Goal: Task Accomplishment & Management: Manage account settings

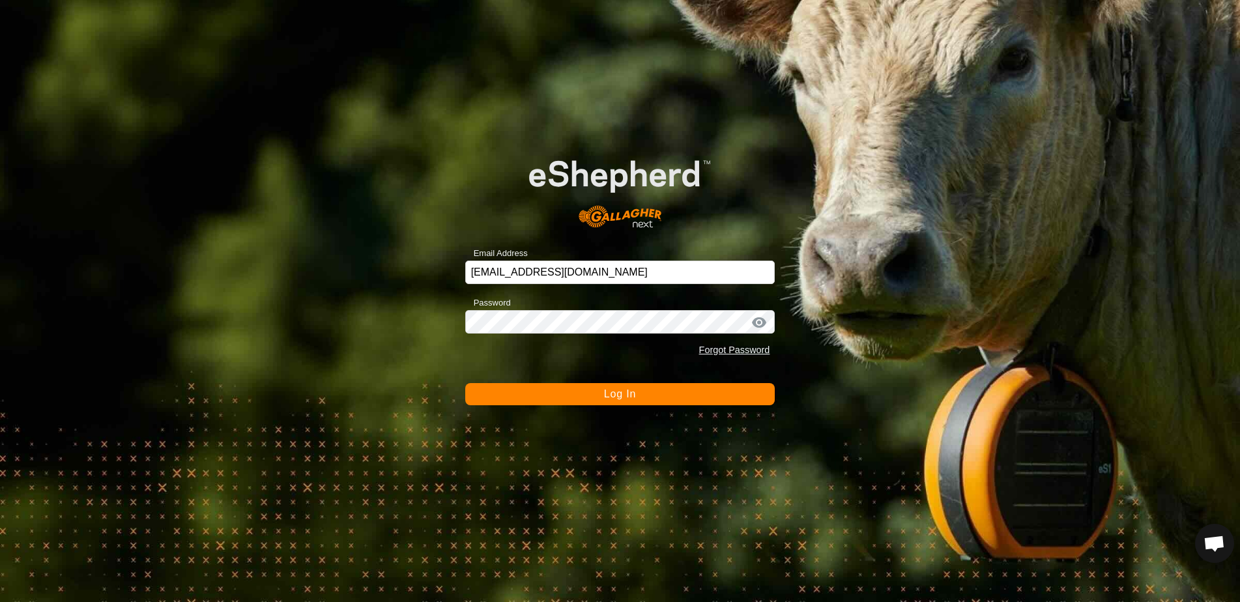
click at [632, 396] on span "Log In" at bounding box center [620, 393] width 32 height 11
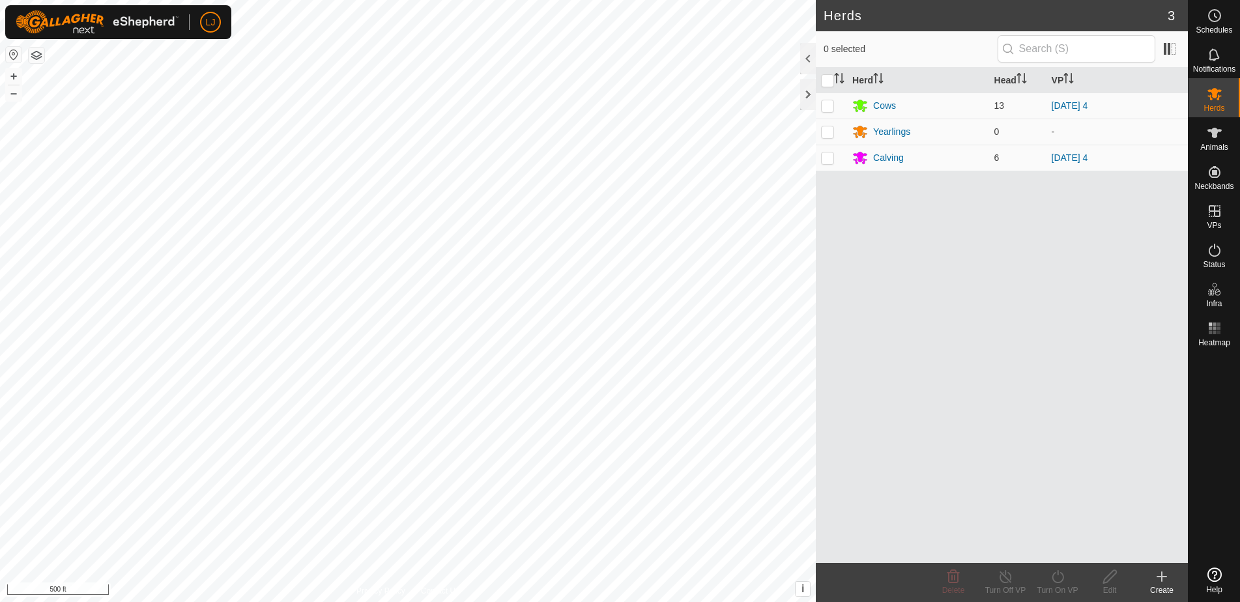
click at [1218, 581] on icon at bounding box center [1215, 575] width 14 height 14
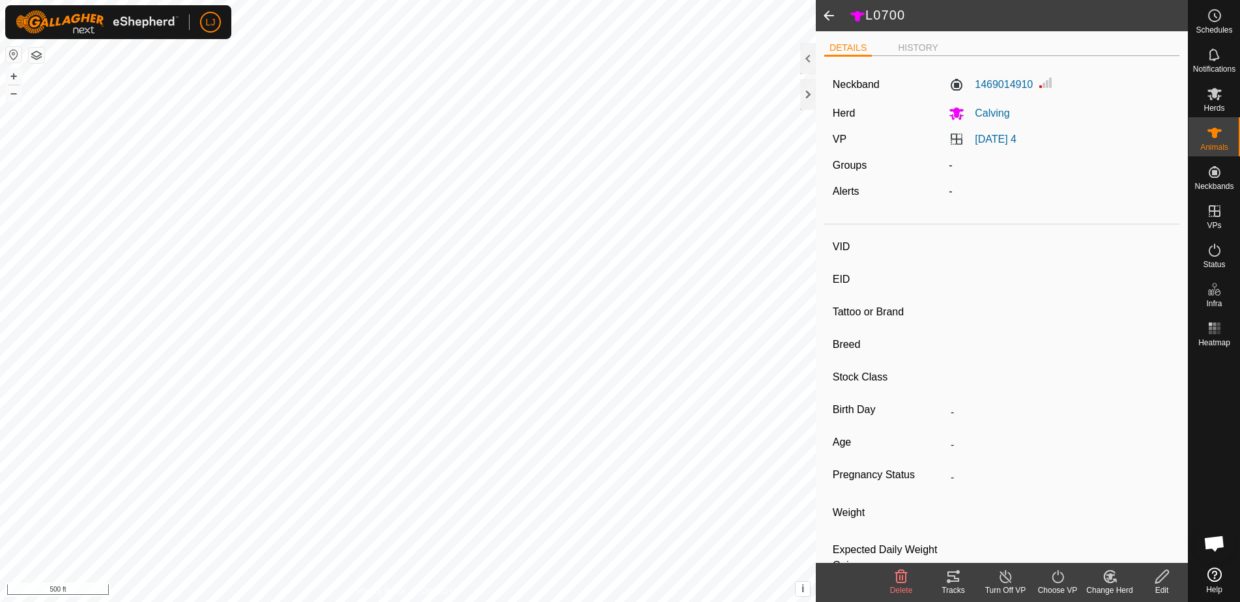
type input "L0700"
type input "-"
type input "Highland"
type input "Steer"
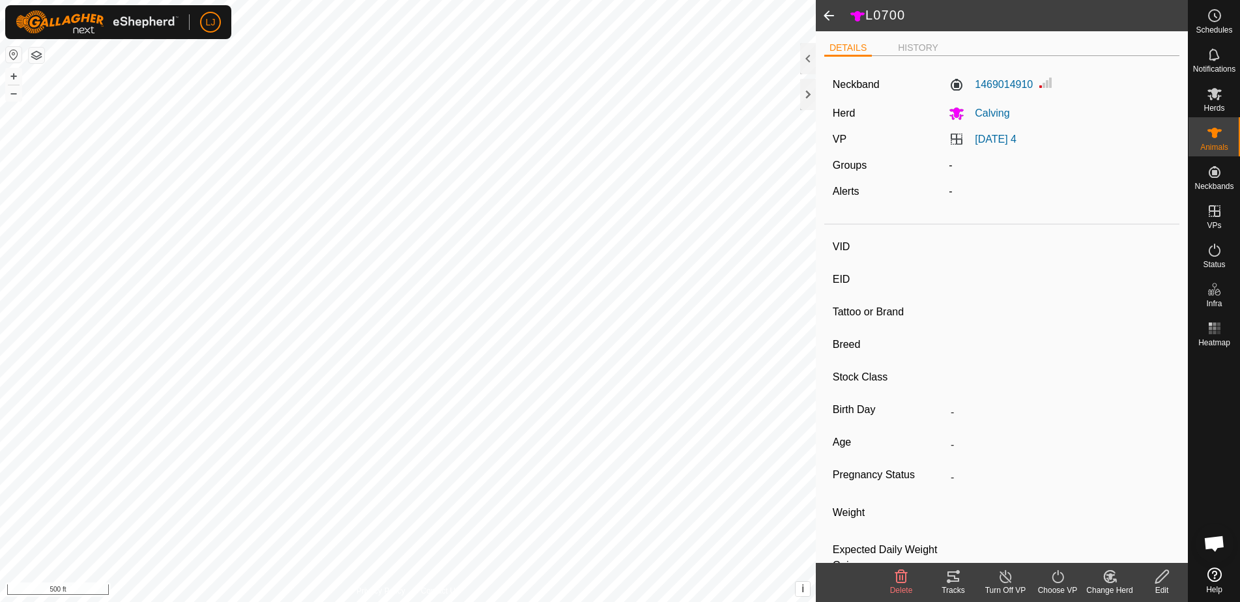
type input "-"
click at [915, 54] on li "HISTORY" at bounding box center [918, 49] width 51 height 16
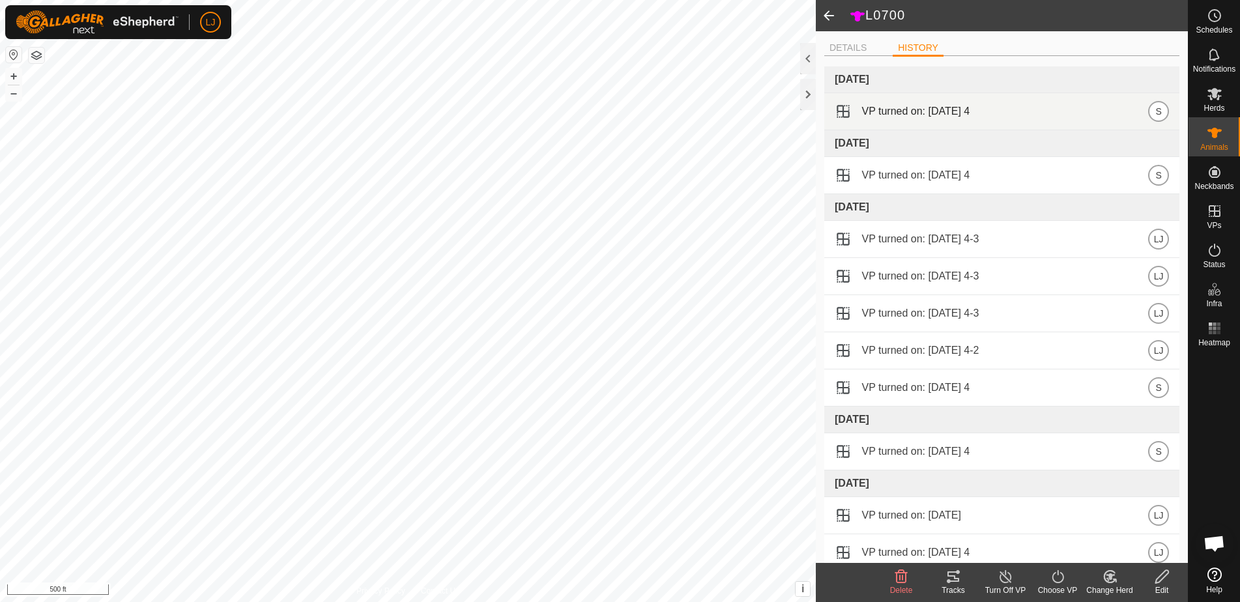
scroll to position [1, 0]
drag, startPoint x: 899, startPoint y: 109, endPoint x: 1042, endPoint y: 110, distance: 143.4
click at [1033, 109] on div "VP turned on: 2025-09-07 4 S" at bounding box center [1002, 110] width 334 height 21
click at [1042, 110] on div "VP turned on: 2025-09-07 4 S" at bounding box center [1002, 110] width 334 height 21
drag, startPoint x: 971, startPoint y: 110, endPoint x: 874, endPoint y: 106, distance: 97.2
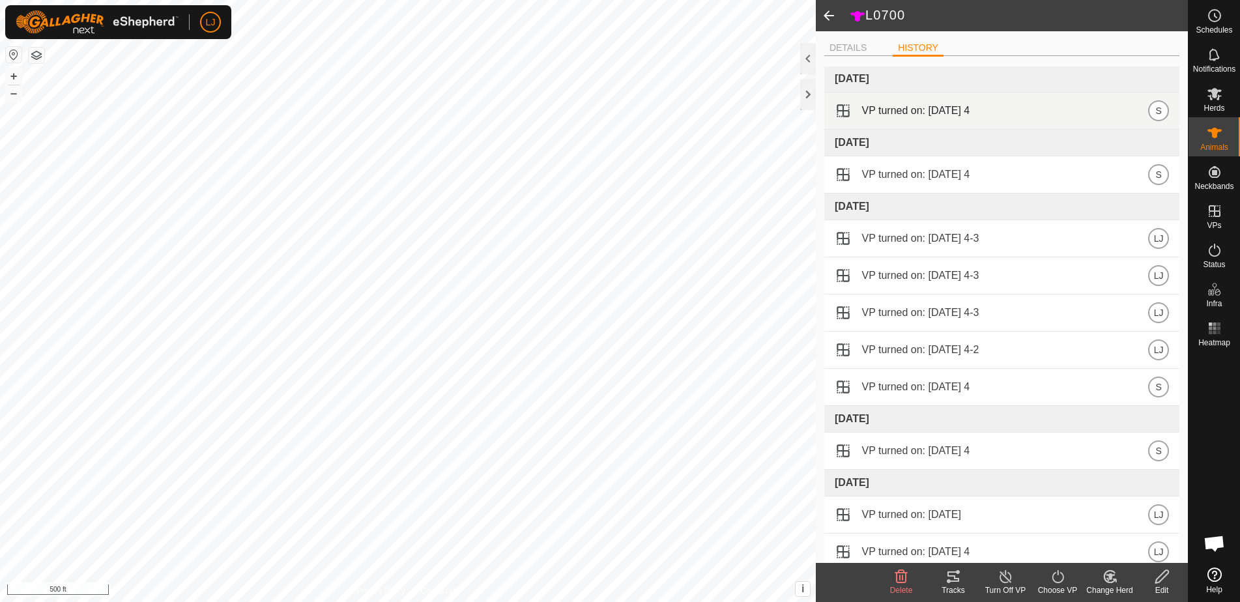
click at [874, 106] on div "VP turned on: 2025-09-07 4 S" at bounding box center [1002, 110] width 334 height 21
click at [874, 106] on span "VP turned on: 2025-09-07 4" at bounding box center [916, 111] width 108 height 16
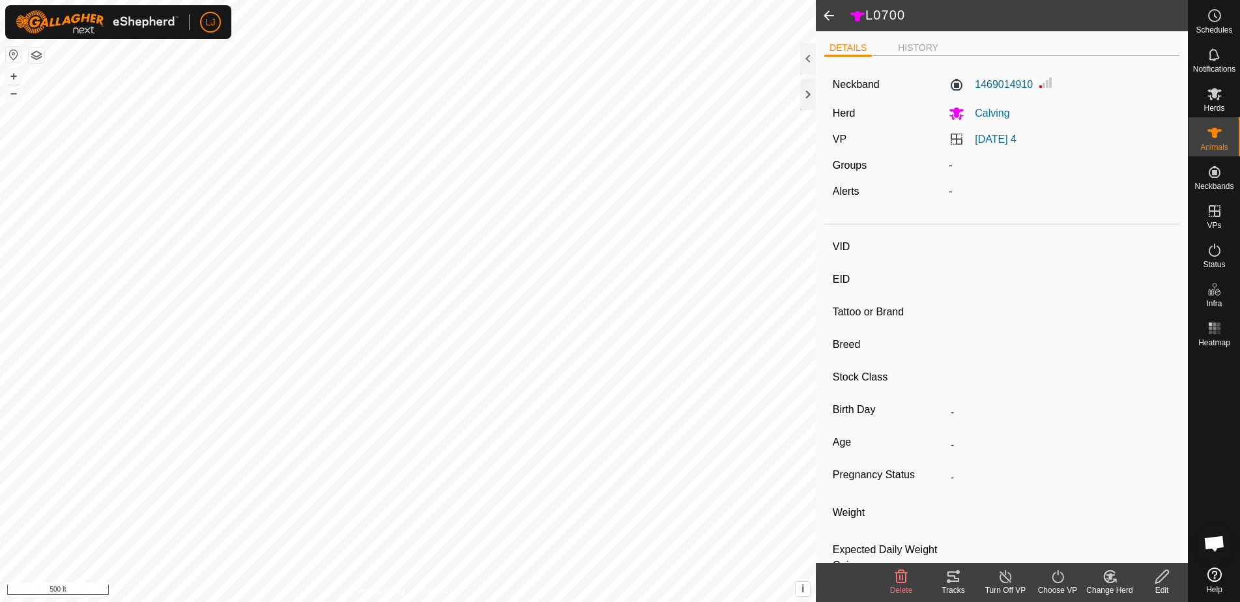
type input "F0600"
type input "-"
type input "Highland"
type input "Cow"
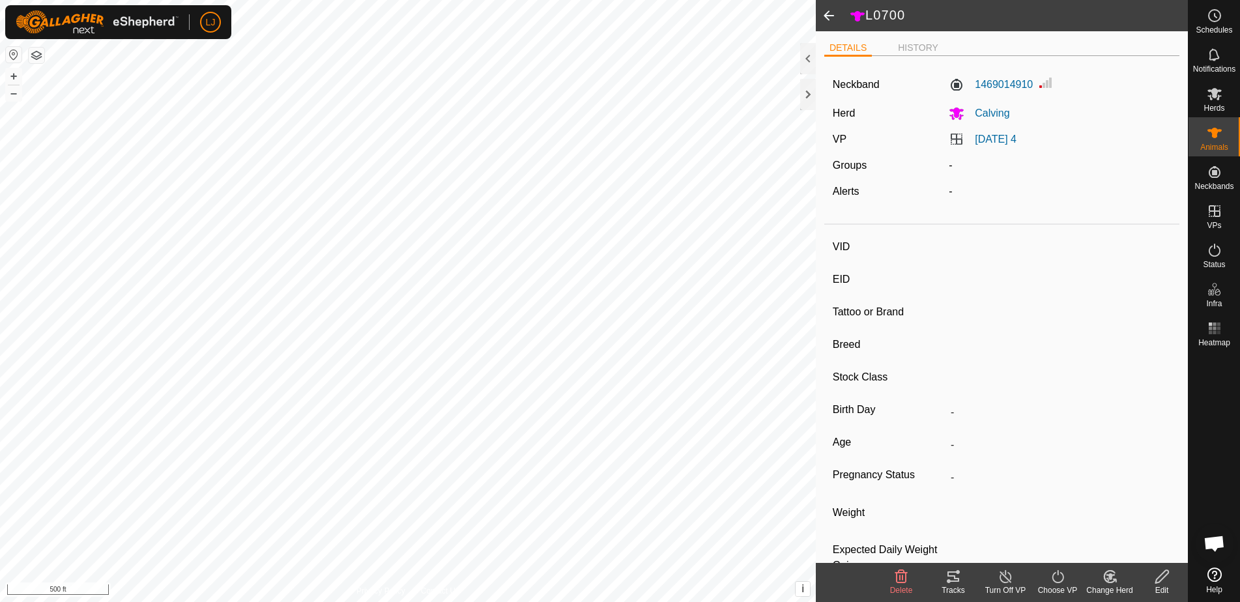
type input "Empty"
type input "-1 kg"
type input "-"
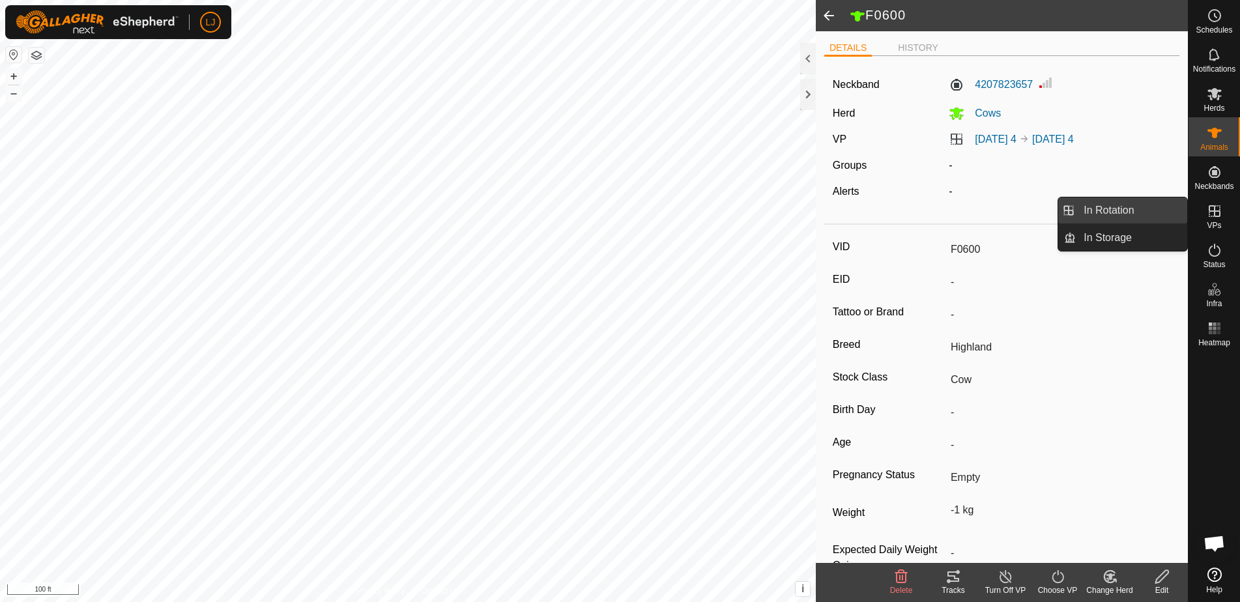
click at [1121, 212] on link "In Rotation" at bounding box center [1131, 210] width 111 height 26
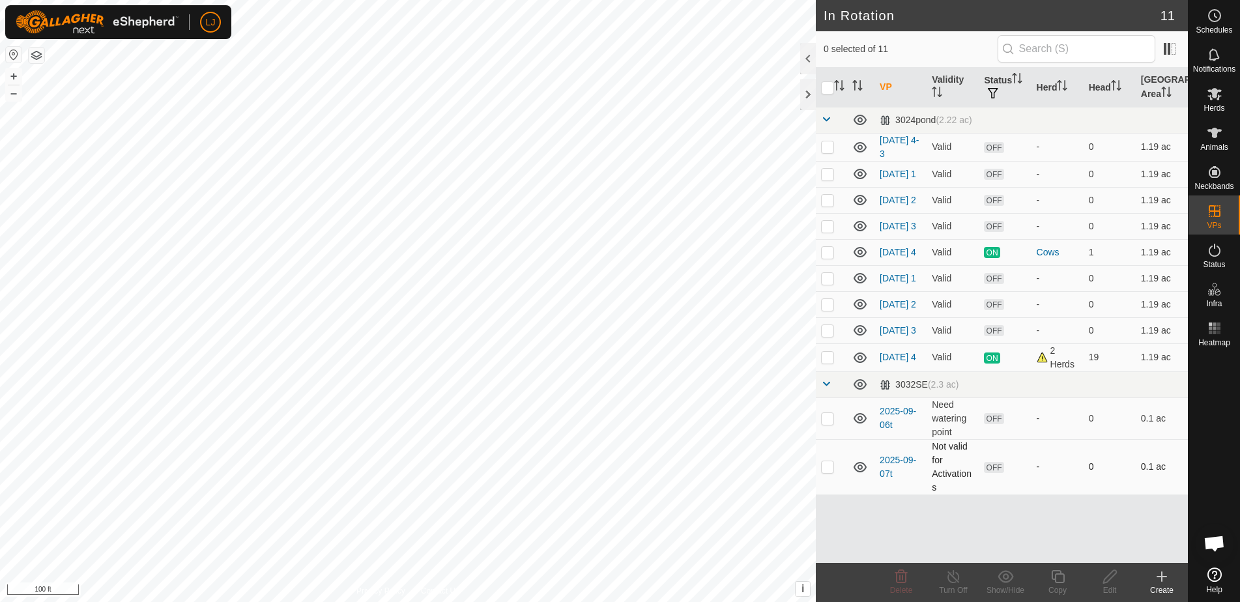
click at [826, 472] on p-checkbox at bounding box center [827, 466] width 13 height 10
checkbox input "true"
click at [884, 476] on link "2025-09-07t" at bounding box center [898, 467] width 37 height 24
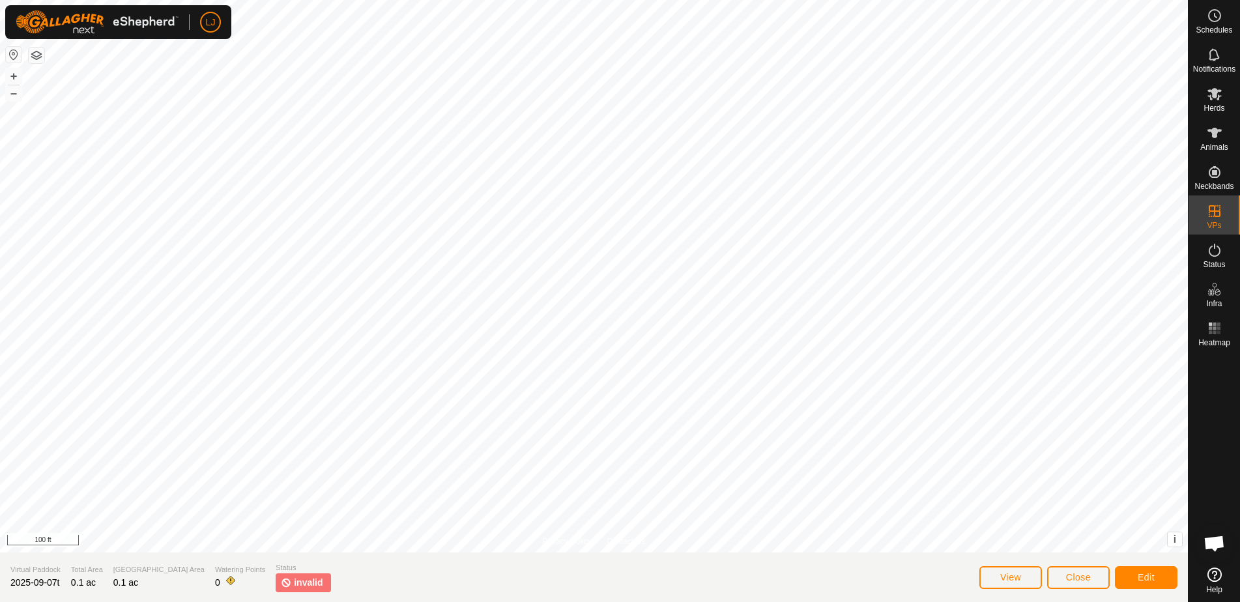
click at [1090, 579] on span "Close" at bounding box center [1078, 577] width 25 height 10
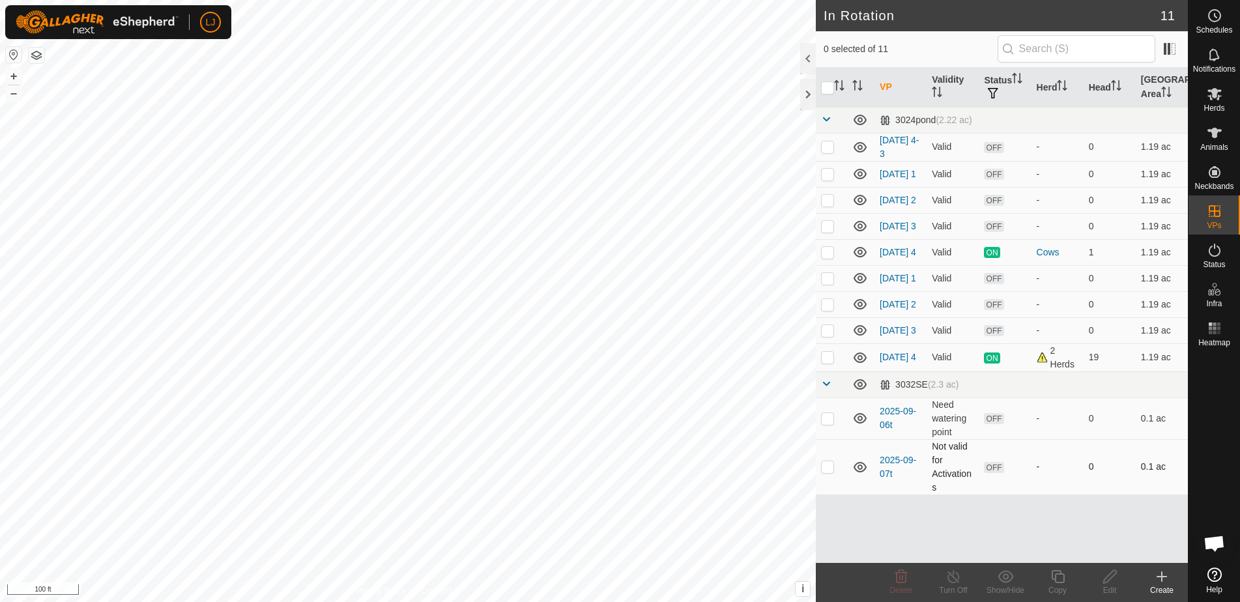
drag, startPoint x: 827, startPoint y: 484, endPoint x: 843, endPoint y: 495, distance: 18.8
click at [828, 472] on p-checkbox at bounding box center [827, 466] width 13 height 10
checkbox input "true"
click at [1107, 576] on icon at bounding box center [1110, 577] width 16 height 16
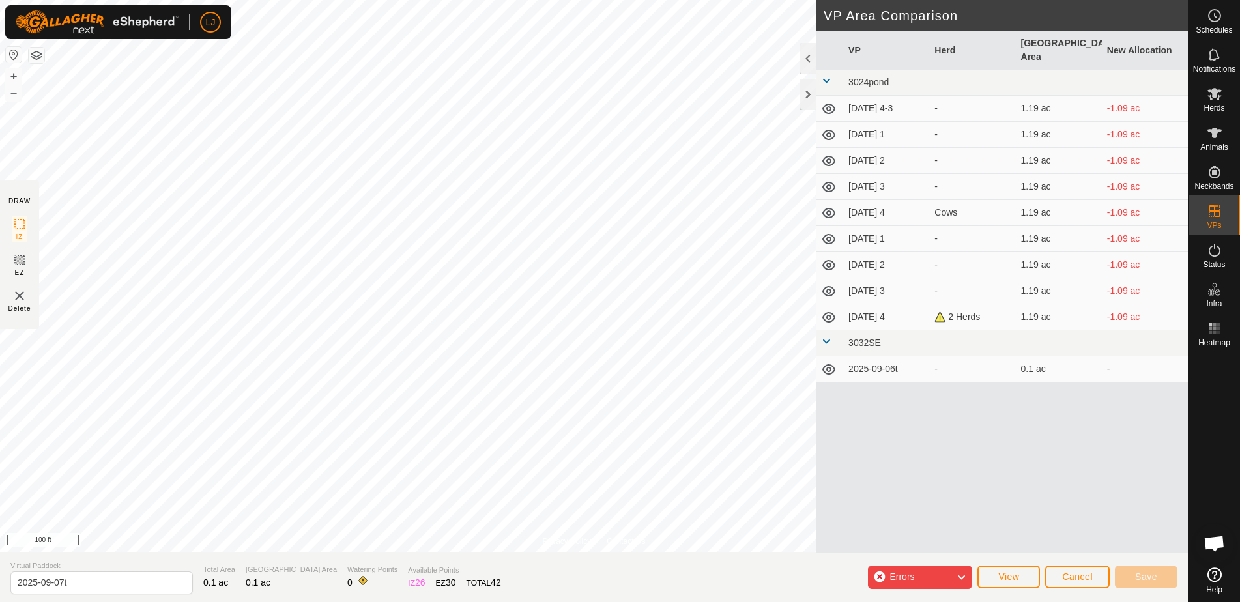
drag, startPoint x: 1081, startPoint y: 577, endPoint x: 1066, endPoint y: 573, distance: 15.0
click at [1081, 577] on span "Cancel" at bounding box center [1077, 577] width 31 height 10
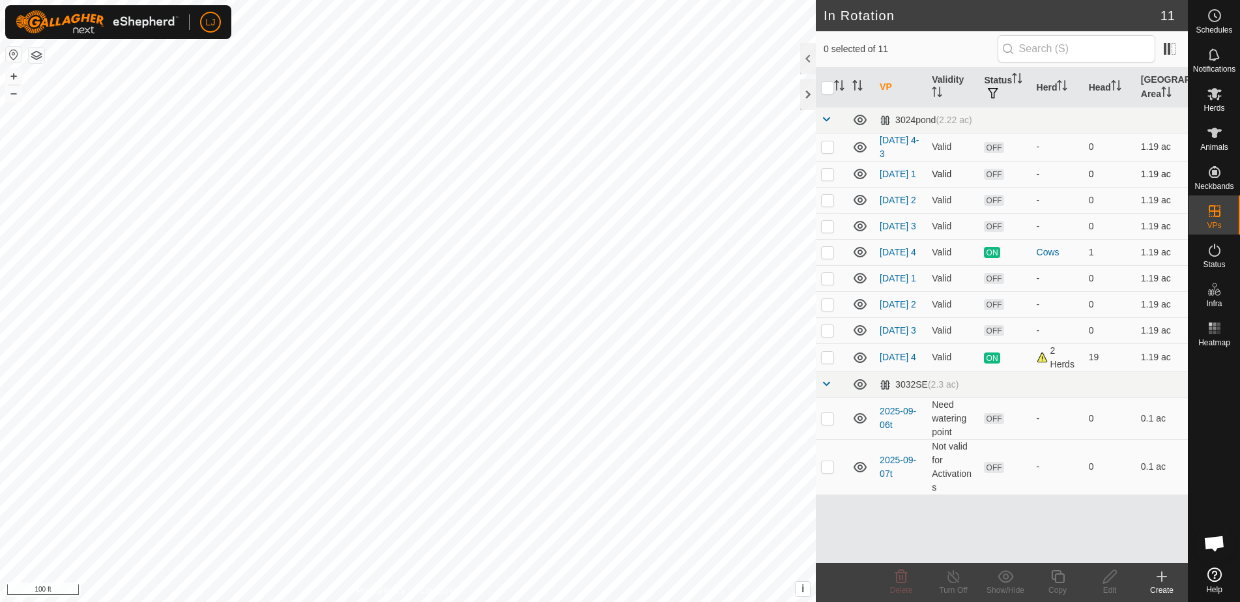
click at [828, 179] on p-checkbox at bounding box center [827, 174] width 13 height 10
checkbox input "true"
drag, startPoint x: 827, startPoint y: 198, endPoint x: 829, endPoint y: 218, distance: 20.3
click at [828, 198] on p-checkbox at bounding box center [827, 200] width 13 height 10
checkbox input "true"
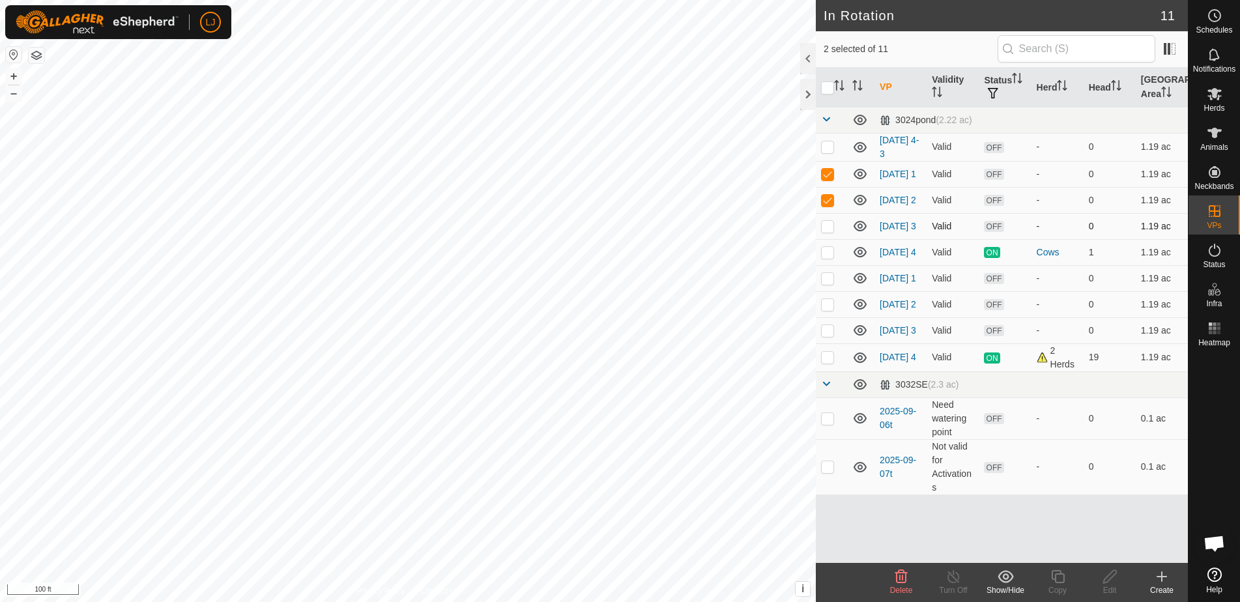
click at [828, 231] on p-checkbox at bounding box center [827, 226] width 13 height 10
checkbox input "true"
click at [830, 257] on p-checkbox at bounding box center [827, 252] width 13 height 10
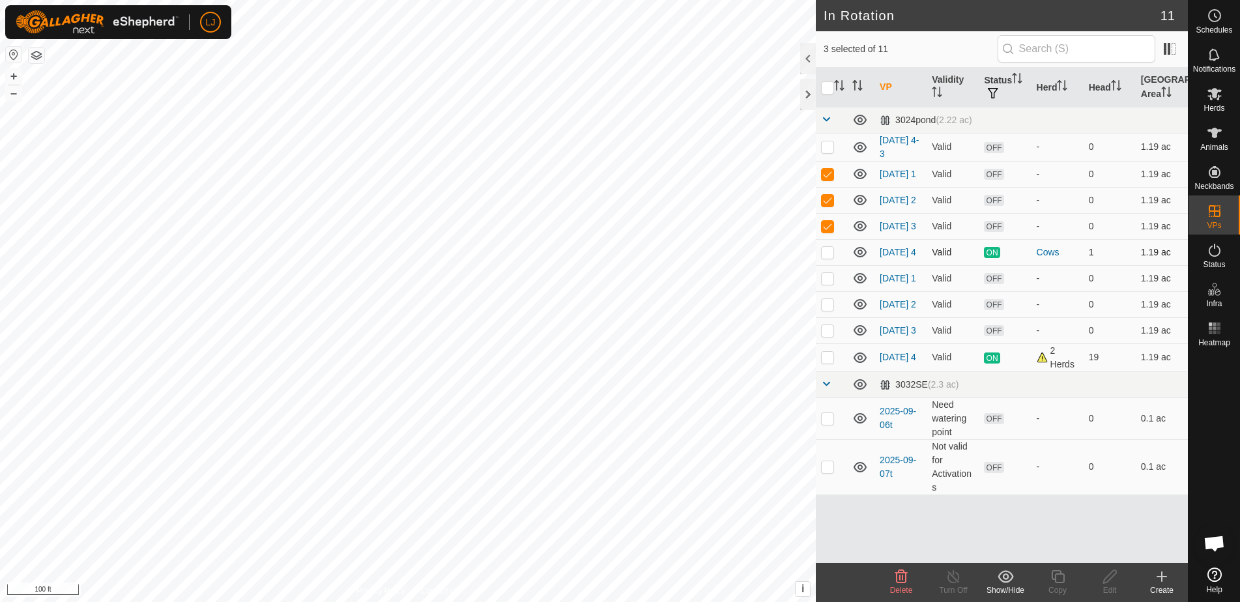
checkbox input "true"
click at [825, 226] on td at bounding box center [831, 226] width 31 height 26
checkbox input "false"
click at [834, 205] on p-checkbox at bounding box center [827, 200] width 13 height 10
checkbox input "false"
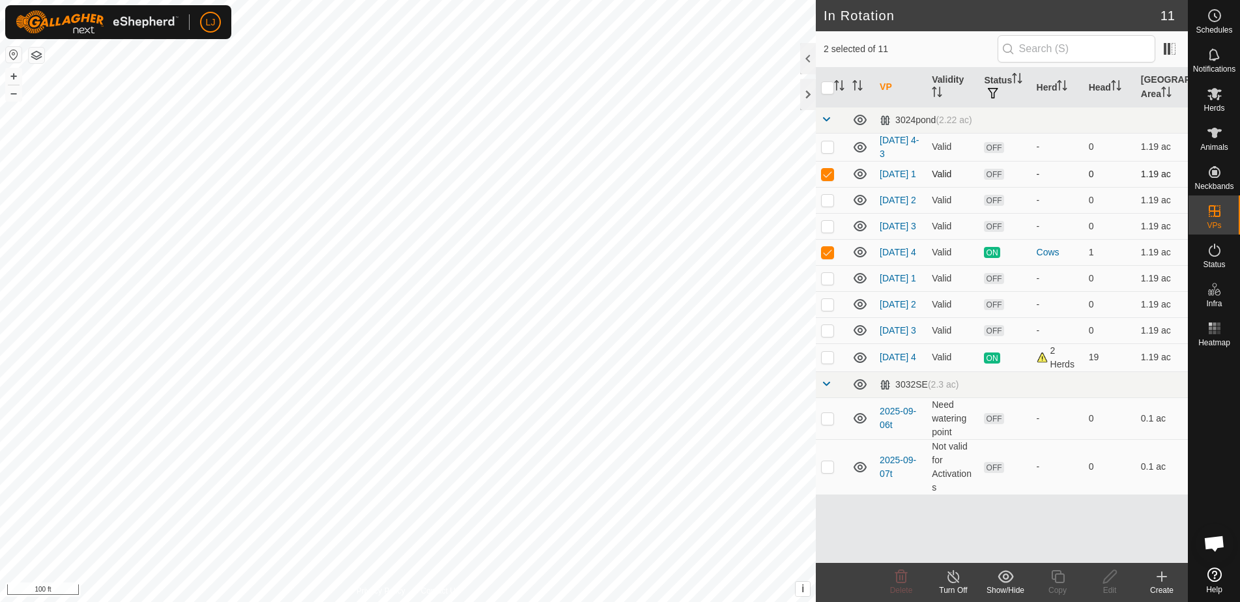
click at [829, 175] on p-checkbox at bounding box center [827, 174] width 13 height 10
checkbox input "false"
click at [830, 257] on p-checkbox at bounding box center [827, 252] width 13 height 10
checkbox input "false"
click at [830, 231] on p-checkbox at bounding box center [827, 226] width 13 height 10
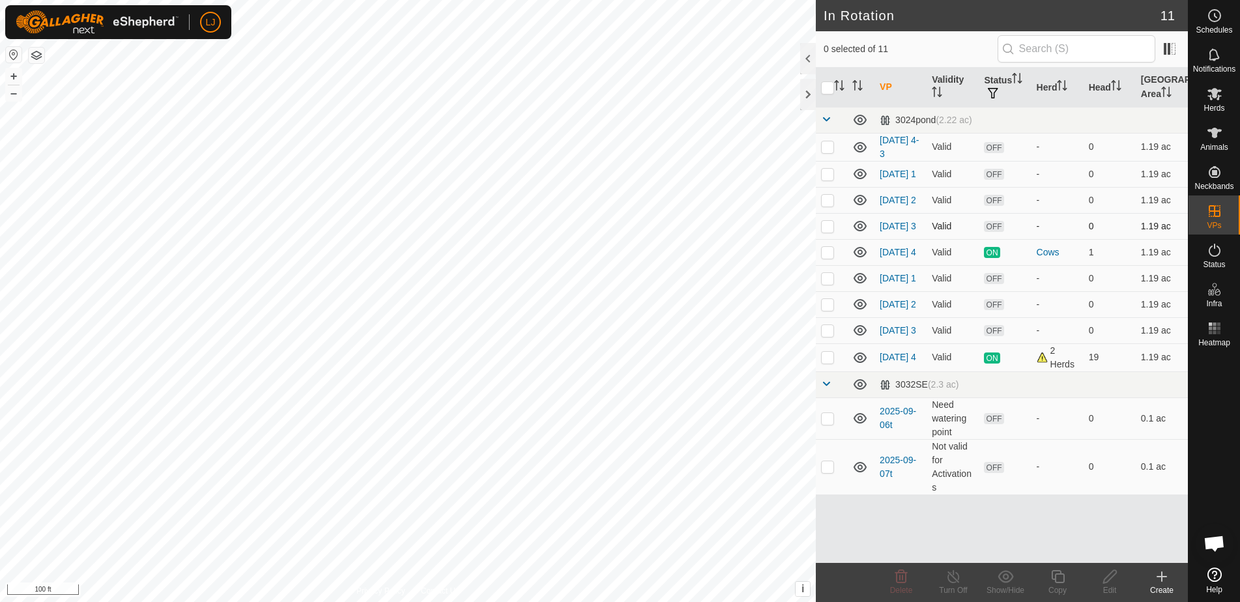
checkbox input "true"
click at [831, 201] on p-checkbox at bounding box center [827, 200] width 13 height 10
checkbox input "true"
click at [827, 175] on p-checkbox at bounding box center [827, 174] width 13 height 10
checkbox input "true"
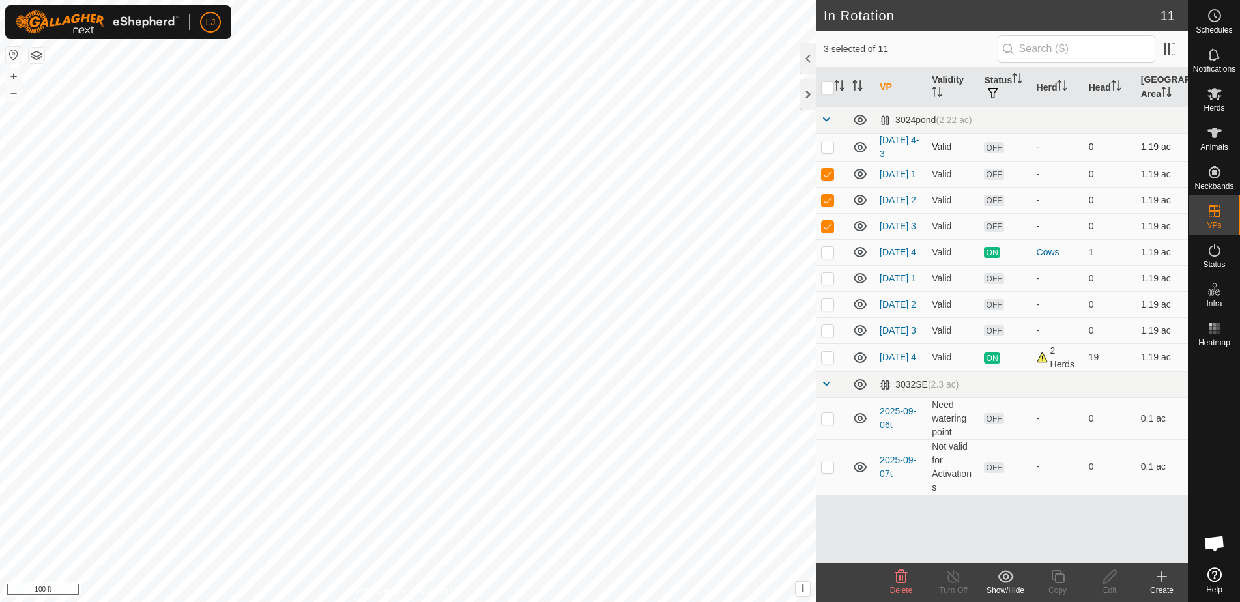
click at [829, 143] on p-checkbox at bounding box center [827, 146] width 13 height 10
click at [901, 585] on div "Delete" at bounding box center [901, 591] width 52 height 12
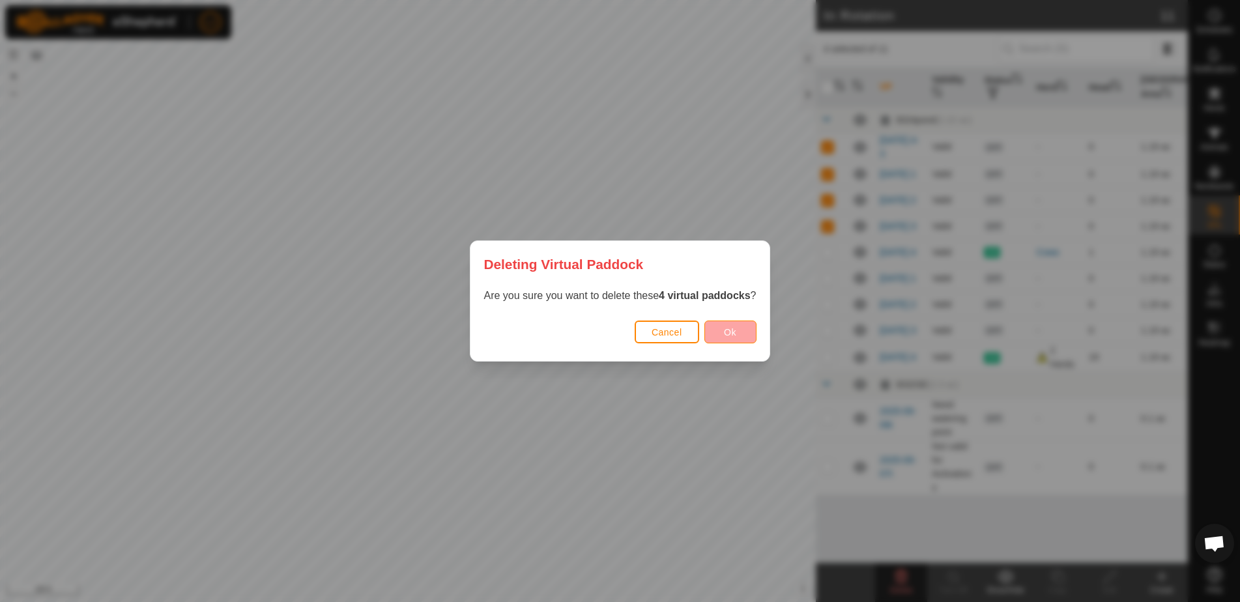
click at [739, 326] on button "Ok" at bounding box center [731, 332] width 52 height 23
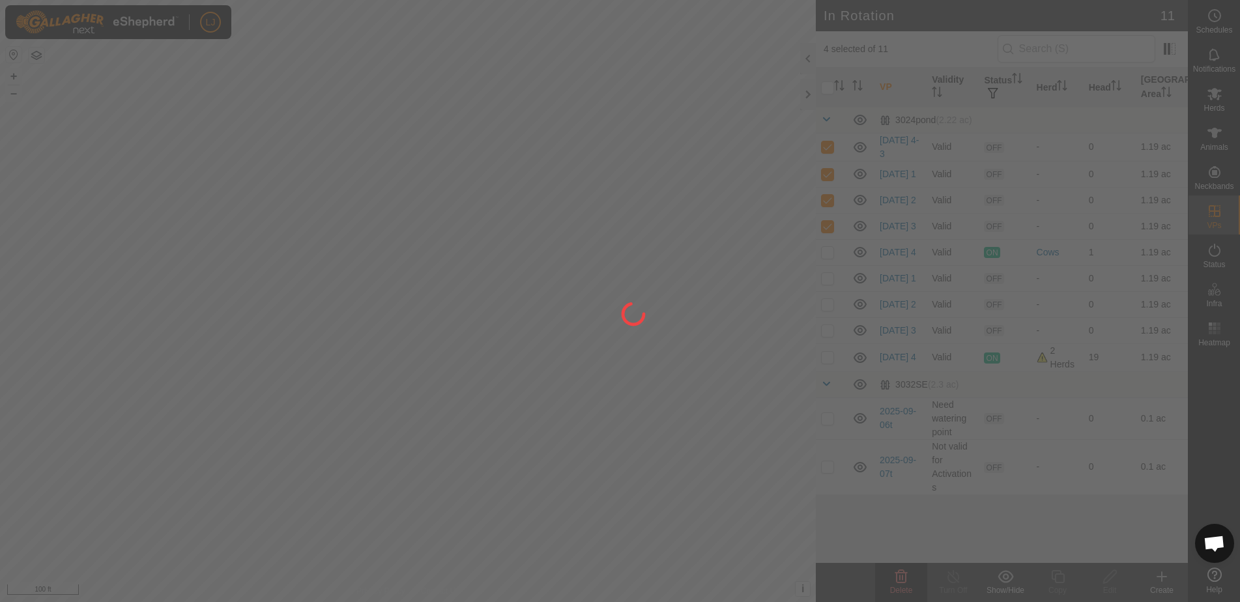
checkbox input "false"
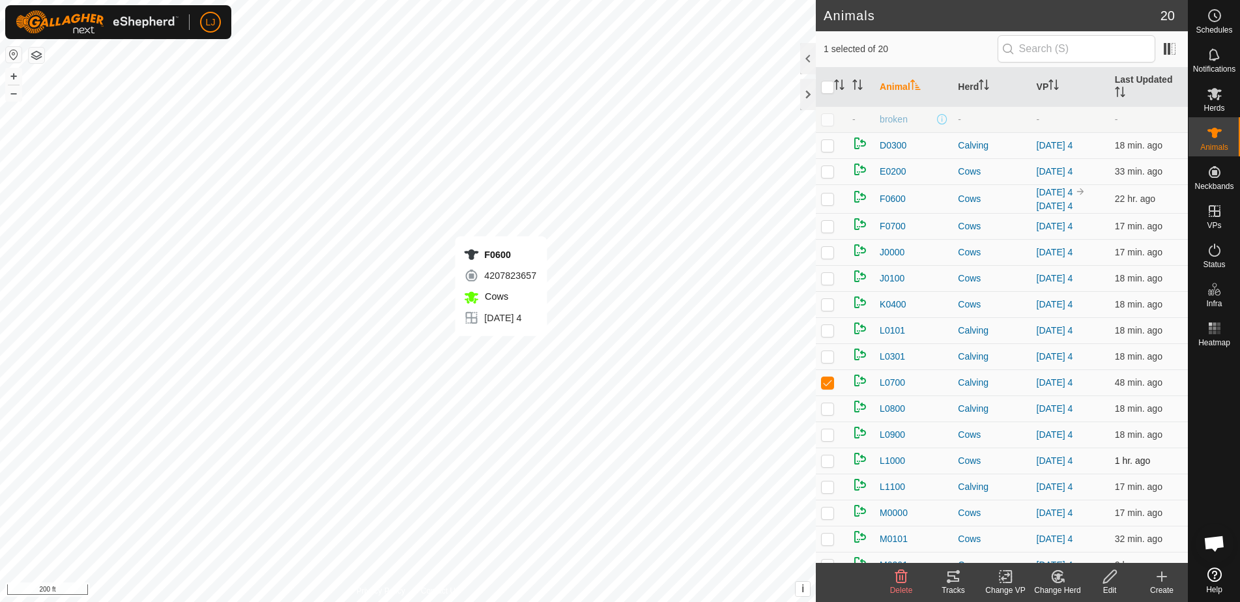
checkbox input "true"
checkbox input "false"
click at [828, 203] on p-checkbox at bounding box center [827, 199] width 13 height 10
checkbox input "false"
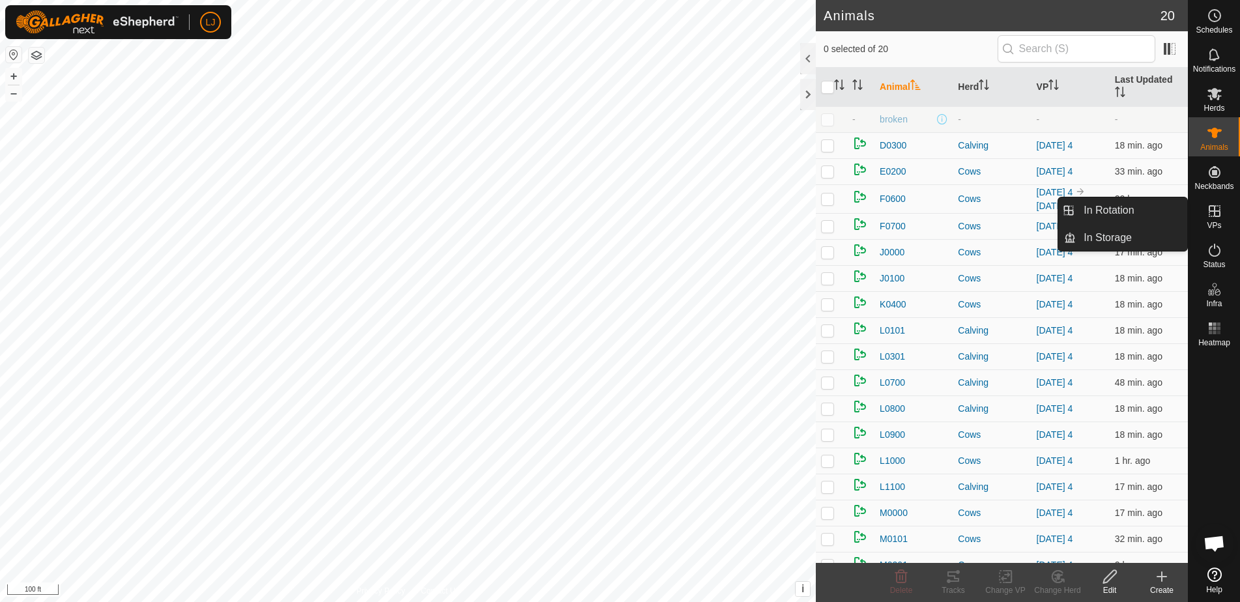
click at [1137, 214] on link "In Rotation" at bounding box center [1131, 210] width 111 height 26
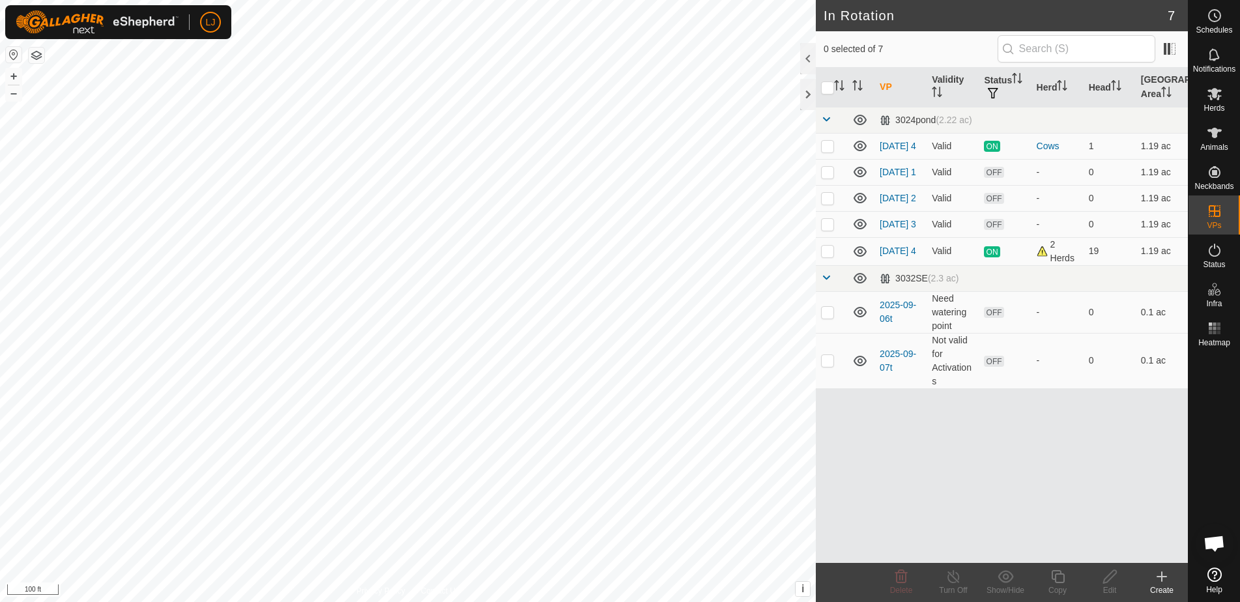
click at [1159, 576] on icon at bounding box center [1162, 577] width 16 height 16
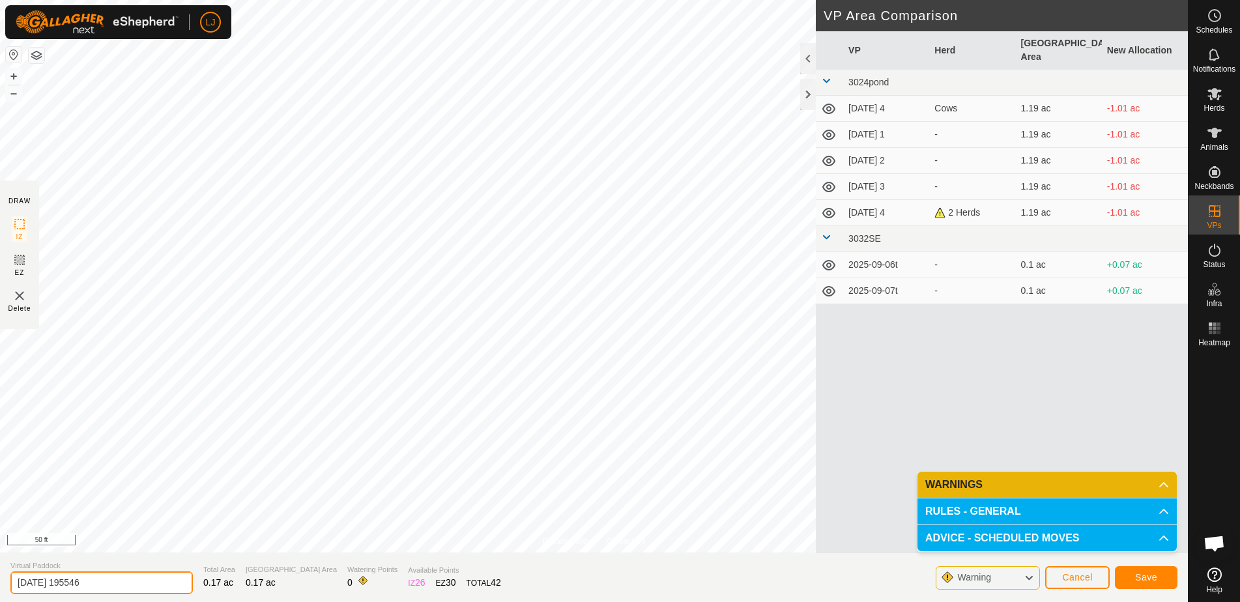
click at [59, 581] on input "2025-09-07 195546" at bounding box center [101, 583] width 183 height 23
click at [141, 585] on input "2025-09-07 195546" at bounding box center [101, 583] width 183 height 23
type input "2025-09-08t"
click at [1141, 579] on span "Save" at bounding box center [1146, 577] width 22 height 10
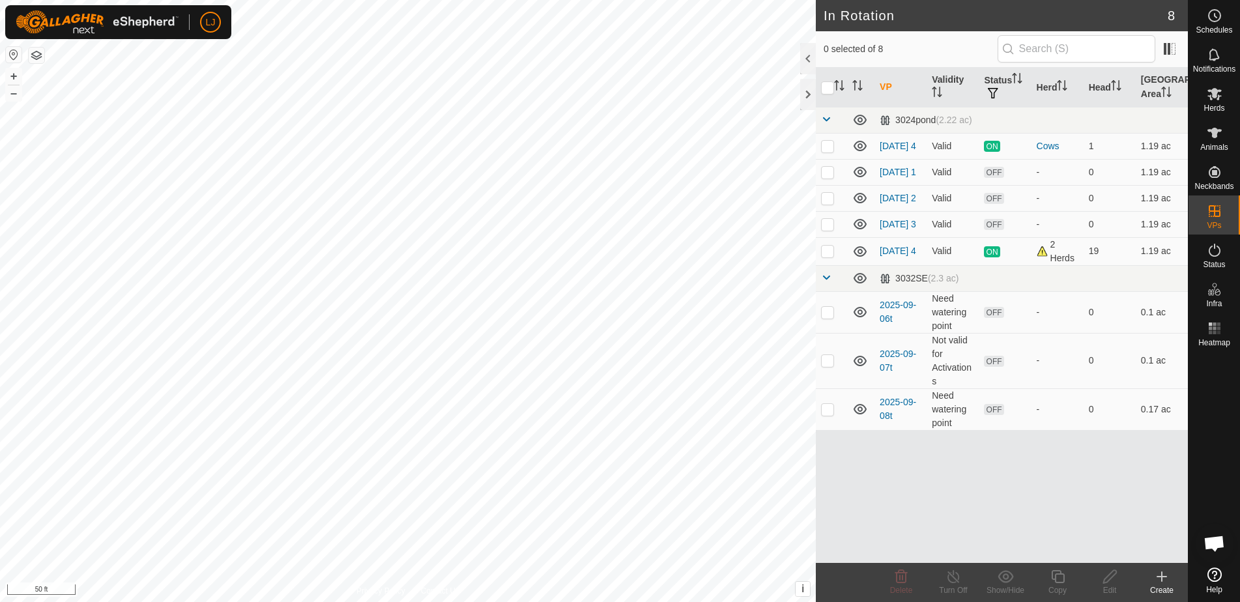
click at [1162, 575] on icon at bounding box center [1162, 576] width 0 height 9
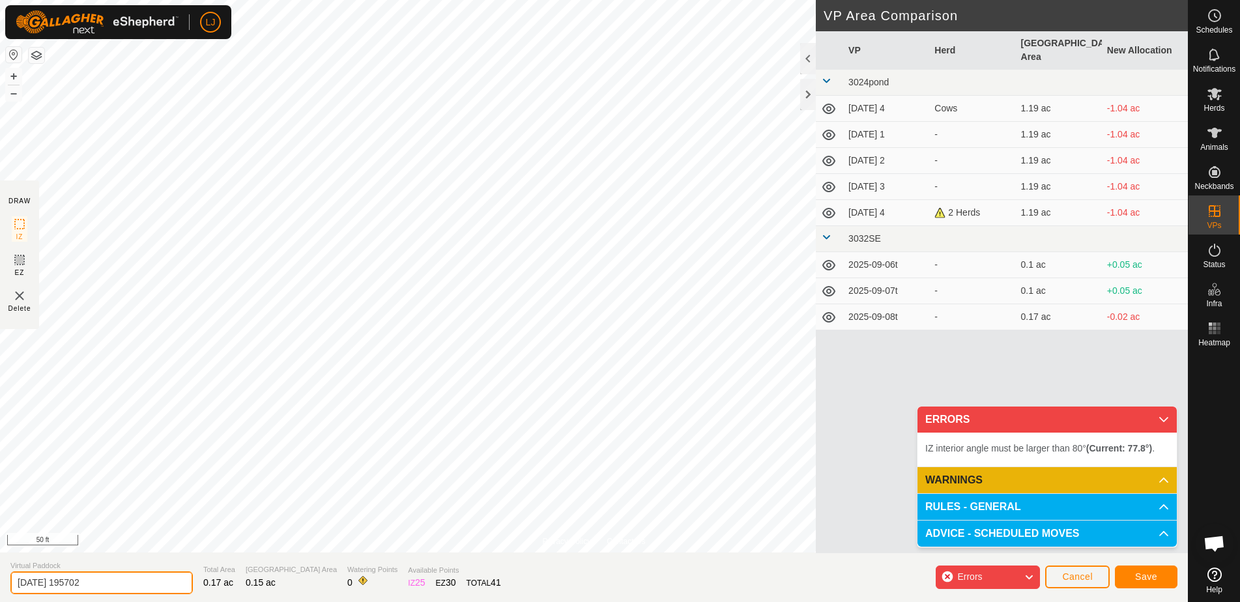
drag, startPoint x: 60, startPoint y: 584, endPoint x: 134, endPoint y: 584, distance: 74.3
click at [134, 584] on input "2025-09-07 195702" at bounding box center [101, 583] width 183 height 23
drag, startPoint x: 119, startPoint y: 585, endPoint x: 70, endPoint y: 581, distance: 49.7
click at [119, 585] on input "2025-09-07 195702" at bounding box center [101, 583] width 183 height 23
drag, startPoint x: 60, startPoint y: 584, endPoint x: 148, endPoint y: 585, distance: 88.0
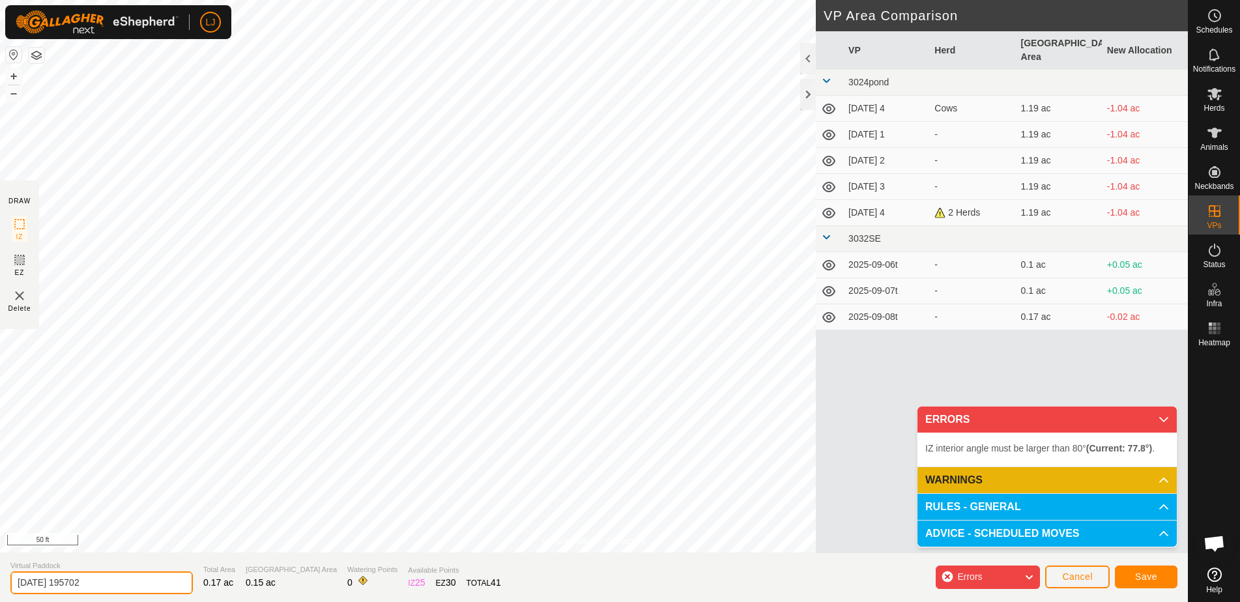
click at [147, 585] on input "2025-09-07 195702" at bounding box center [101, 583] width 183 height 23
type input "2025-09-09t"
click at [1147, 580] on span "Save" at bounding box center [1146, 577] width 22 height 10
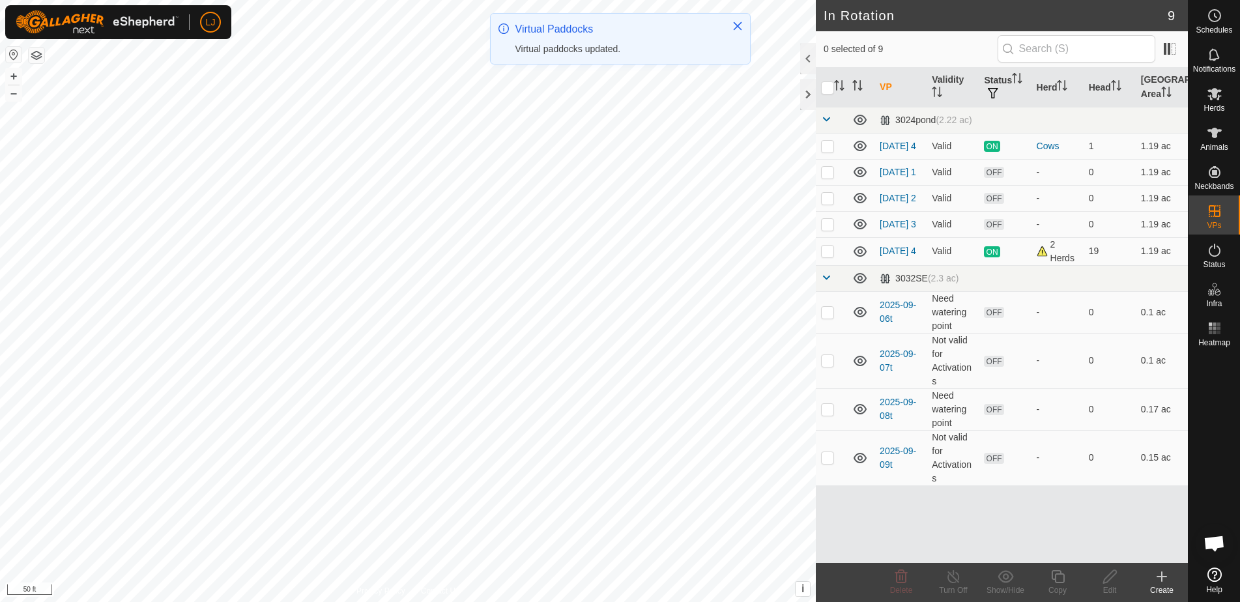
click at [1163, 578] on icon at bounding box center [1162, 577] width 16 height 16
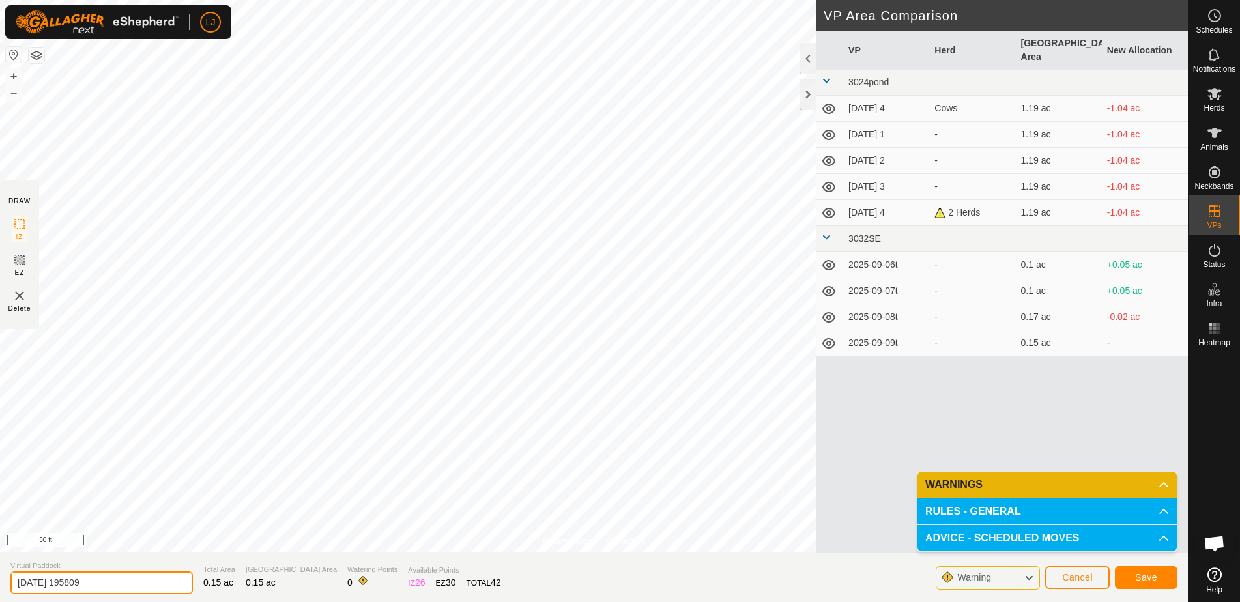
click at [174, 589] on section "Virtual Paddock 2025-09-07 195809 Total Area 0.15 ac Grazing Area 0.15 ac Water…" at bounding box center [594, 578] width 1188 height 50
type input "2025-09-10t"
click at [1135, 572] on button "Save" at bounding box center [1146, 577] width 63 height 23
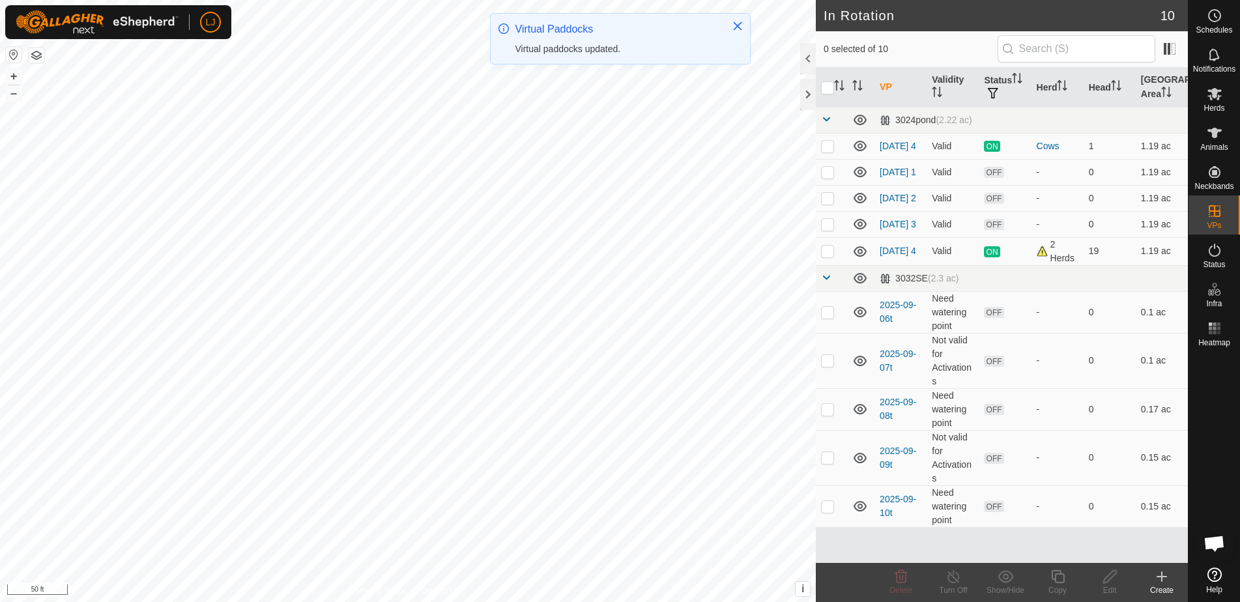
click at [1158, 574] on icon at bounding box center [1162, 577] width 16 height 16
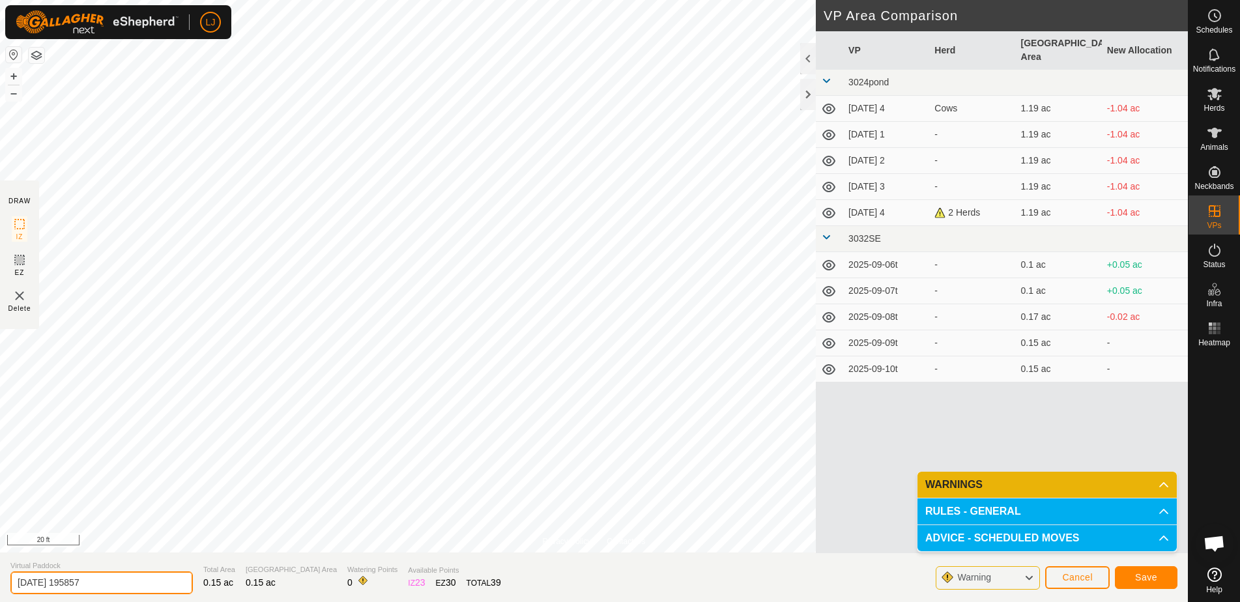
drag, startPoint x: 54, startPoint y: 586, endPoint x: 142, endPoint y: 587, distance: 88.0
click at [142, 587] on input "2025-09-07 195857" at bounding box center [101, 583] width 183 height 23
type input "2025-09-11t"
click at [1152, 576] on span "Save" at bounding box center [1146, 577] width 22 height 10
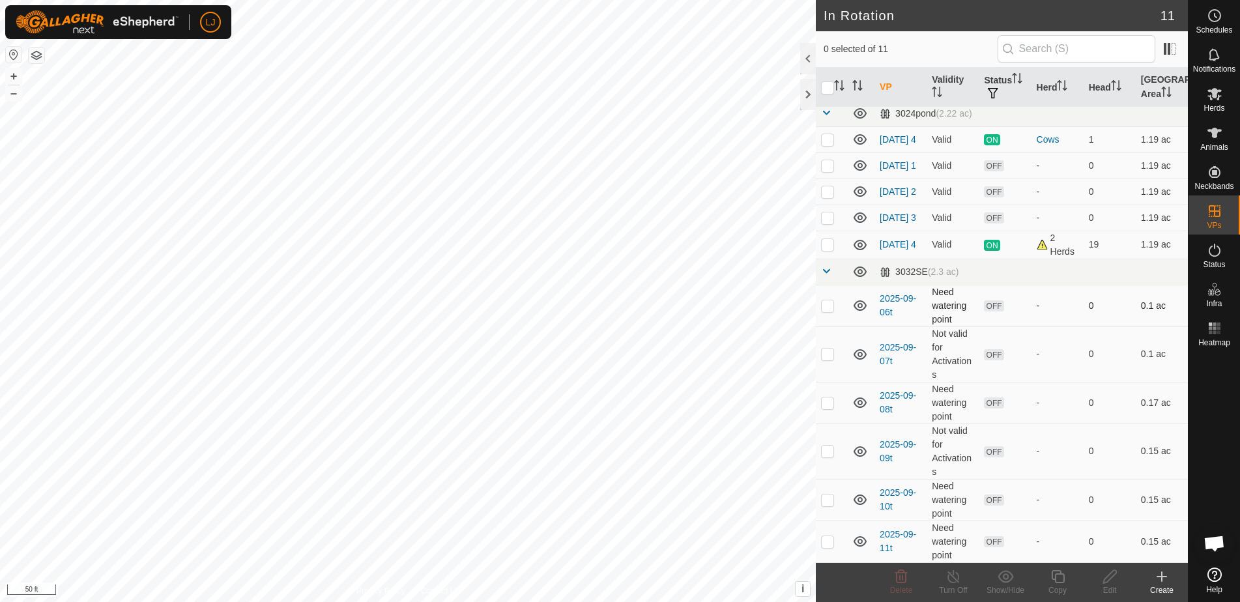
scroll to position [15, 0]
click at [830, 248] on p-checkbox at bounding box center [827, 244] width 13 height 10
checkbox input "true"
click at [1058, 584] on icon at bounding box center [1058, 577] width 16 height 16
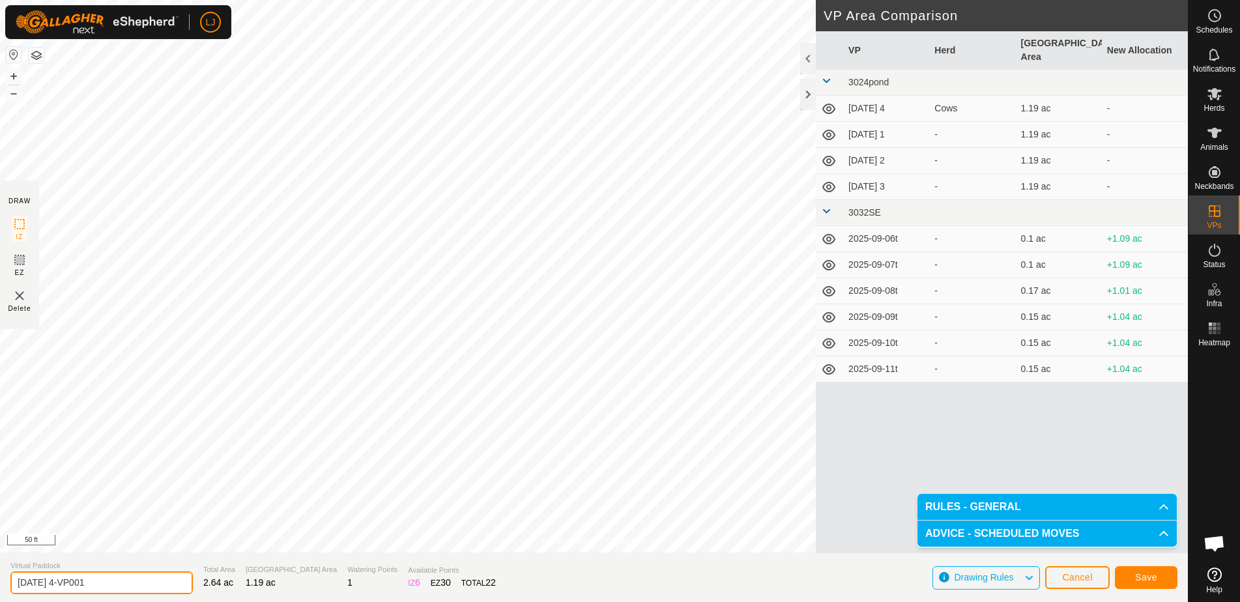
drag, startPoint x: 59, startPoint y: 585, endPoint x: 184, endPoint y: 588, distance: 125.8
click at [184, 588] on section "Virtual Paddock 2025-09-07 4-VP001 Total Area 2.64 ac Grazing Area 1.19 ac Wate…" at bounding box center [594, 578] width 1188 height 50
type input "2025-09-08 4"
click at [1148, 579] on span "Save" at bounding box center [1146, 577] width 22 height 10
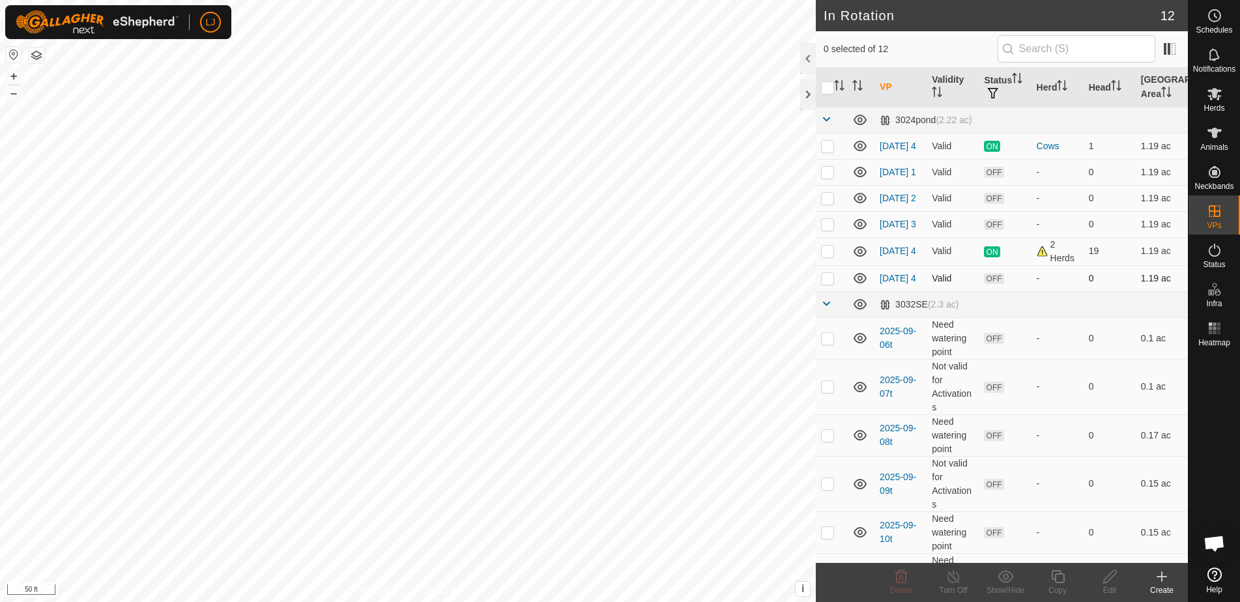
click at [830, 284] on p-checkbox at bounding box center [827, 278] width 13 height 10
checkbox input "true"
click at [1060, 587] on div "Copy" at bounding box center [1058, 591] width 52 height 12
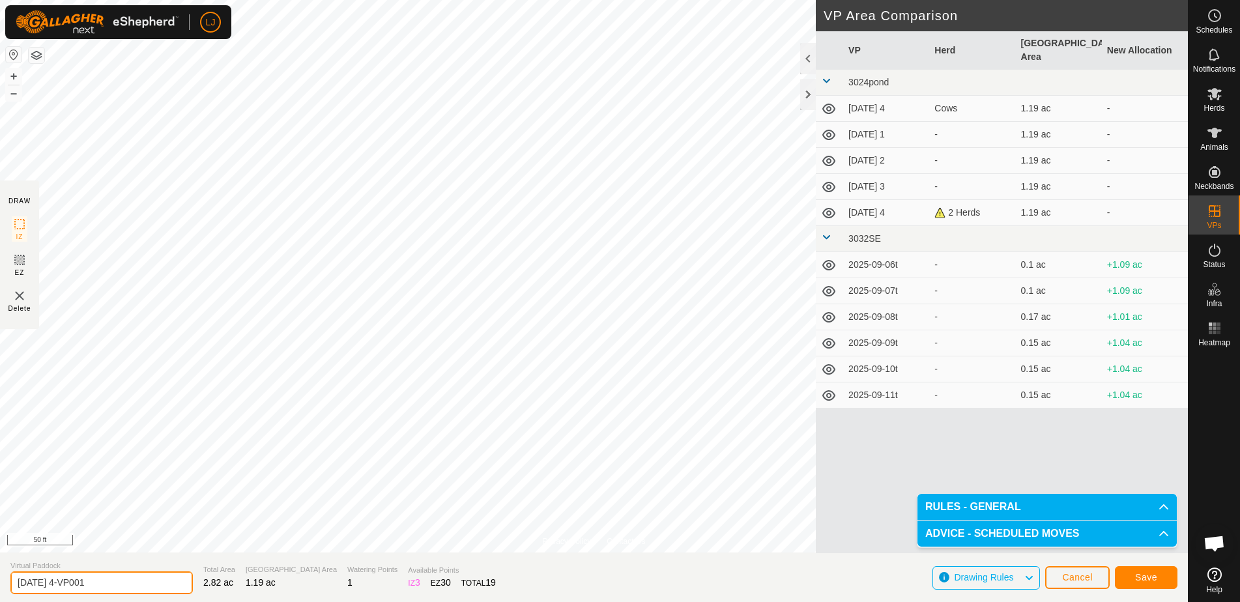
click at [60, 582] on input "2025-09-08 4-VP001" at bounding box center [101, 583] width 183 height 23
drag, startPoint x: 59, startPoint y: 585, endPoint x: 128, endPoint y: 587, distance: 69.1
click at [128, 587] on input "2025-09-08 4-VP001" at bounding box center [101, 583] width 183 height 23
type input "2025-09-09 4"
click at [1143, 577] on span "Save" at bounding box center [1146, 577] width 22 height 10
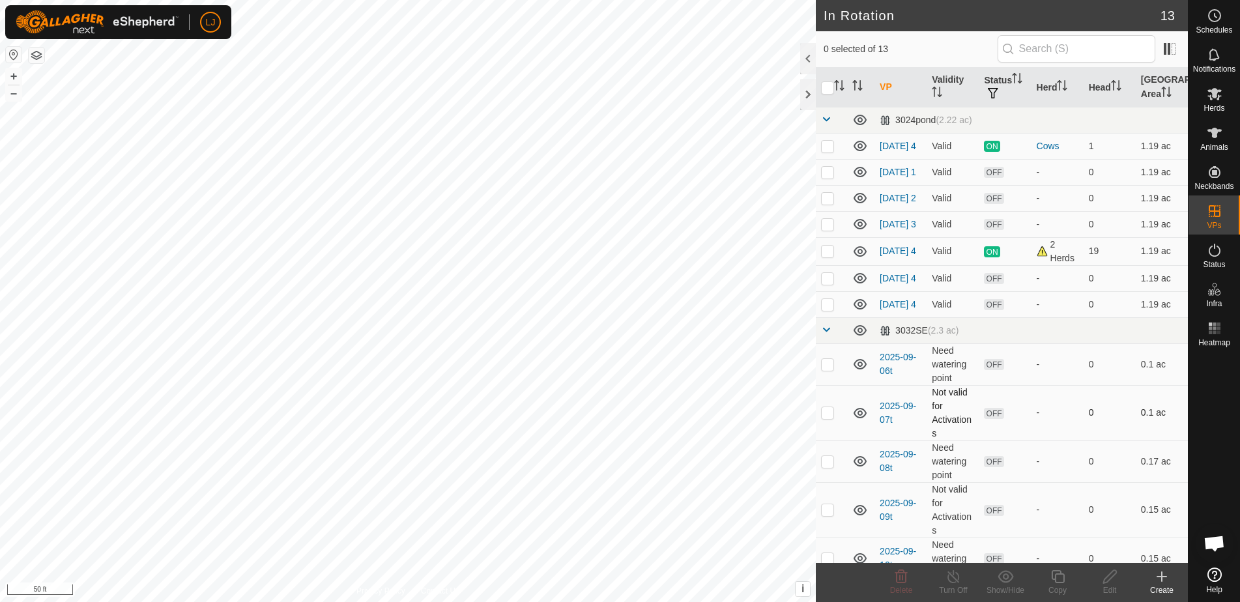
click at [825, 284] on p-checkbox at bounding box center [827, 278] width 13 height 10
checkbox input "true"
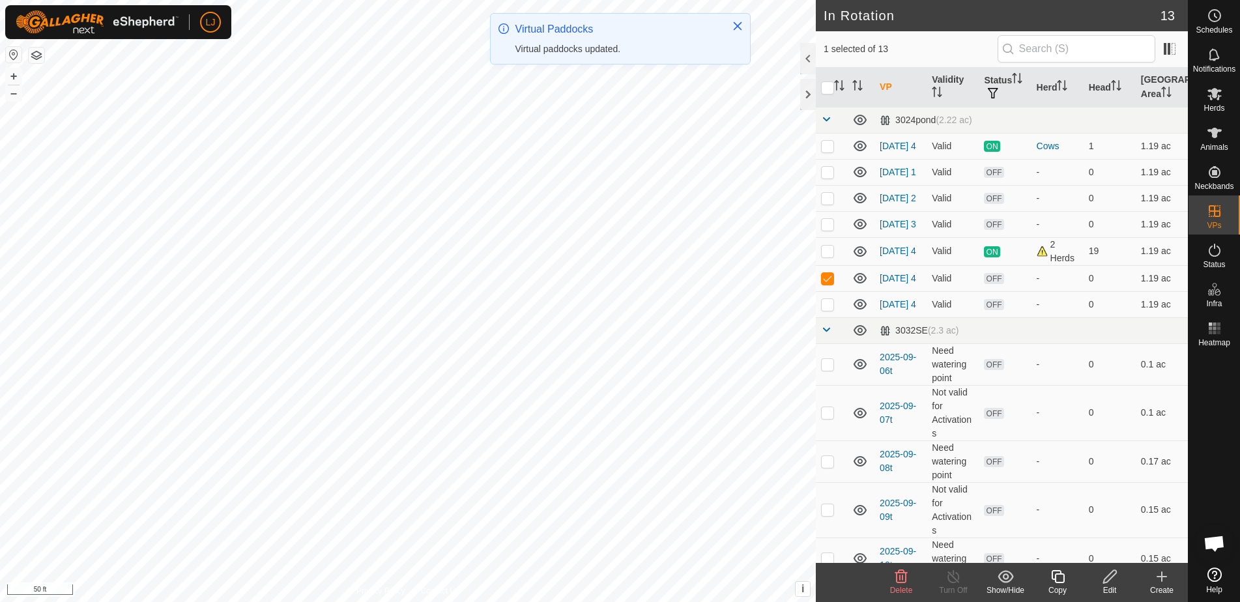
click at [1061, 589] on div "Copy" at bounding box center [1058, 591] width 52 height 12
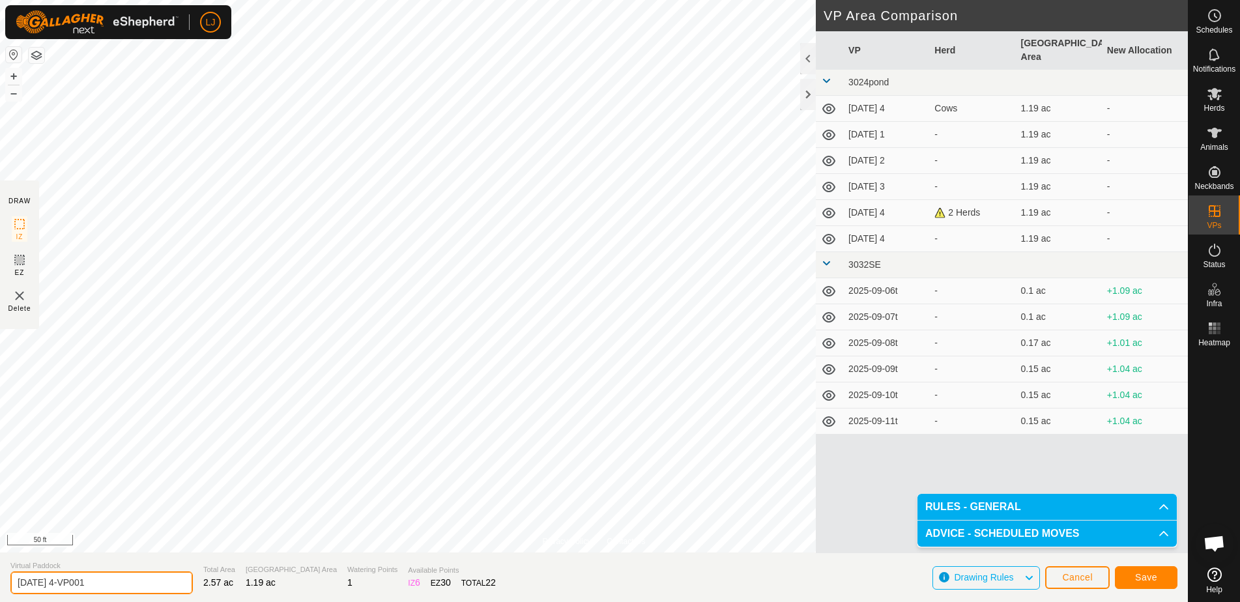
drag, startPoint x: 68, startPoint y: 581, endPoint x: 184, endPoint y: 581, distance: 116.0
click at [184, 581] on section "Virtual Paddock 2025-09-08 4-VP001 Total Area 2.57 ac Grazing Area 1.19 ac Wate…" at bounding box center [594, 578] width 1188 height 50
type input "2025-09-08 2"
click at [1151, 579] on span "Save" at bounding box center [1146, 577] width 22 height 10
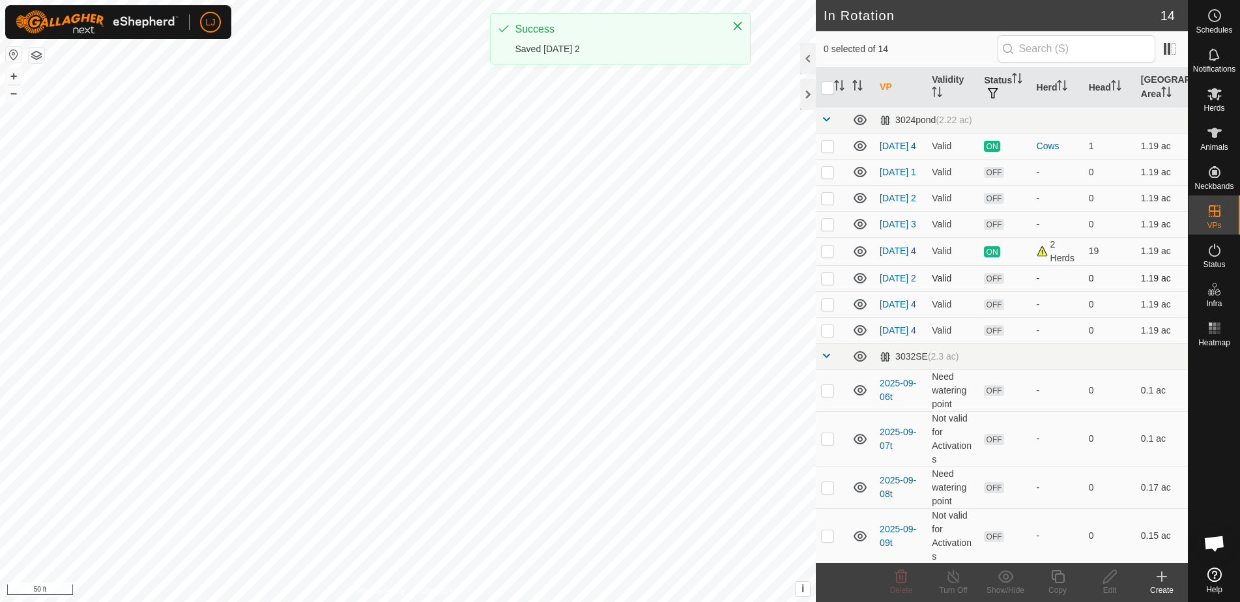
click at [828, 284] on p-checkbox at bounding box center [827, 278] width 13 height 10
checkbox input "true"
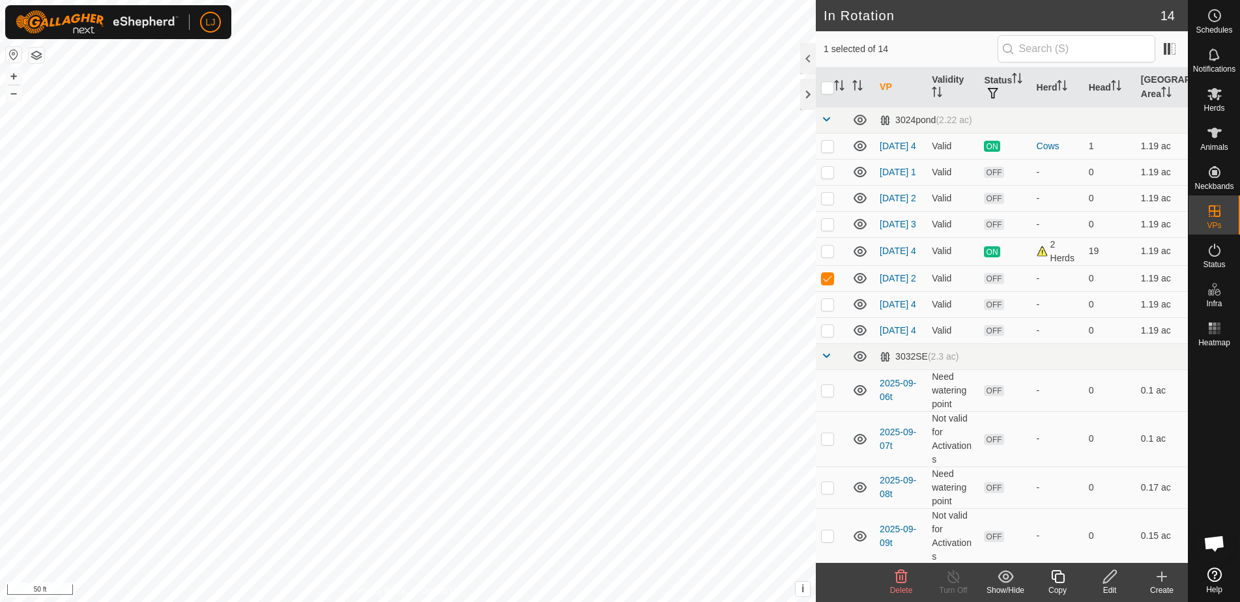
click at [1052, 583] on icon at bounding box center [1058, 577] width 16 height 16
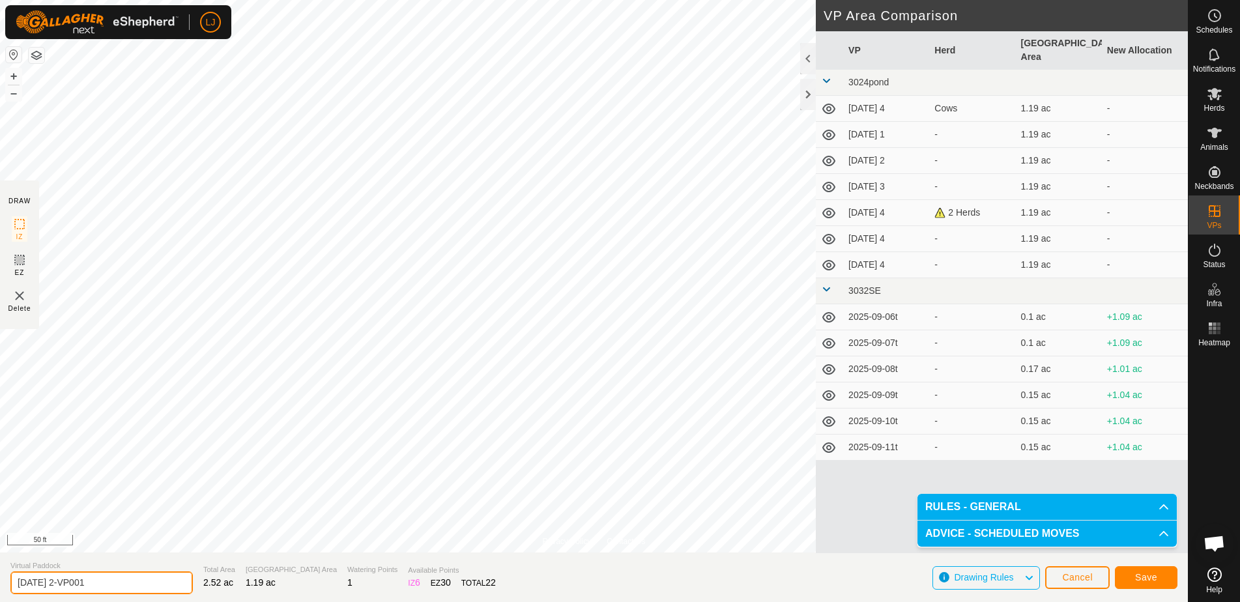
drag, startPoint x: 82, startPoint y: 585, endPoint x: 137, endPoint y: 585, distance: 54.8
click at [137, 585] on input "2025-09-08 2-VP001" at bounding box center [101, 583] width 183 height 23
type input "2025-09-08 1"
click at [1148, 577] on span "Save" at bounding box center [1146, 577] width 22 height 10
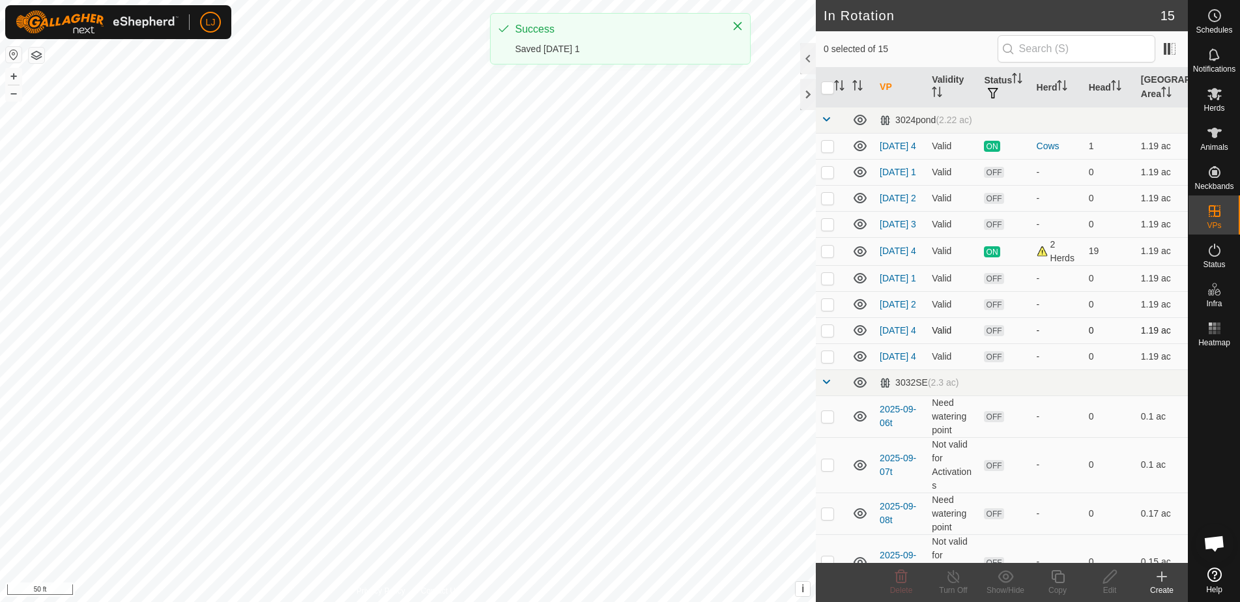
click at [825, 336] on p-checkbox at bounding box center [827, 330] width 13 height 10
checkbox input "true"
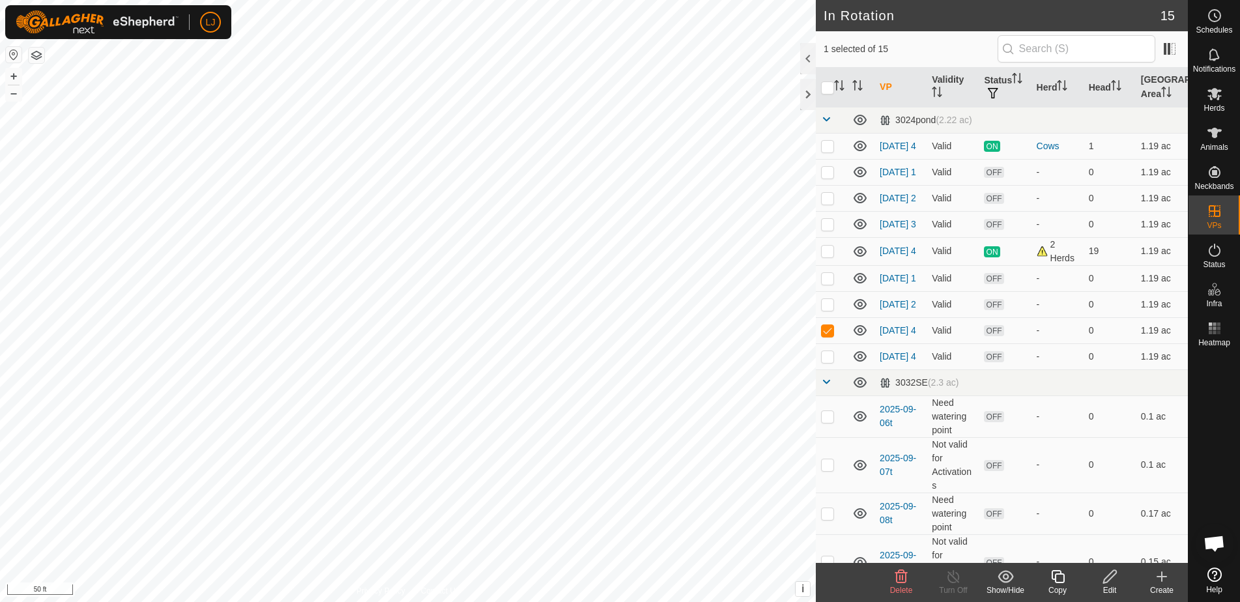
click at [1063, 577] on icon at bounding box center [1058, 577] width 16 height 16
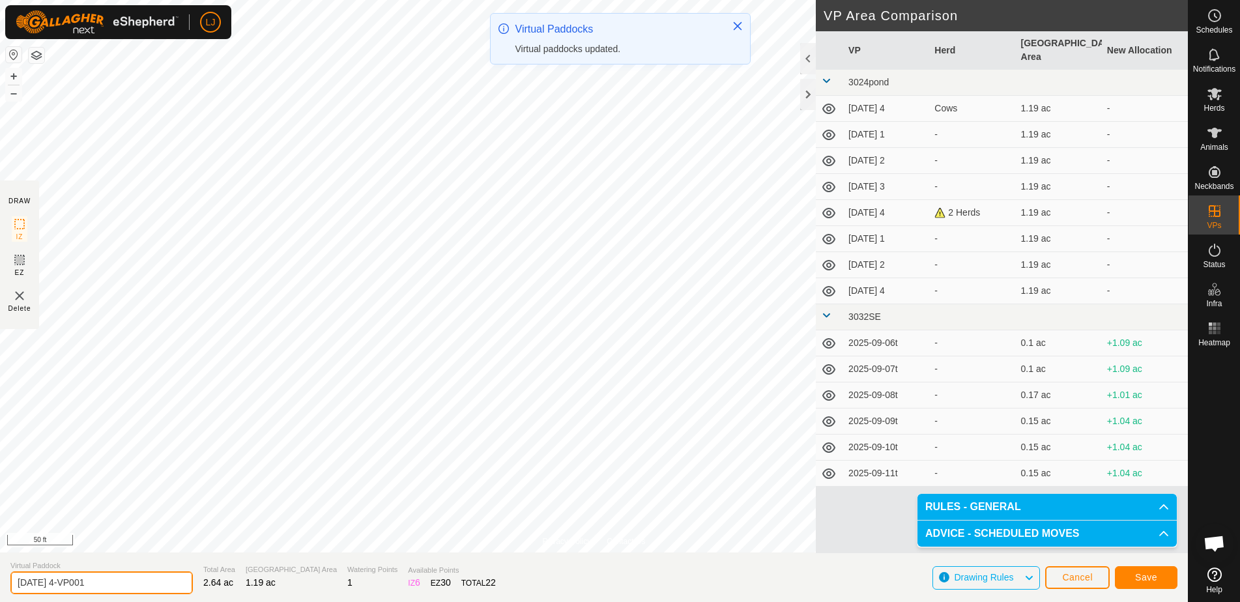
drag, startPoint x: 66, startPoint y: 585, endPoint x: 154, endPoint y: 587, distance: 88.0
click at [154, 587] on input "2025-09-08 4-VP001" at bounding box center [101, 583] width 183 height 23
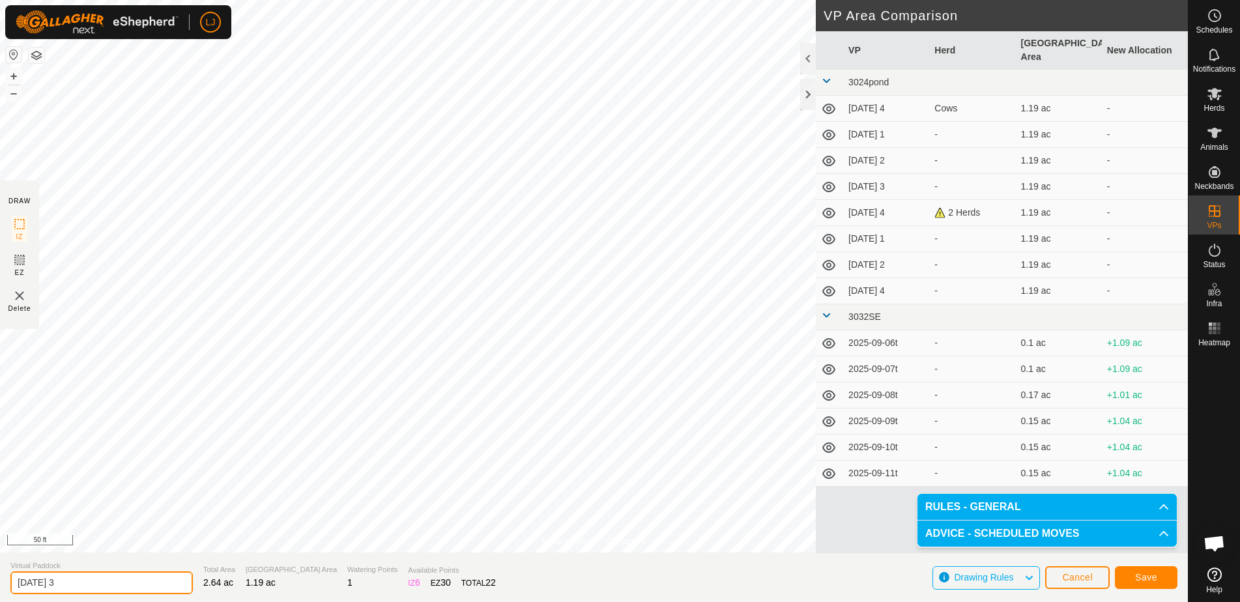
type input "2025-09-08 3"
click at [1143, 574] on span "Save" at bounding box center [1146, 577] width 22 height 10
click at [98, 583] on input "2025-09-08 3" at bounding box center [101, 583] width 183 height 23
click at [103, 587] on input "2025-09-08 3" at bounding box center [101, 583] width 183 height 23
click at [1085, 581] on span "Cancel" at bounding box center [1077, 577] width 31 height 10
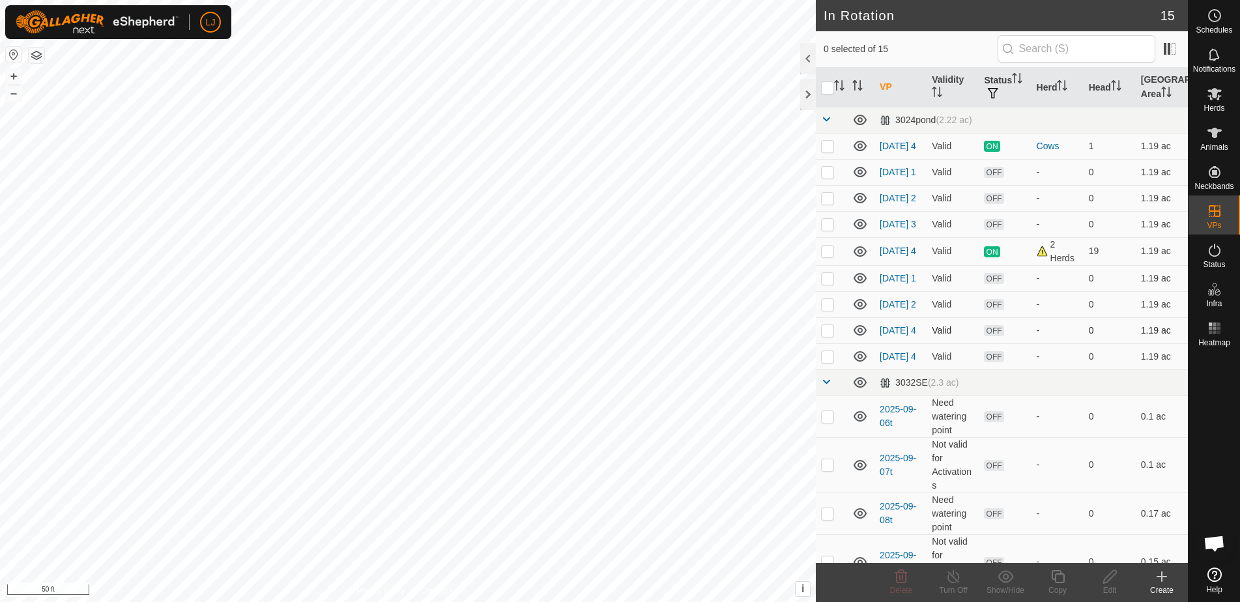
drag, startPoint x: 826, startPoint y: 343, endPoint x: 840, endPoint y: 349, distance: 15.8
click at [826, 336] on p-checkbox at bounding box center [827, 330] width 13 height 10
checkbox input "true"
click at [1053, 579] on icon at bounding box center [1057, 576] width 13 height 13
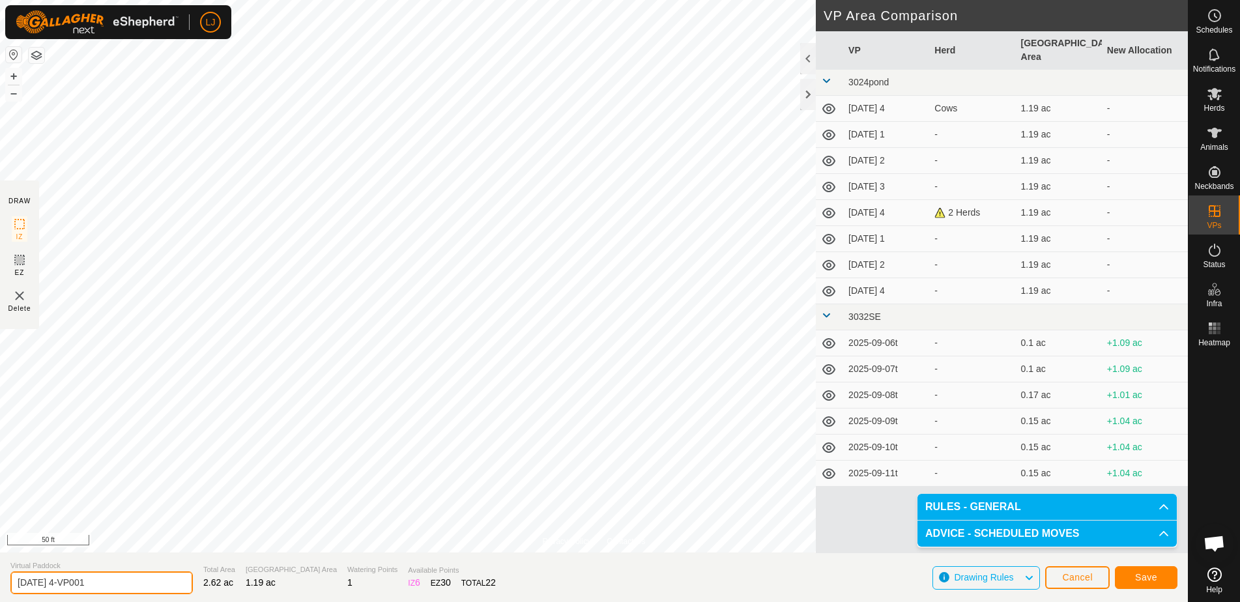
drag, startPoint x: 68, startPoint y: 586, endPoint x: 136, endPoint y: 587, distance: 67.8
click at [136, 587] on input "2025-09-08 4-VP001" at bounding box center [101, 583] width 183 height 23
type input "2025-09-08 3"
click at [1155, 579] on span "Save" at bounding box center [1146, 577] width 22 height 10
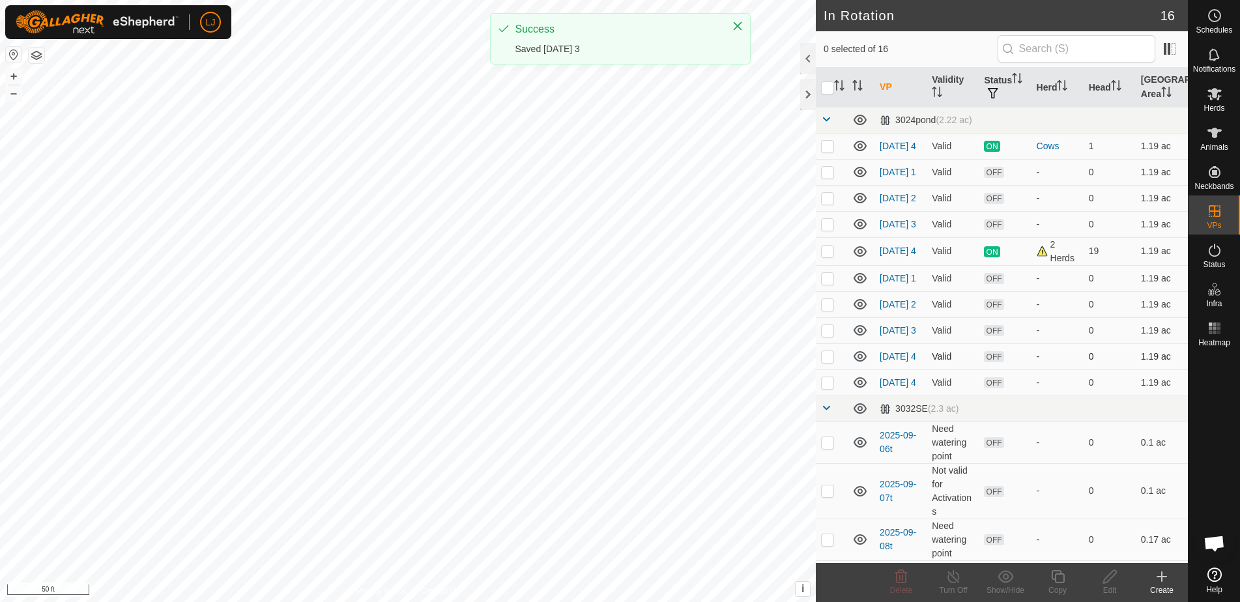
scroll to position [1, 0]
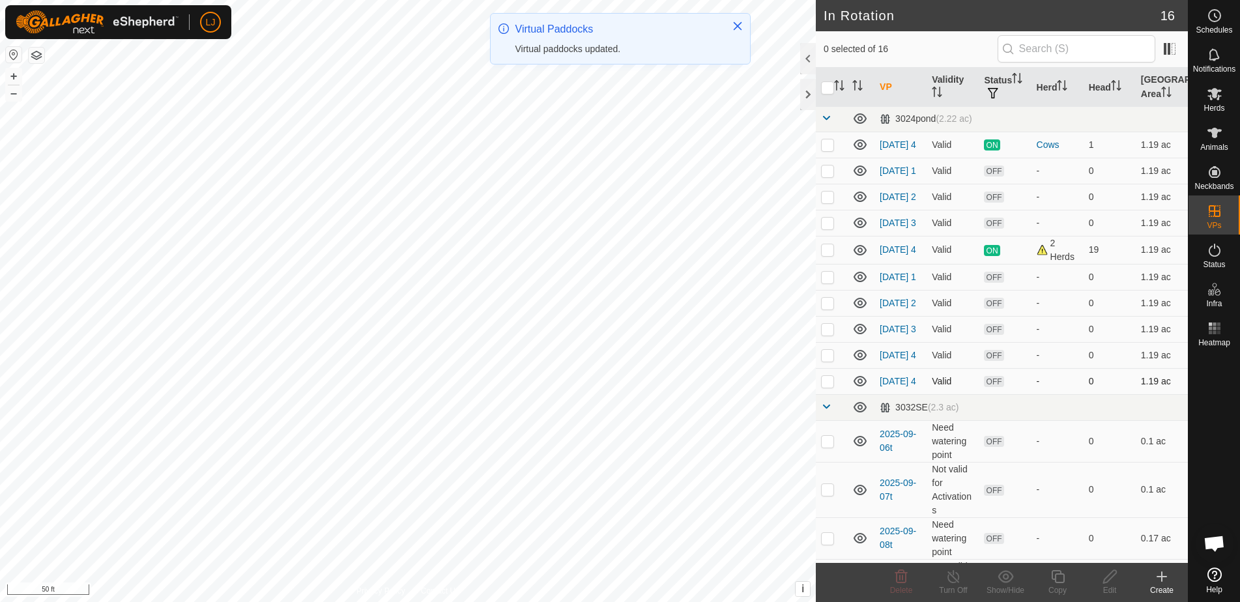
click at [829, 387] on p-checkbox at bounding box center [827, 381] width 13 height 10
checkbox input "true"
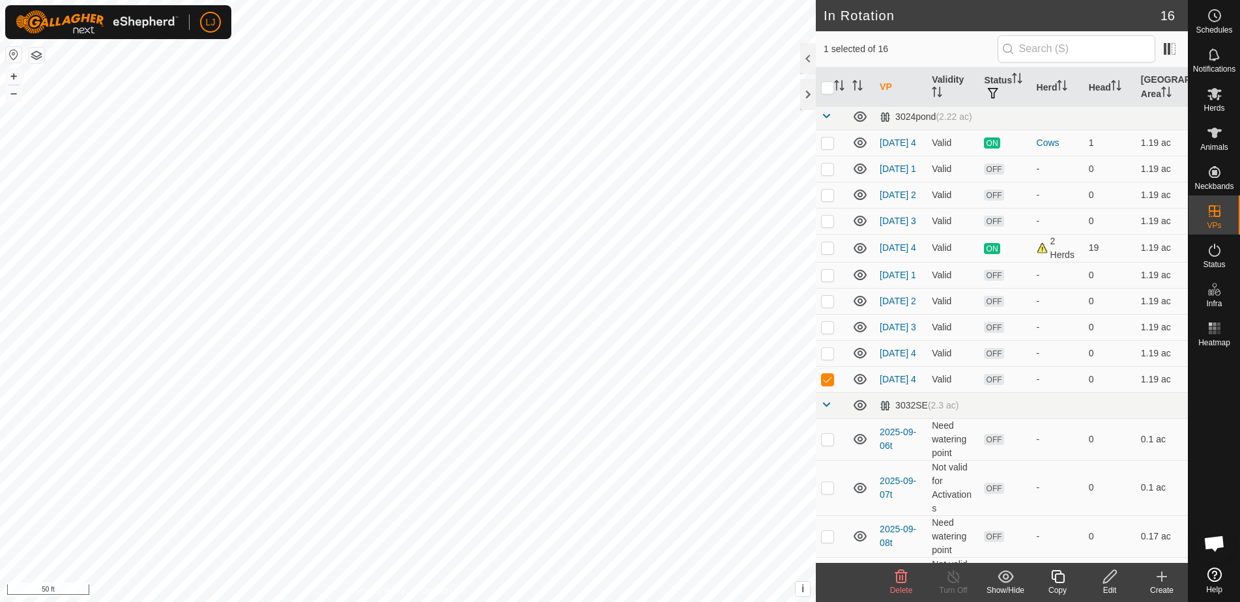
click at [1064, 579] on icon at bounding box center [1057, 576] width 13 height 13
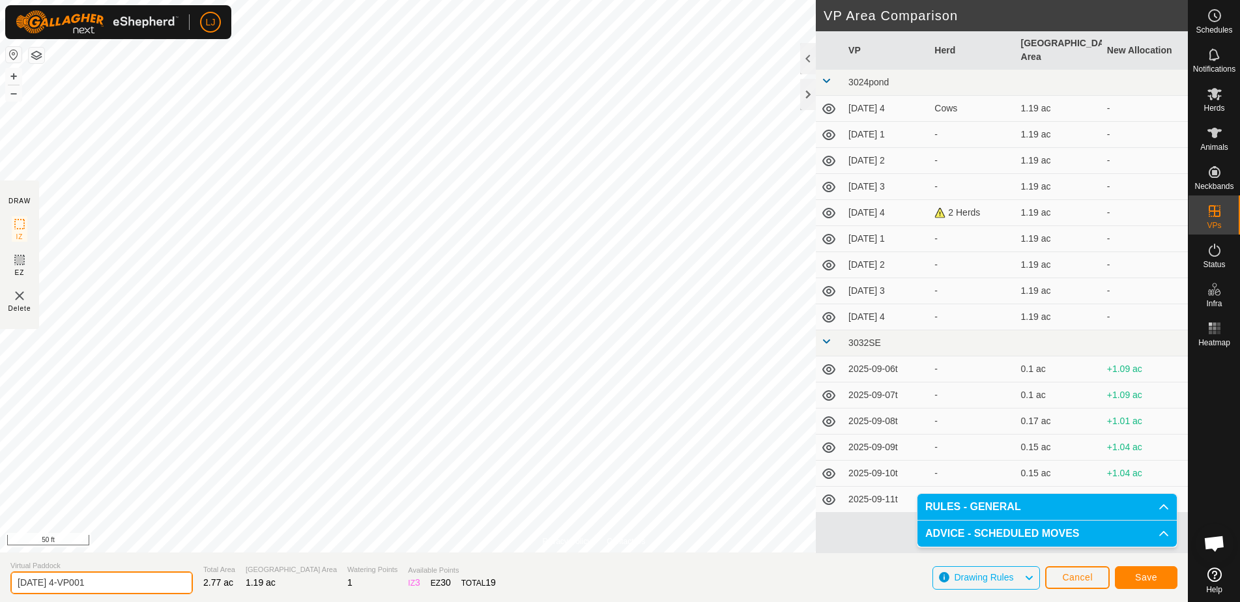
drag, startPoint x: 68, startPoint y: 586, endPoint x: 153, endPoint y: 584, distance: 85.4
click at [153, 584] on input "2025-09-09 4-VP001" at bounding box center [101, 583] width 183 height 23
type input "2025-09-09 3"
click at [1146, 581] on span "Save" at bounding box center [1146, 577] width 22 height 10
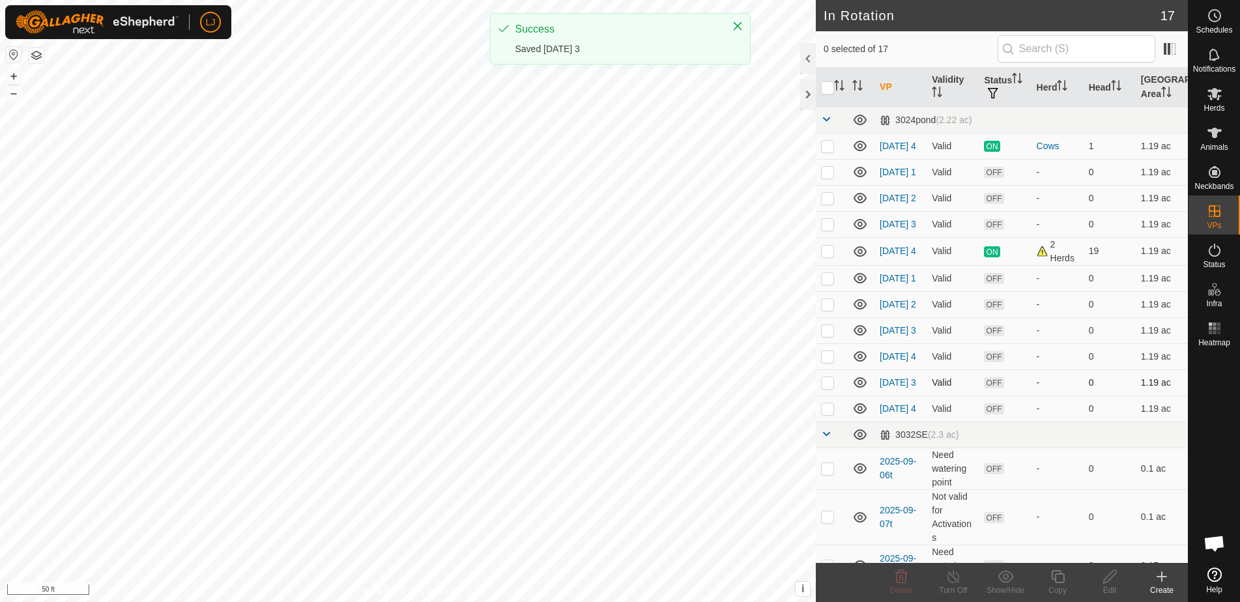
click at [827, 388] on p-checkbox at bounding box center [827, 382] width 13 height 10
checkbox input "true"
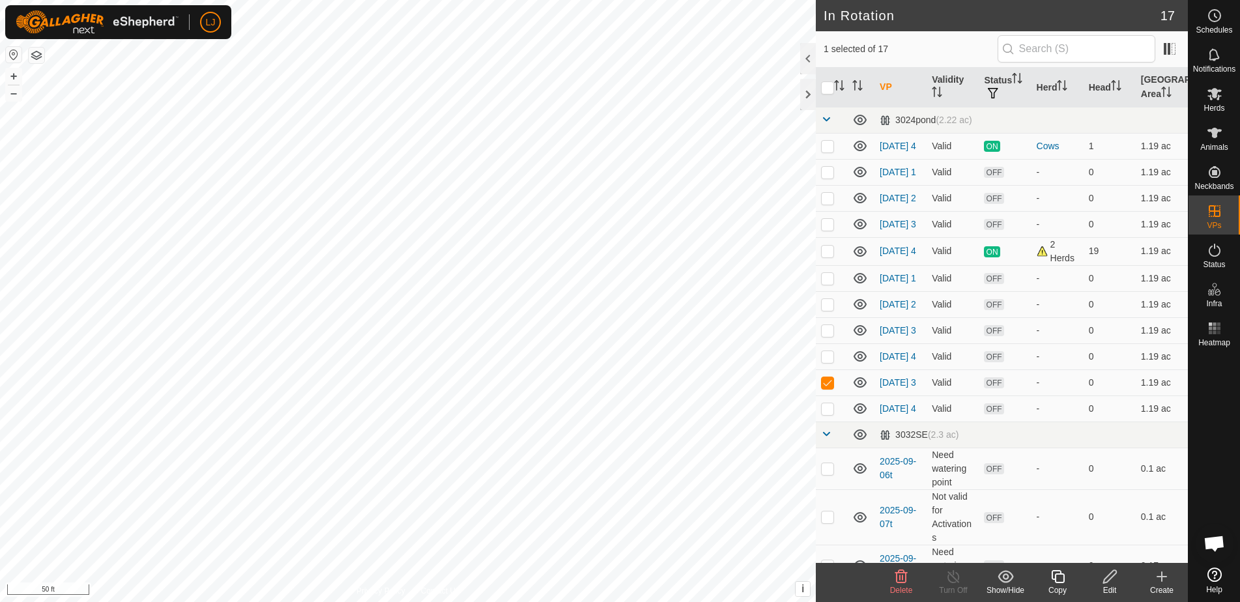
click at [1056, 584] on icon at bounding box center [1058, 577] width 16 height 16
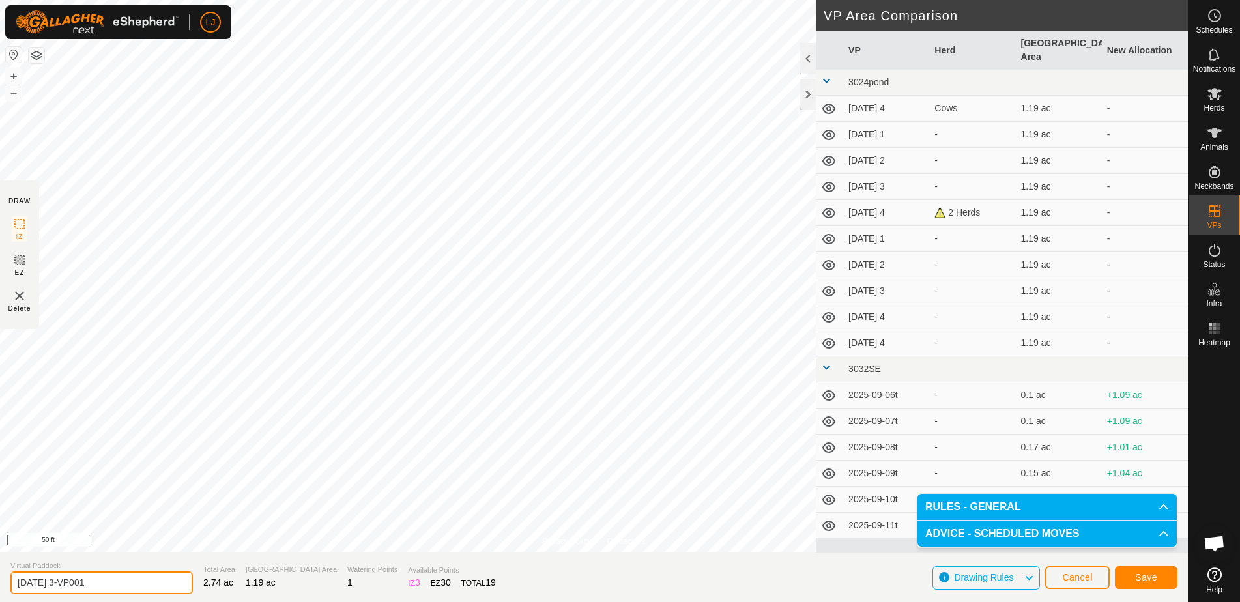
drag, startPoint x: 67, startPoint y: 583, endPoint x: 114, endPoint y: 585, distance: 47.0
click at [114, 585] on input "2025-09-09 3-VP001" at bounding box center [101, 583] width 183 height 23
type input "2025-09-09 2"
click at [1137, 579] on span "Save" at bounding box center [1146, 577] width 22 height 10
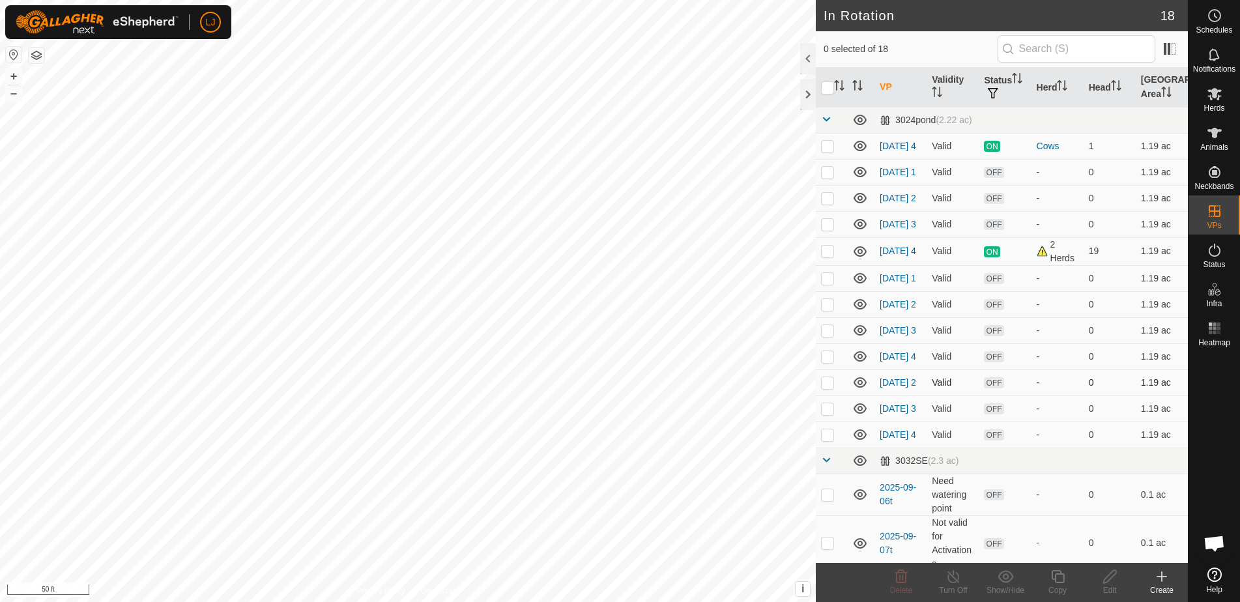
click at [827, 388] on p-checkbox at bounding box center [827, 382] width 13 height 10
checkbox input "true"
click at [1062, 583] on icon at bounding box center [1057, 576] width 13 height 13
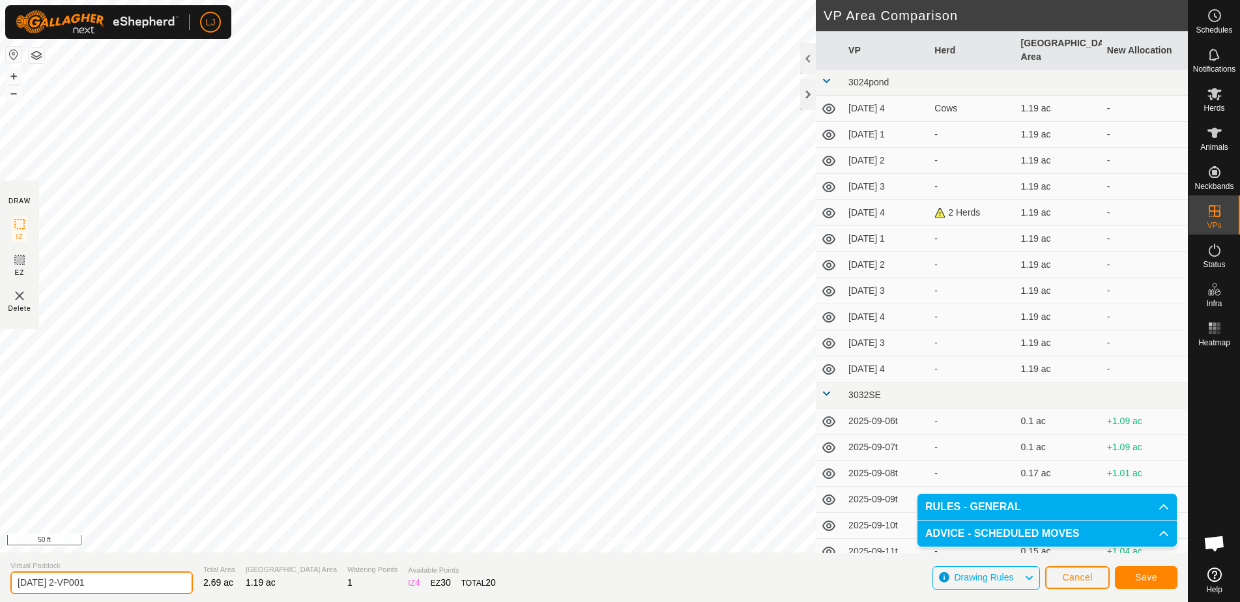
drag, startPoint x: 77, startPoint y: 585, endPoint x: 154, endPoint y: 587, distance: 77.6
click at [154, 587] on input "2025-09-09 2-VP001" at bounding box center [101, 583] width 183 height 23
type input "2025-09-09 1"
click at [1154, 576] on span "Save" at bounding box center [1146, 577] width 22 height 10
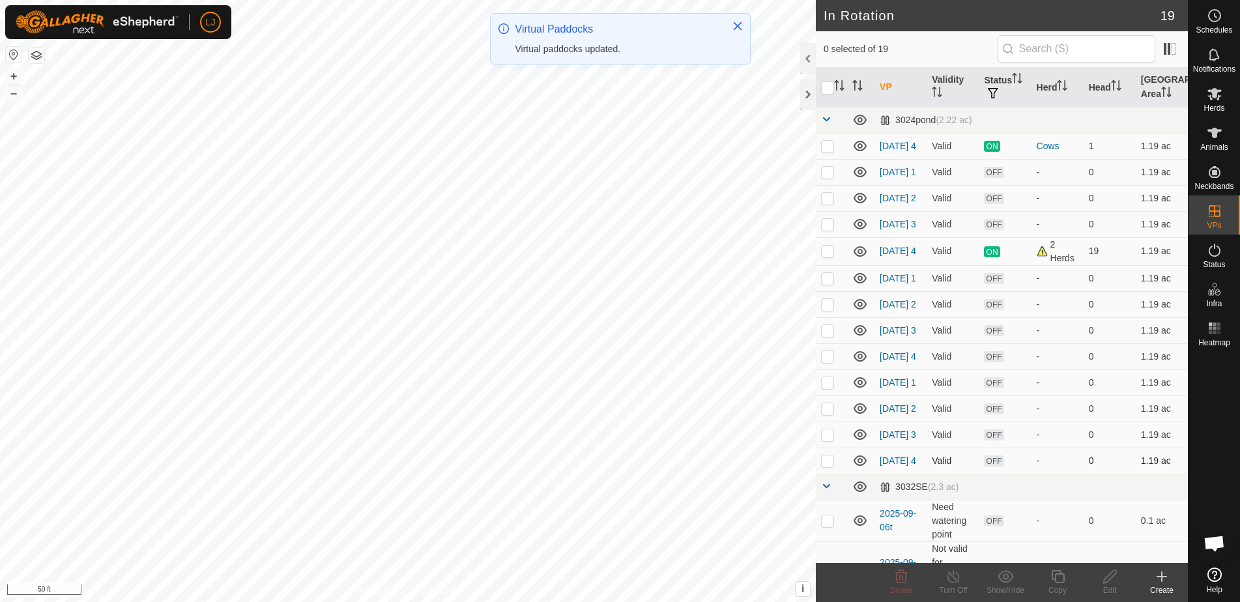
click at [828, 466] on p-checkbox at bounding box center [827, 461] width 13 height 10
checkbox input "true"
click at [1056, 576] on icon at bounding box center [1057, 576] width 13 height 13
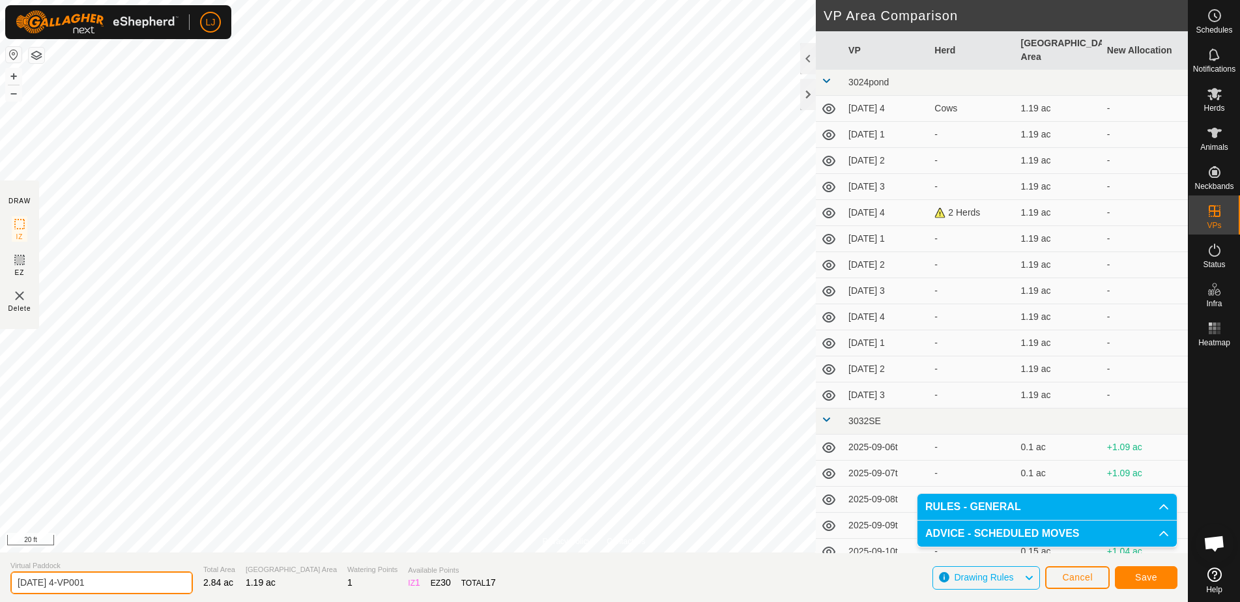
drag, startPoint x: 55, startPoint y: 585, endPoint x: 134, endPoint y: 584, distance: 78.2
click at [134, 584] on input "2025-09-09 4-VP001" at bounding box center [101, 583] width 183 height 23
type input "2025-09-10 1"
click at [1137, 577] on span "Save" at bounding box center [1146, 577] width 22 height 10
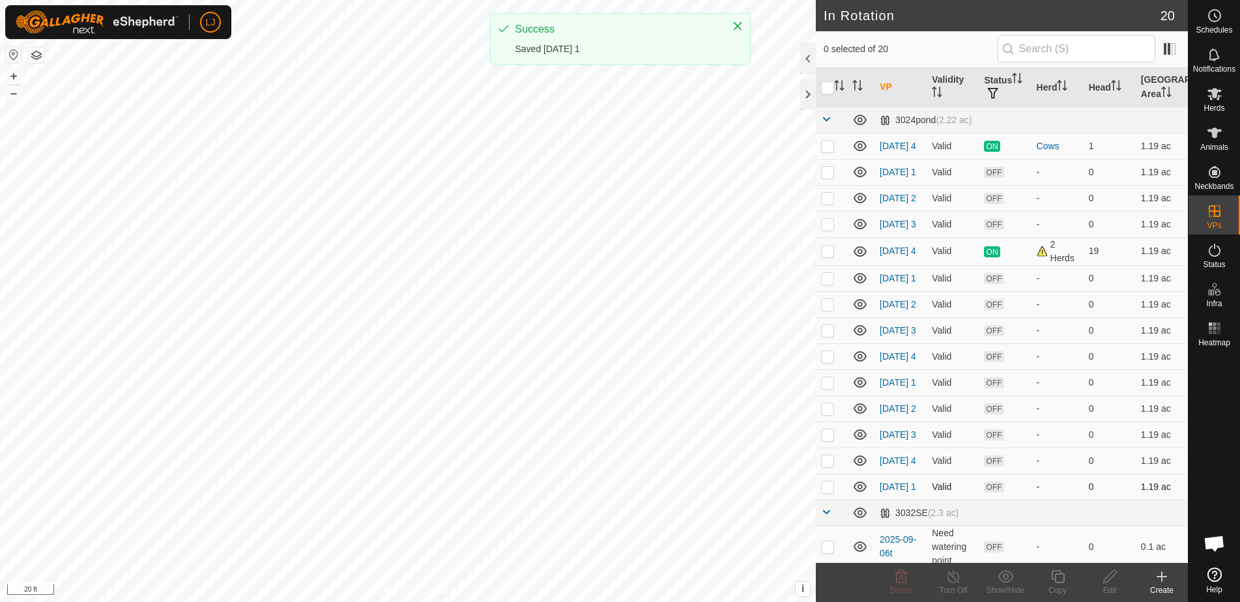
click at [828, 500] on td at bounding box center [831, 487] width 31 height 26
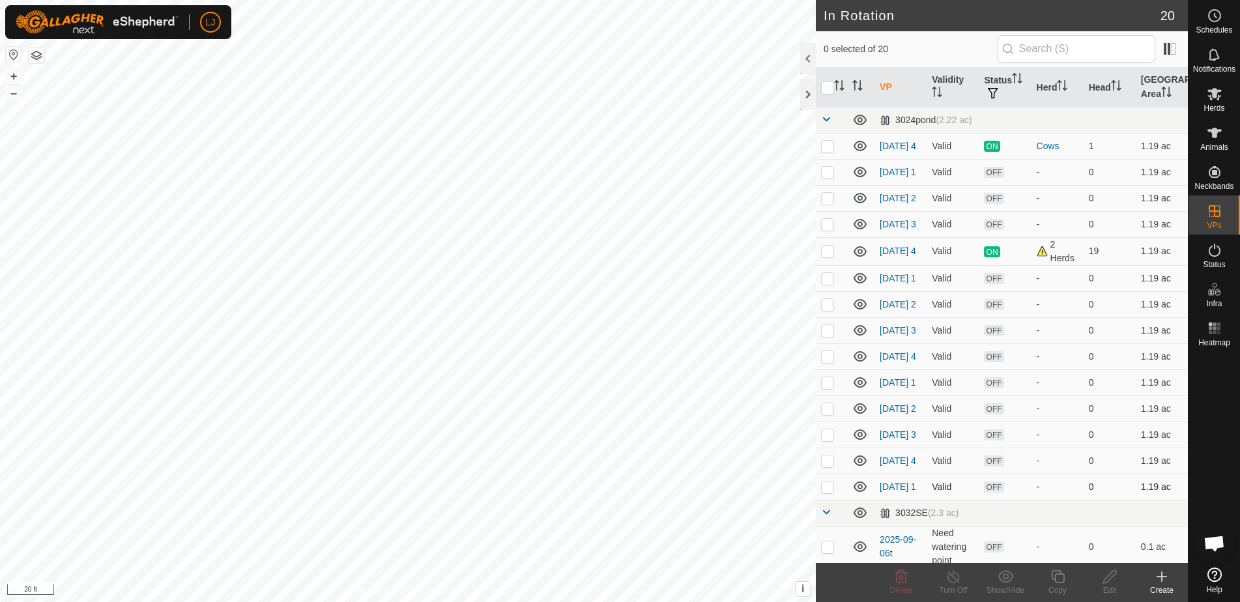
checkbox input "true"
click at [1110, 581] on icon at bounding box center [1110, 577] width 16 height 16
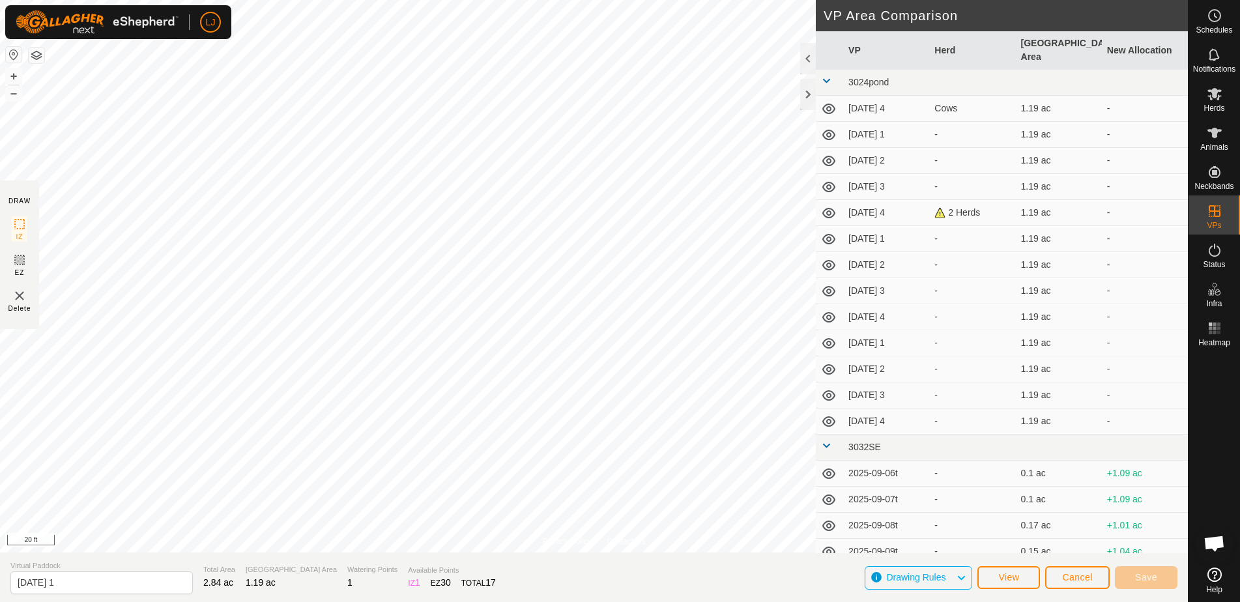
click at [1073, 579] on span "Cancel" at bounding box center [1077, 577] width 31 height 10
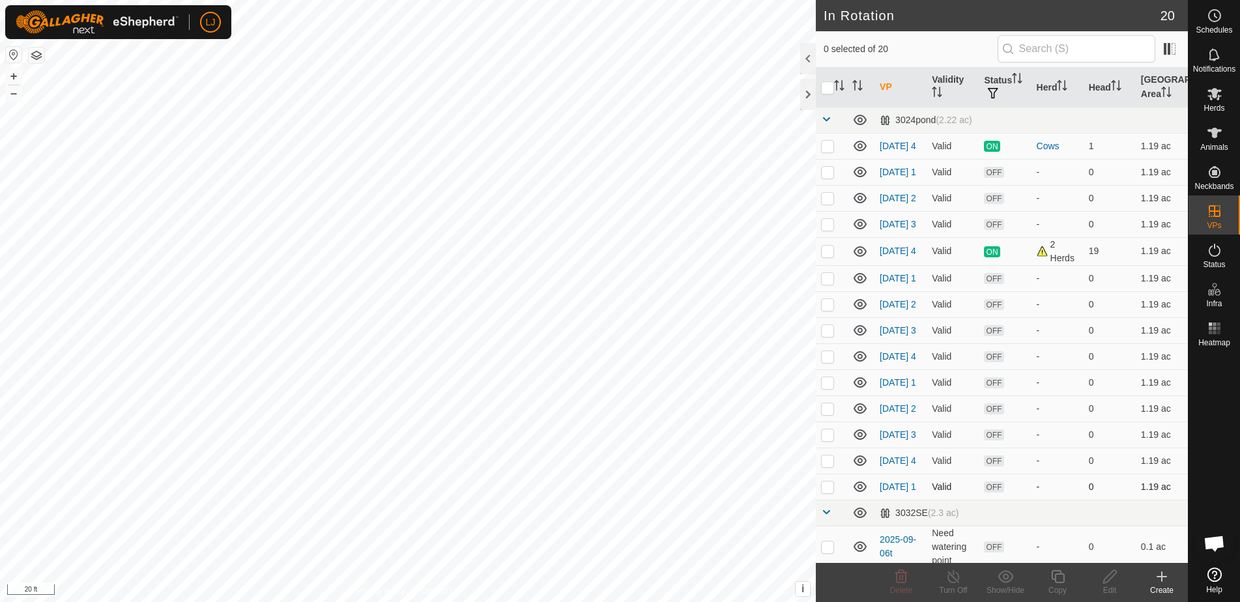
click at [825, 500] on td at bounding box center [831, 487] width 31 height 26
checkbox input "true"
click at [1060, 581] on icon at bounding box center [1058, 577] width 16 height 16
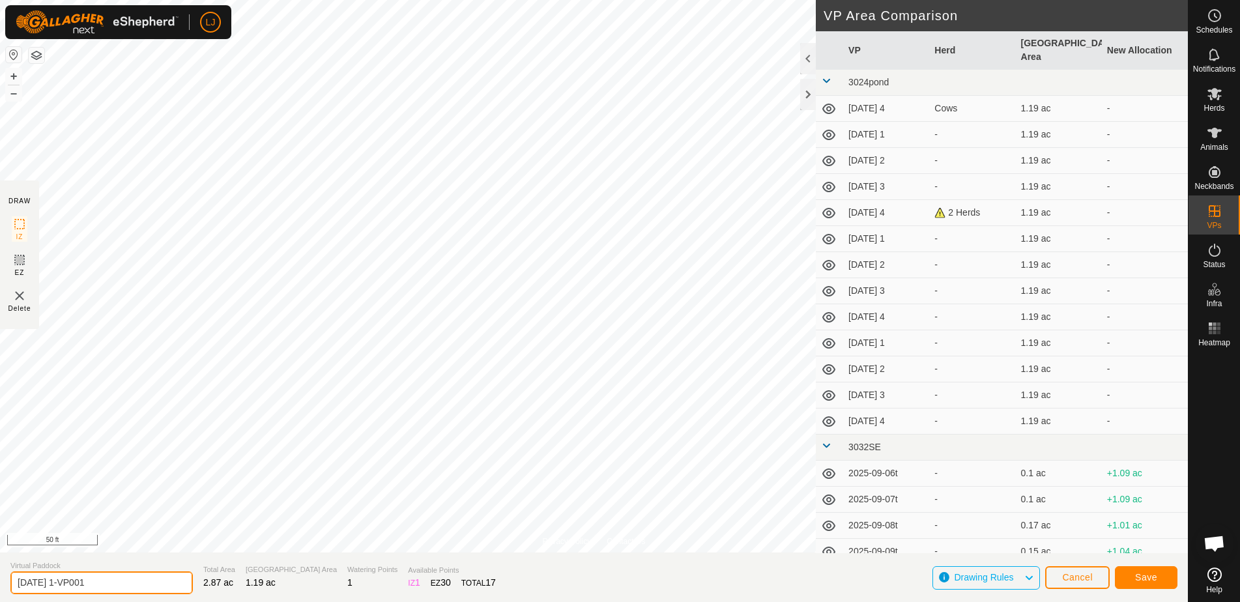
drag, startPoint x: 68, startPoint y: 585, endPoint x: 158, endPoint y: 583, distance: 90.0
click at [157, 583] on input "2025-09-10 1-VP001" at bounding box center [101, 583] width 183 height 23
type input "2025-09-10 2"
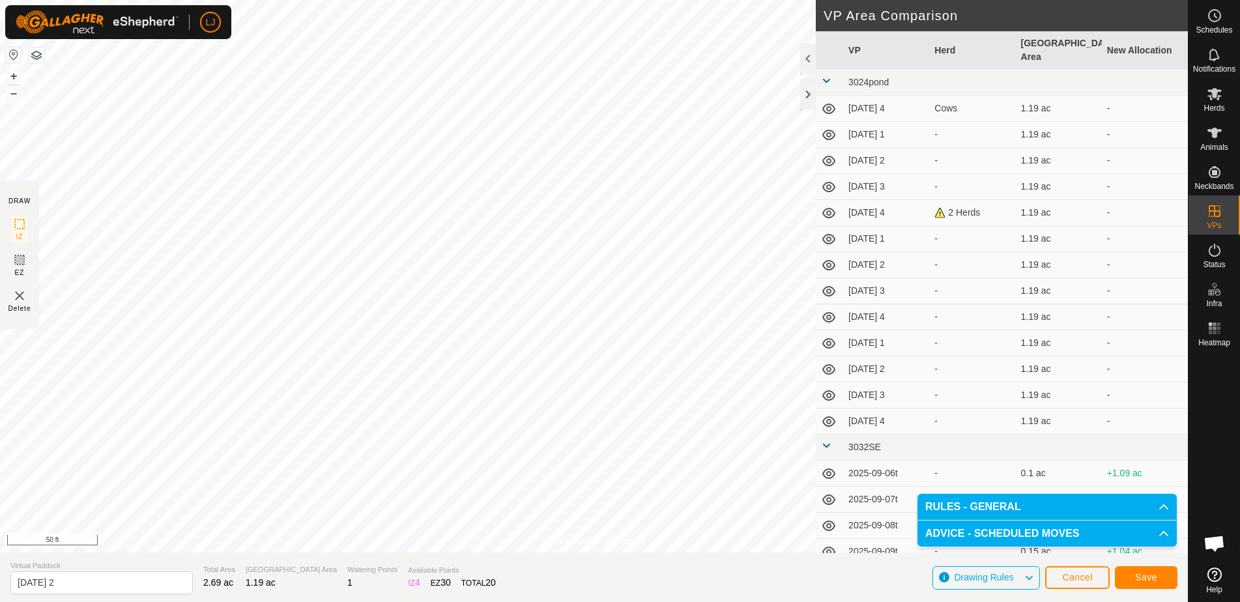
click at [1140, 576] on span "Save" at bounding box center [1146, 577] width 22 height 10
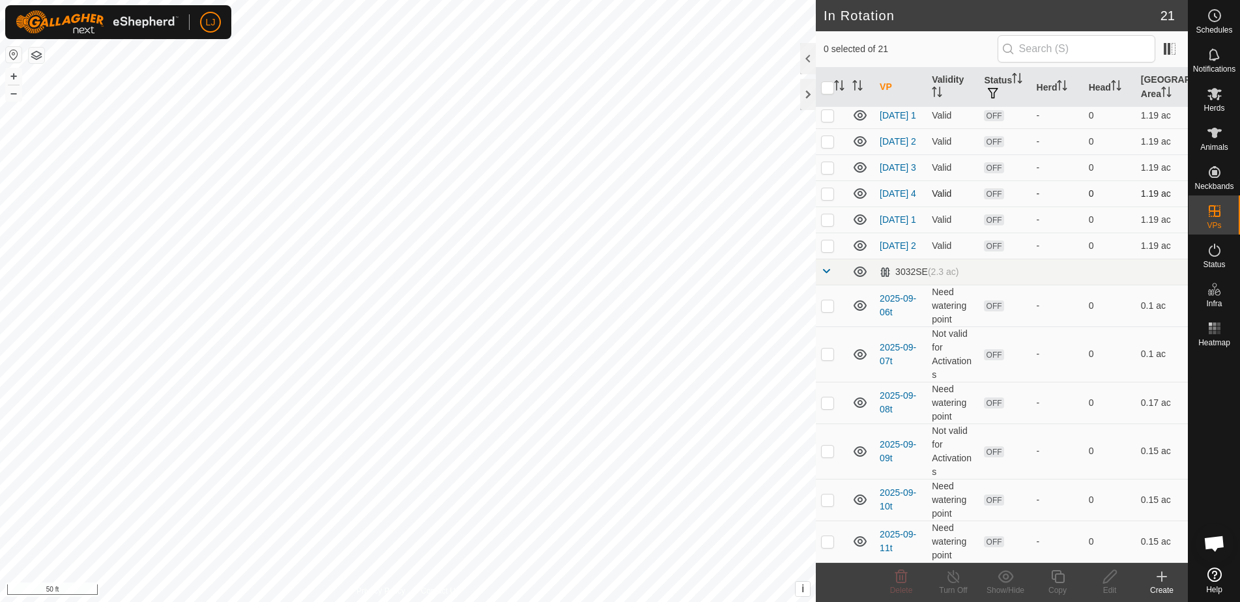
scroll to position [291, 0]
click at [830, 251] on p-checkbox at bounding box center [827, 246] width 13 height 10
checkbox input "true"
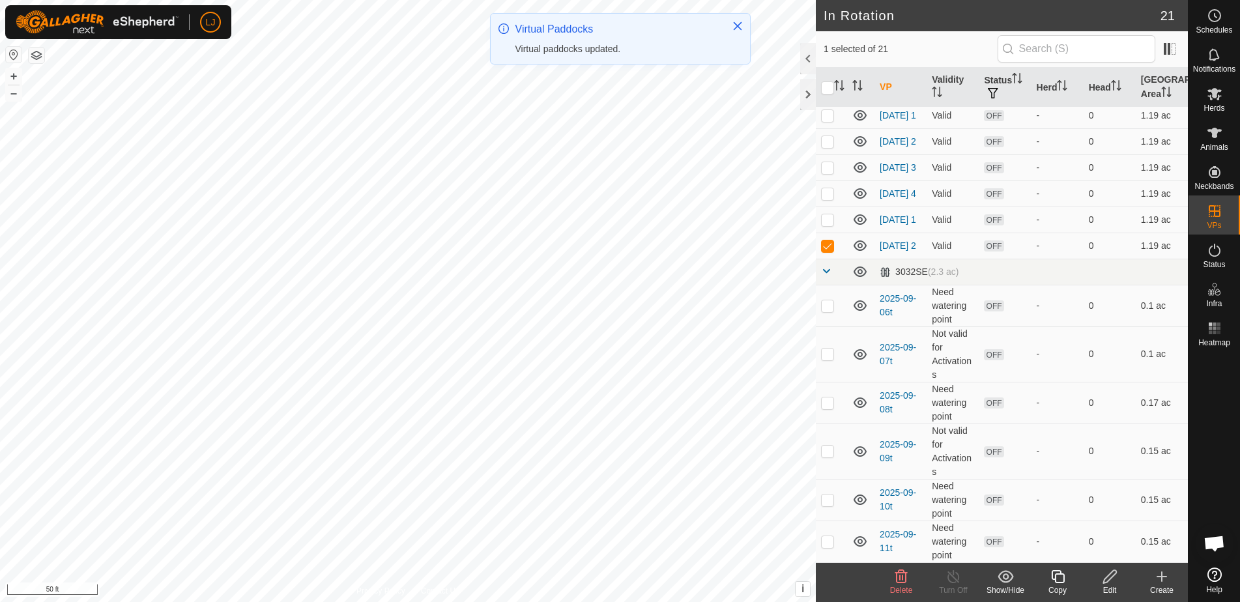
click at [1056, 576] on icon at bounding box center [1057, 576] width 13 height 13
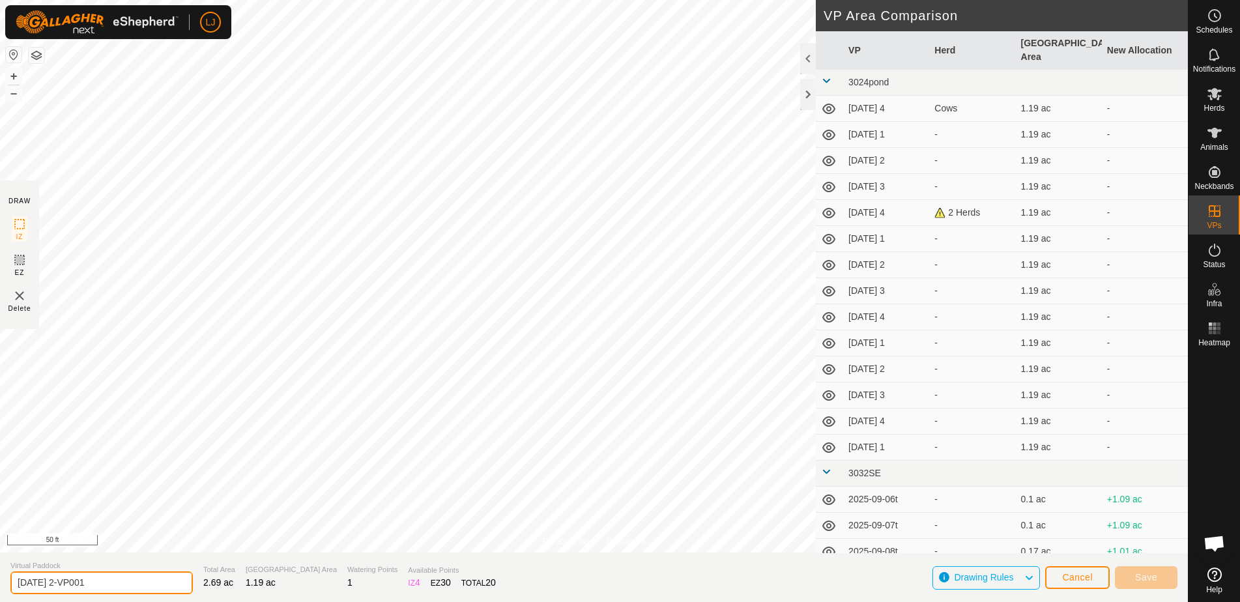
drag, startPoint x: 70, startPoint y: 584, endPoint x: 151, endPoint y: 589, distance: 80.3
click at [151, 589] on input "2025-09-10 2-VP001" at bounding box center [101, 583] width 183 height 23
type input "2025-09-10 3"
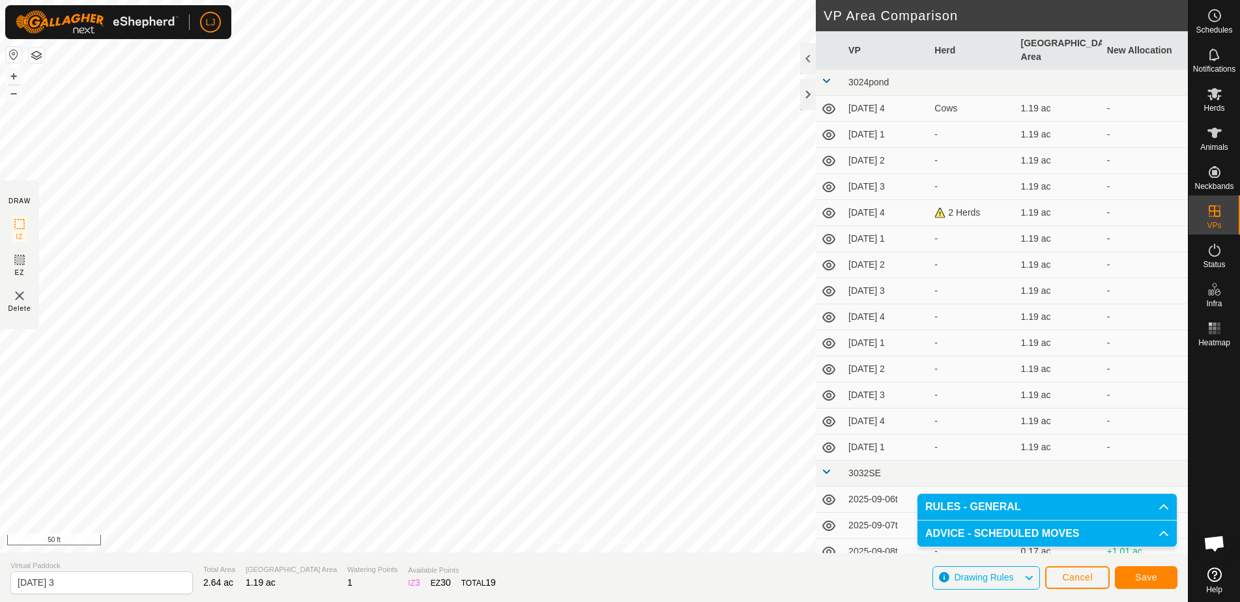
click at [1150, 582] on span "Save" at bounding box center [1146, 577] width 22 height 10
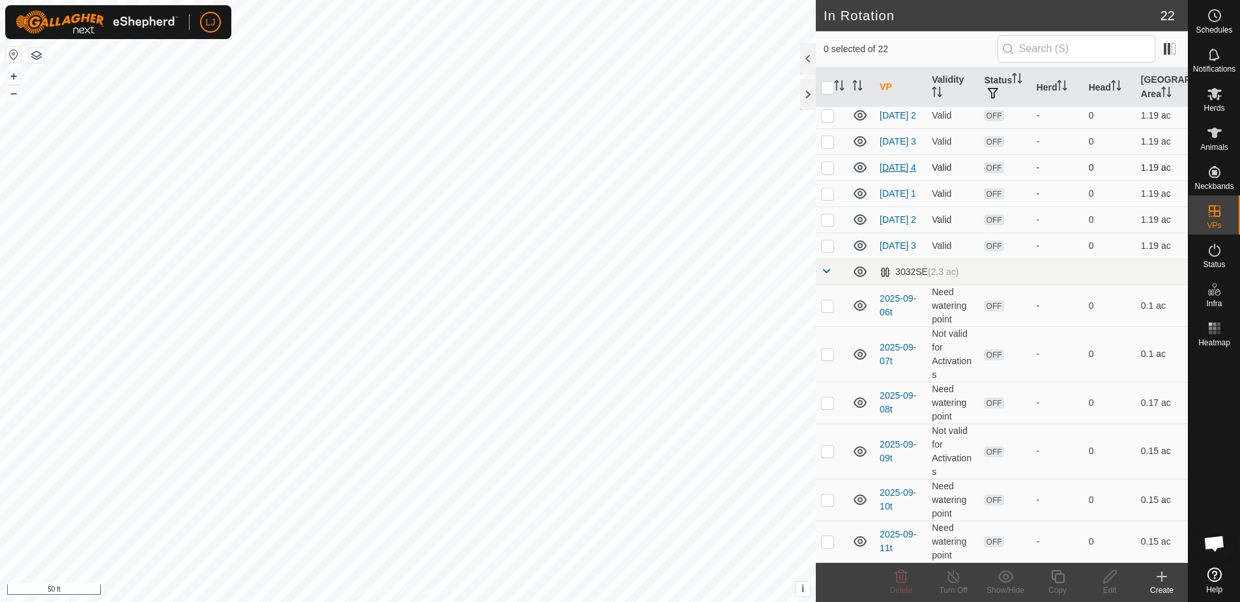
scroll to position [323, 0]
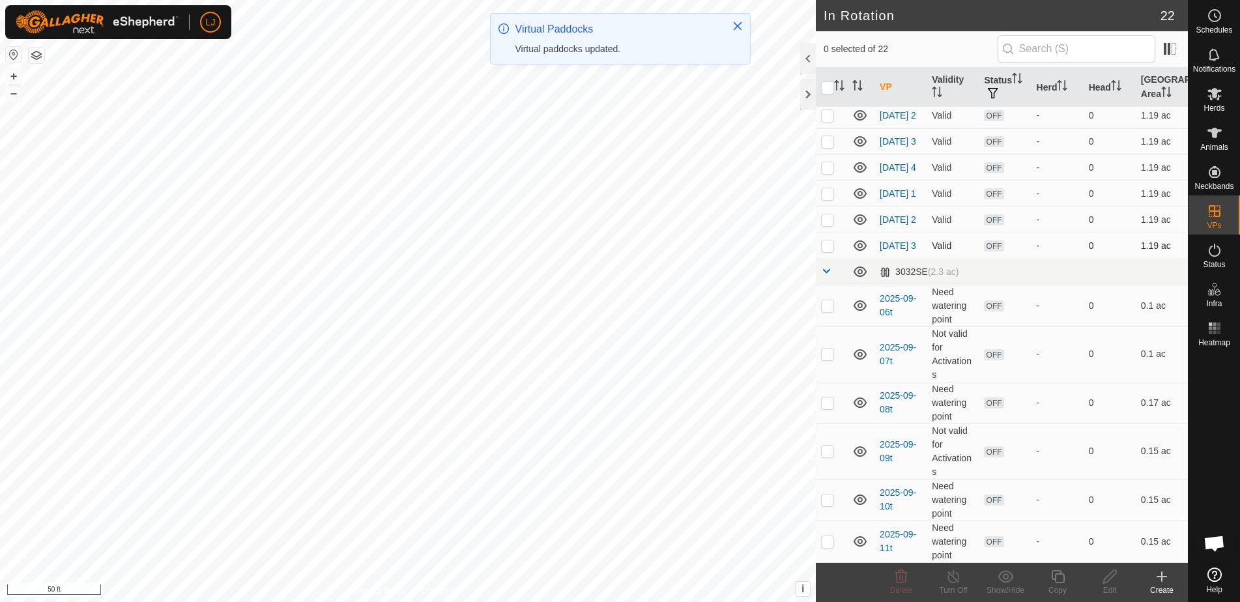
click at [830, 245] on p-checkbox at bounding box center [827, 246] width 13 height 10
checkbox input "true"
click at [1060, 572] on icon at bounding box center [1057, 576] width 13 height 13
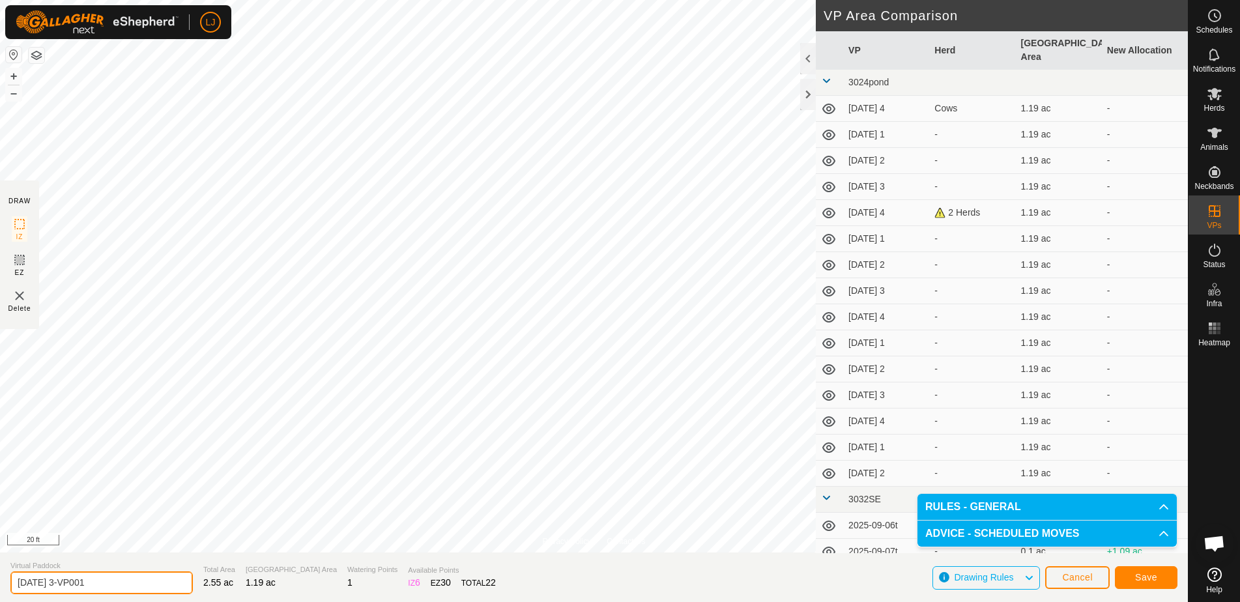
drag, startPoint x: 70, startPoint y: 584, endPoint x: 167, endPoint y: 585, distance: 97.1
click at [167, 585] on section "Virtual Paddock 2025-09-10 3-VP001 Total Area 2.55 ac Grazing Area 1.19 ac Wate…" at bounding box center [594, 578] width 1188 height 50
type input "2025-09-10 4"
click at [1139, 576] on span "Save" at bounding box center [1146, 577] width 22 height 10
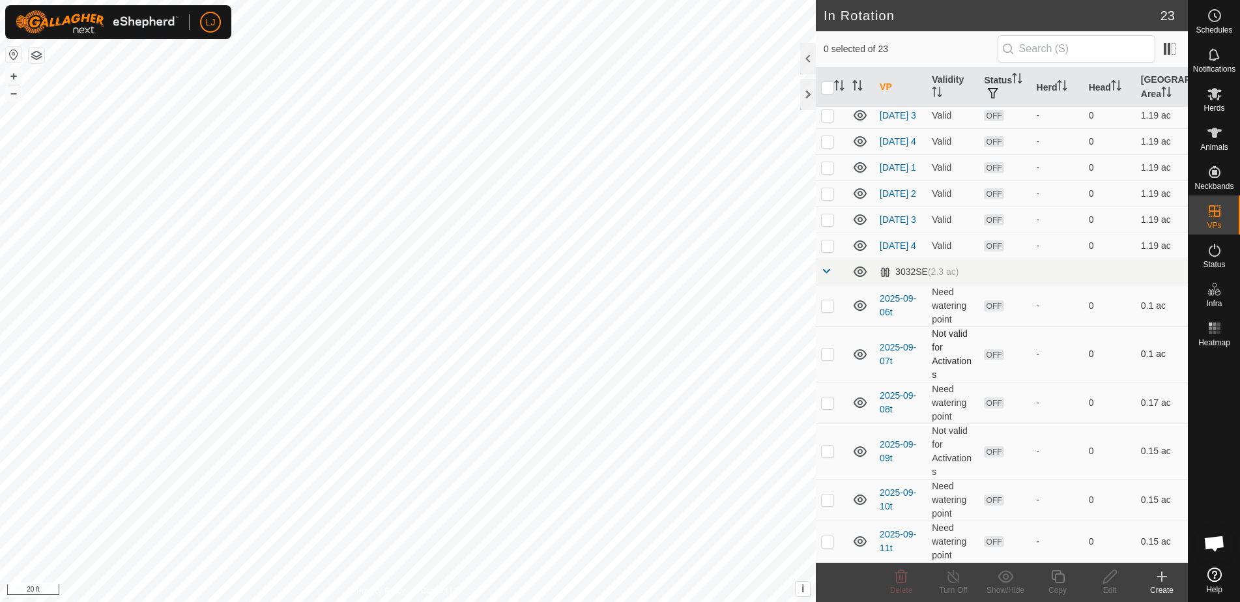
scroll to position [351, 0]
click at [819, 252] on td at bounding box center [831, 246] width 31 height 26
checkbox input "true"
click at [1060, 579] on icon at bounding box center [1058, 577] width 16 height 16
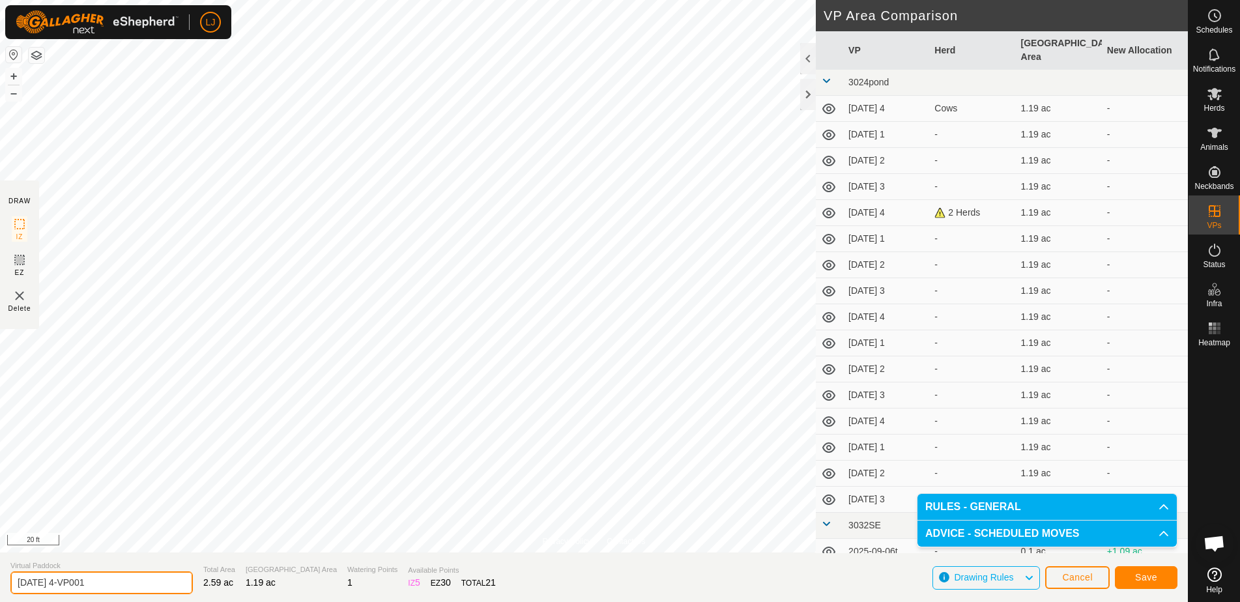
drag, startPoint x: 60, startPoint y: 585, endPoint x: 167, endPoint y: 588, distance: 106.9
click at [167, 588] on section "Virtual Paddock 2025-09-10 4-VP001 Total Area 2.59 ac Grazing Area 1.19 ac Wate…" at bounding box center [594, 578] width 1188 height 50
type input "2025-09-11 1"
click at [1163, 576] on button "Save" at bounding box center [1146, 577] width 63 height 23
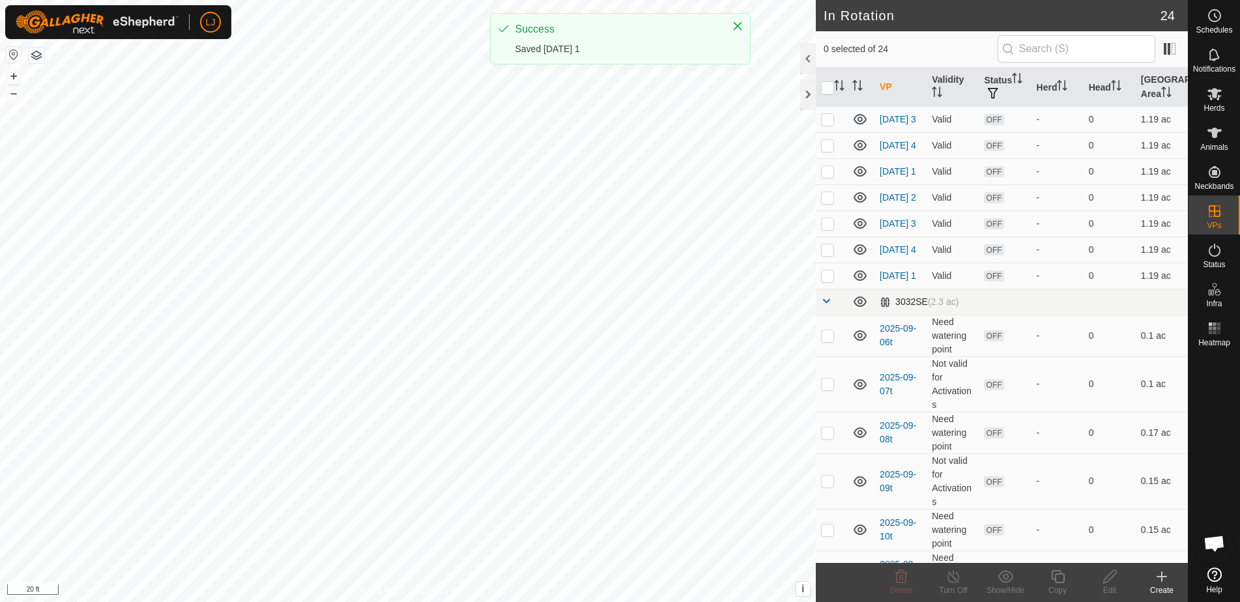
scroll to position [321, 0]
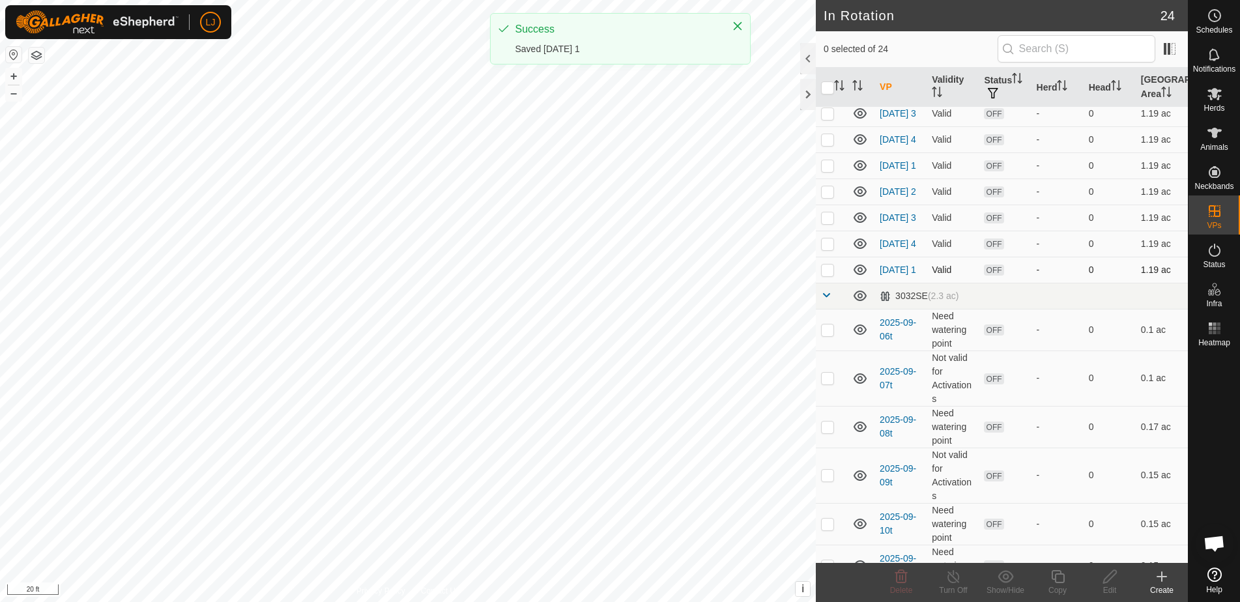
click at [823, 275] on p-checkbox at bounding box center [827, 270] width 13 height 10
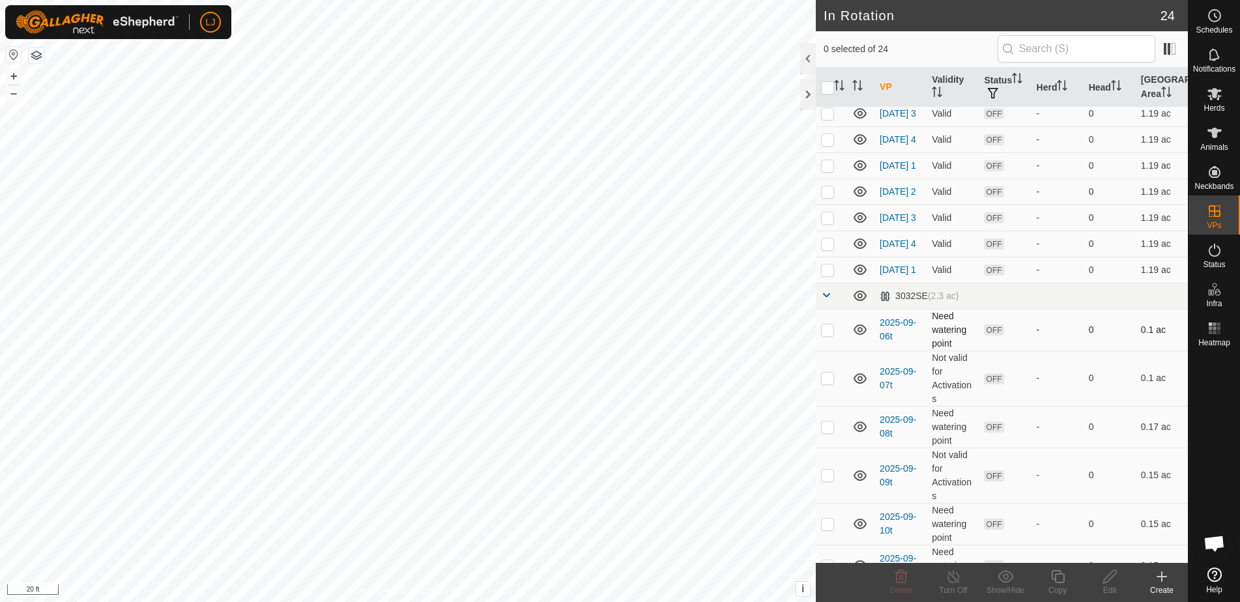
checkbox input "true"
click at [1067, 578] on copy-svg-icon at bounding box center [1058, 577] width 52 height 16
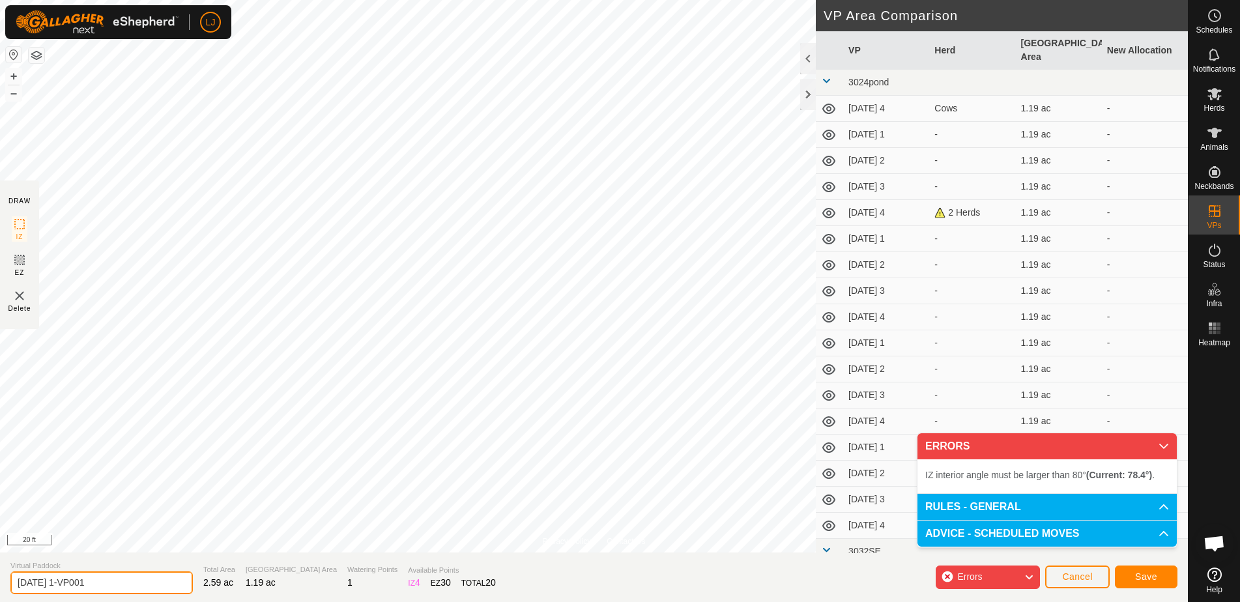
drag, startPoint x: 67, startPoint y: 583, endPoint x: 160, endPoint y: 585, distance: 92.6
click at [157, 587] on input "2025-09-11 1-VP001" at bounding box center [101, 583] width 183 height 23
type input "2025-09-11 2"
click at [1151, 584] on button "Save" at bounding box center [1146, 577] width 63 height 23
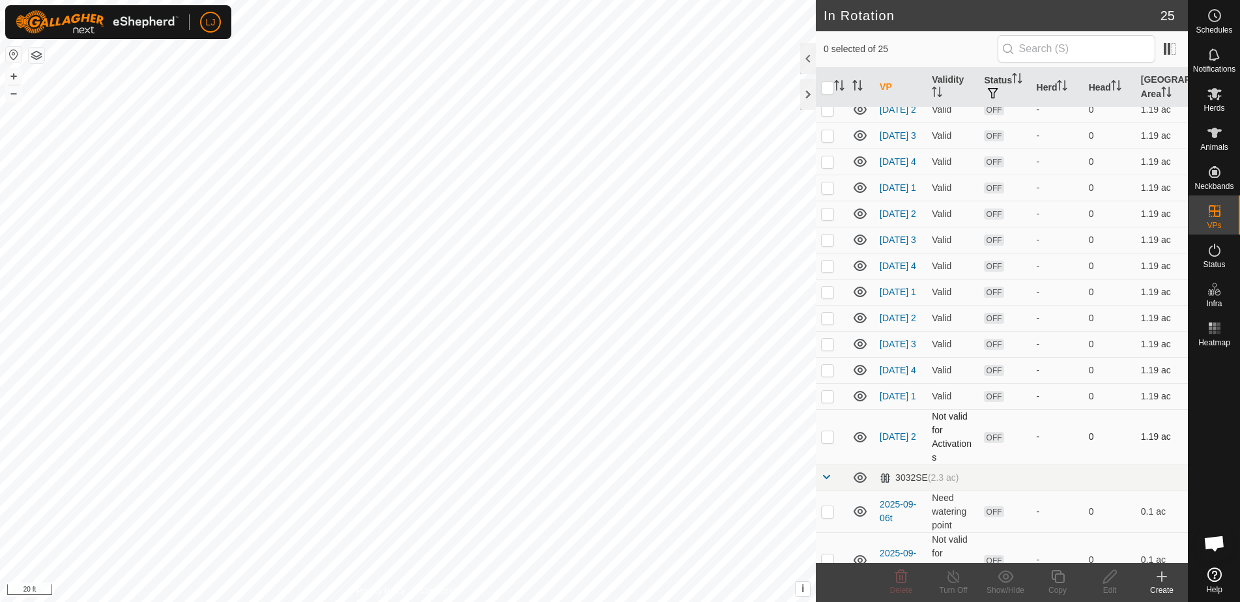
scroll to position [197, 0]
click at [827, 440] on p-checkbox at bounding box center [827, 435] width 13 height 10
checkbox input "true"
click at [1051, 579] on icon at bounding box center [1058, 577] width 16 height 16
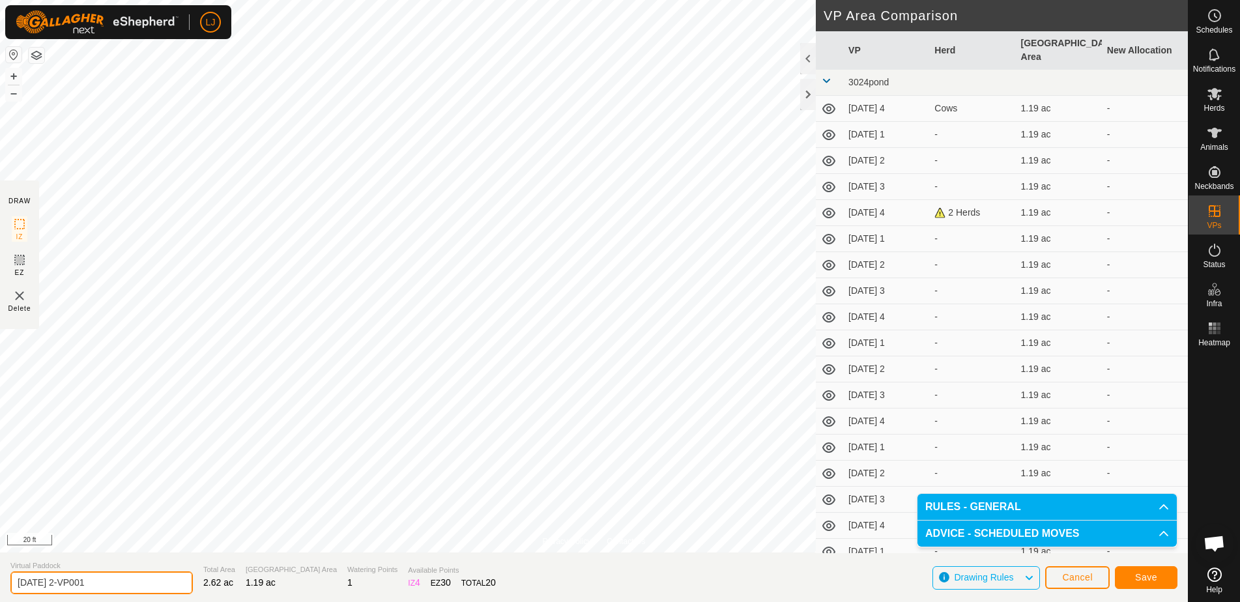
drag, startPoint x: 106, startPoint y: 587, endPoint x: 140, endPoint y: 587, distance: 34.6
click at [139, 587] on input "2025-09-11 2-VP001" at bounding box center [101, 583] width 183 height 23
type input "2025-09-11 3"
click at [1137, 575] on span "Save" at bounding box center [1146, 577] width 22 height 10
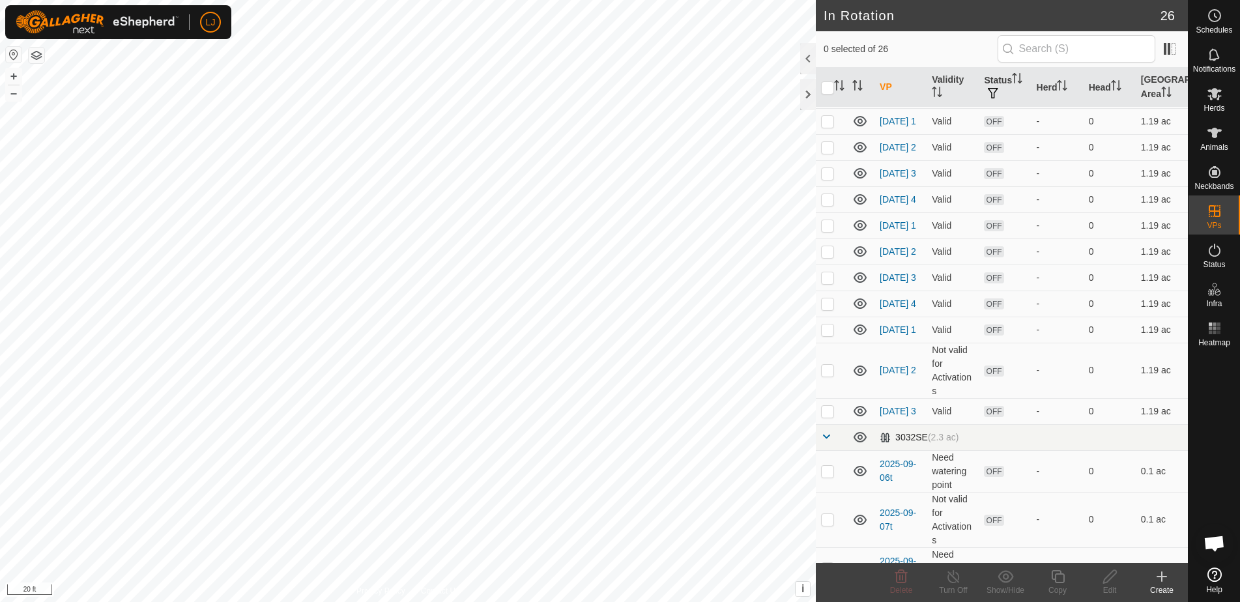
scroll to position [263, 0]
click at [827, 415] on p-checkbox at bounding box center [827, 409] width 13 height 10
checkbox input "true"
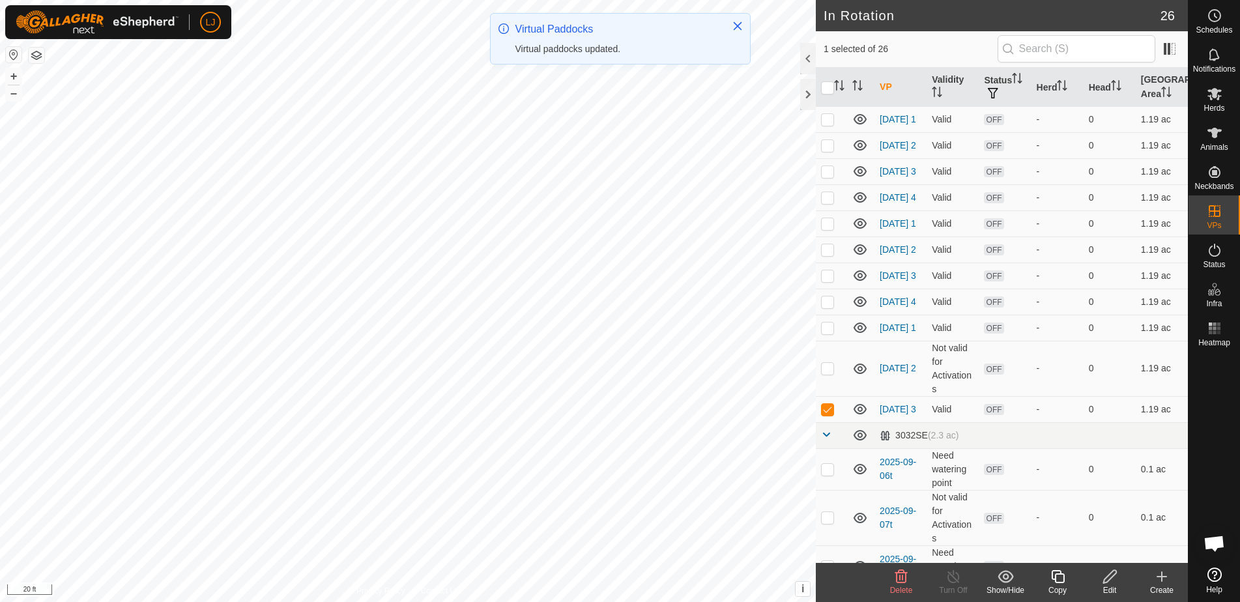
click at [1060, 583] on icon at bounding box center [1057, 576] width 13 height 13
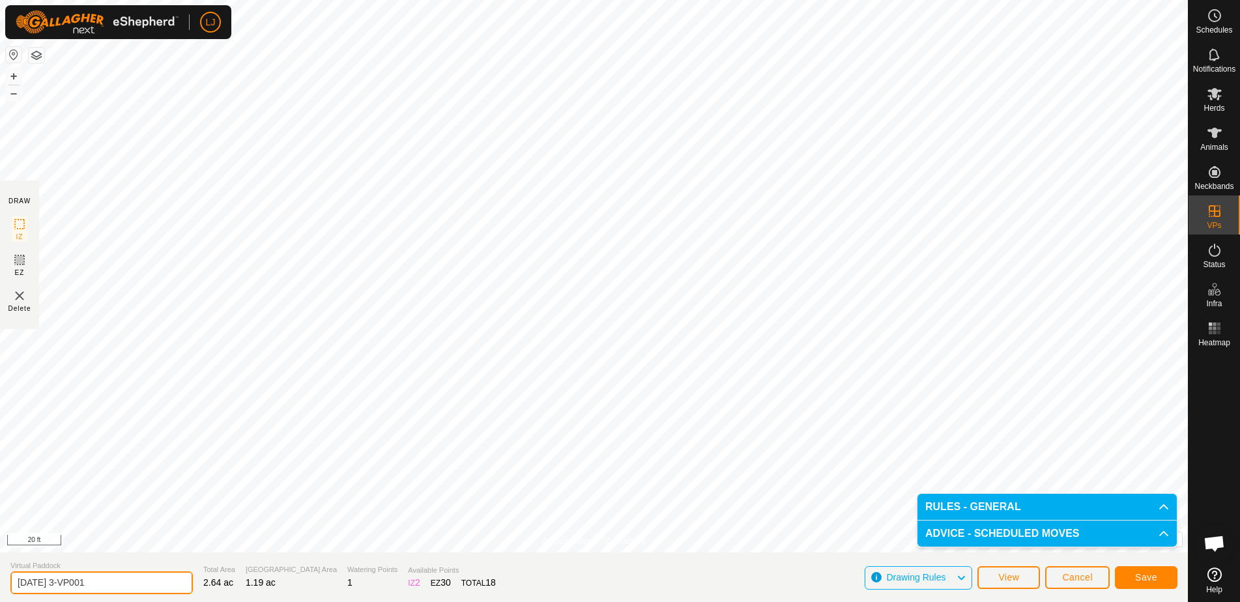
drag, startPoint x: 68, startPoint y: 586, endPoint x: 126, endPoint y: 587, distance: 58.0
click at [126, 587] on input "2025-09-11 3-VP001" at bounding box center [101, 583] width 183 height 23
type input "2025-09-11 4"
click at [1143, 577] on span "Save" at bounding box center [1146, 577] width 22 height 10
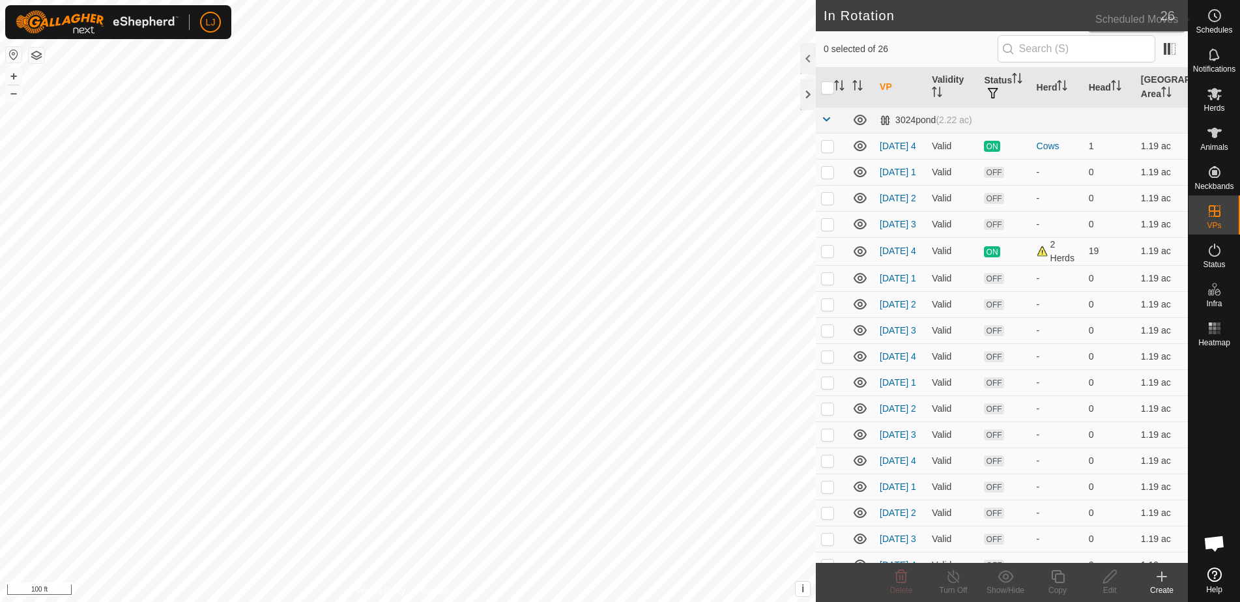
click at [1213, 23] on icon at bounding box center [1215, 16] width 16 height 16
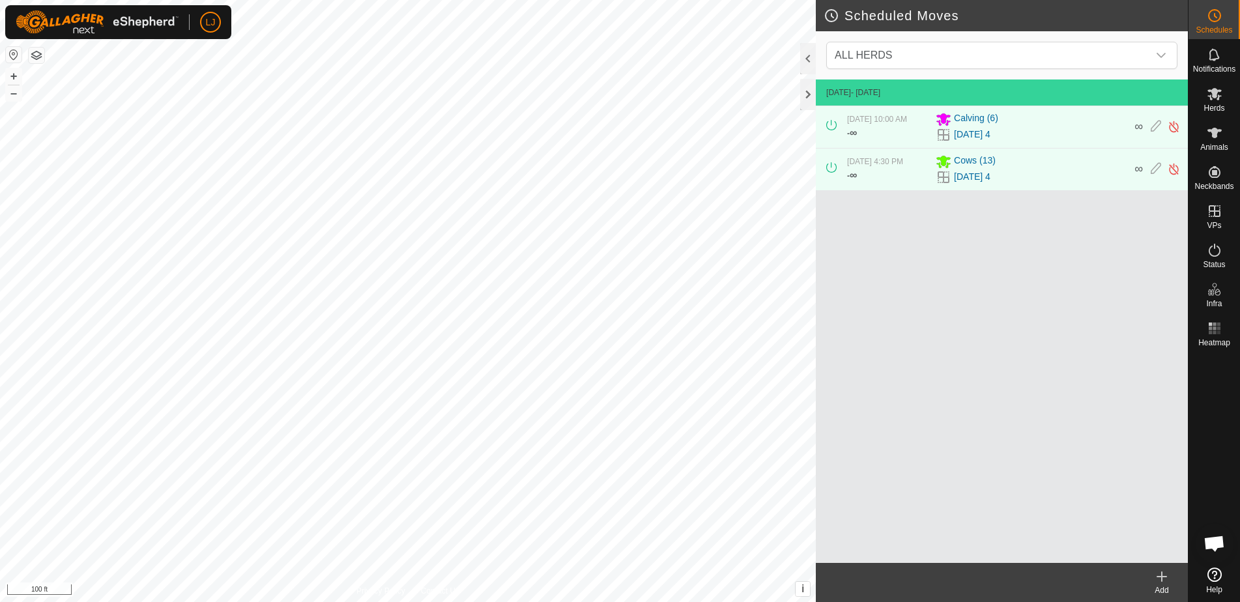
click at [1158, 577] on icon at bounding box center [1162, 577] width 9 height 0
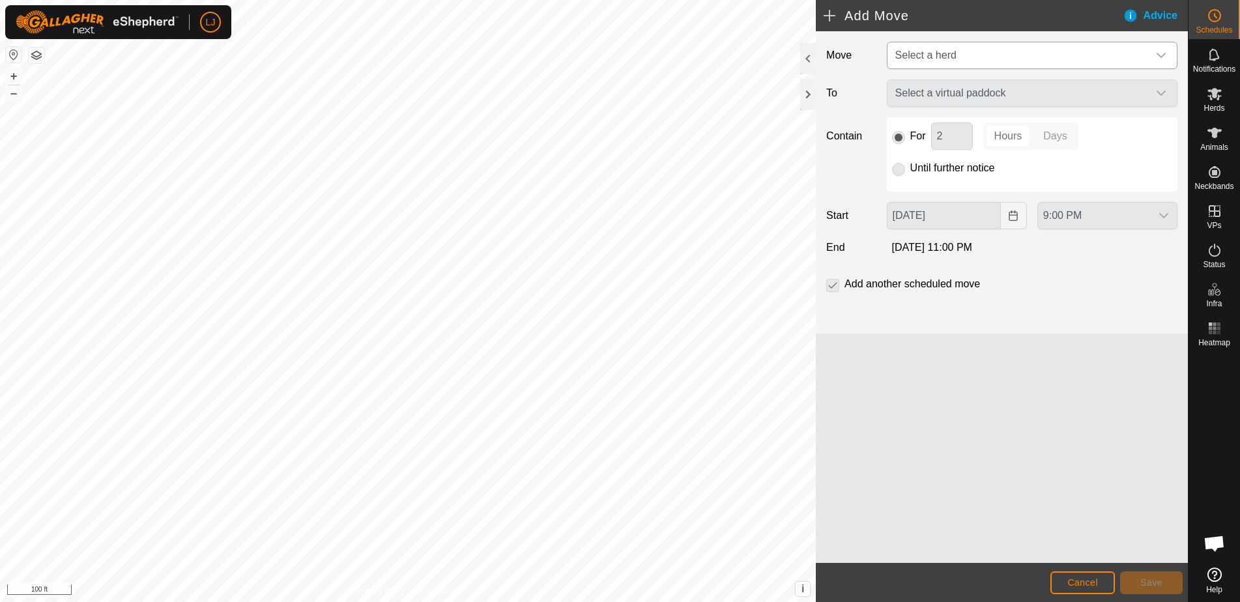
click at [1137, 53] on span "Select a herd" at bounding box center [1019, 55] width 258 height 26
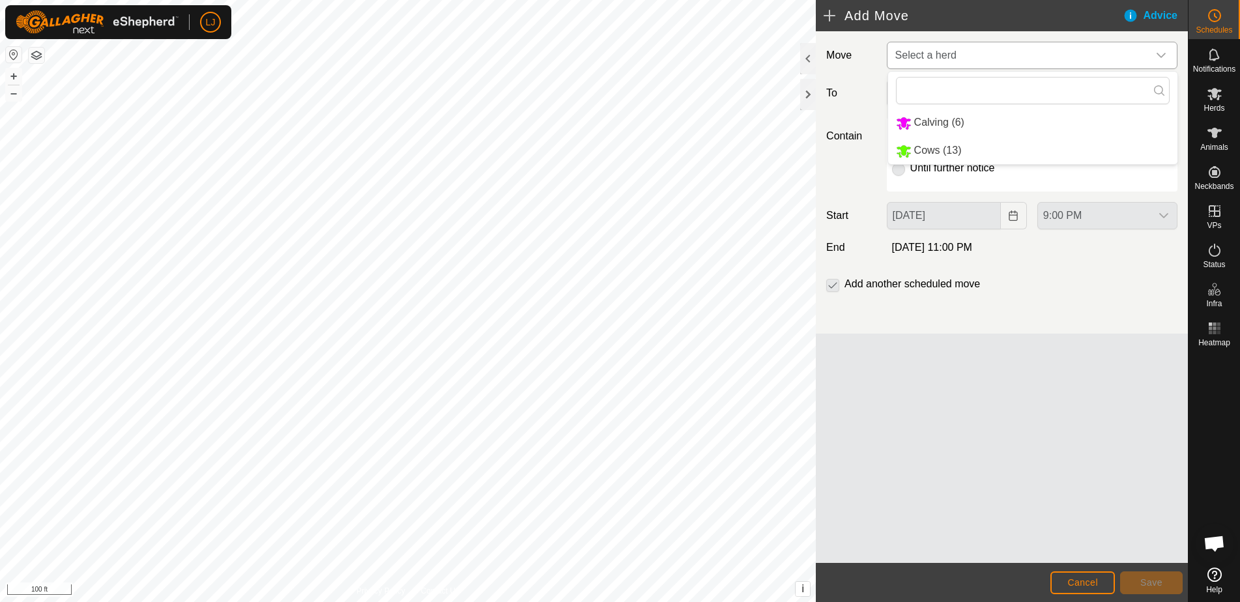
click at [950, 129] on li "Calving (6)" at bounding box center [1032, 123] width 289 height 27
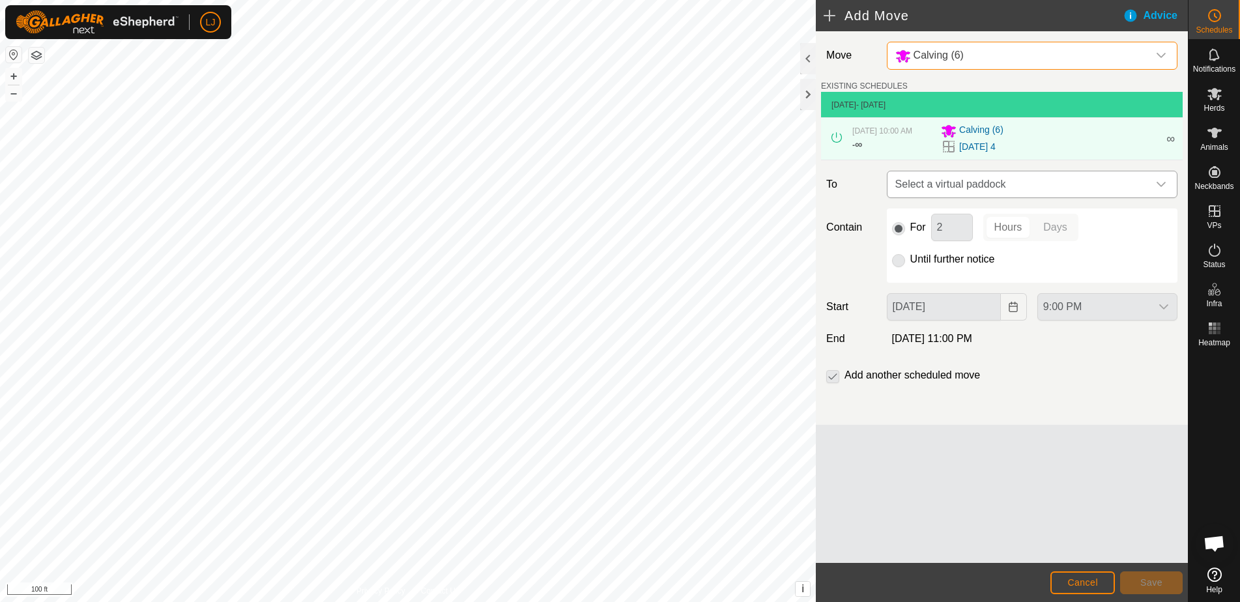
click at [1018, 194] on span "Select a virtual paddock" at bounding box center [1019, 184] width 258 height 26
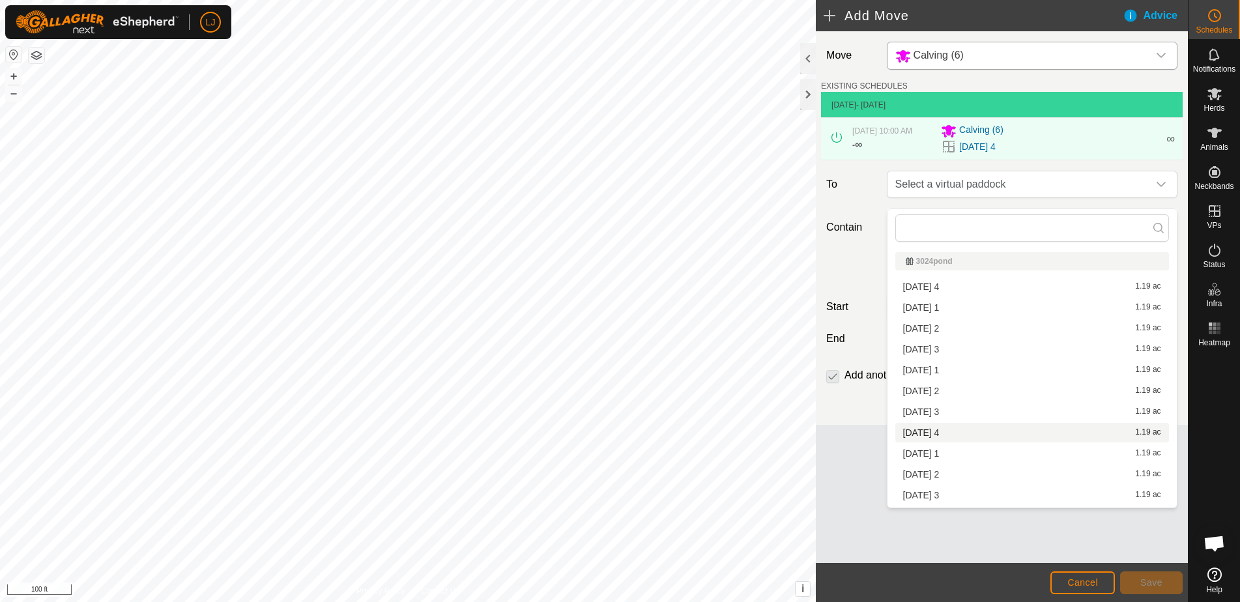
click at [1042, 428] on li "2025-09-08 4 1.19 ac" at bounding box center [1033, 433] width 274 height 20
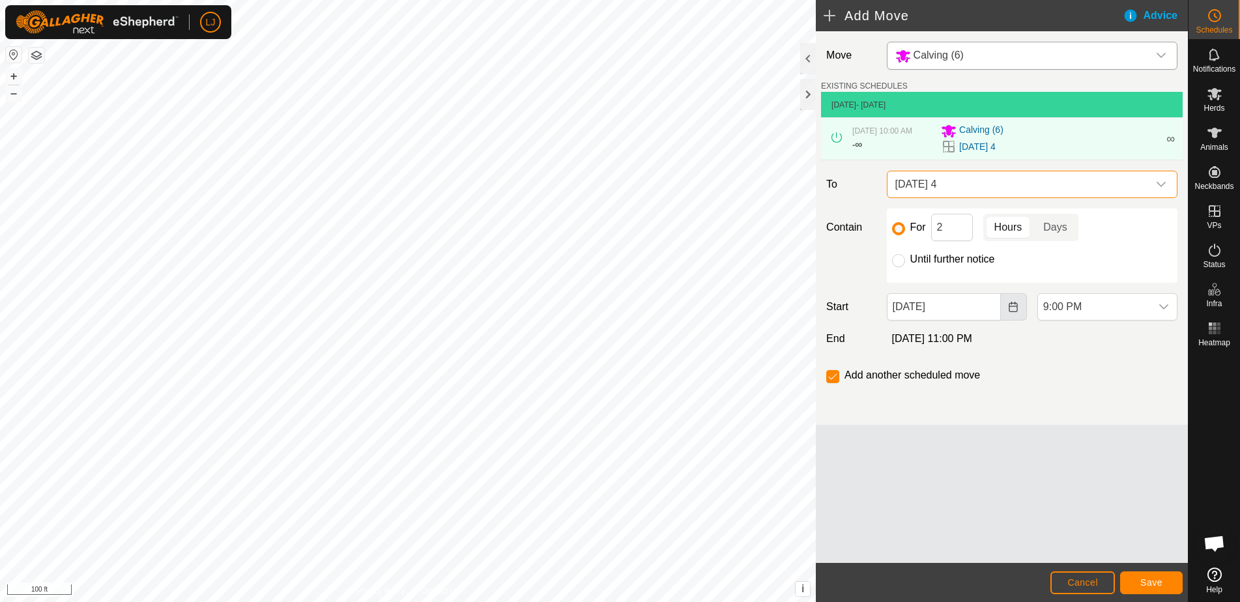
click at [1013, 312] on icon "Choose Date" at bounding box center [1014, 307] width 8 height 10
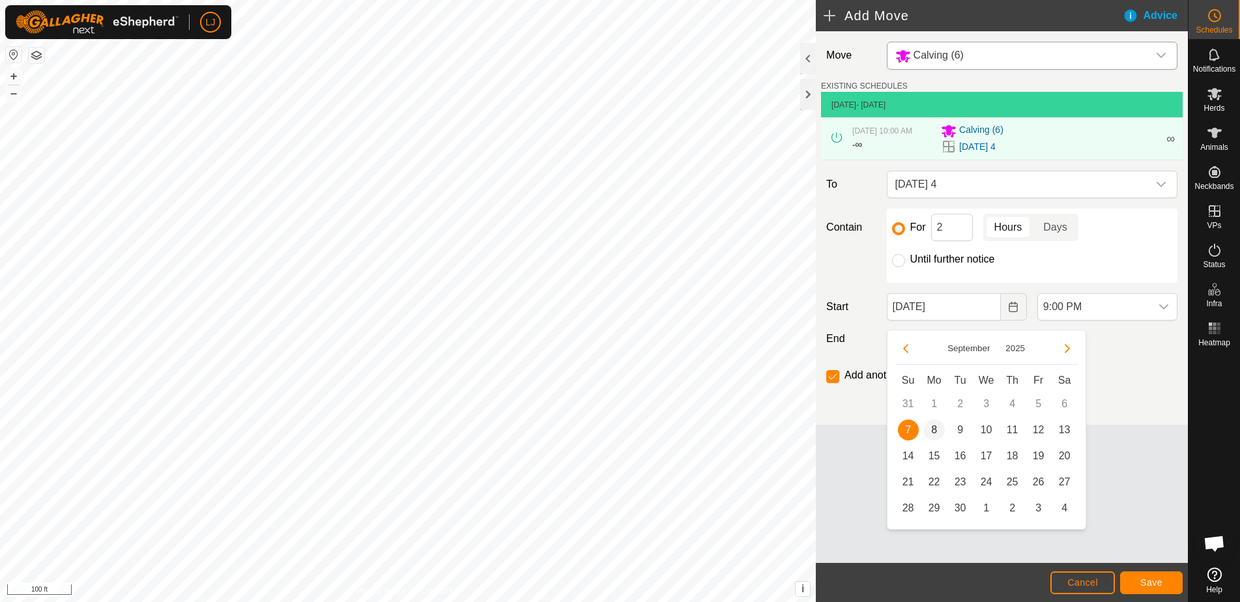
click at [934, 429] on span "8" at bounding box center [934, 430] width 21 height 21
type input "Sep 08, 2025"
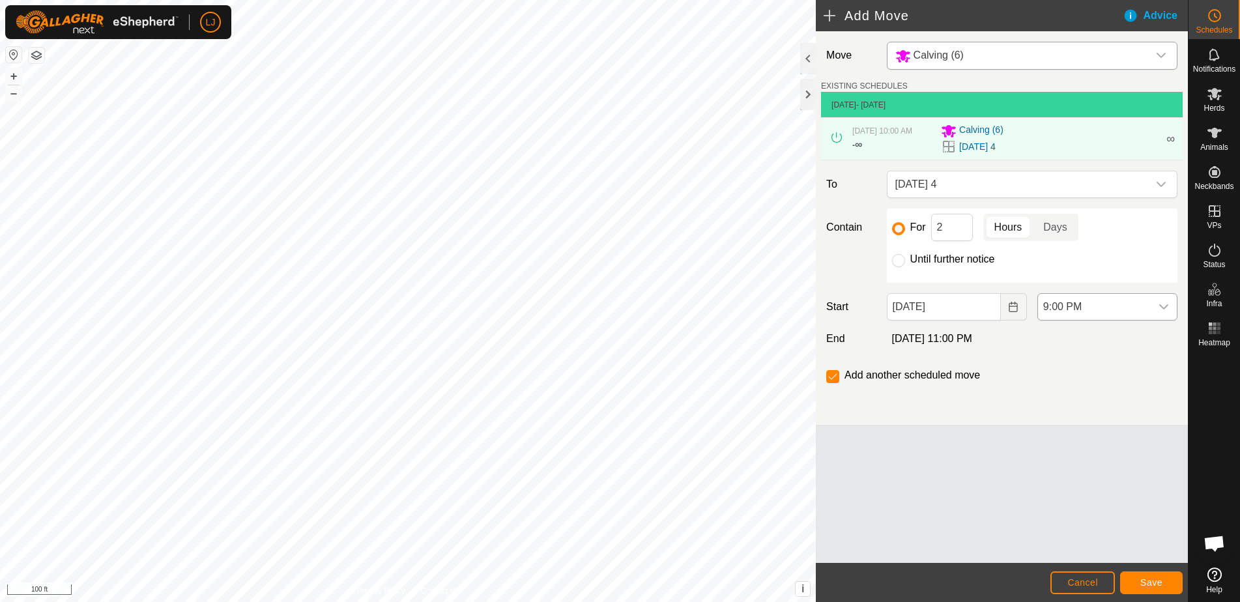
click at [1154, 317] on div "dropdown trigger" at bounding box center [1164, 307] width 26 height 26
click at [1117, 396] on li "10:00 AM" at bounding box center [1107, 402] width 139 height 26
click at [904, 267] on input "Until further notice" at bounding box center [898, 260] width 13 height 13
radio input "true"
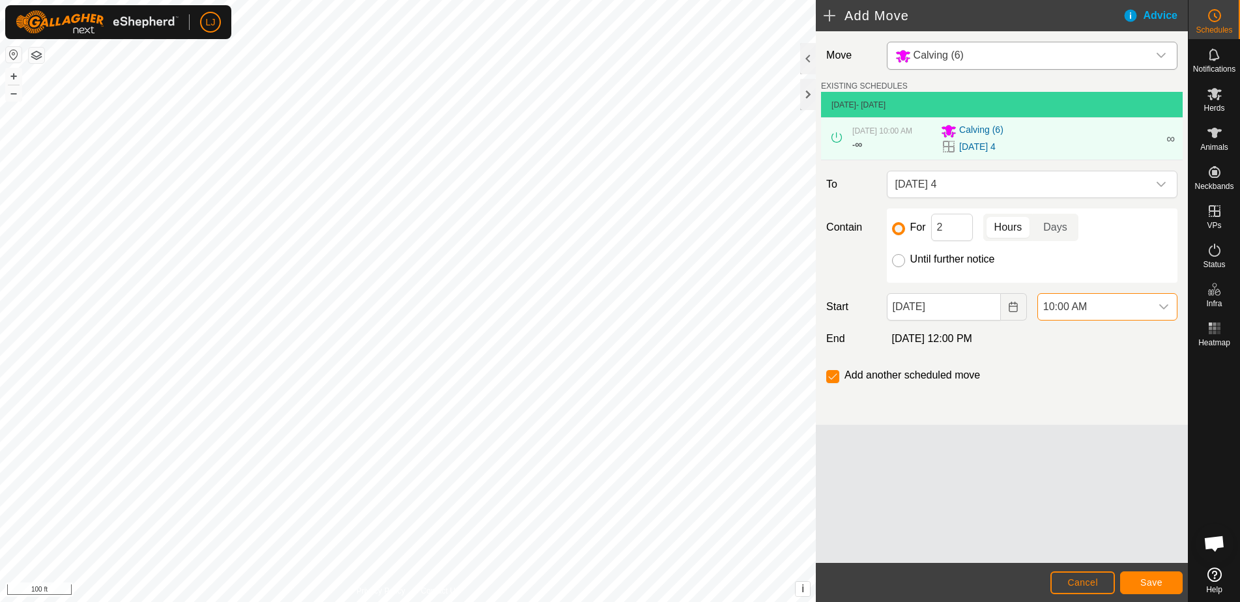
checkbox input "false"
click at [903, 235] on input "For" at bounding box center [898, 228] width 13 height 13
radio input "true"
checkbox input "true"
drag, startPoint x: 933, startPoint y: 238, endPoint x: 909, endPoint y: 237, distance: 24.2
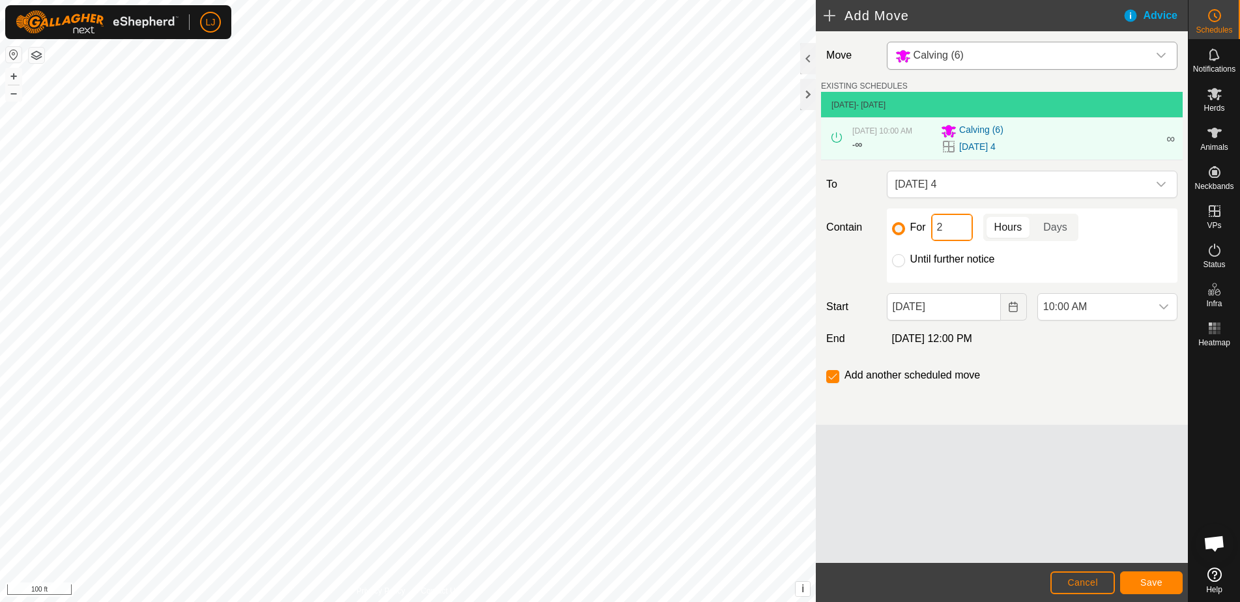
click at [909, 237] on div "For 2 Hours Days" at bounding box center [1032, 227] width 280 height 27
type input "24"
click at [1152, 583] on span "Save" at bounding box center [1152, 582] width 22 height 10
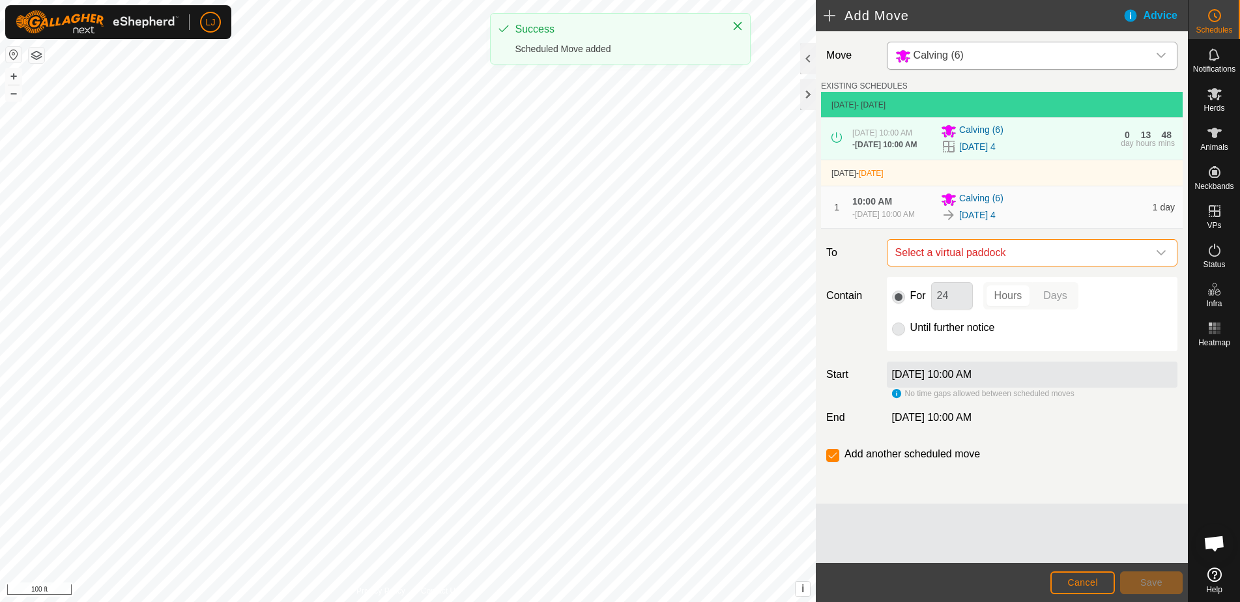
click at [1045, 266] on span "Select a virtual paddock" at bounding box center [1019, 253] width 258 height 26
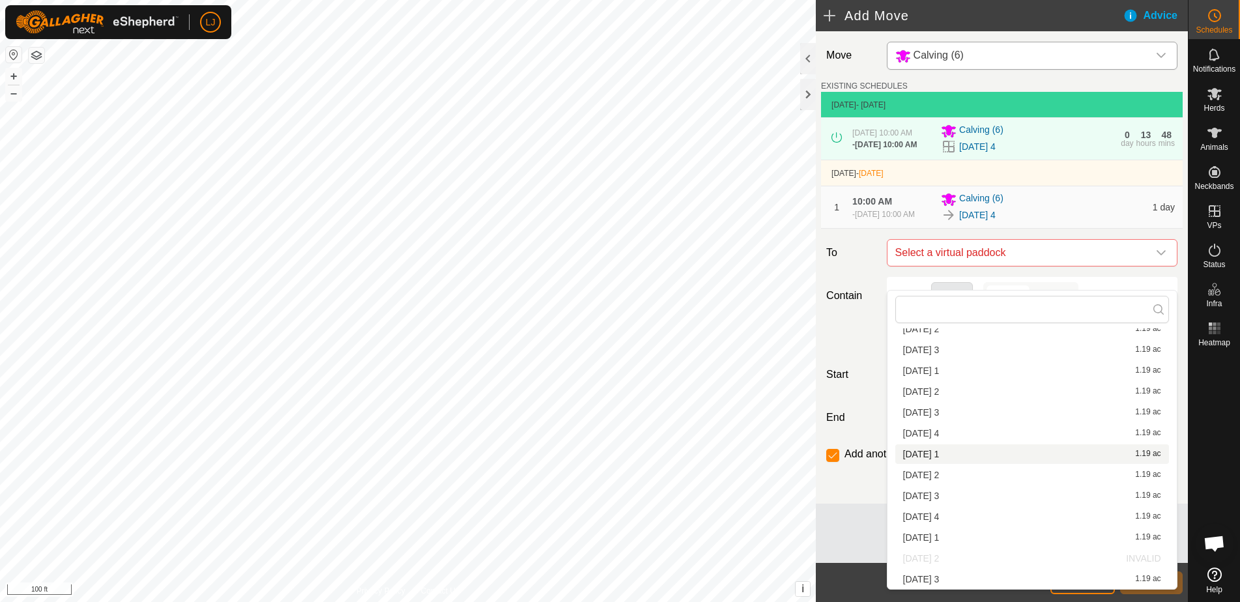
scroll to position [164, 0]
click at [956, 434] on li "2025-09-09 4 1.19 ac" at bounding box center [1033, 434] width 274 height 20
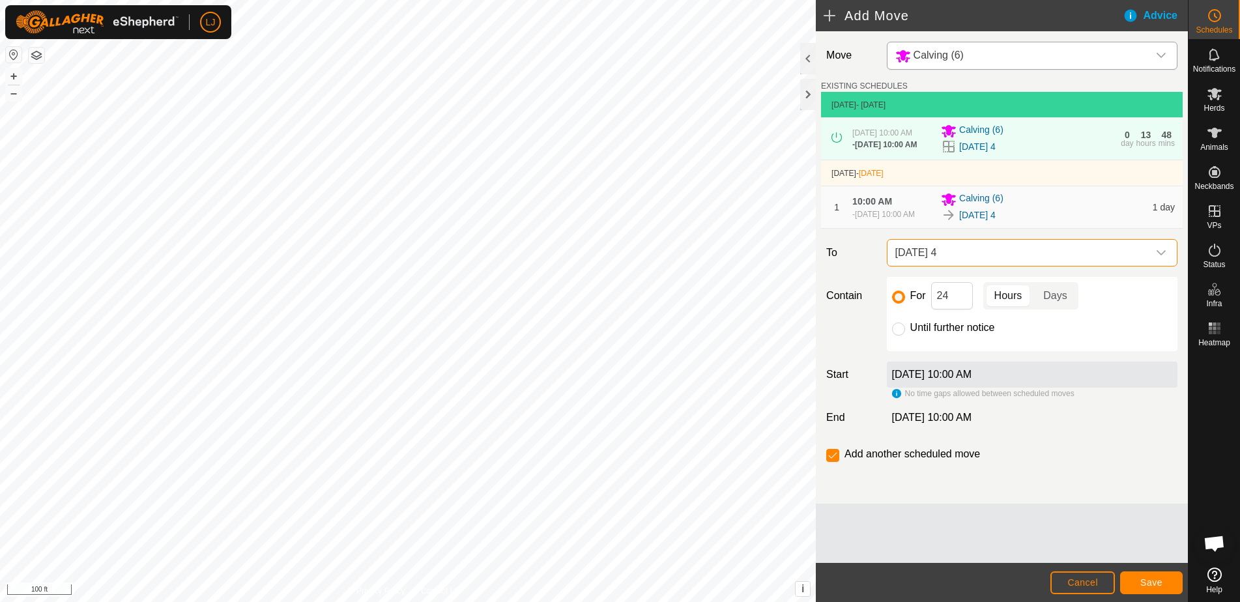
click at [1155, 585] on span "Save" at bounding box center [1152, 582] width 22 height 10
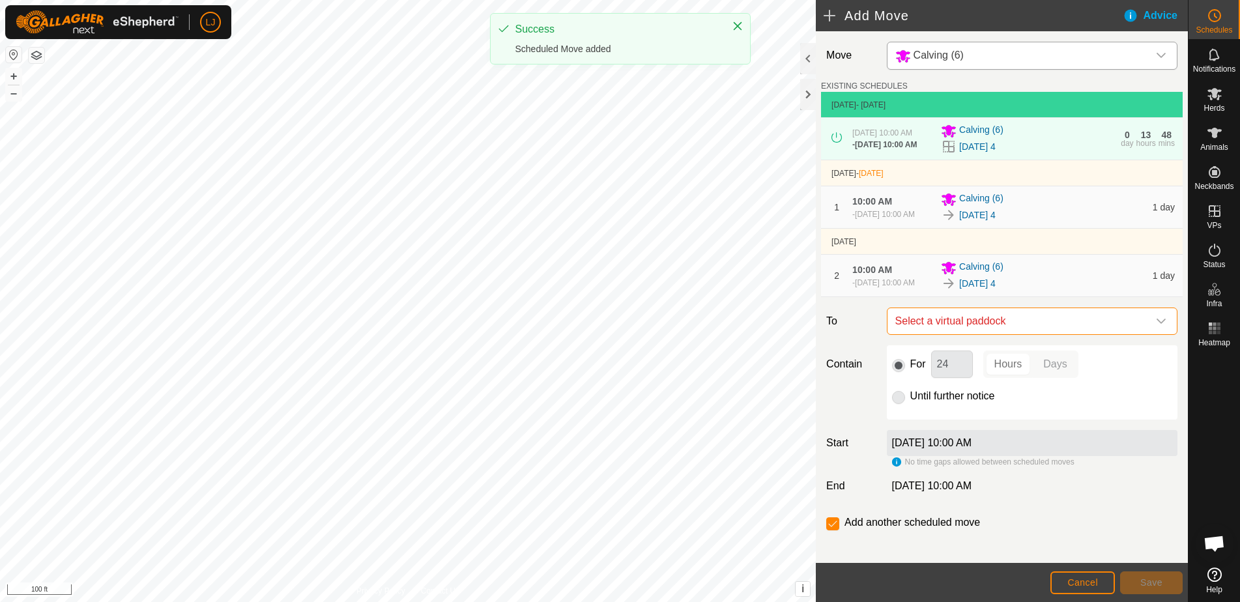
click at [1015, 334] on span "Select a virtual paddock" at bounding box center [1019, 321] width 258 height 26
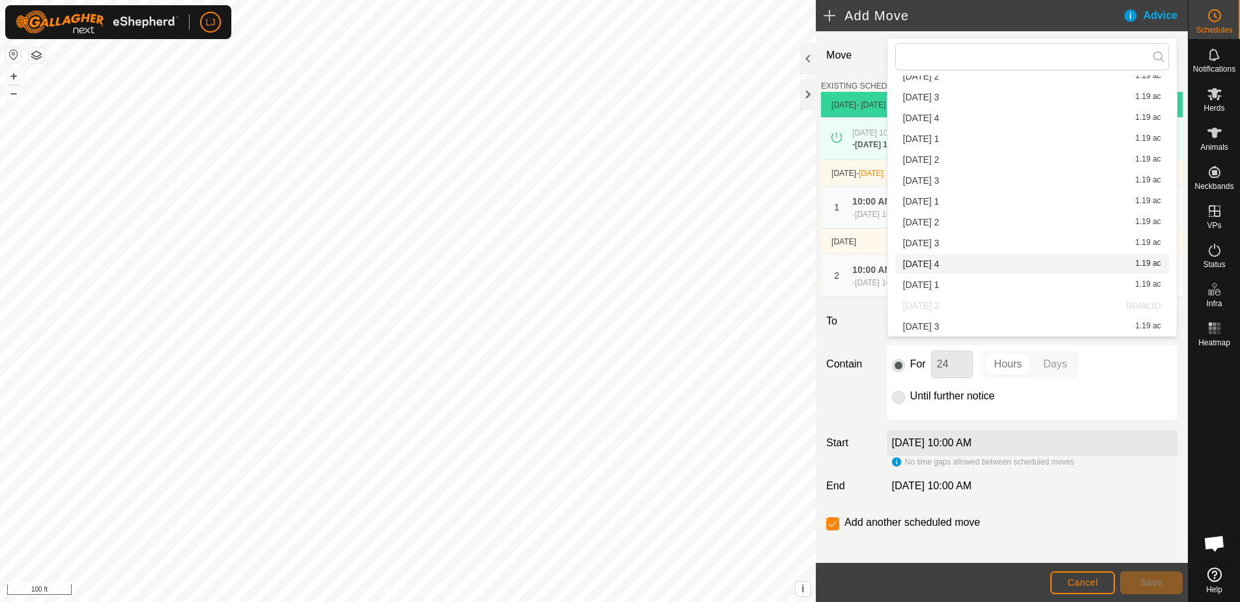
click at [970, 263] on div "2025-09-10 4 1.19 ac" at bounding box center [1032, 263] width 258 height 9
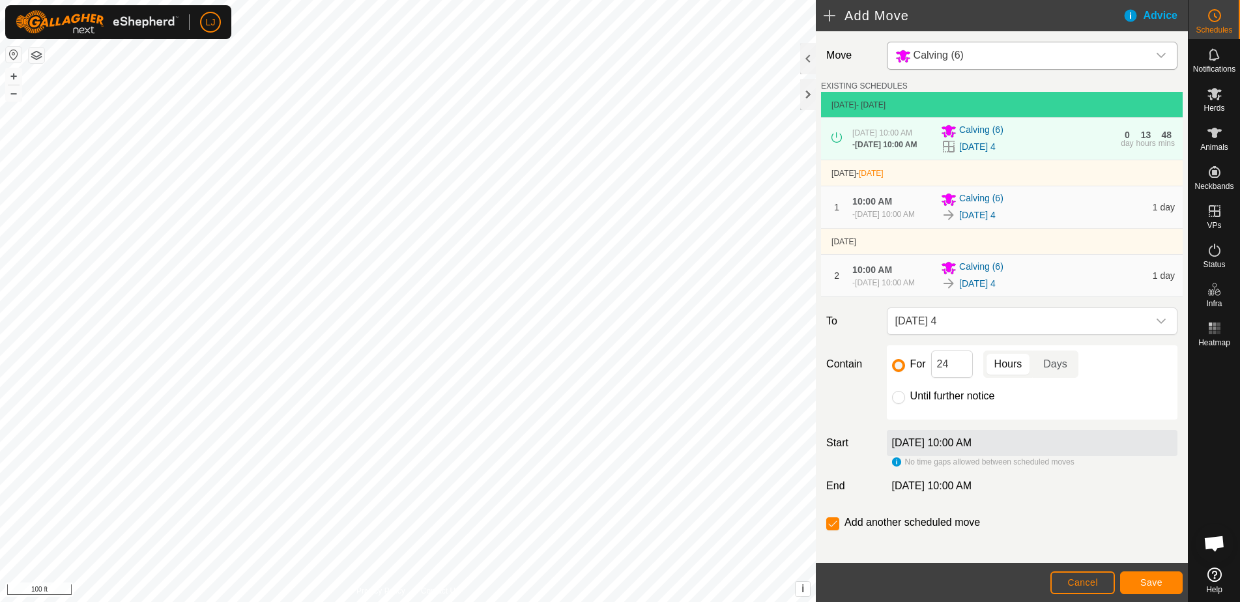
click at [1150, 581] on span "Save" at bounding box center [1152, 582] width 22 height 10
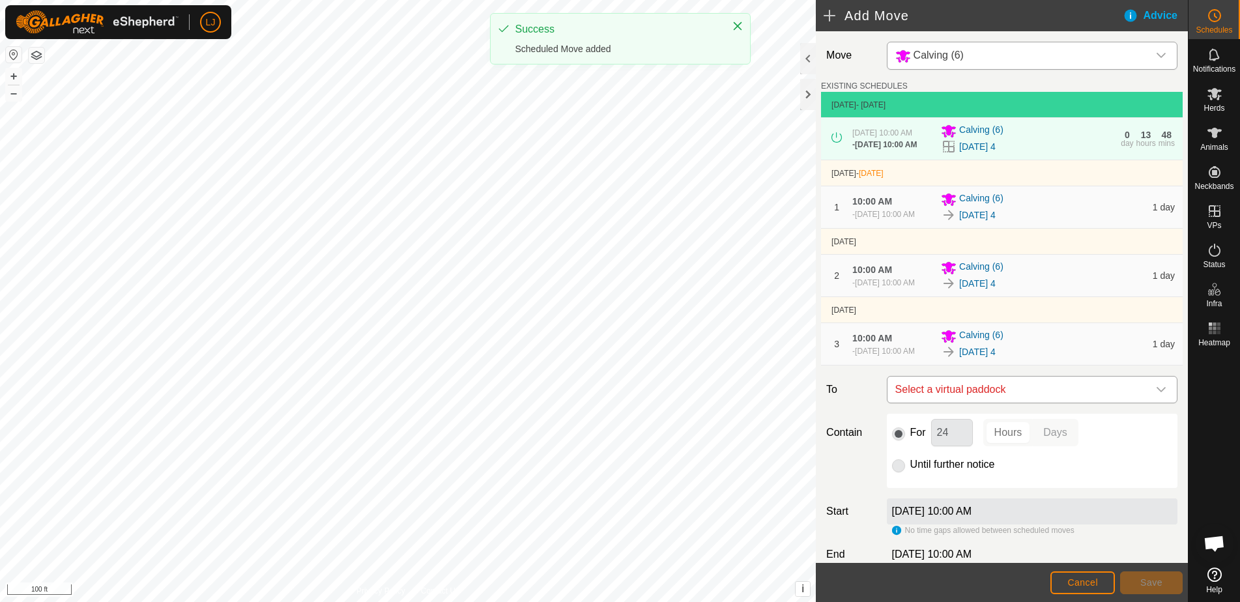
click at [1053, 403] on span "Select a virtual paddock" at bounding box center [1019, 390] width 258 height 26
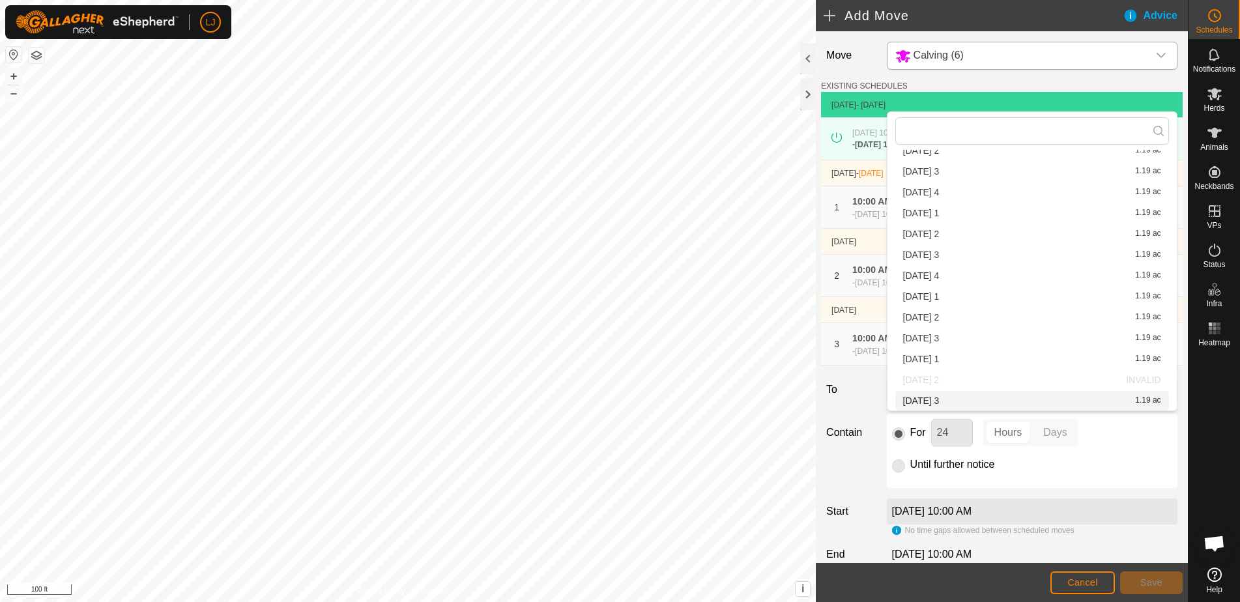
click at [1107, 488] on div "For 24 Hours Days Until further notice" at bounding box center [1032, 451] width 291 height 74
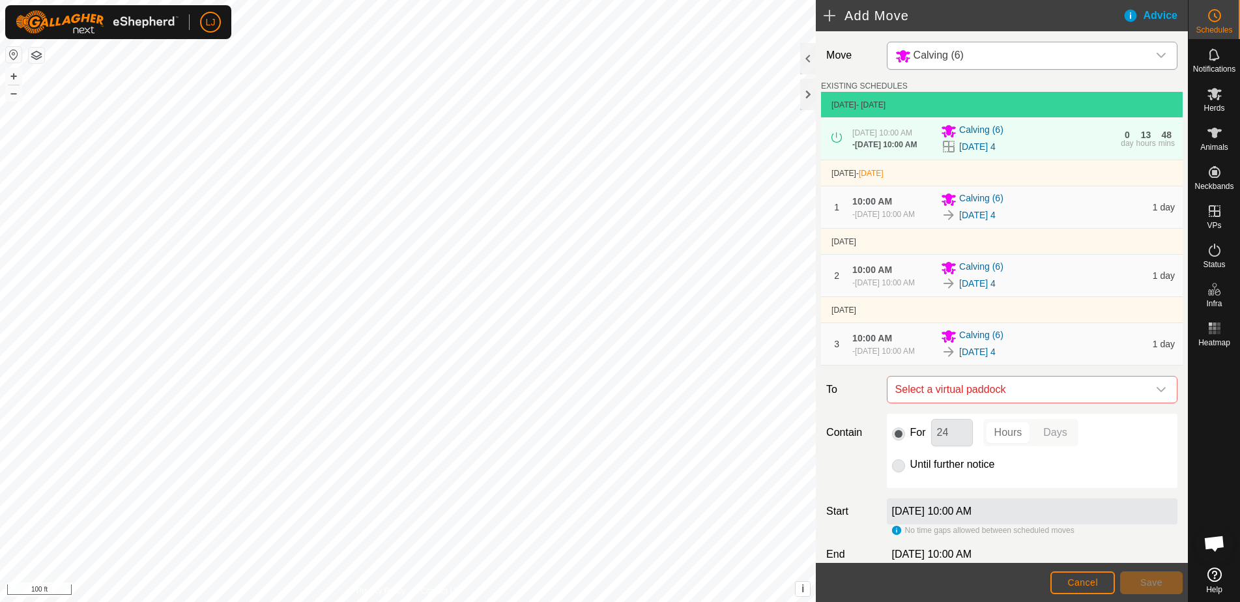
click at [898, 473] on p-radiobutton at bounding box center [898, 465] width 13 height 16
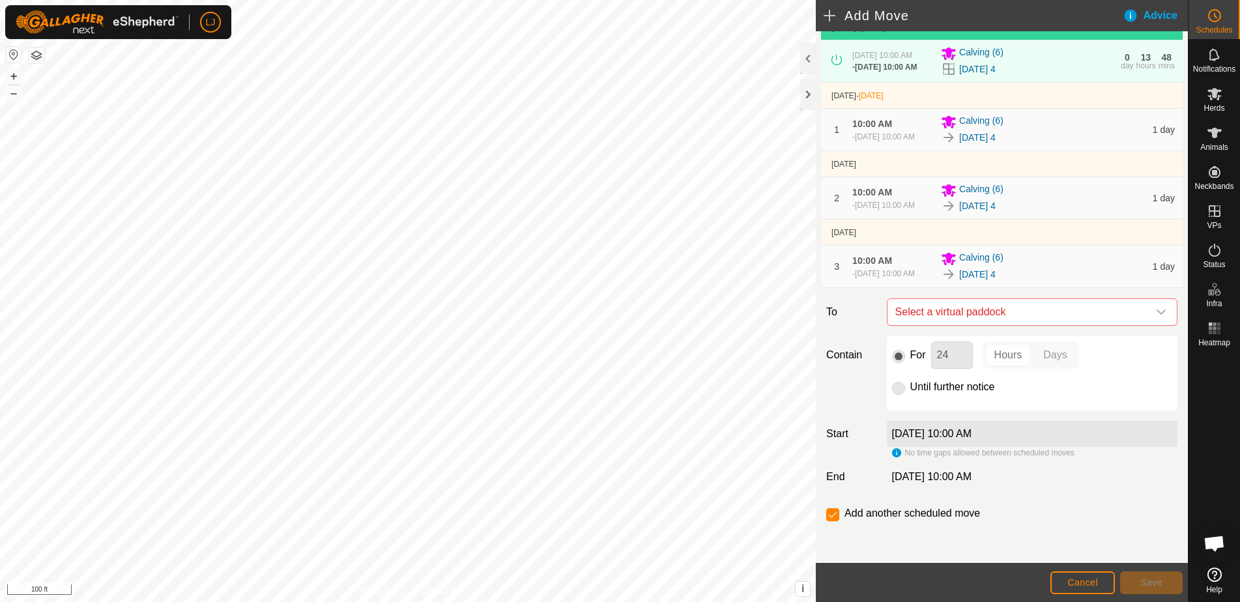
scroll to position [111, 0]
click at [1015, 318] on span "Select a virtual paddock" at bounding box center [1019, 312] width 258 height 26
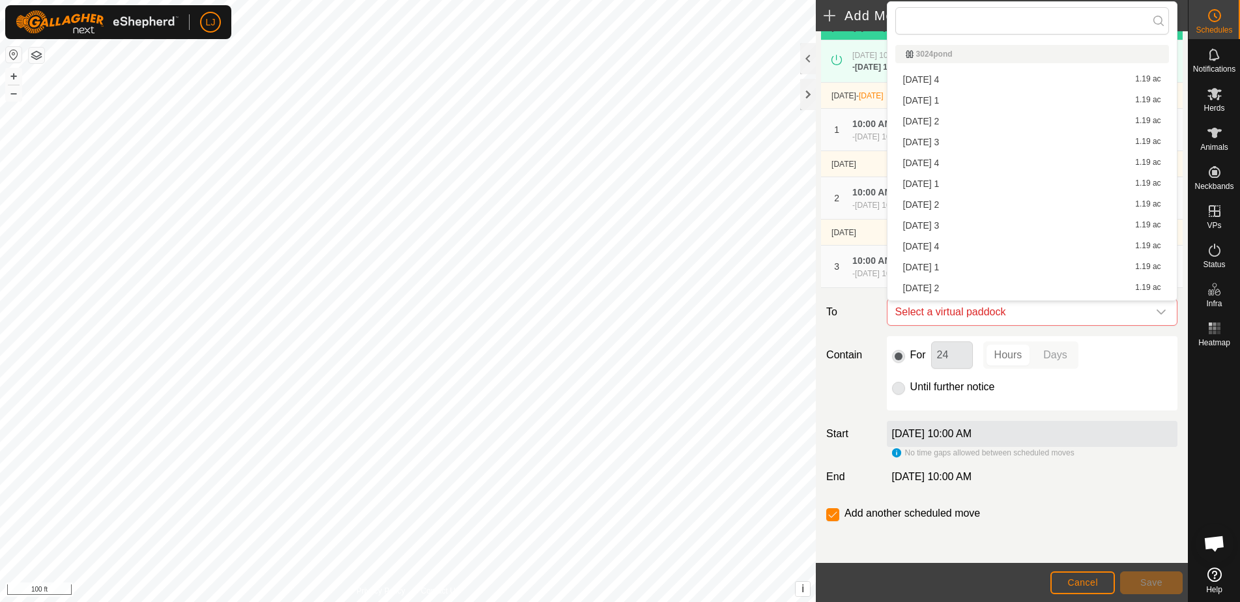
click at [1089, 582] on span "Cancel" at bounding box center [1083, 582] width 31 height 10
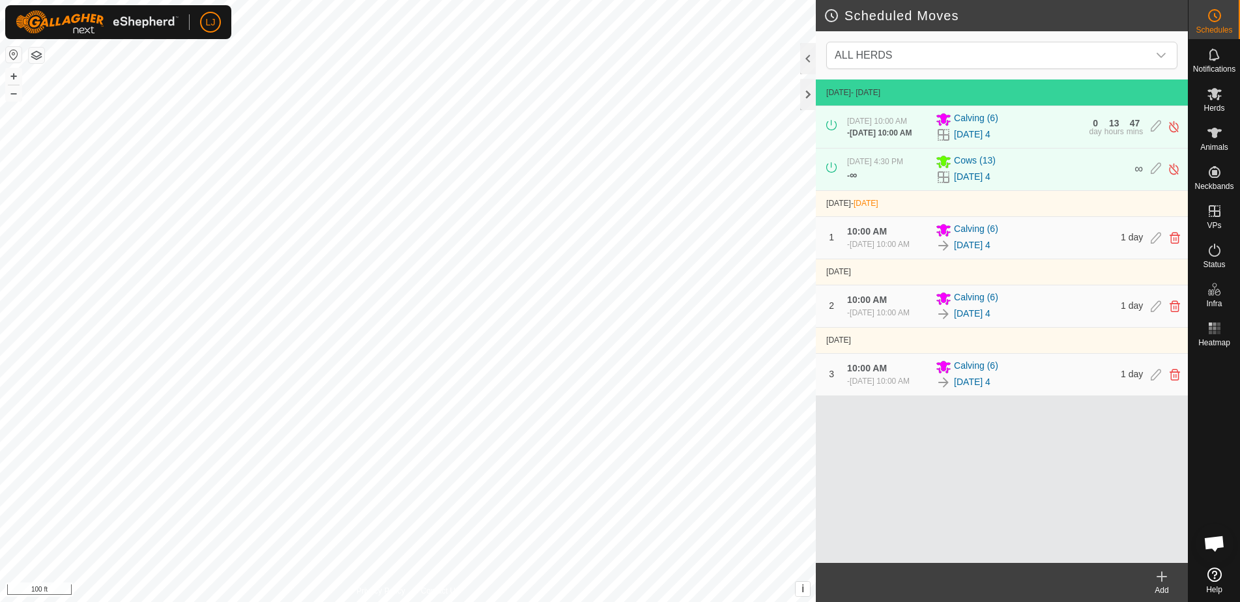
click at [1153, 381] on icon at bounding box center [1156, 375] width 10 height 12
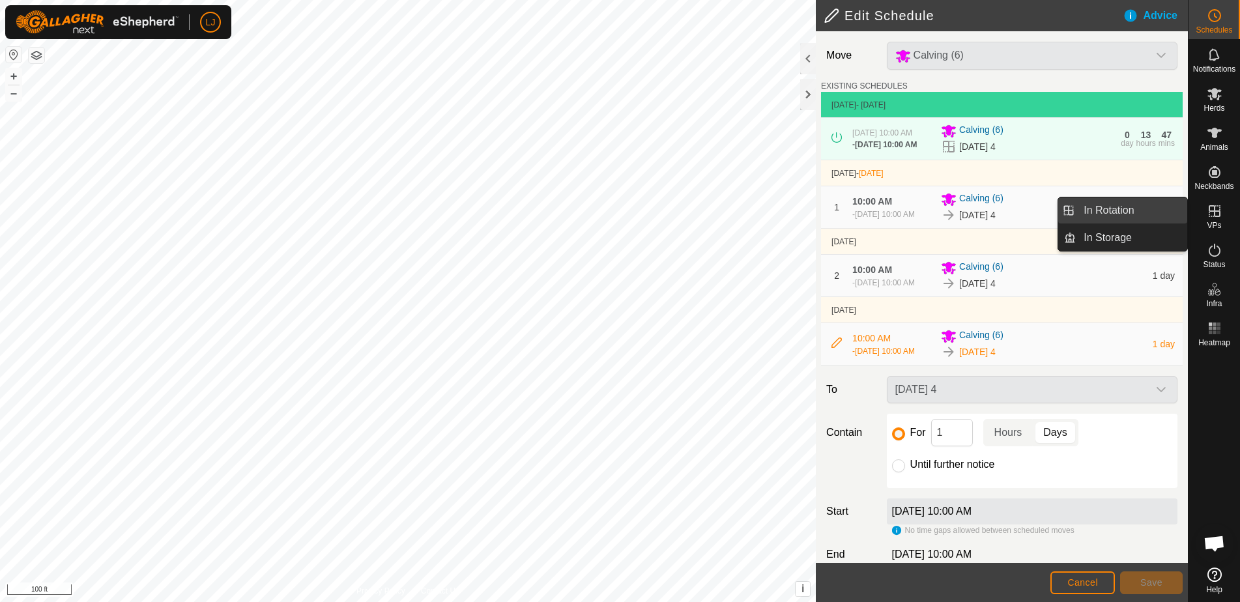
click at [1144, 215] on link "In Rotation" at bounding box center [1131, 210] width 111 height 26
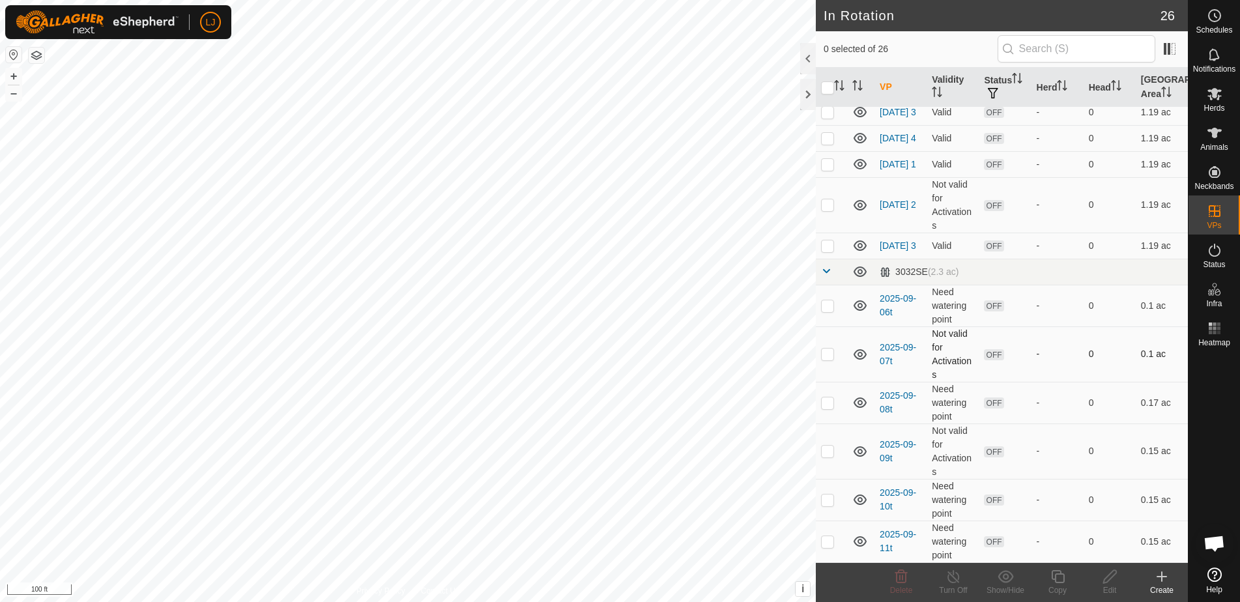
scroll to position [463, 0]
click at [822, 246] on p-checkbox at bounding box center [827, 246] width 13 height 10
checkbox input "true"
click at [1055, 574] on icon at bounding box center [1058, 577] width 16 height 16
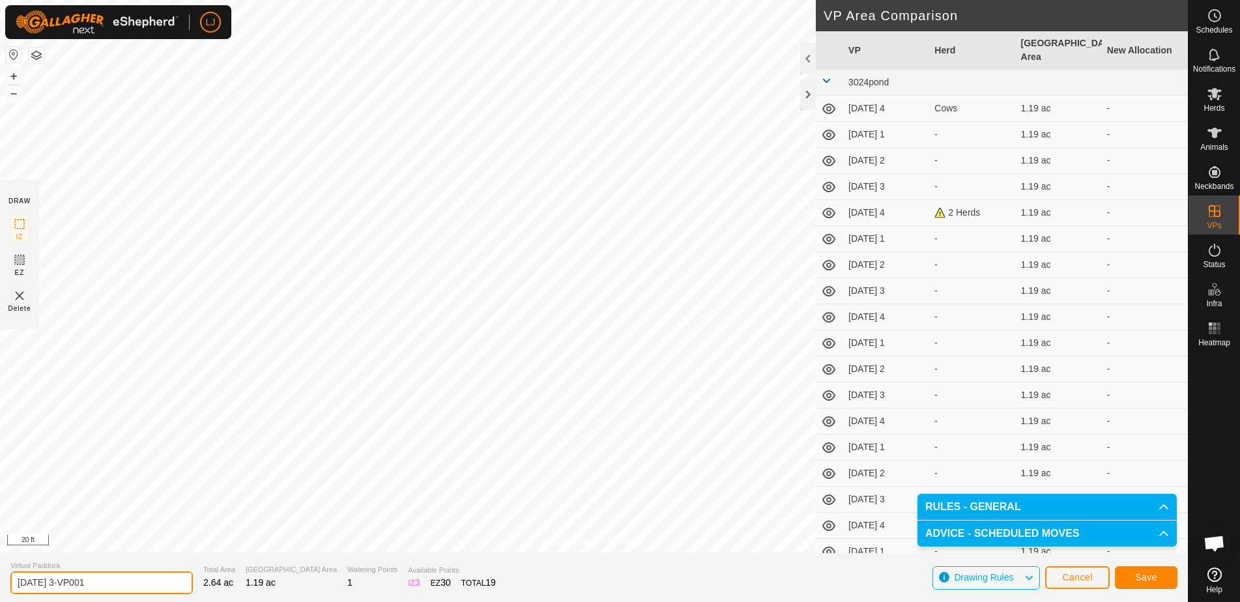
drag, startPoint x: 68, startPoint y: 581, endPoint x: 211, endPoint y: 587, distance: 143.5
click at [207, 587] on section "Virtual Paddock 2025-09-11 3-VP001 Total Area 2.64 ac Grazing Area 1.19 ac Wate…" at bounding box center [594, 578] width 1188 height 50
type input "2025-09-11 4"
click at [1149, 581] on span "Save" at bounding box center [1146, 577] width 22 height 10
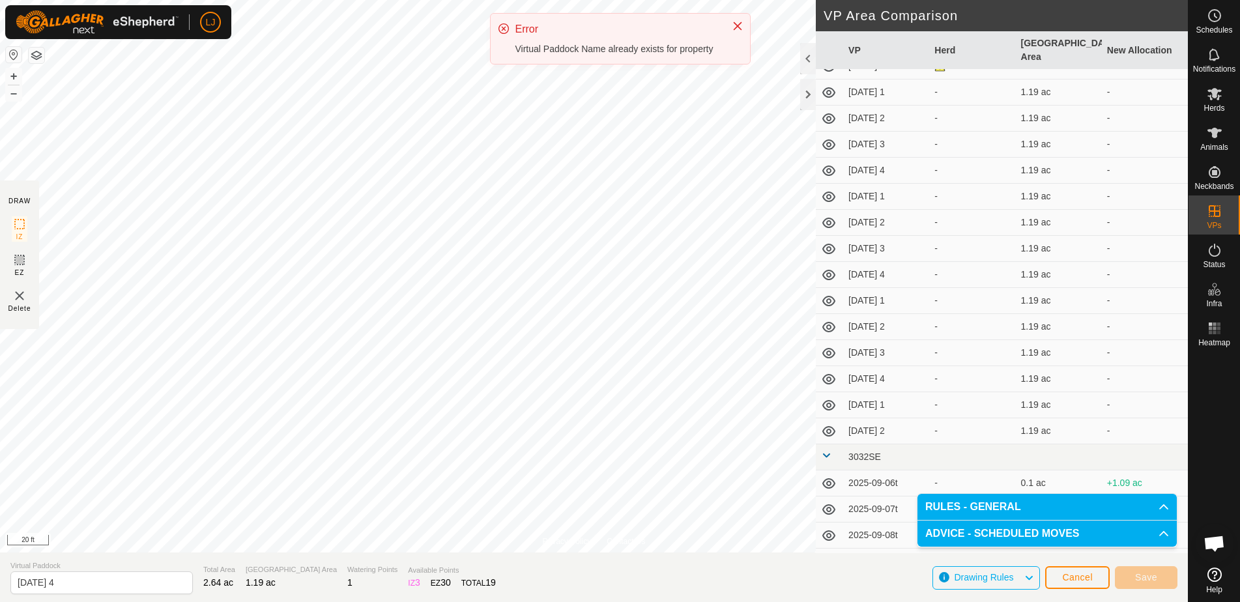
scroll to position [148, 0]
click at [830, 422] on icon at bounding box center [829, 430] width 16 height 16
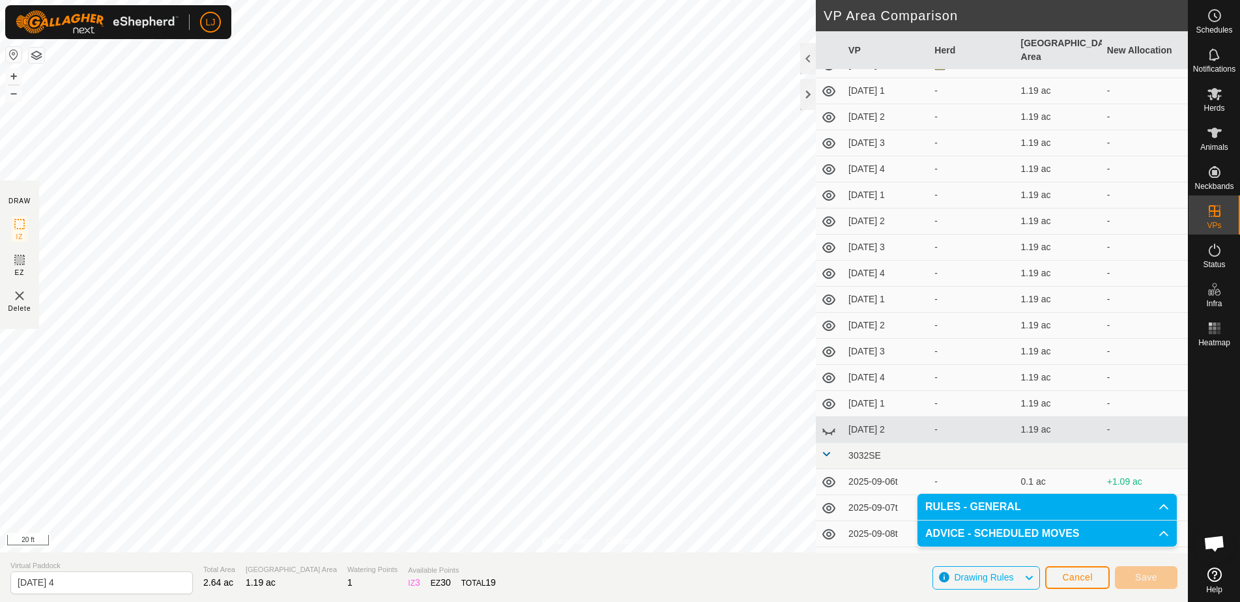
click at [830, 422] on icon at bounding box center [829, 430] width 16 height 16
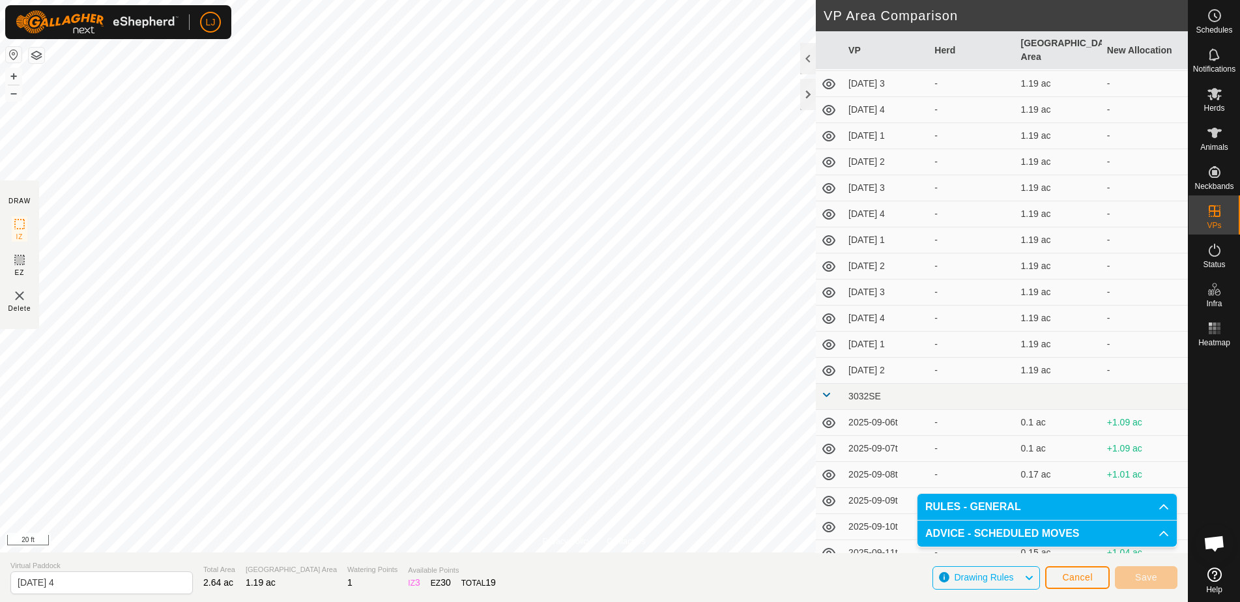
scroll to position [207, 0]
click at [100, 588] on input "2025-09-11 4" at bounding box center [101, 583] width 183 height 23
click at [1158, 207] on link "In Rotation" at bounding box center [1131, 210] width 111 height 26
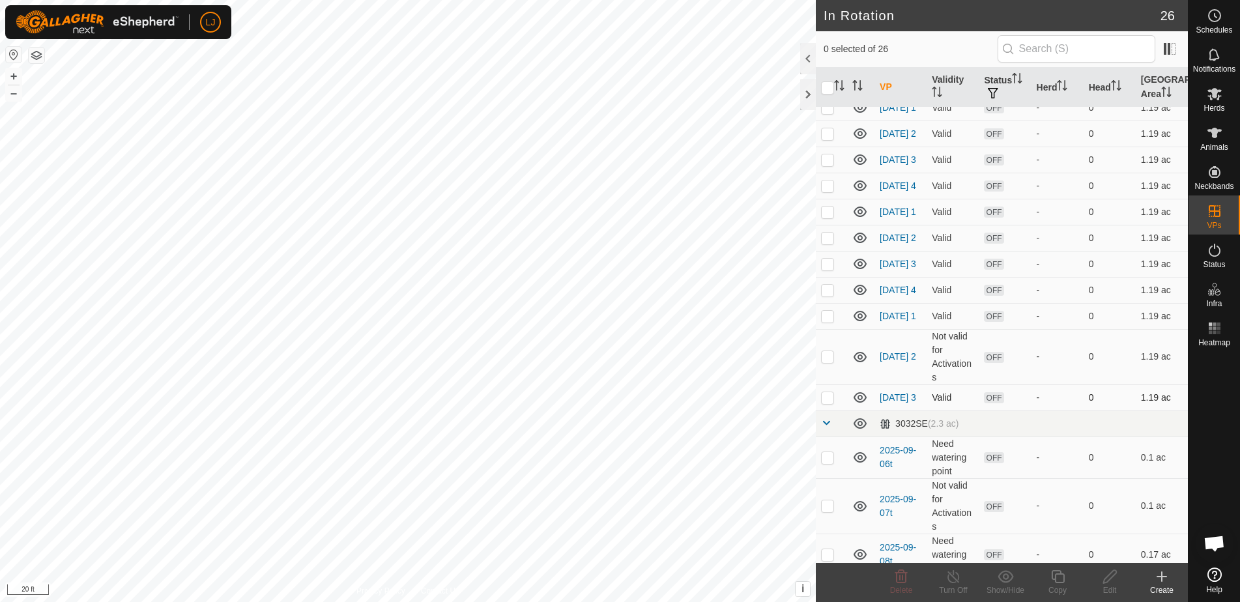
scroll to position [280, 0]
click at [824, 398] on p-checkbox at bounding box center [827, 393] width 13 height 10
checkbox input "true"
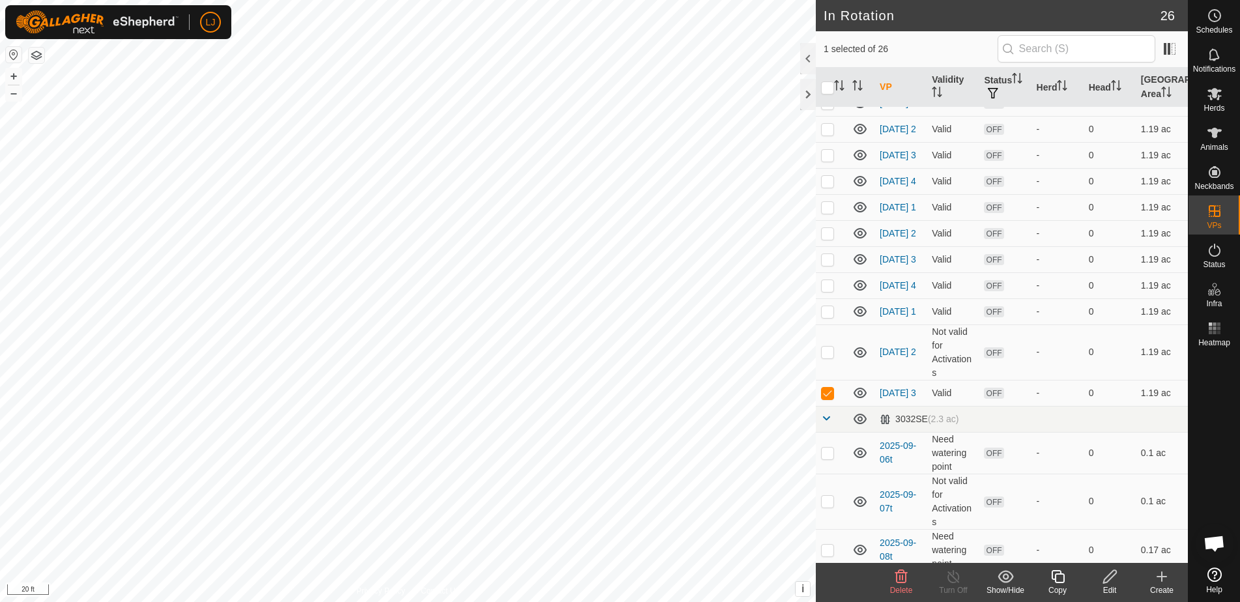
click at [1059, 583] on icon at bounding box center [1057, 576] width 13 height 13
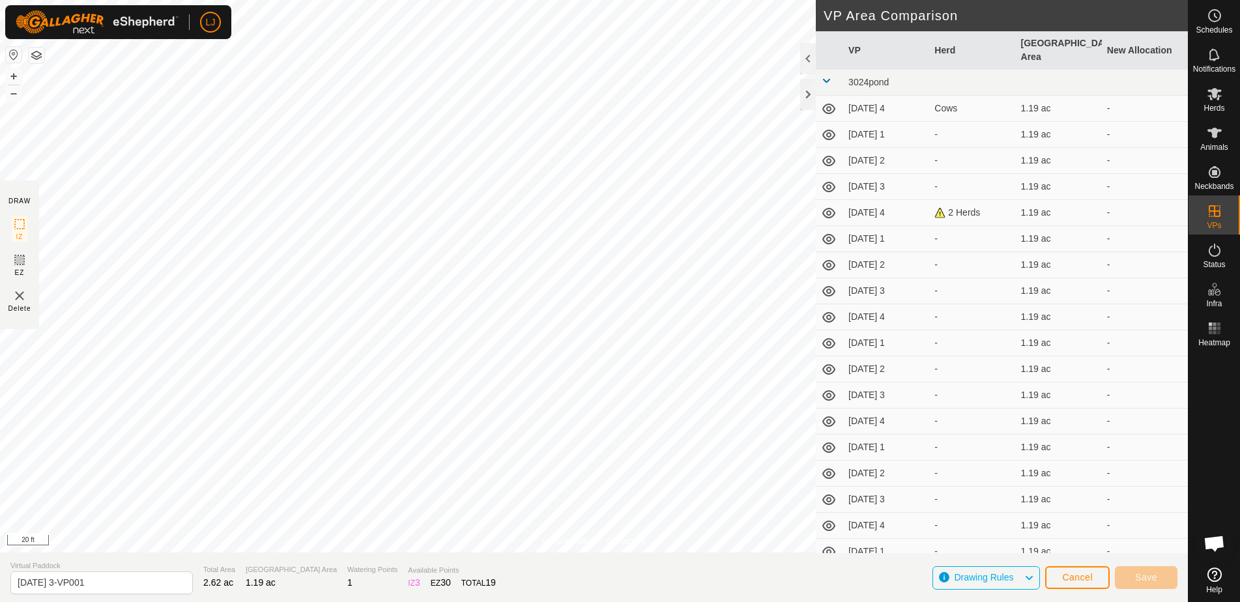
click at [1082, 585] on button "Cancel" at bounding box center [1077, 577] width 65 height 23
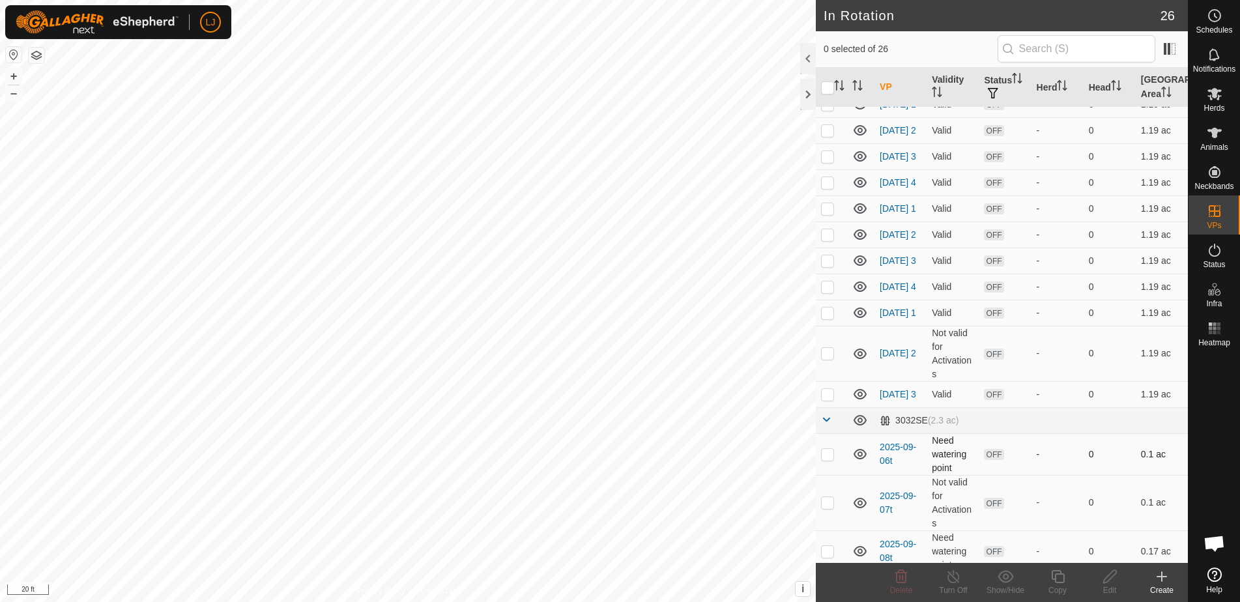
scroll to position [280, 0]
click at [826, 398] on p-checkbox at bounding box center [827, 392] width 13 height 10
checkbox input "true"
click at [1062, 581] on icon at bounding box center [1058, 577] width 16 height 16
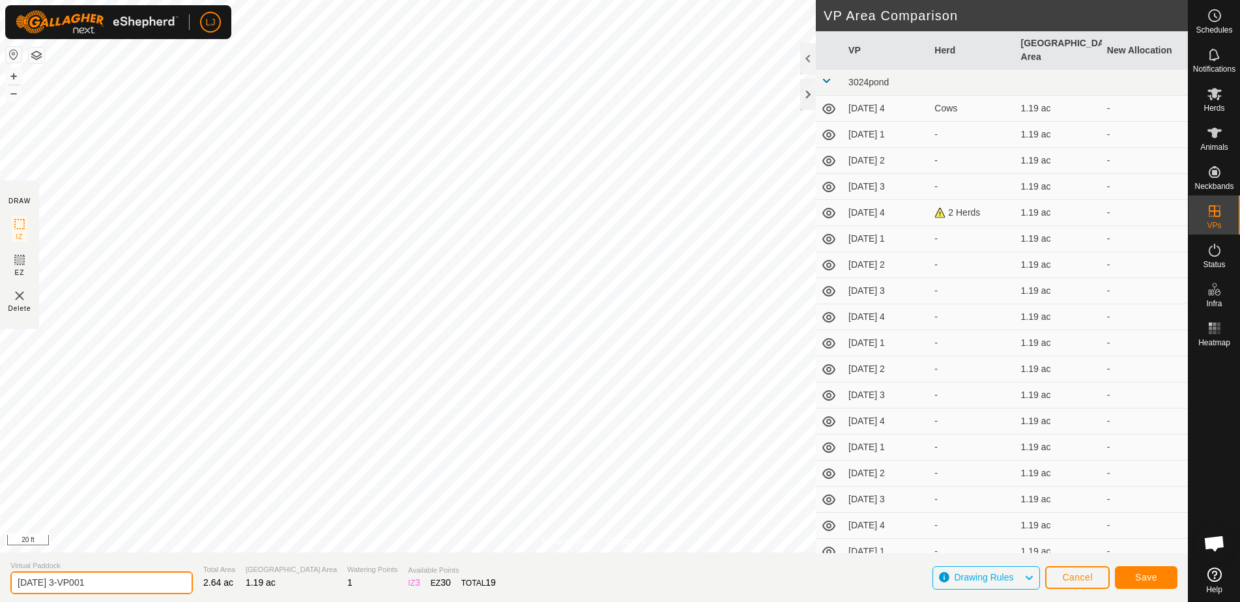
drag, startPoint x: 66, startPoint y: 585, endPoint x: 242, endPoint y: 591, distance: 176.7
click at [239, 591] on section "Virtual Paddock 2025-09-11 3-VP001 Total Area 2.64 ac Grazing Area 1.19 ac Wate…" at bounding box center [594, 578] width 1188 height 50
type input "2025-09-11 4"
click at [1160, 576] on button "Save" at bounding box center [1146, 577] width 63 height 23
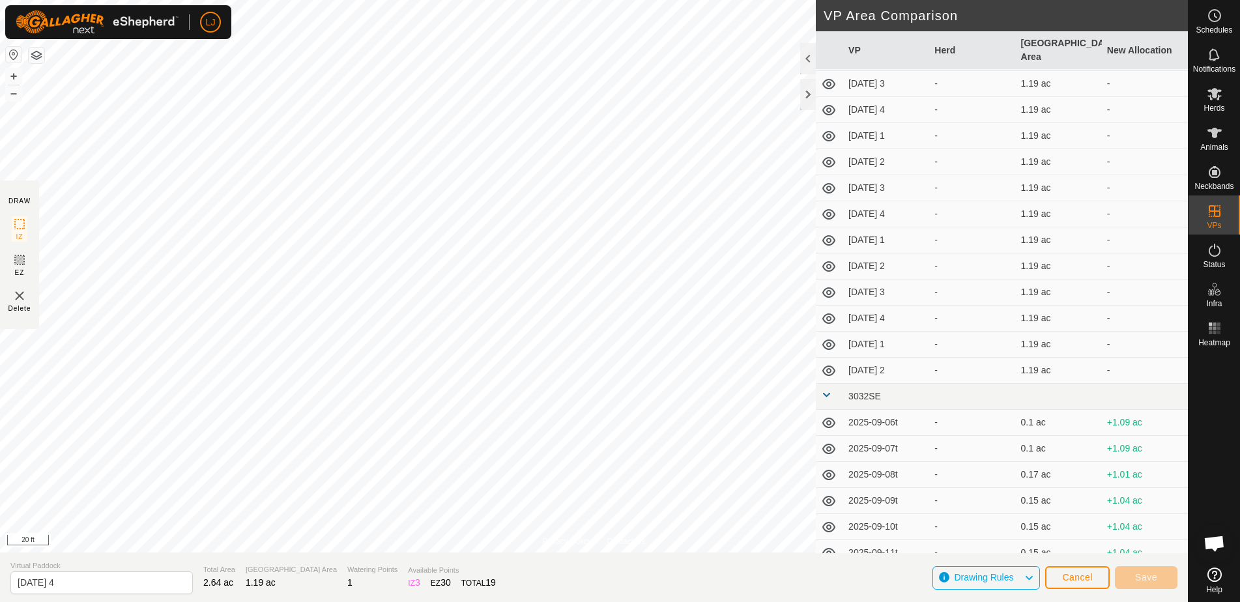
scroll to position [207, 0]
click at [1071, 577] on span "Cancel" at bounding box center [1077, 577] width 31 height 10
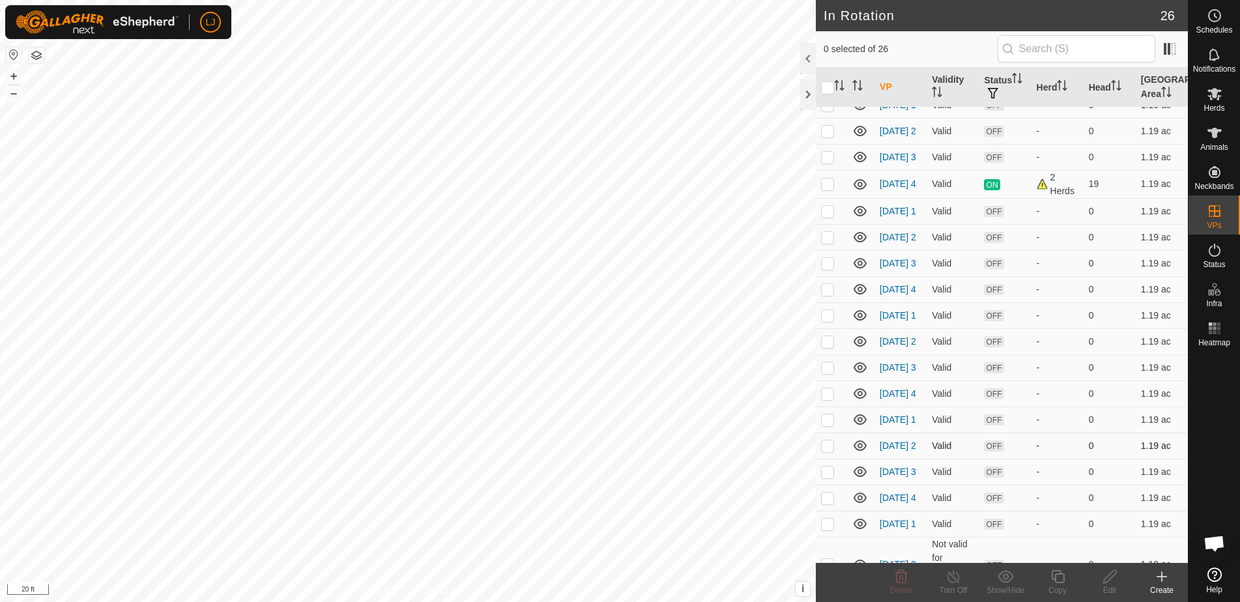
scroll to position [52, 0]
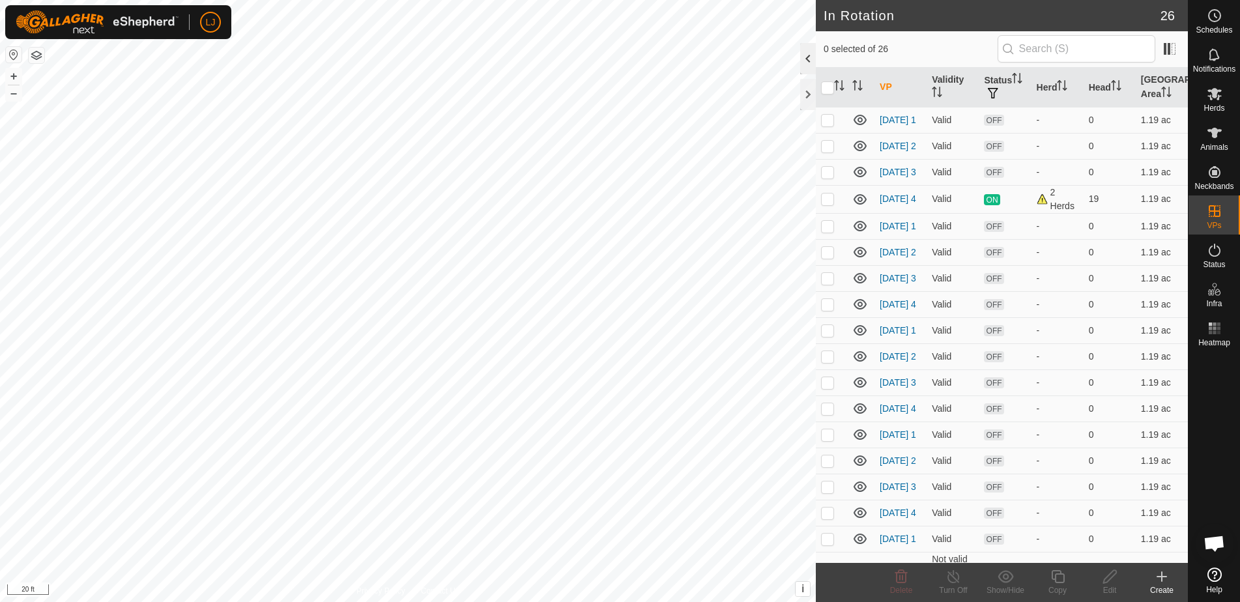
click at [807, 57] on div at bounding box center [808, 58] width 16 height 31
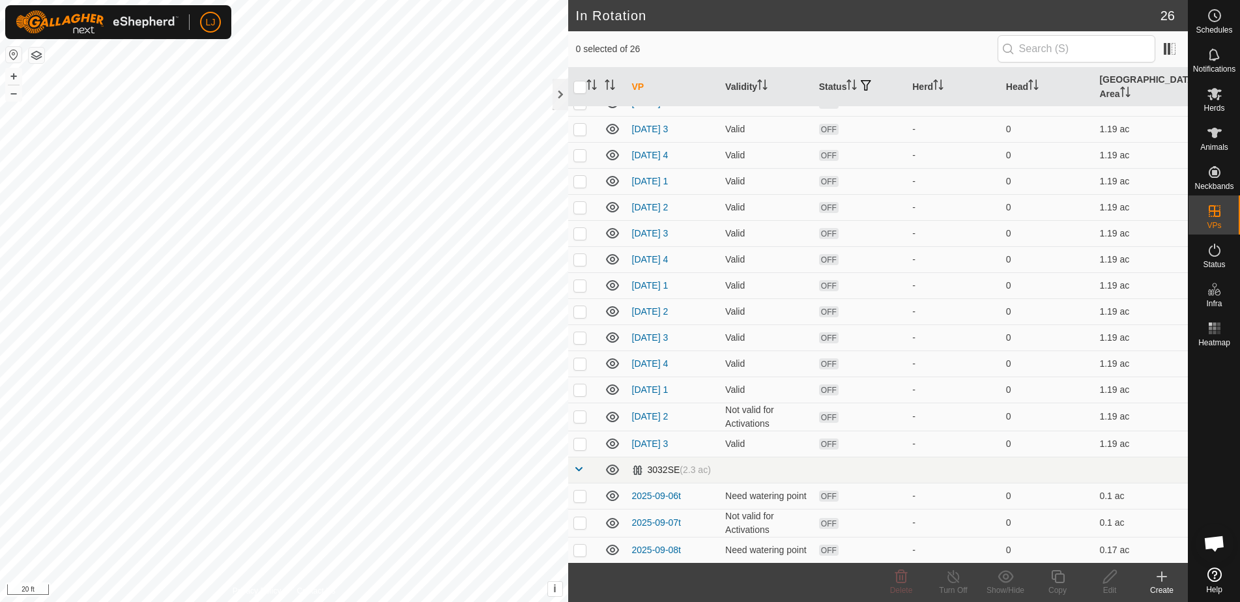
scroll to position [199, 0]
click at [653, 411] on link "2025-09-11 2" at bounding box center [650, 416] width 37 height 10
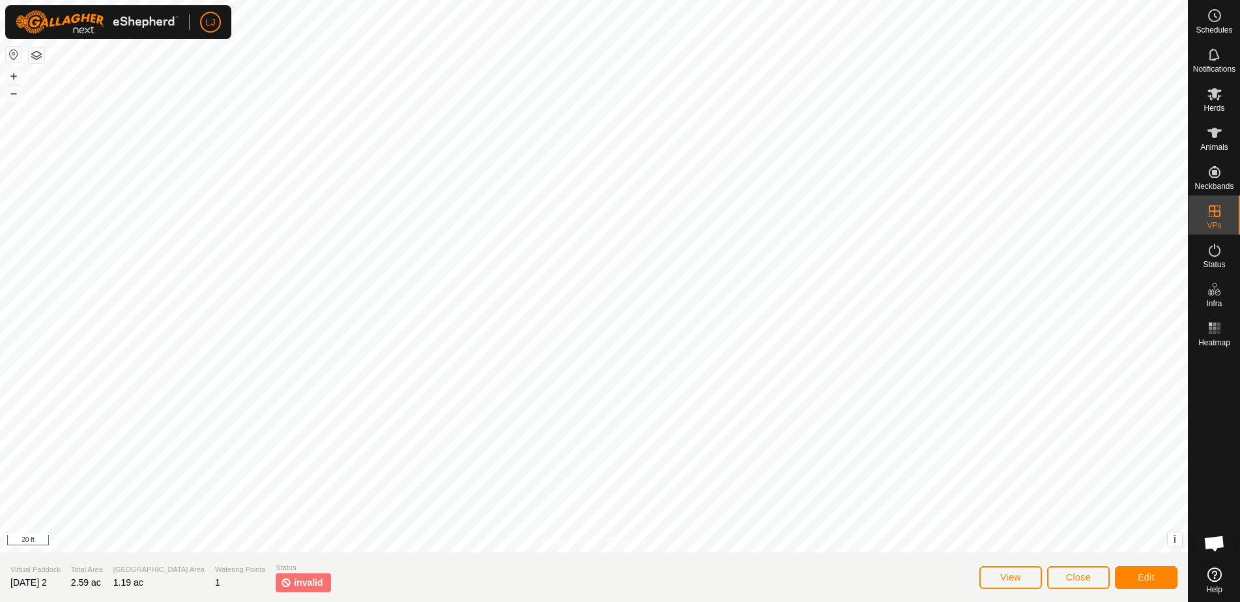
click at [1138, 580] on span "Edit" at bounding box center [1146, 577] width 17 height 10
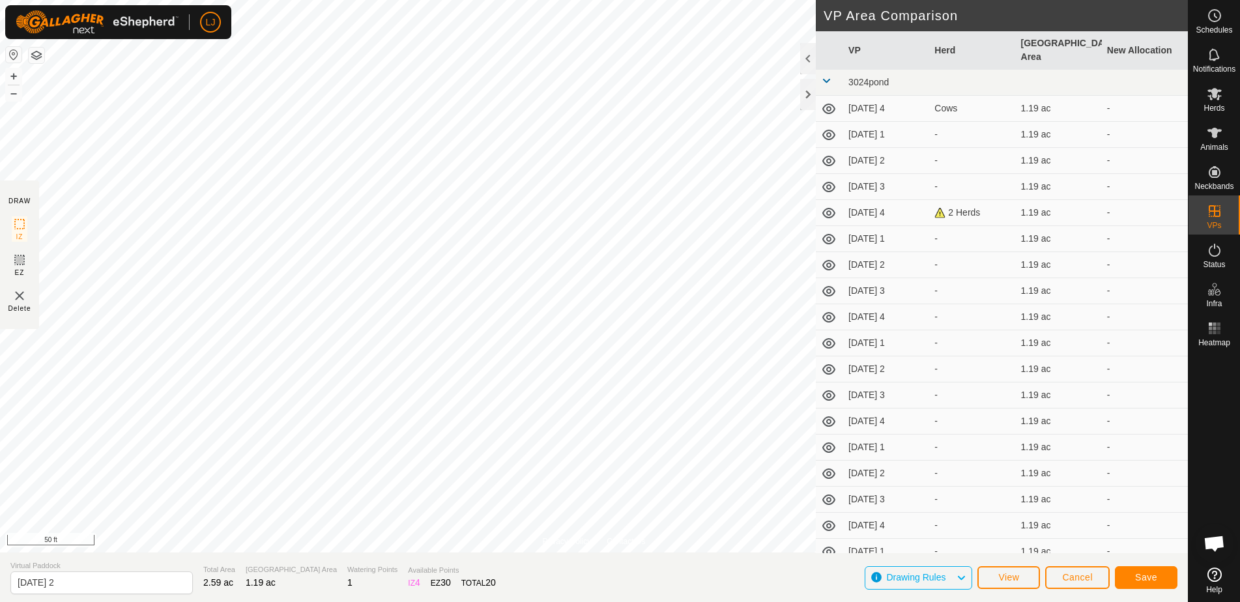
click at [1157, 583] on button "Save" at bounding box center [1146, 577] width 63 height 23
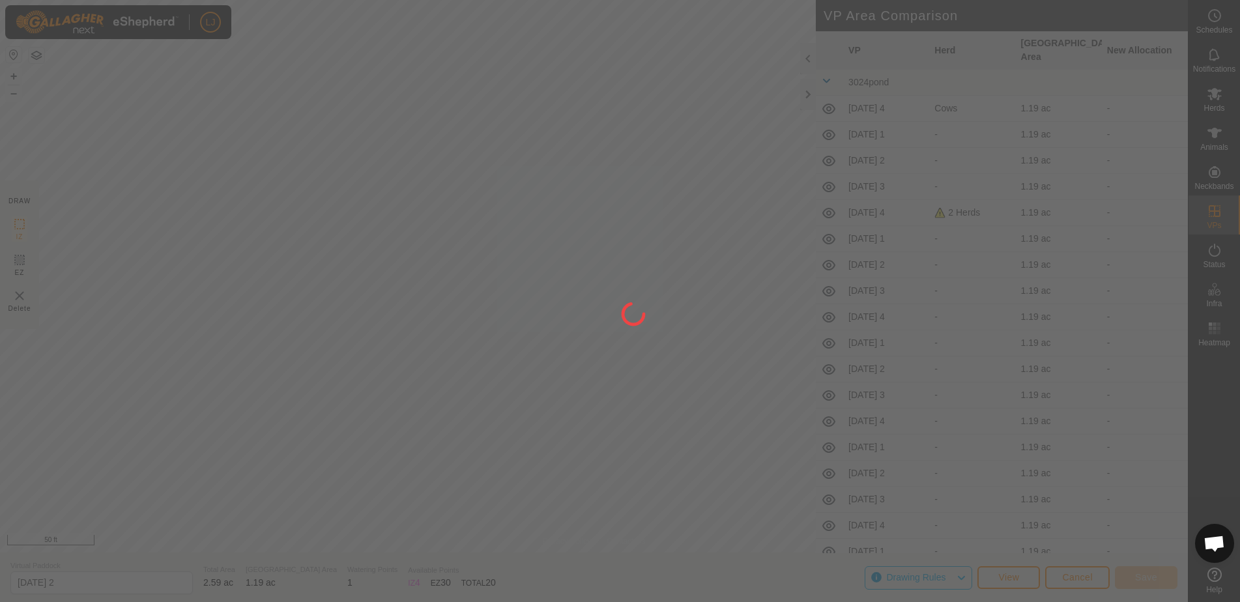
click at [1146, 578] on div at bounding box center [620, 301] width 1240 height 602
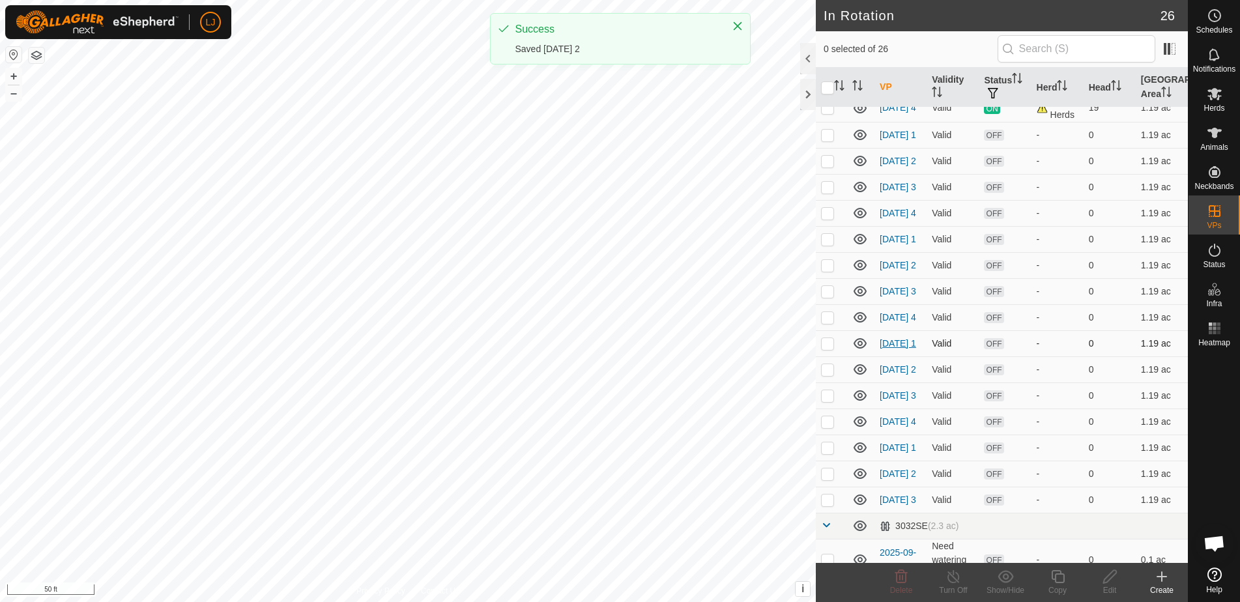
scroll to position [144, 0]
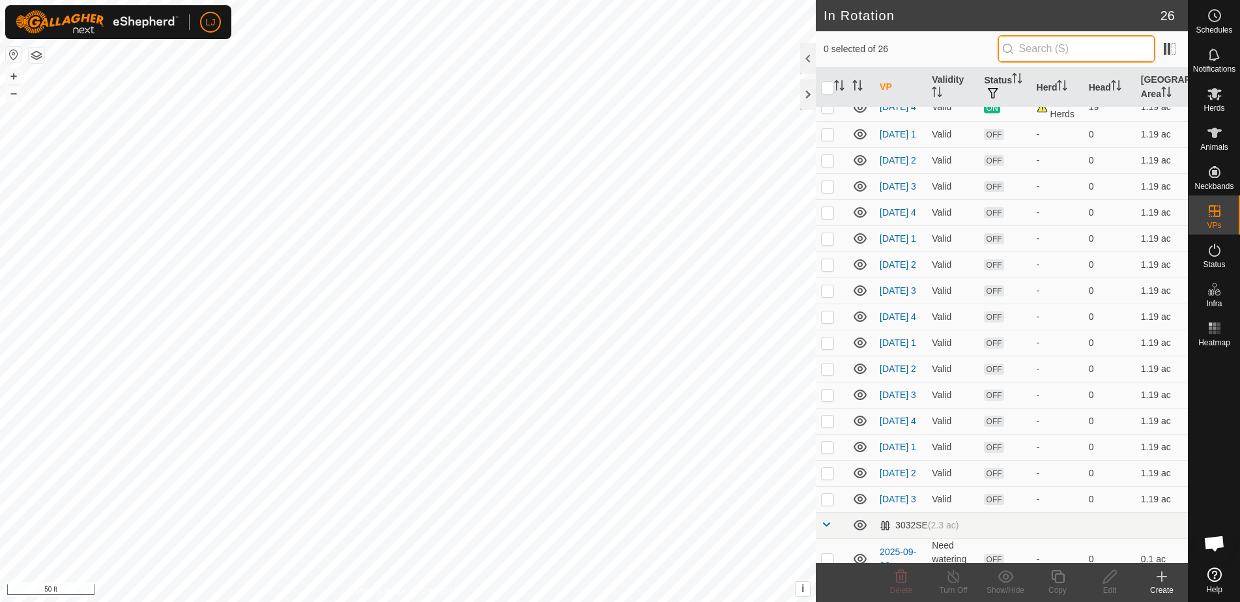
click at [1048, 52] on input "text" at bounding box center [1077, 48] width 158 height 27
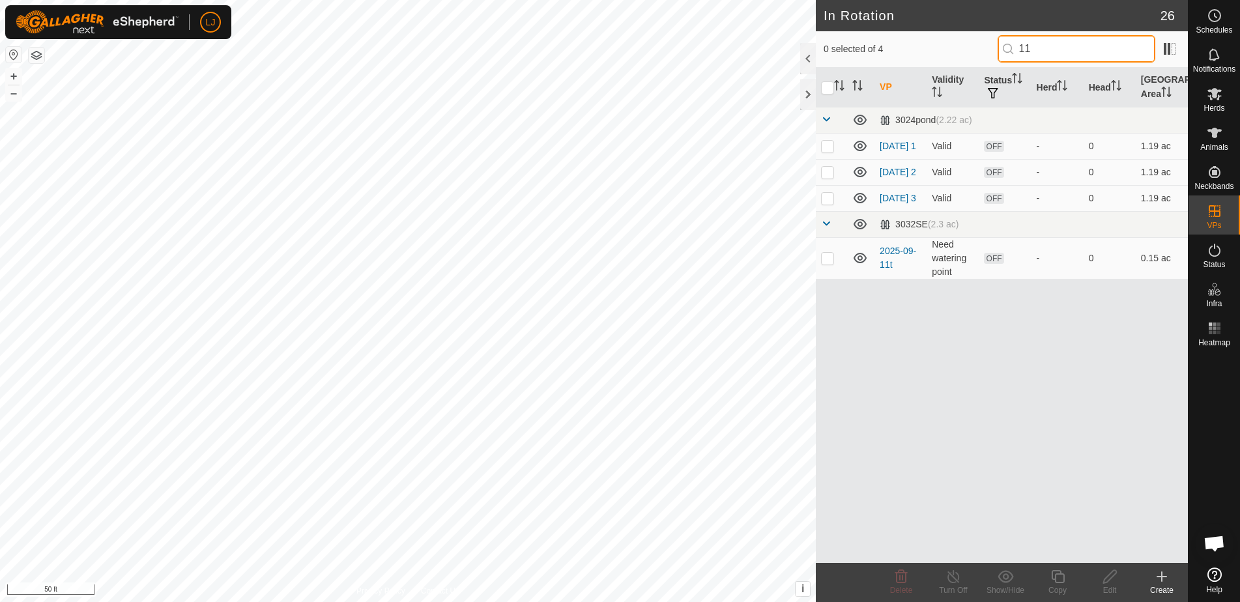
scroll to position [0, 0]
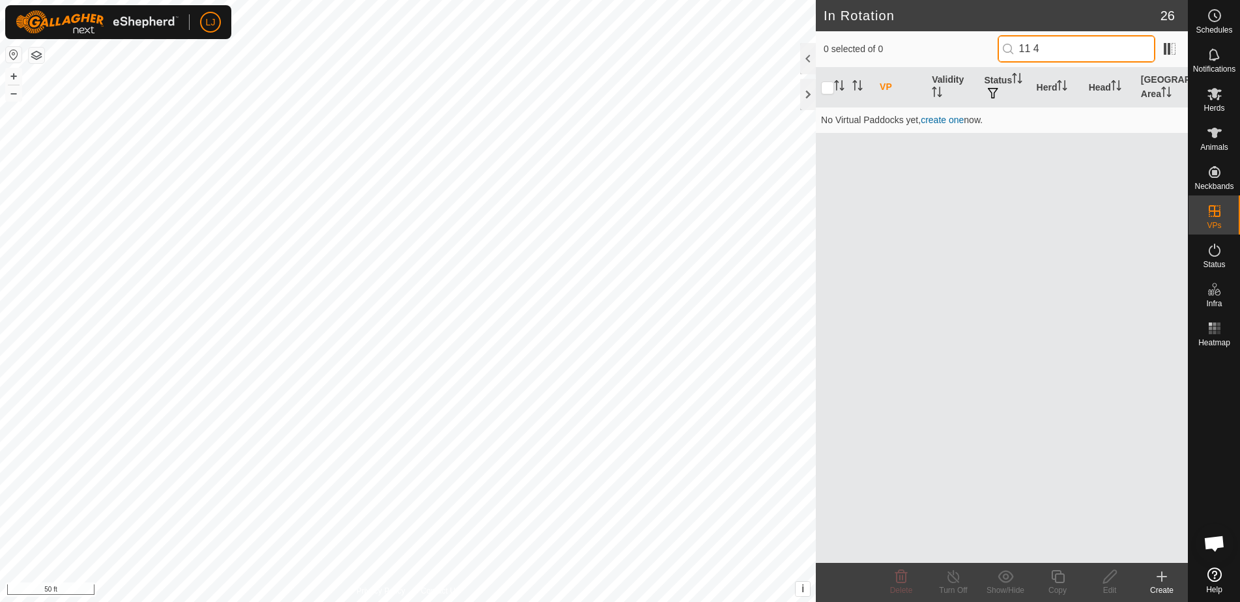
drag, startPoint x: 1003, startPoint y: 48, endPoint x: 961, endPoint y: 50, distance: 41.8
click at [961, 50] on div "0 selected of 0 11 4" at bounding box center [1002, 48] width 357 height 27
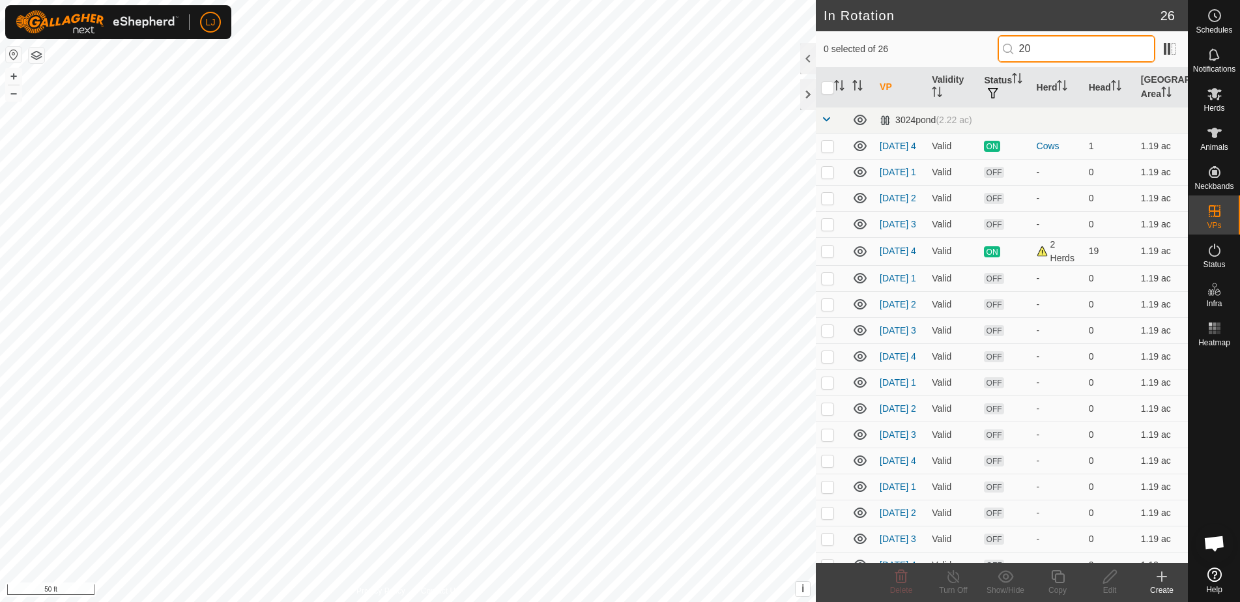
type input "2"
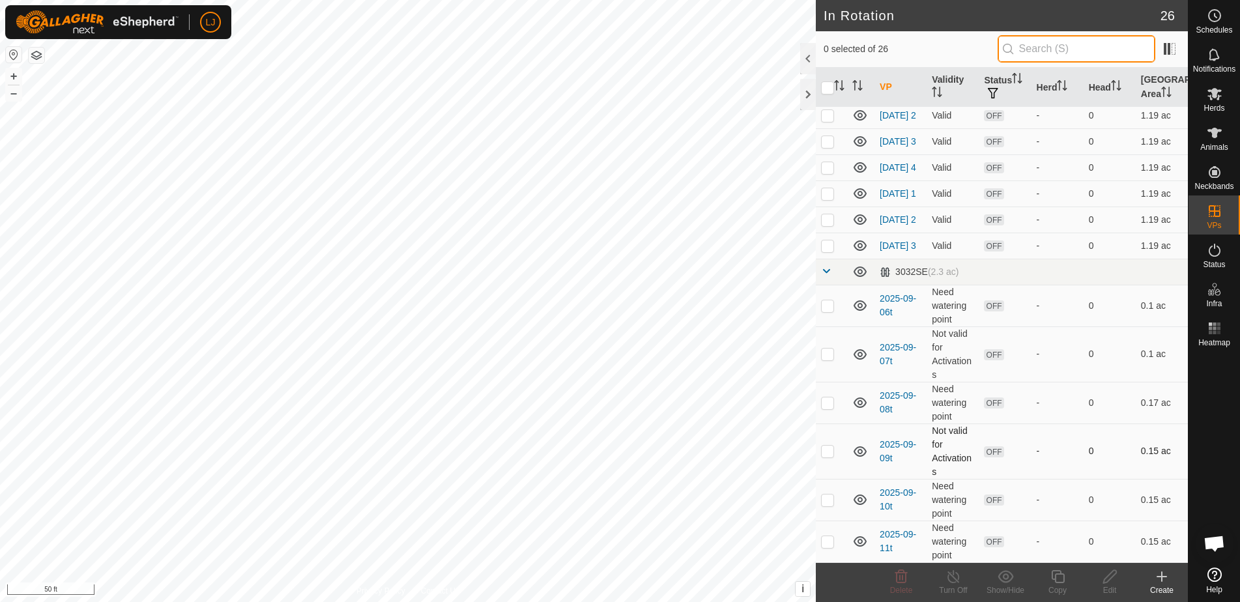
scroll to position [435, 0]
click at [830, 249] on p-checkbox at bounding box center [827, 246] width 13 height 10
checkbox input "true"
click at [1053, 577] on icon at bounding box center [1058, 577] width 16 height 16
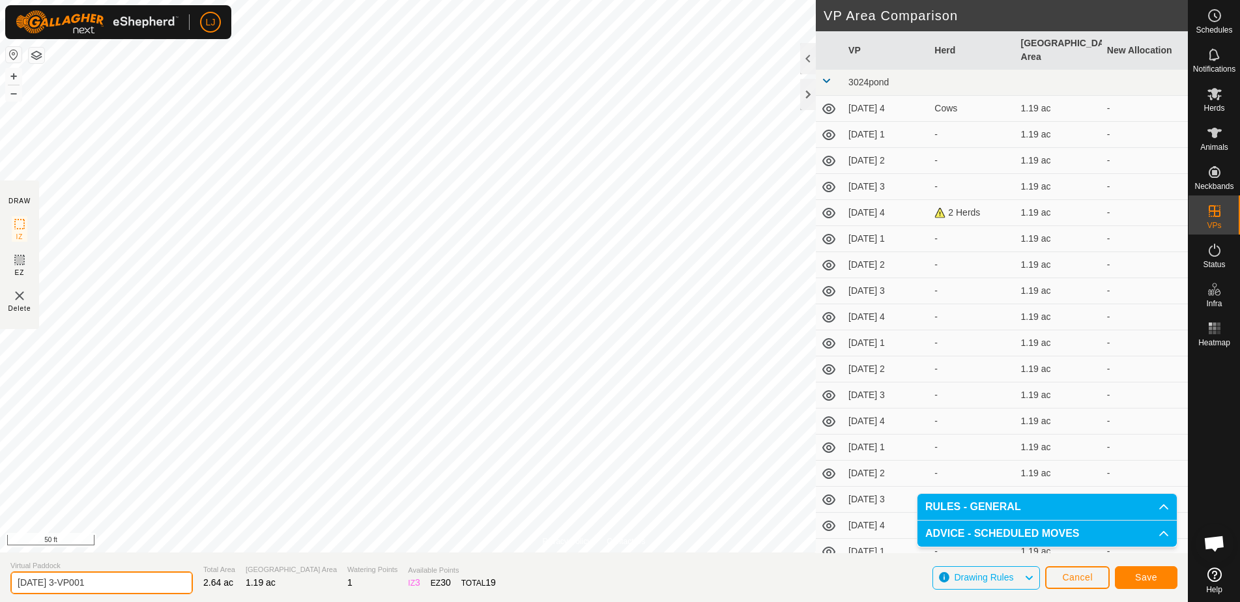
click at [150, 585] on input "2025-09-11 3-VP001" at bounding box center [101, 583] width 183 height 23
click at [712, 576] on section "Virtual Paddock 2025-09-11 4 Total Area 2.64 ac Grazing Area 1.19 ac Watering P…" at bounding box center [594, 578] width 1188 height 50
click at [1145, 579] on span "Save" at bounding box center [1146, 577] width 22 height 10
click at [101, 585] on input "2025-09-11 4" at bounding box center [101, 583] width 183 height 23
type input "2025-09-11 4x"
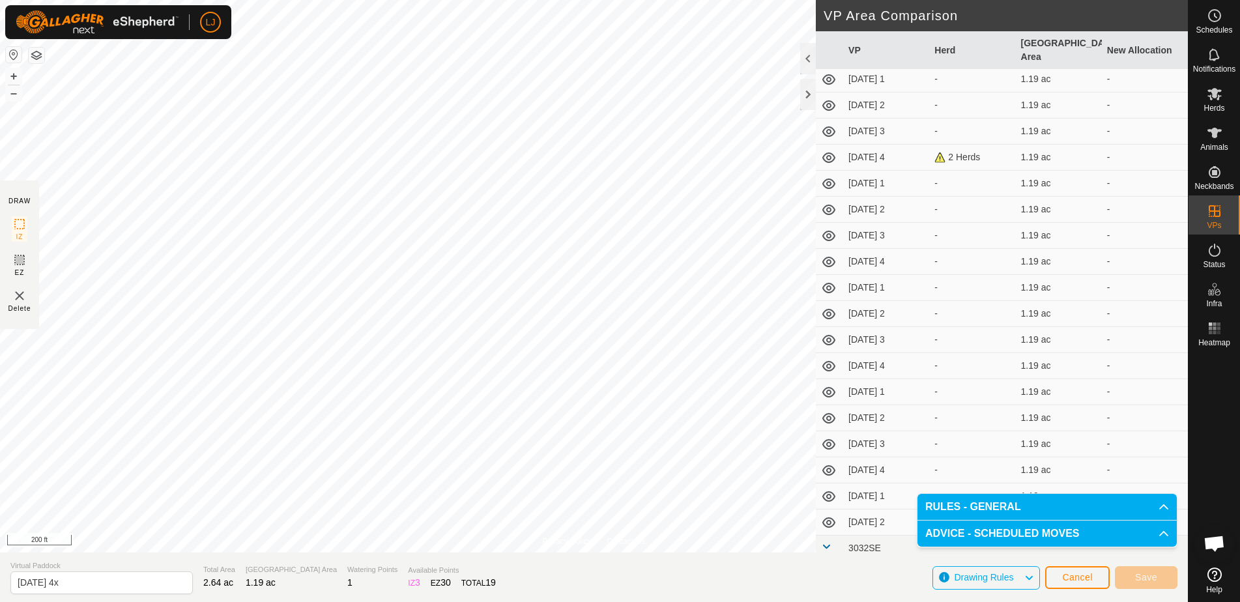
scroll to position [57, 0]
click at [1068, 577] on span "Cancel" at bounding box center [1077, 577] width 31 height 10
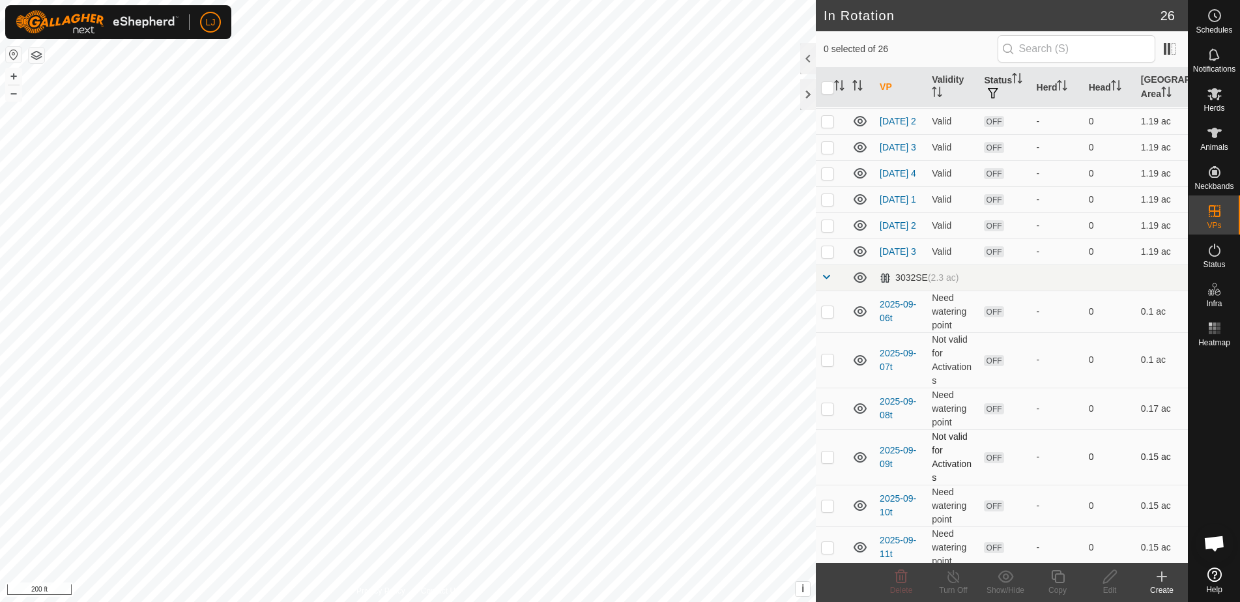
scroll to position [391, 0]
click at [828, 265] on td at bounding box center [831, 252] width 31 height 26
checkbox input "true"
click at [1058, 583] on icon at bounding box center [1057, 576] width 13 height 13
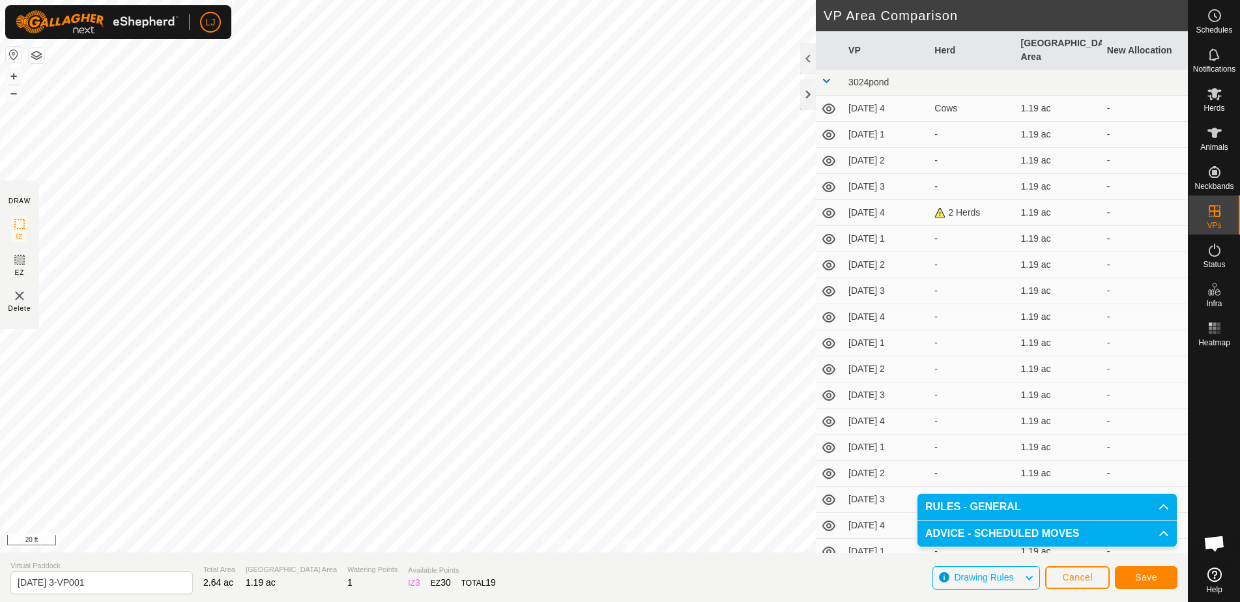
click at [1160, 579] on button "Save" at bounding box center [1146, 577] width 63 height 23
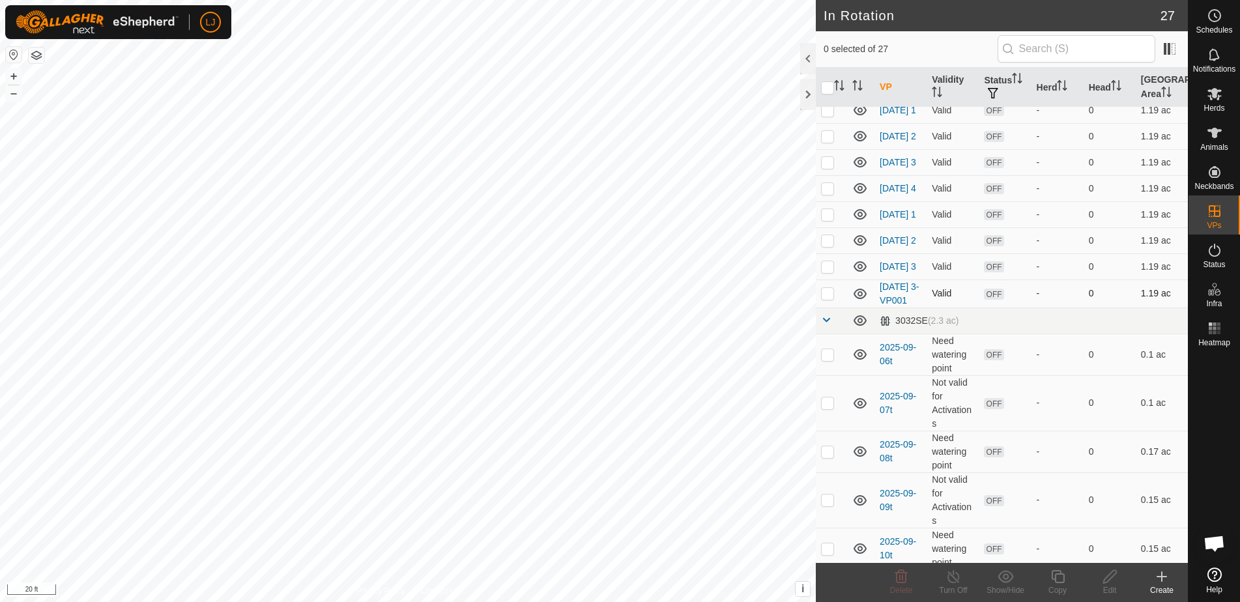
scroll to position [377, 0]
click at [830, 298] on p-checkbox at bounding box center [827, 292] width 13 height 10
checkbox input "true"
click at [1112, 585] on div "Edit" at bounding box center [1110, 591] width 52 height 12
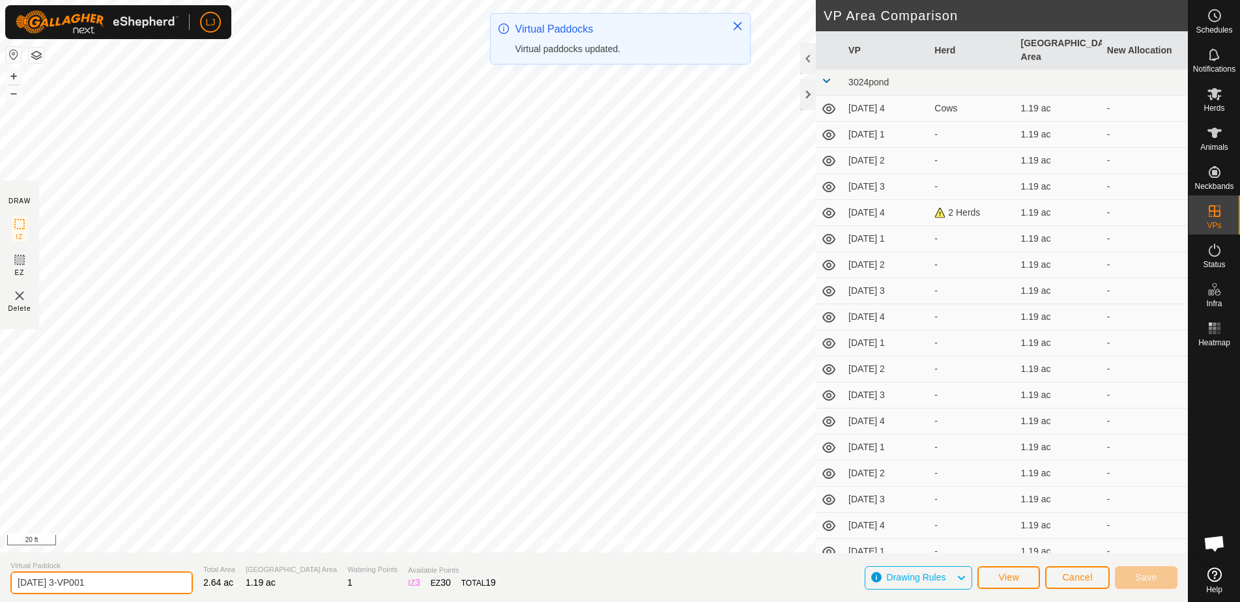
drag, startPoint x: 66, startPoint y: 583, endPoint x: 155, endPoint y: 583, distance: 89.3
click at [155, 583] on input "2025-09-11 3-VP001" at bounding box center [101, 583] width 183 height 23
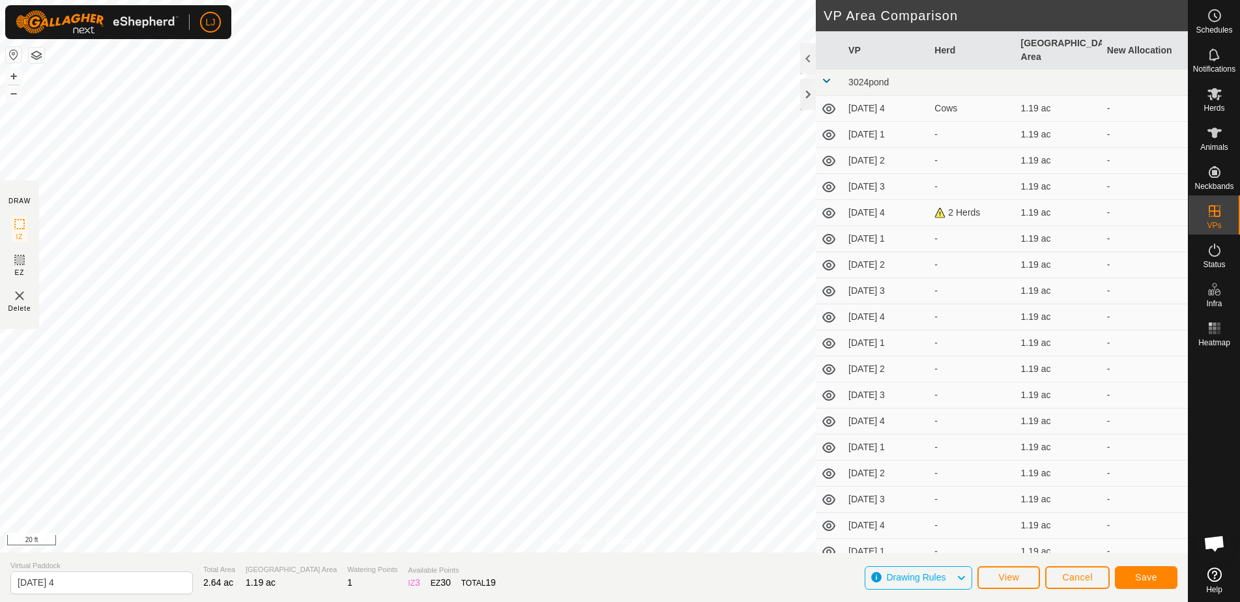
click at [1154, 577] on span "Save" at bounding box center [1146, 577] width 22 height 10
click at [109, 585] on input "2025-09-11 4" at bounding box center [101, 583] width 183 height 23
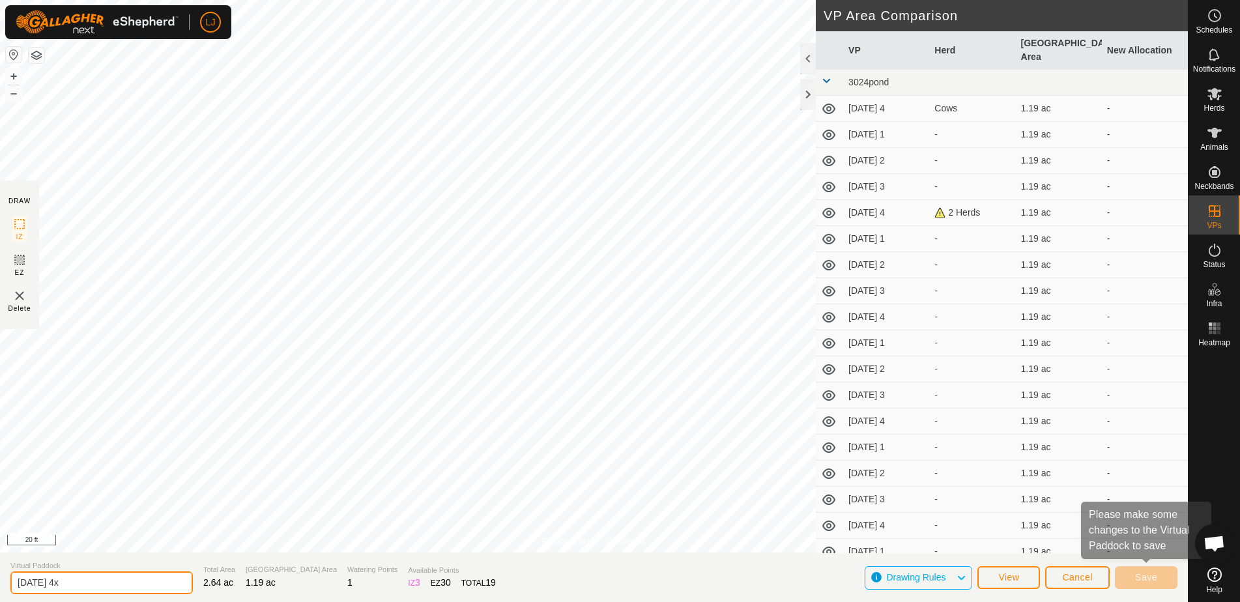
type input "2025-09-11 4x"
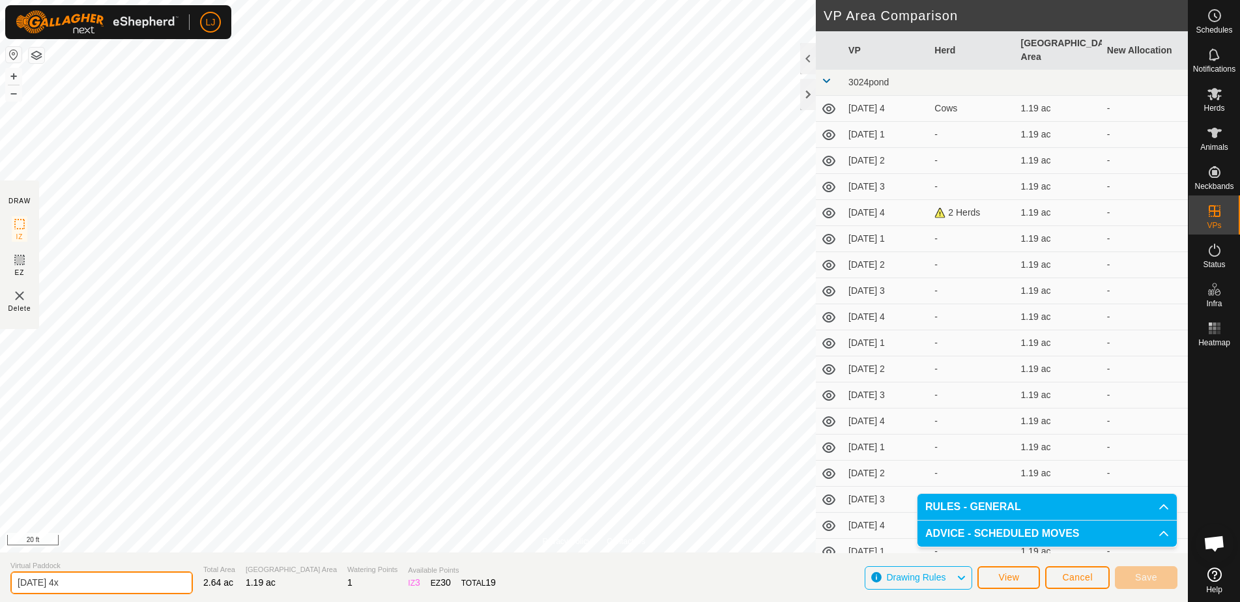
drag, startPoint x: 130, startPoint y: 591, endPoint x: 146, endPoint y: 592, distance: 15.7
click at [132, 591] on input "2025-09-11 4x" at bounding box center [101, 583] width 183 height 23
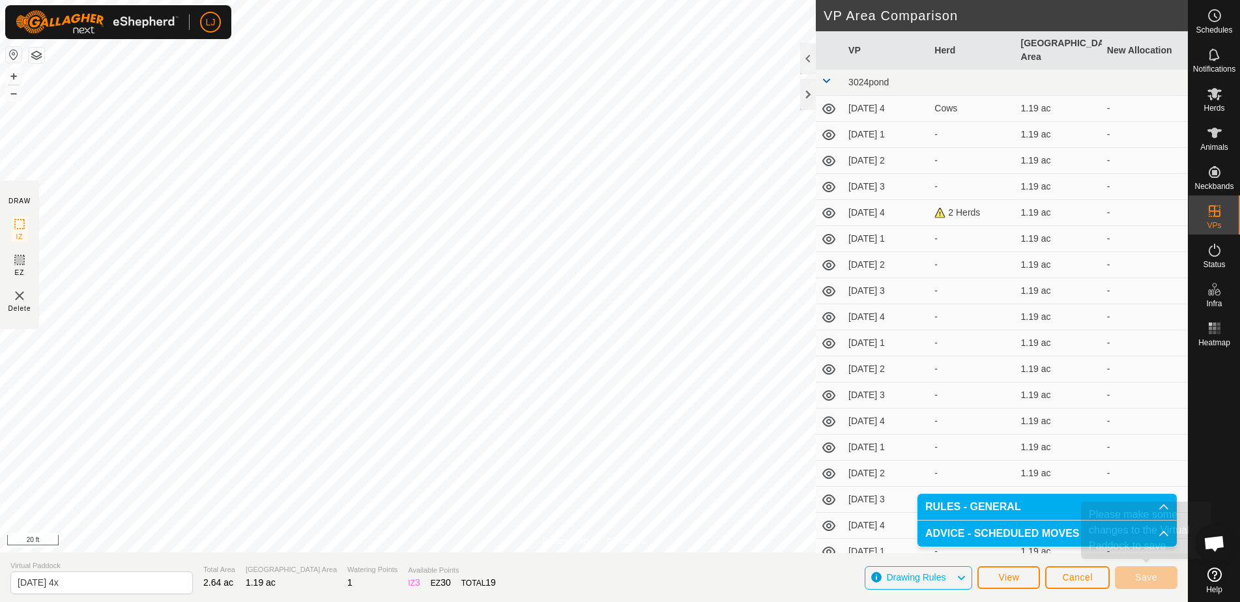
click at [1085, 578] on span "Cancel" at bounding box center [1077, 577] width 31 height 10
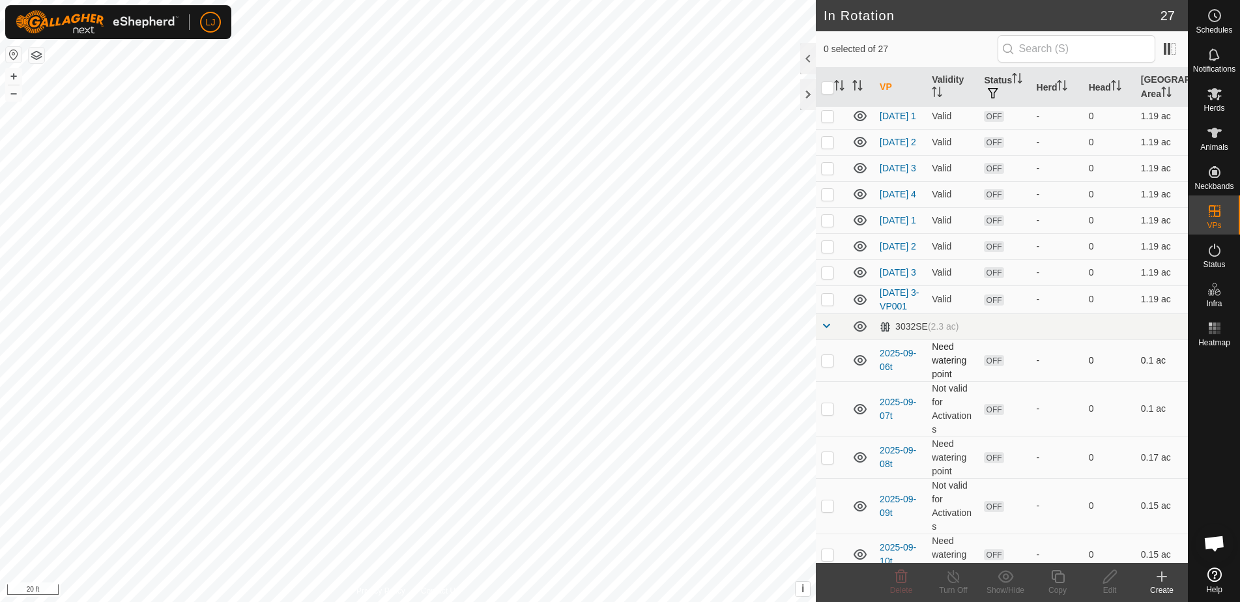
scroll to position [374, 0]
click at [1210, 19] on icon at bounding box center [1215, 16] width 16 height 16
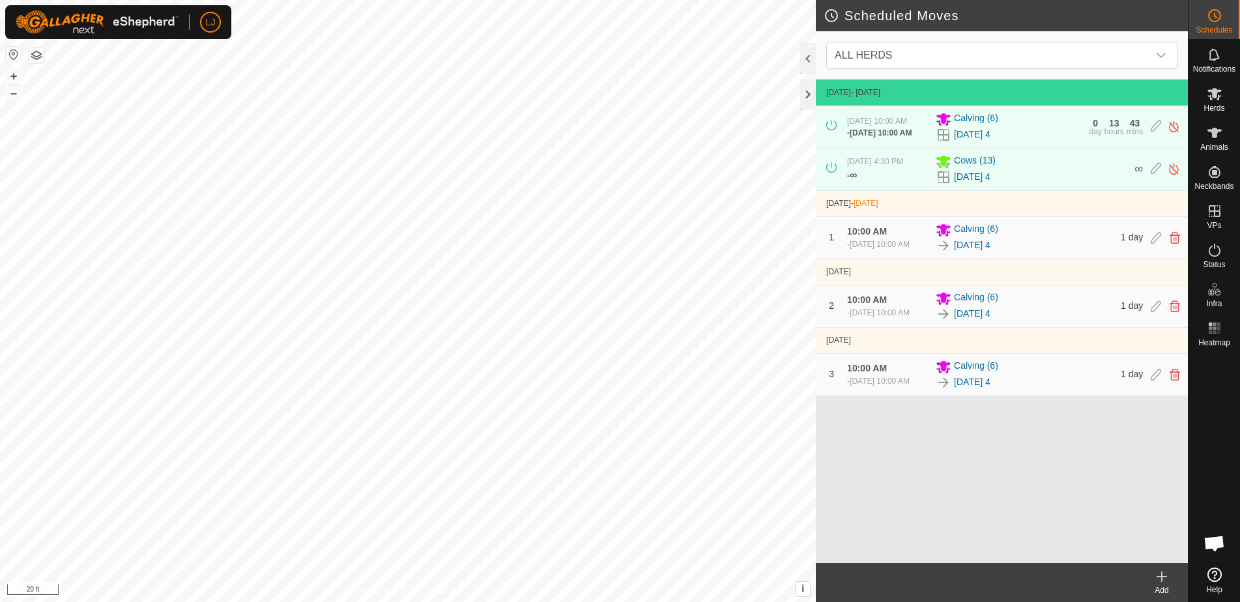
click at [1160, 574] on icon at bounding box center [1162, 577] width 16 height 16
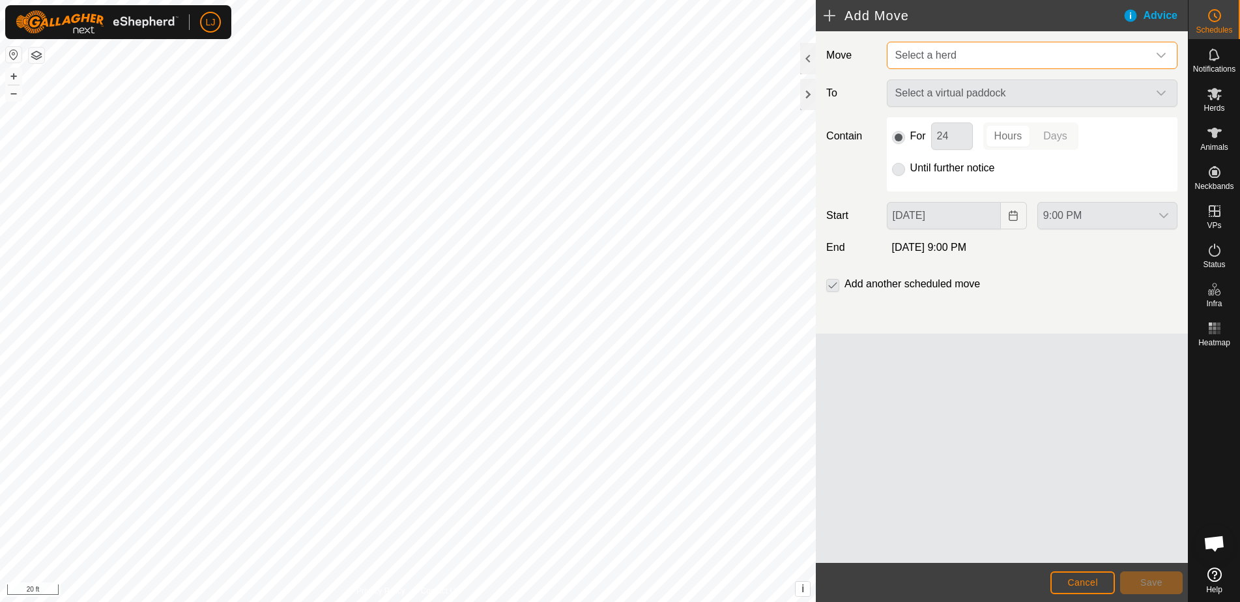
click at [937, 51] on span "Select a herd" at bounding box center [926, 55] width 61 height 11
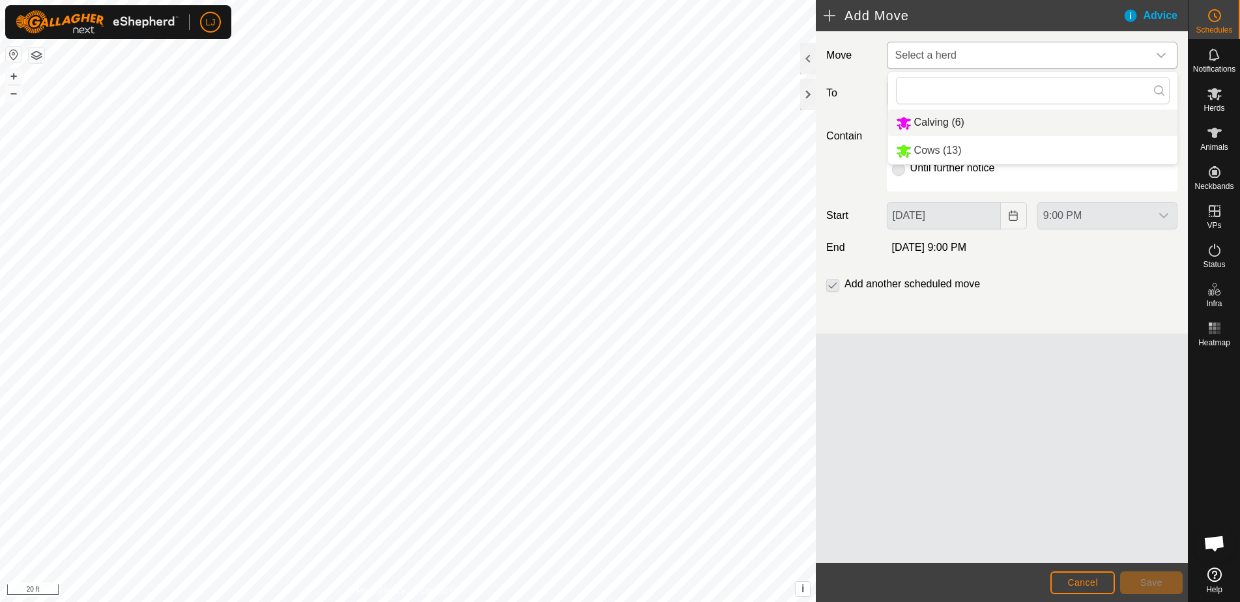
click at [949, 119] on span "Calving (6)" at bounding box center [939, 122] width 50 height 11
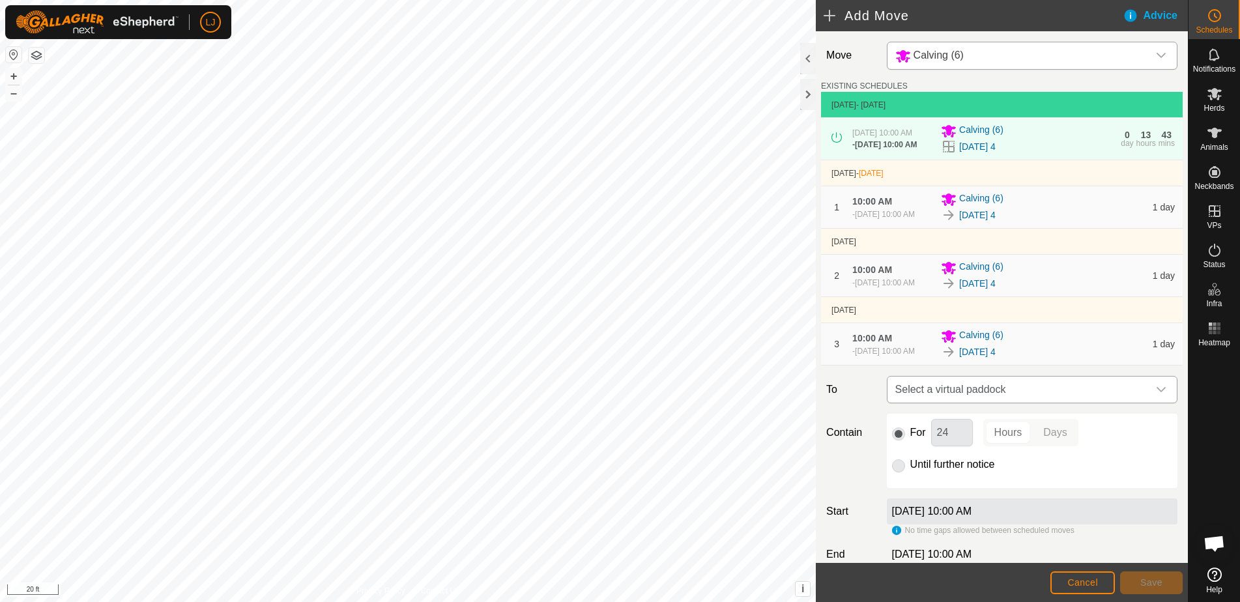
click at [1032, 403] on span "Select a virtual paddock" at bounding box center [1019, 390] width 258 height 26
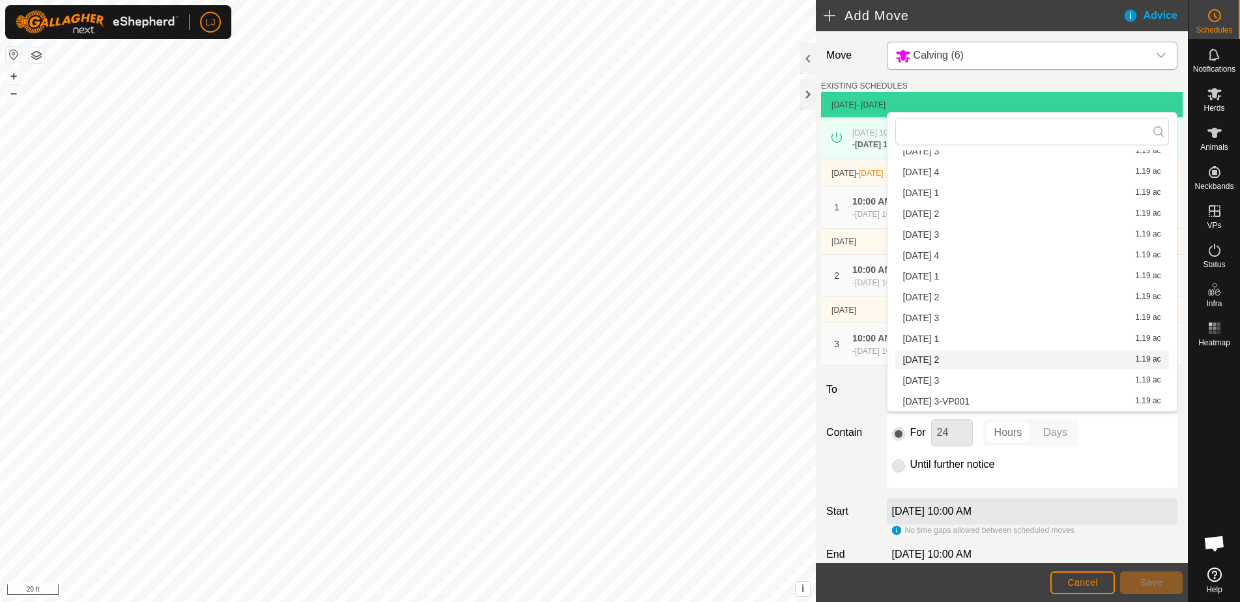
scroll to position [185, 0]
click at [986, 398] on li "2025-09-11 3-VP001 1.19 ac" at bounding box center [1033, 402] width 274 height 20
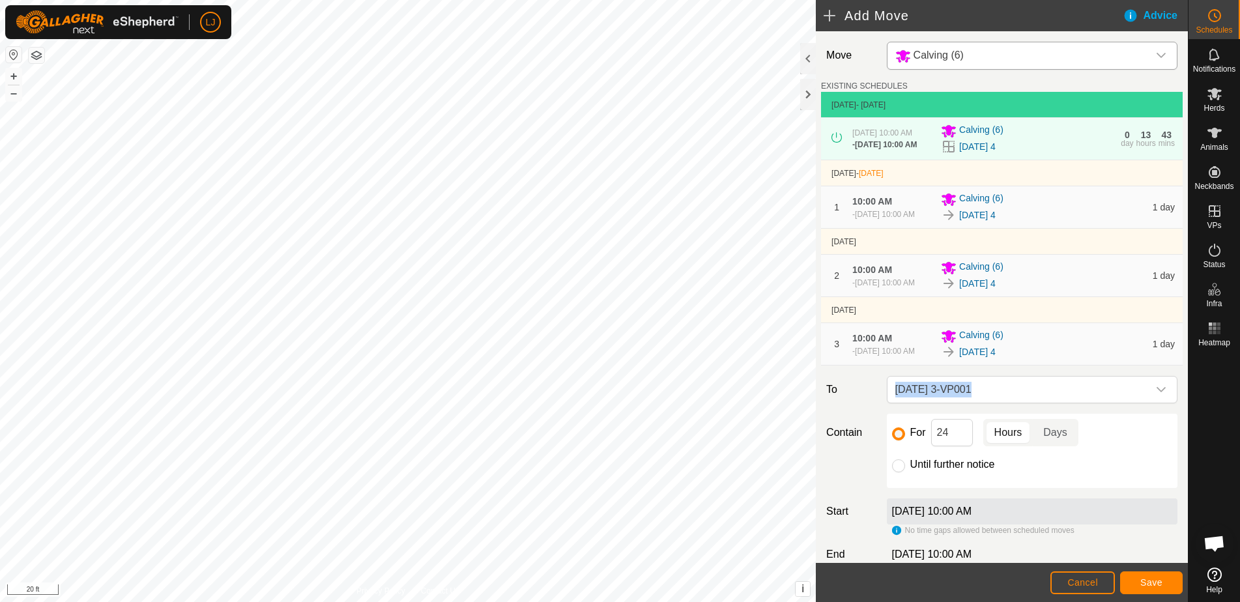
drag, startPoint x: 861, startPoint y: 449, endPoint x: 856, endPoint y: 416, distance: 33.6
click at [857, 417] on div "Move Calving (6) EXISTING SCHEDULES Sep 7, 2025 - Today Sep 7, 2025 at 10:00 AM…" at bounding box center [1002, 335] width 372 height 609
click at [852, 403] on label "To" at bounding box center [851, 389] width 60 height 27
click at [899, 473] on input "Until further notice" at bounding box center [898, 466] width 13 height 13
radio input "true"
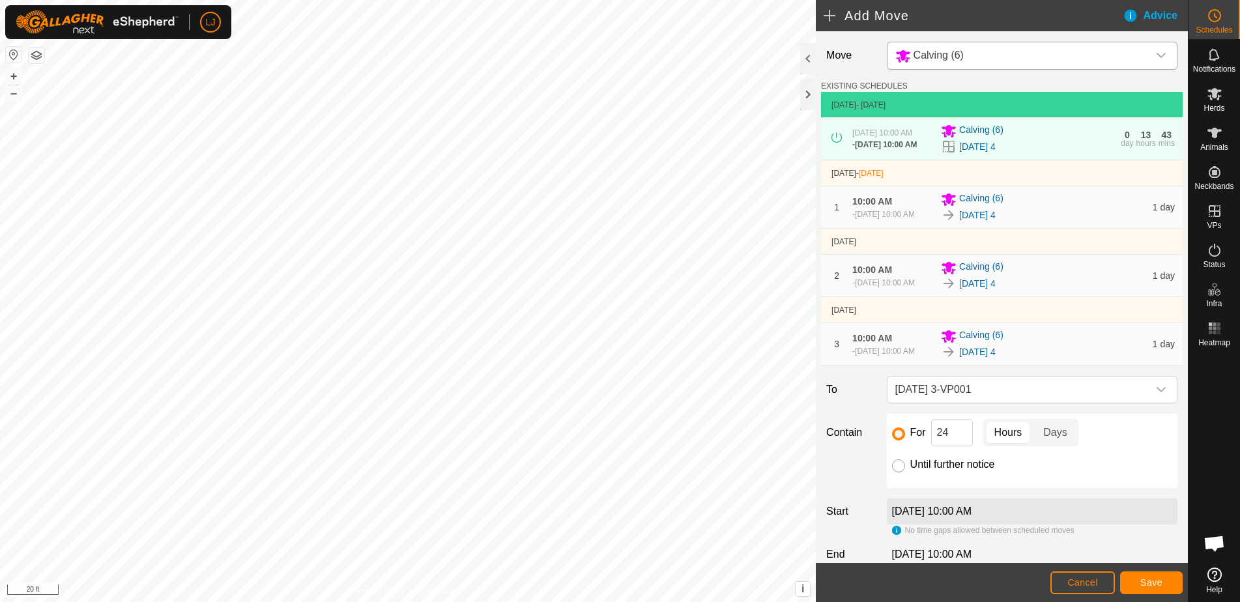
checkbox input "false"
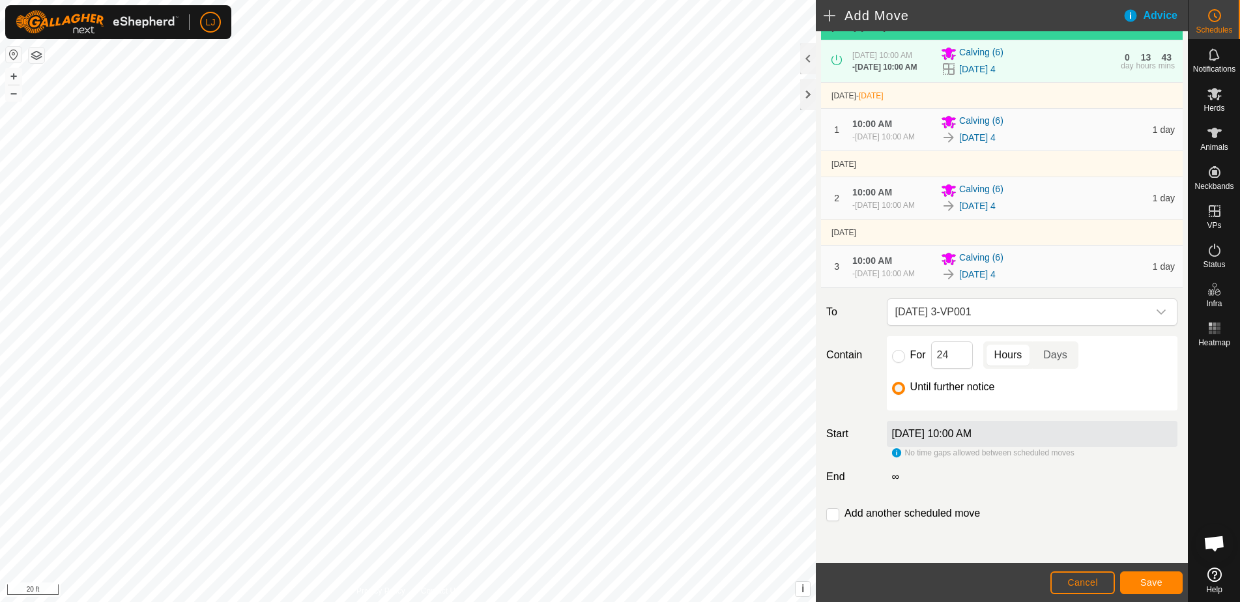
scroll to position [111, 0]
click at [1160, 579] on span "Save" at bounding box center [1152, 582] width 22 height 10
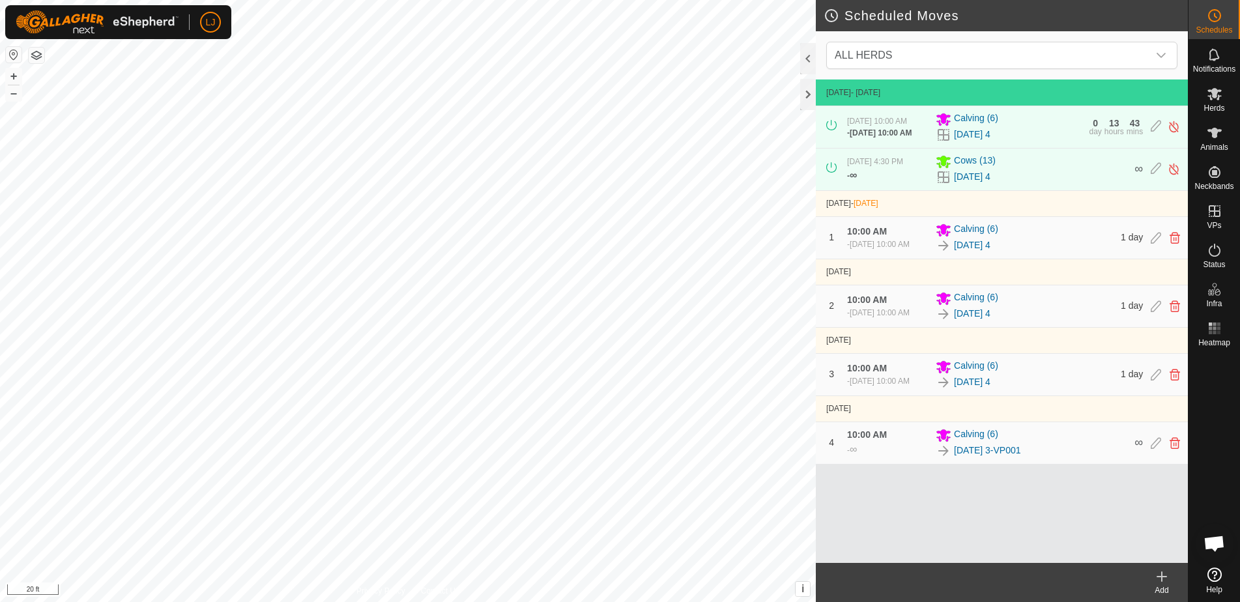
click at [1154, 577] on create-svg-icon at bounding box center [1162, 577] width 52 height 16
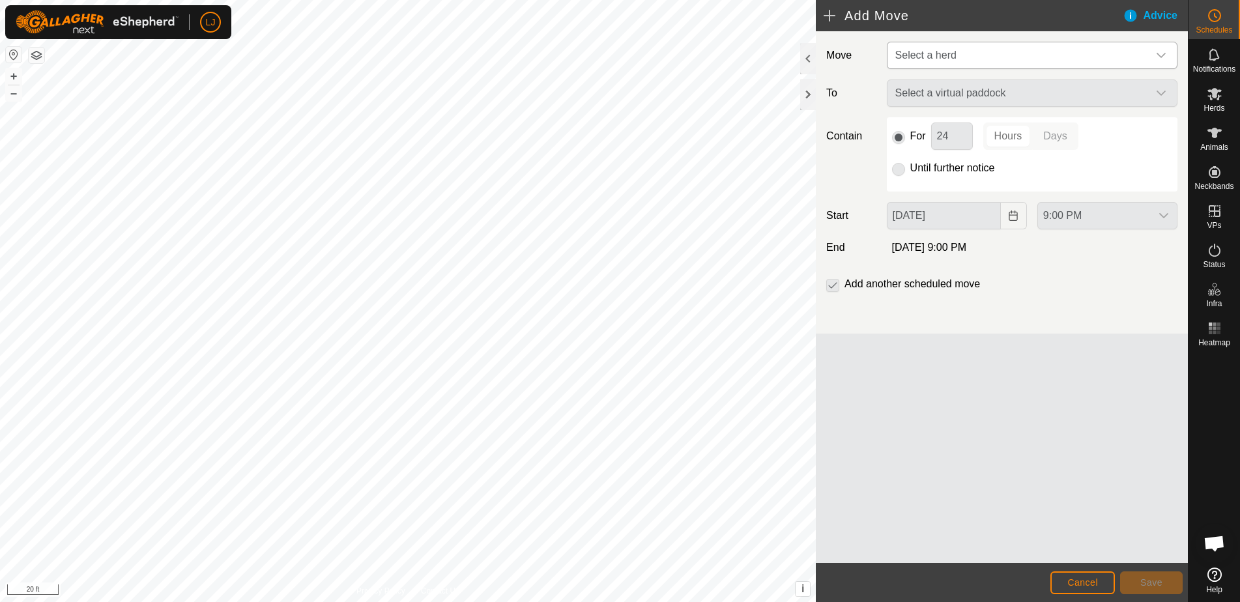
click at [947, 66] on span "Select a herd" at bounding box center [1019, 55] width 258 height 26
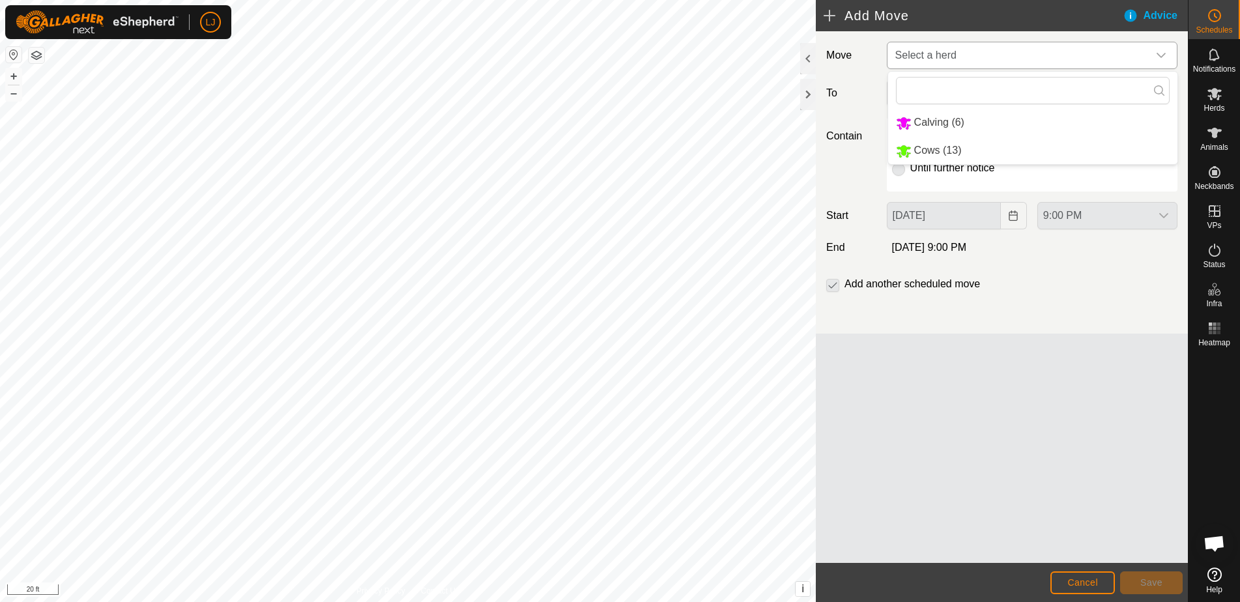
click at [966, 147] on li "Cows (13)" at bounding box center [1032, 151] width 289 height 27
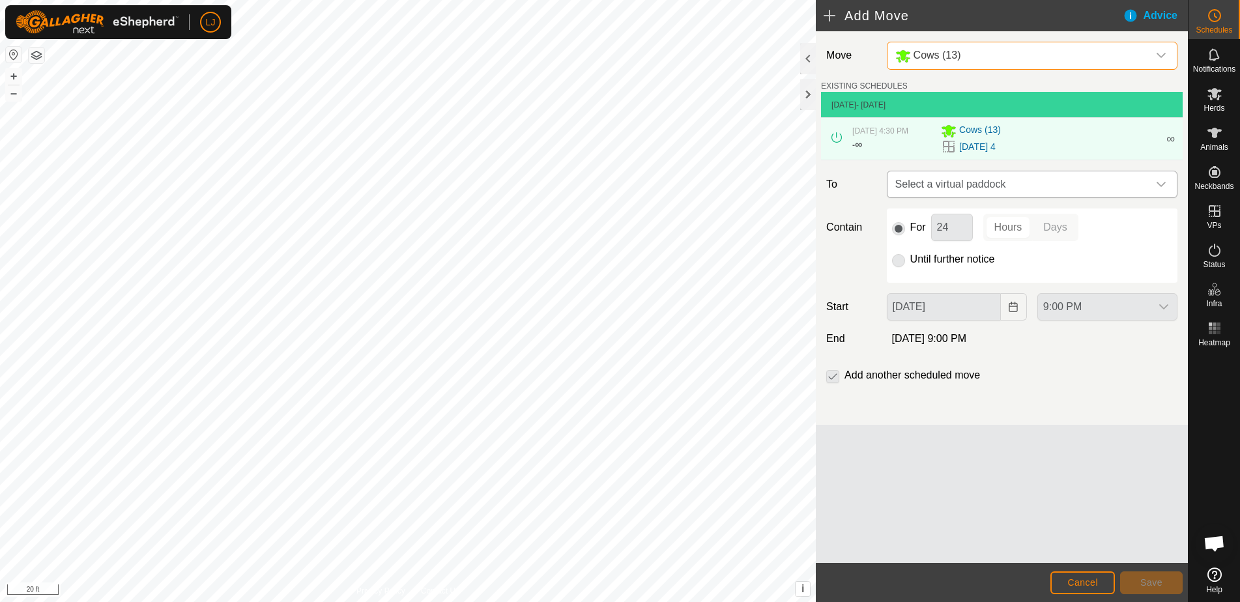
click at [984, 195] on span "Select a virtual paddock" at bounding box center [1019, 184] width 258 height 26
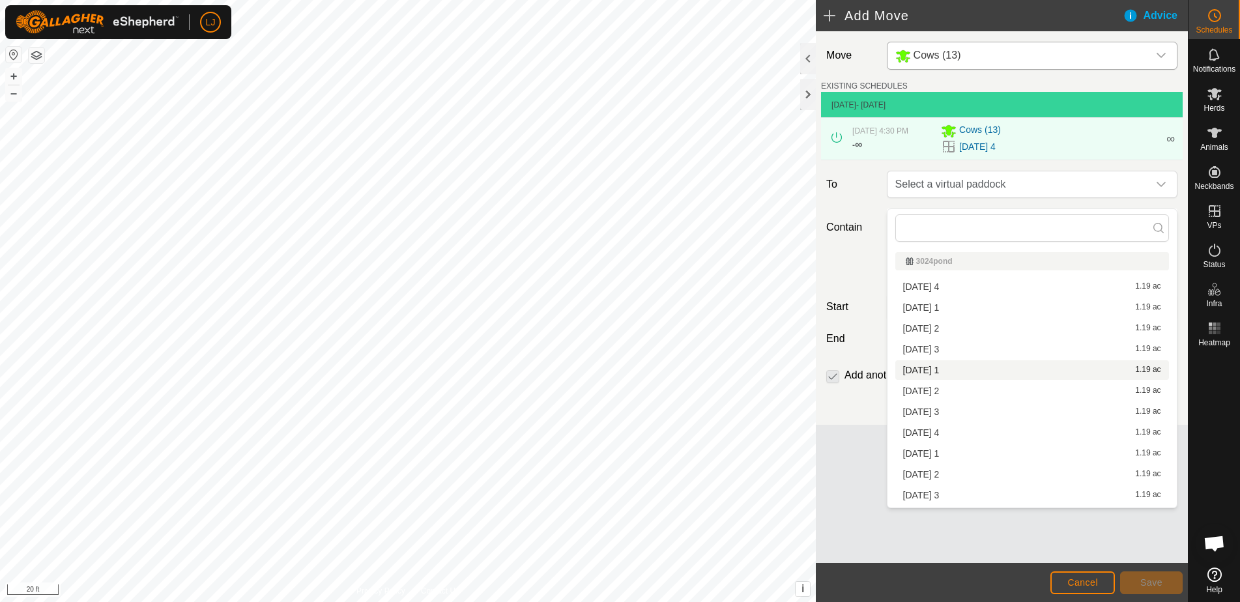
click at [1001, 373] on div "2025-09-08 1 1.19 ac" at bounding box center [1032, 370] width 258 height 9
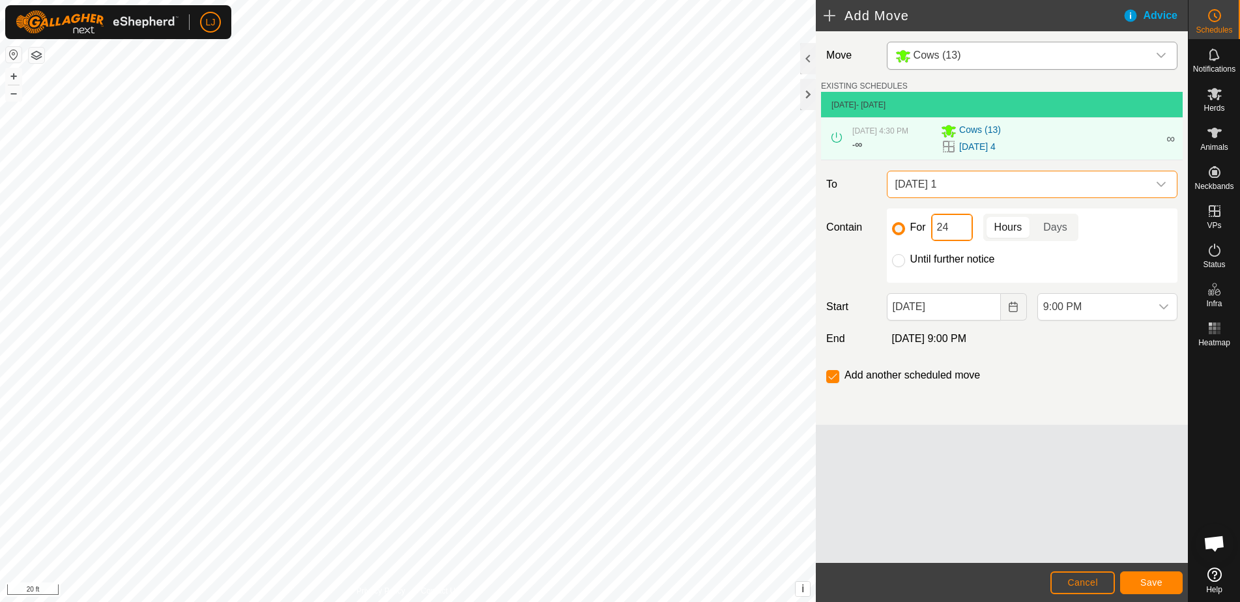
click at [935, 235] on input "24" at bounding box center [952, 227] width 42 height 27
drag, startPoint x: 949, startPoint y: 237, endPoint x: 930, endPoint y: 238, distance: 18.9
click at [930, 238] on div "For 24 Hours Days" at bounding box center [1032, 227] width 280 height 27
type input "2"
click at [1012, 312] on icon "Choose Date" at bounding box center [1013, 307] width 10 height 10
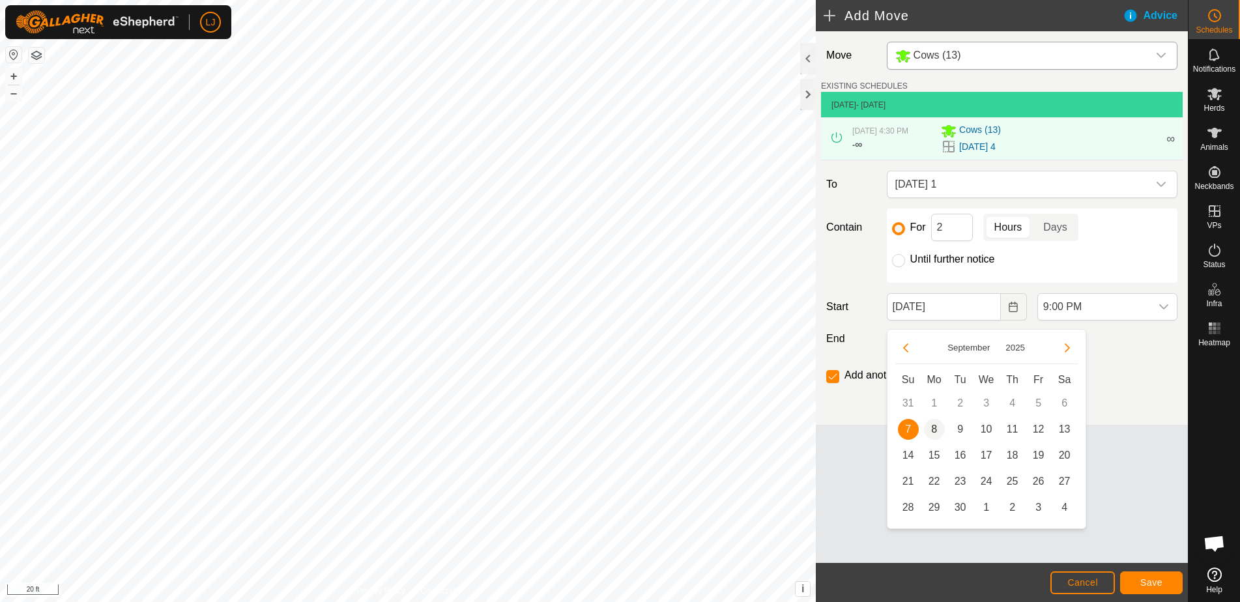
drag, startPoint x: 930, startPoint y: 430, endPoint x: 940, endPoint y: 429, distance: 9.8
click at [930, 429] on span "8" at bounding box center [934, 429] width 21 height 21
type input "Sep 08, 2025"
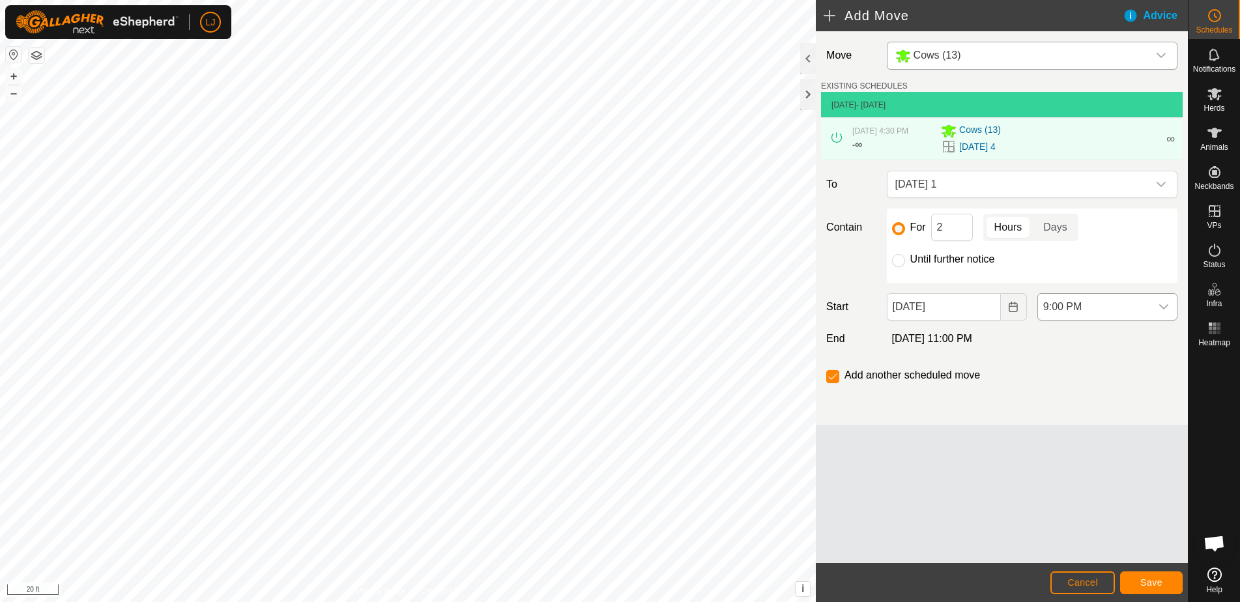
click at [1112, 314] on span "9:00 PM" at bounding box center [1094, 307] width 113 height 26
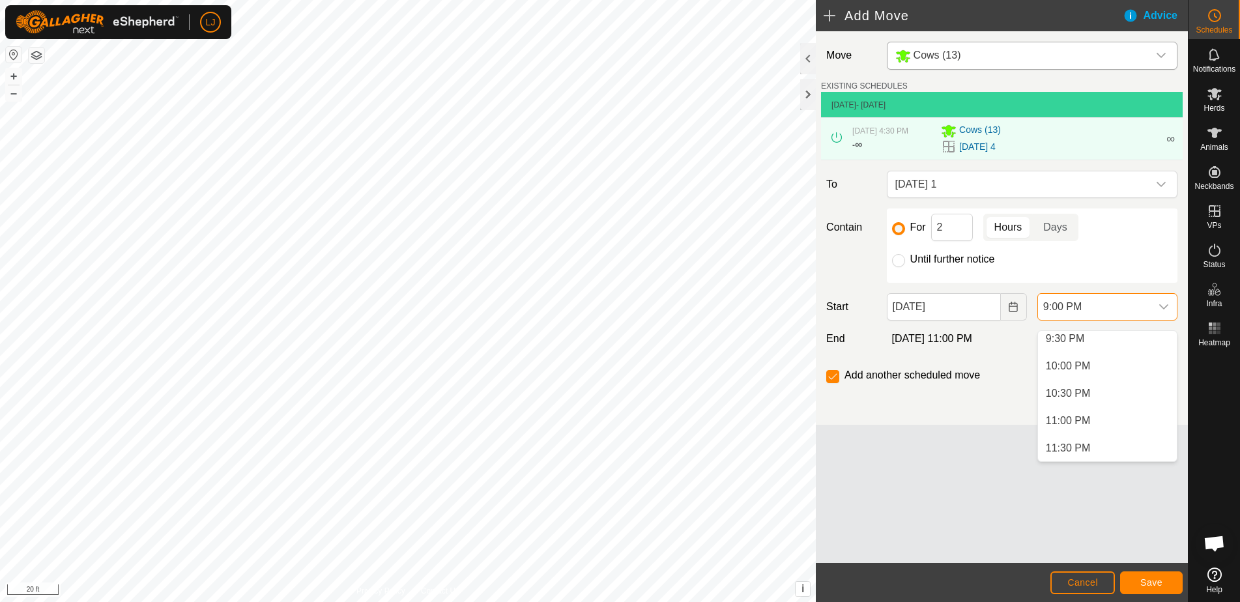
scroll to position [1182, 0]
click at [1098, 413] on li "11:00 AM" at bounding box center [1107, 424] width 139 height 26
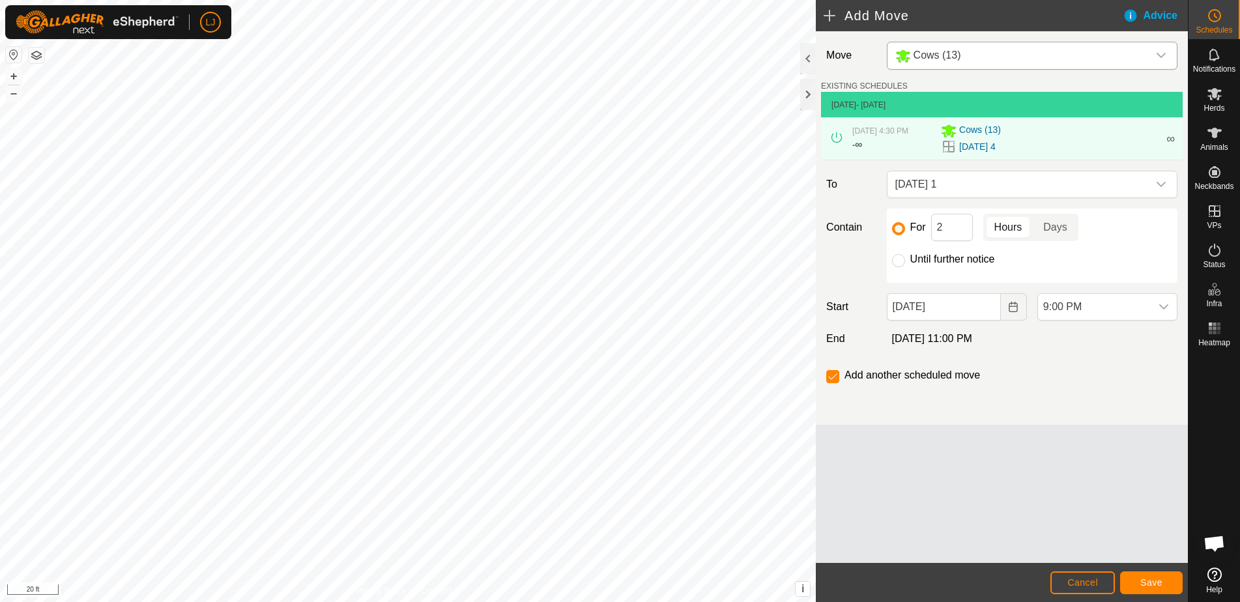
scroll to position [1045, 0]
click at [1153, 583] on span "Save" at bounding box center [1152, 582] width 22 height 10
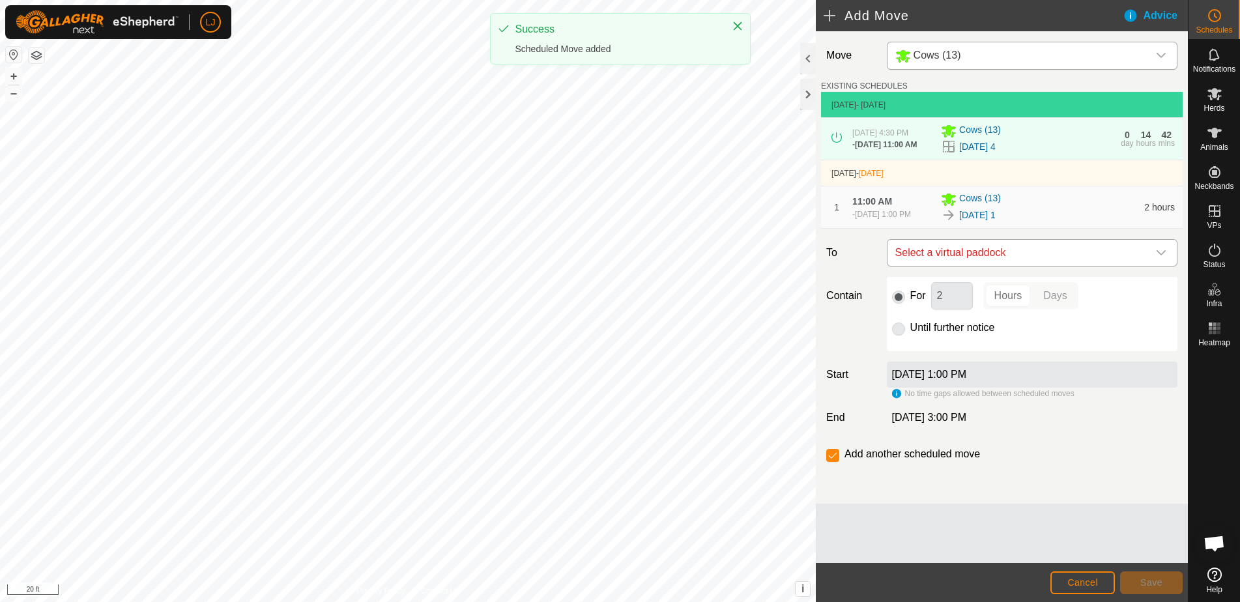
click at [1053, 266] on span "Select a virtual paddock" at bounding box center [1019, 253] width 258 height 26
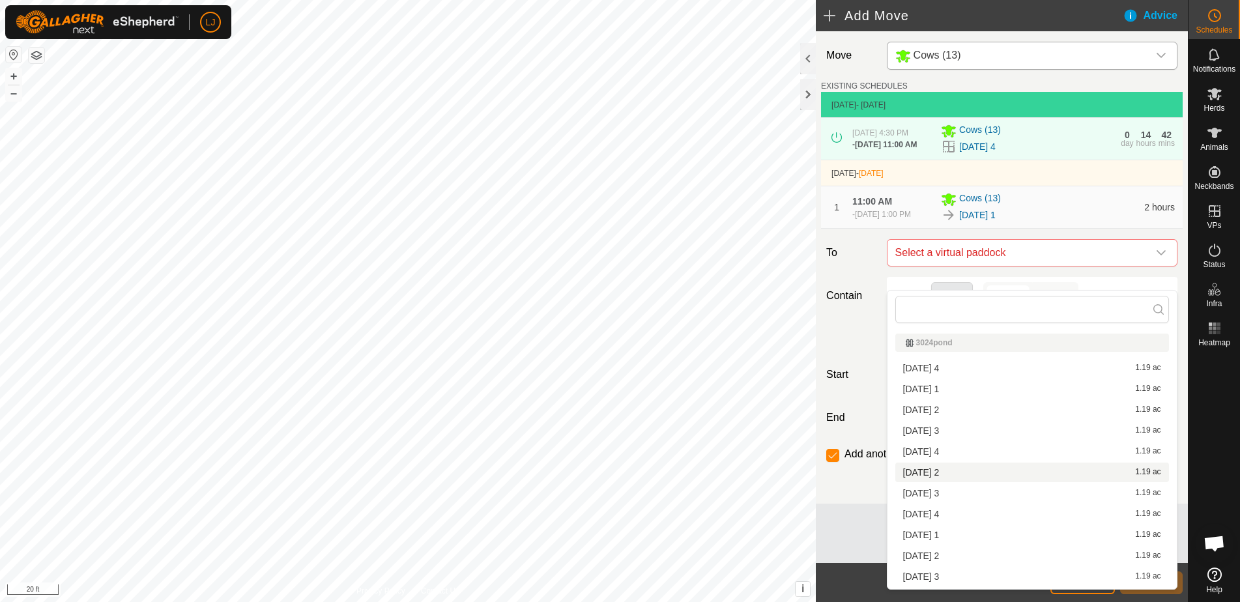
click at [998, 473] on li "2025-09-08 2 1.19 ac" at bounding box center [1033, 473] width 274 height 20
click at [1144, 578] on span "Save" at bounding box center [1152, 582] width 22 height 10
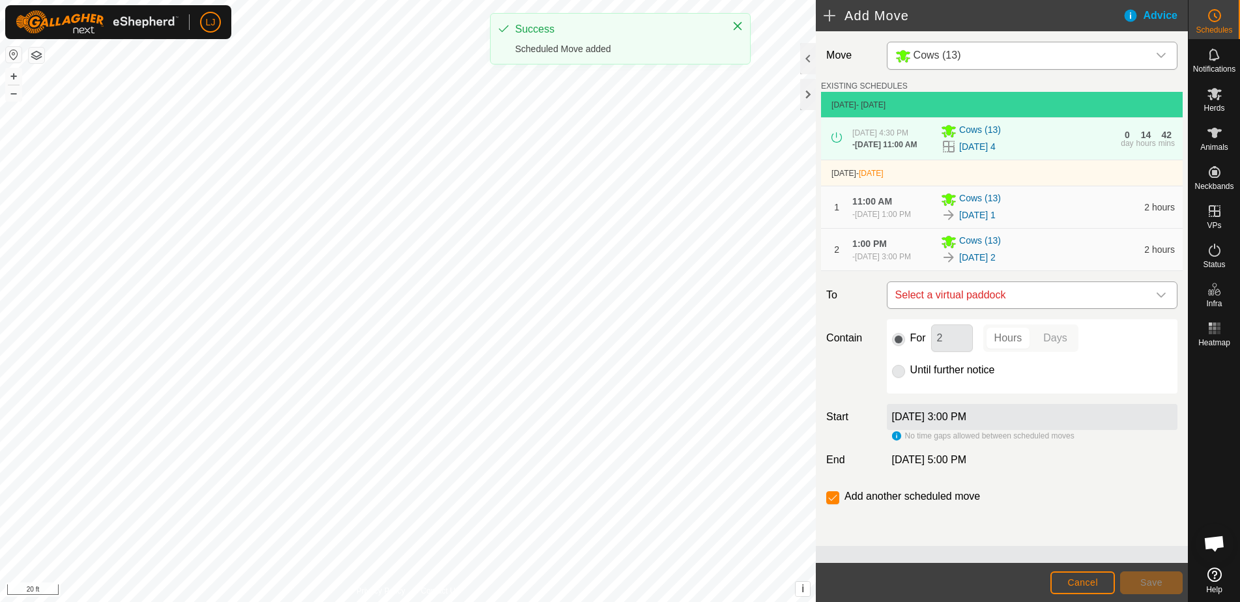
click at [1008, 308] on span "Select a virtual paddock" at bounding box center [1019, 295] width 258 height 26
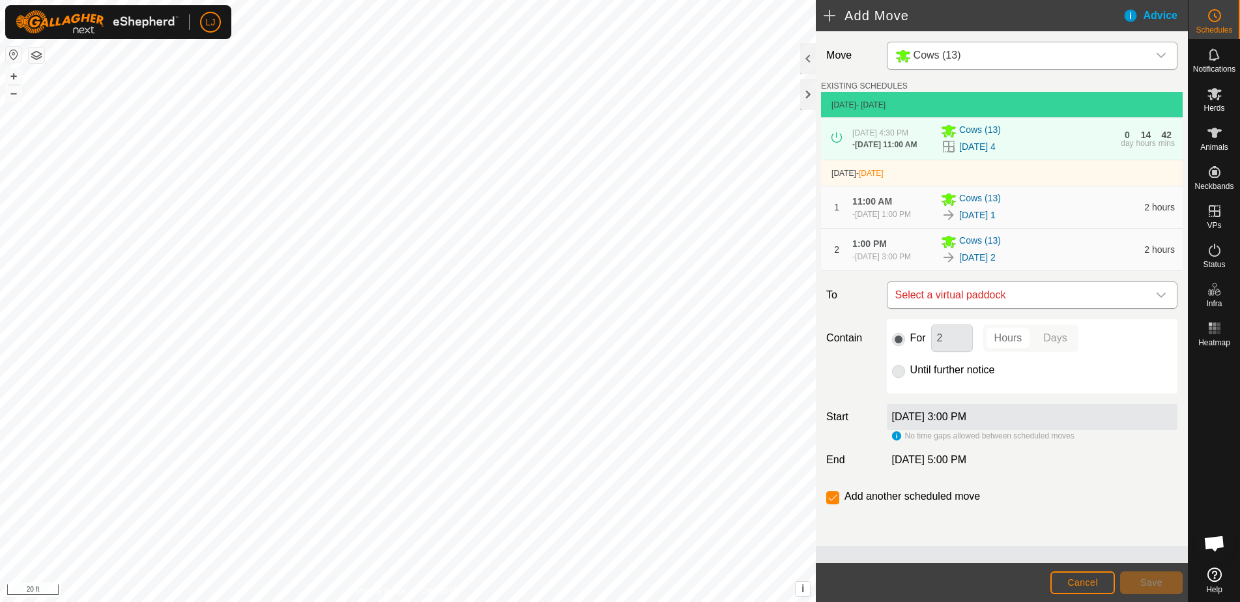
scroll to position [11, 0]
click at [1010, 308] on span "Select a virtual paddock" at bounding box center [1019, 295] width 258 height 26
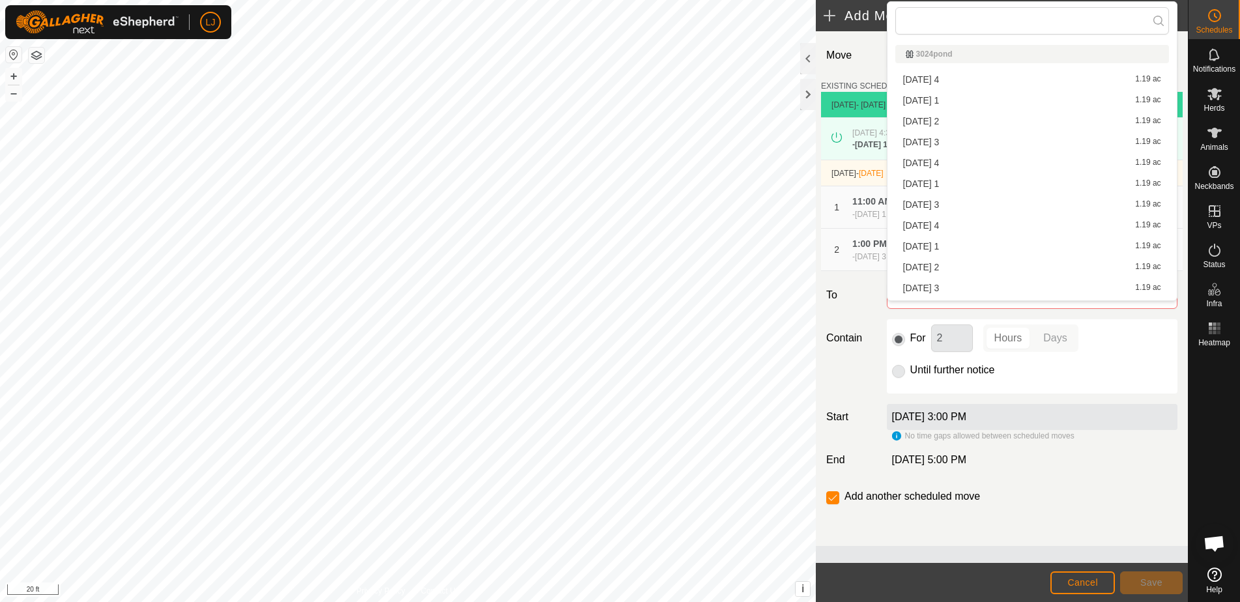
scroll to position [18, 0]
click at [978, 261] on li "2025-09-09 3 1.19 ac" at bounding box center [1033, 270] width 274 height 20
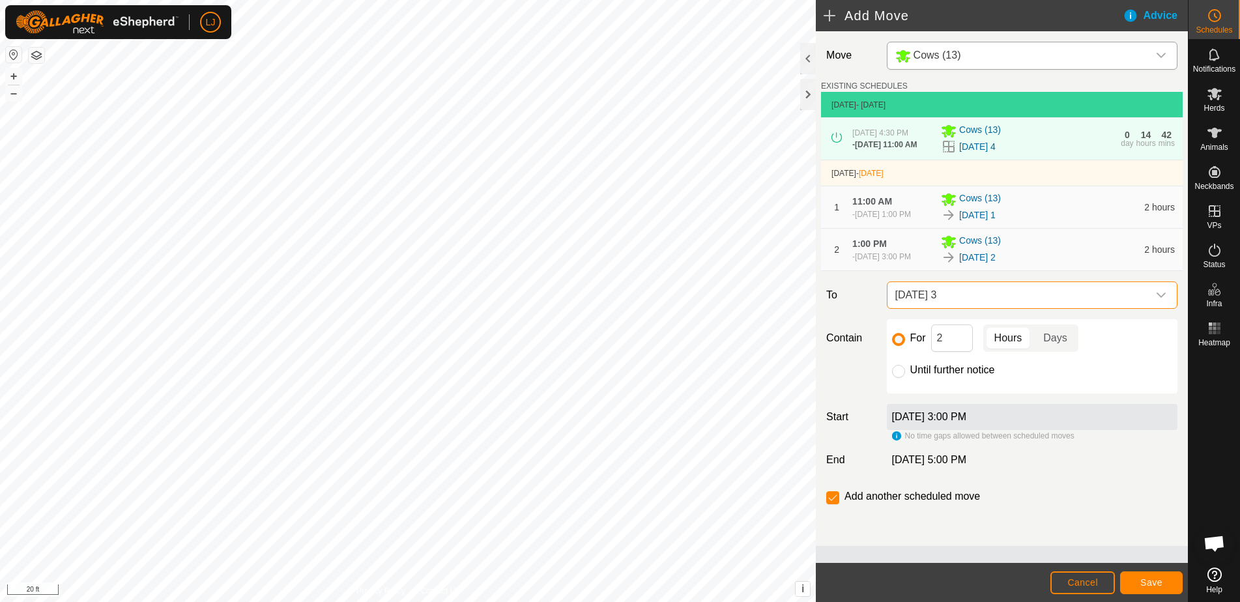
click at [1004, 308] on span "2025-09-09 3" at bounding box center [1019, 295] width 258 height 26
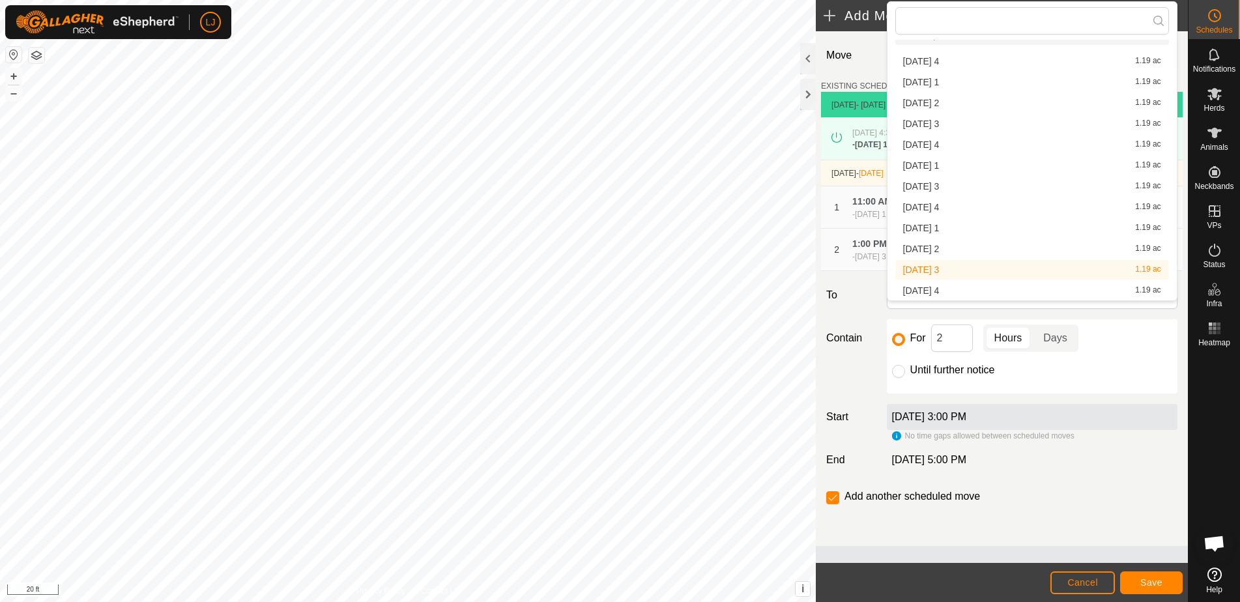
click at [981, 193] on li "2025-09-08 3 1.19 ac" at bounding box center [1033, 187] width 274 height 20
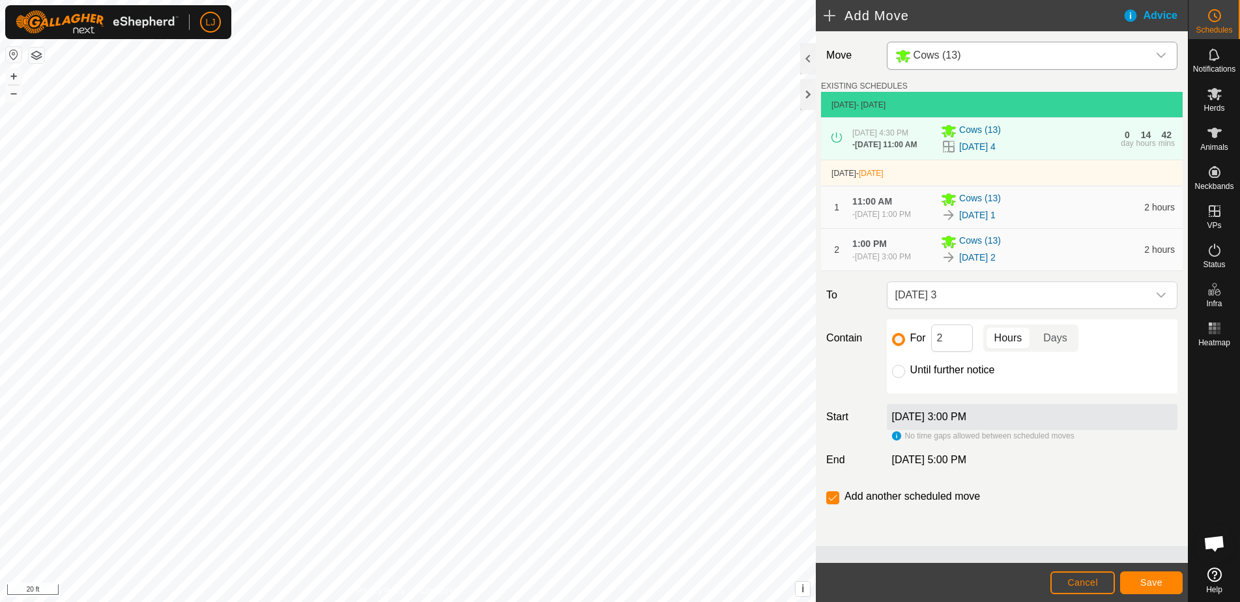
click at [1145, 587] on span "Save" at bounding box center [1152, 582] width 22 height 10
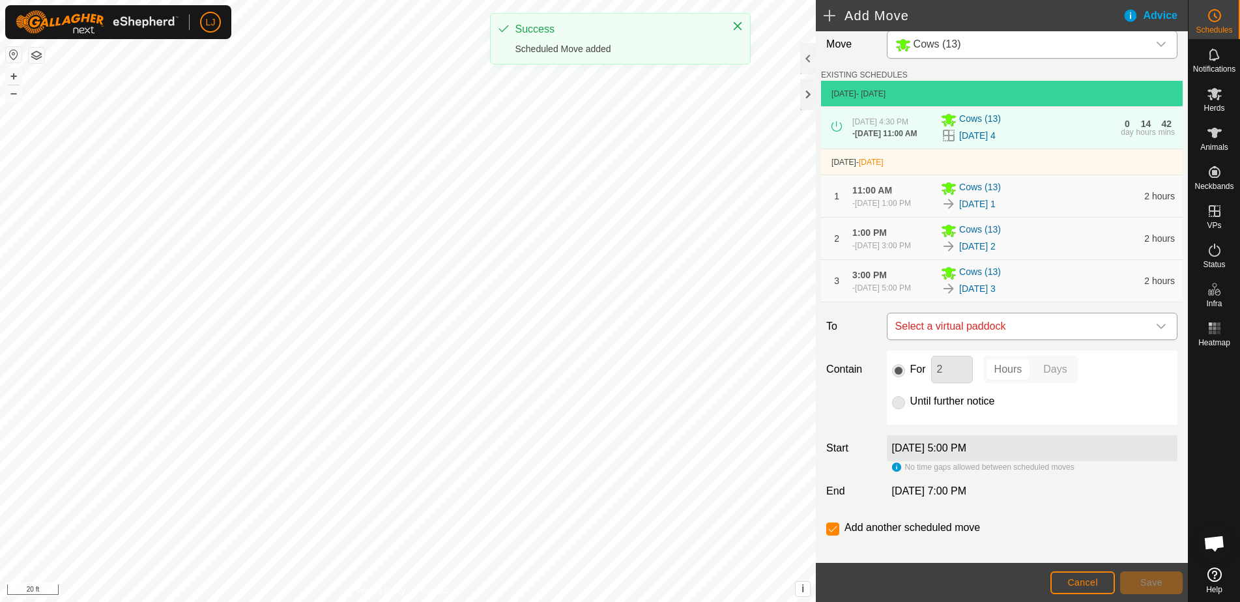
click at [1005, 340] on span "Select a virtual paddock" at bounding box center [1019, 327] width 258 height 26
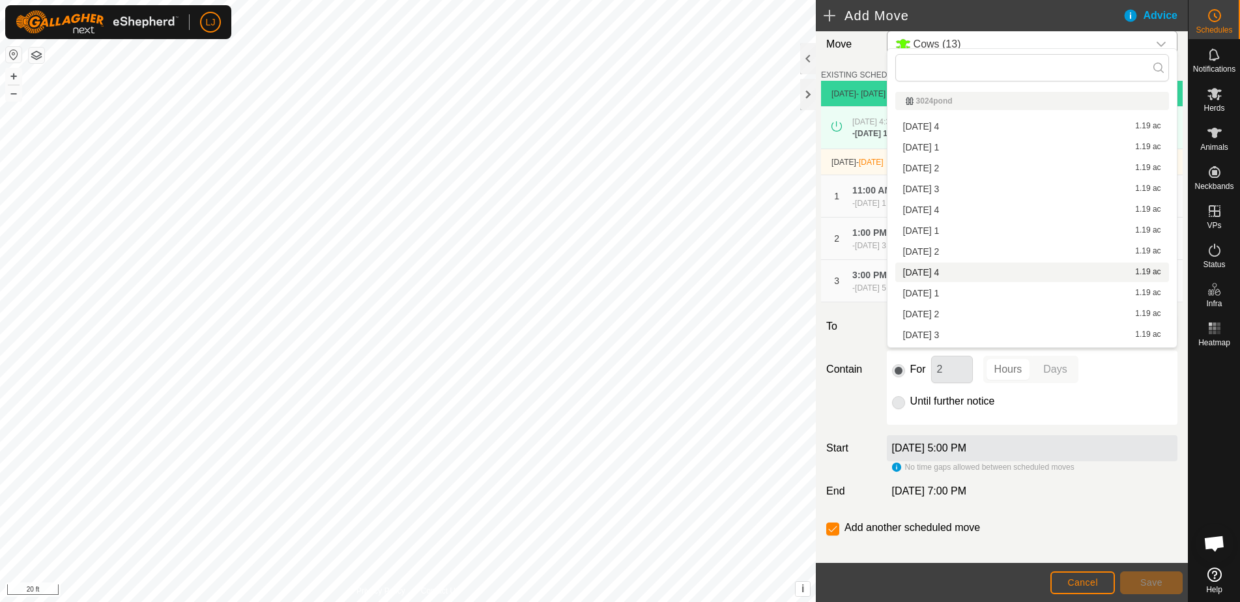
click at [972, 272] on li "2025-09-08 4 1.19 ac" at bounding box center [1033, 273] width 274 height 20
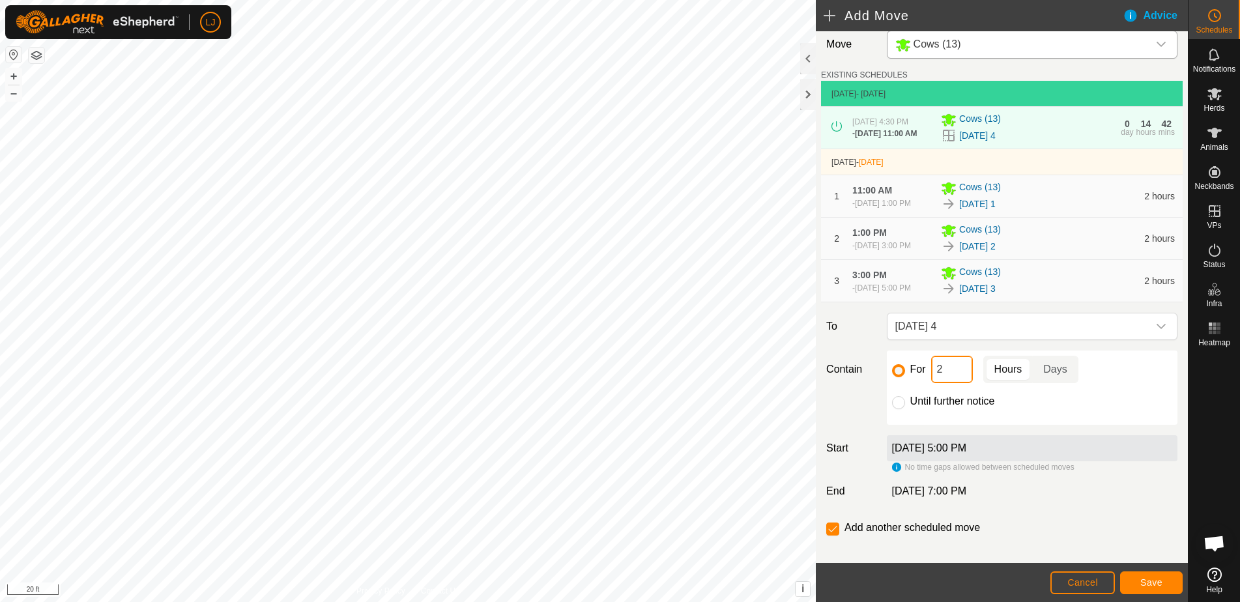
drag, startPoint x: 946, startPoint y: 402, endPoint x: 931, endPoint y: 402, distance: 15.6
click at [935, 383] on input "2" at bounding box center [952, 369] width 42 height 27
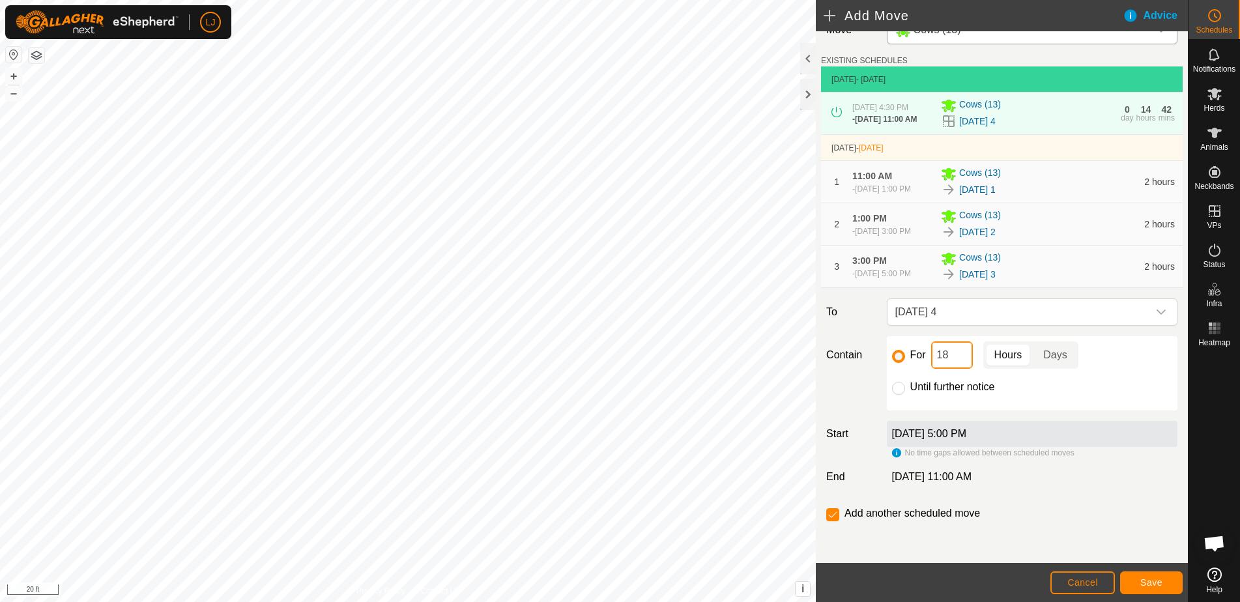
scroll to position [59, 0]
click at [1165, 585] on button "Save" at bounding box center [1151, 583] width 63 height 23
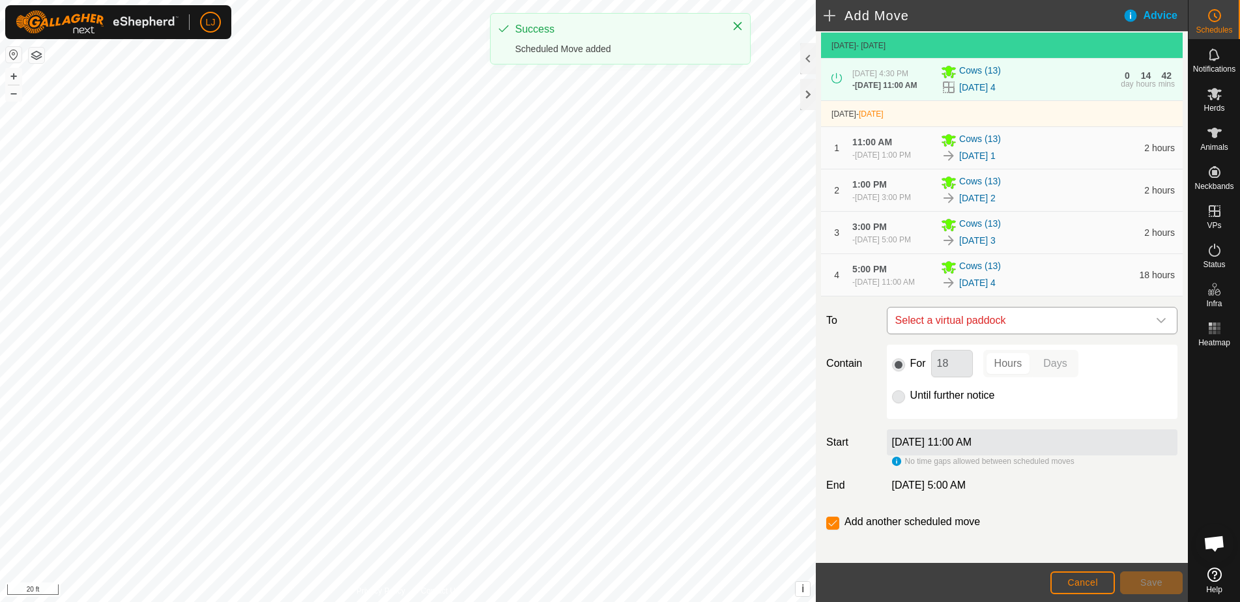
click at [1055, 334] on span "Select a virtual paddock" at bounding box center [1019, 321] width 258 height 26
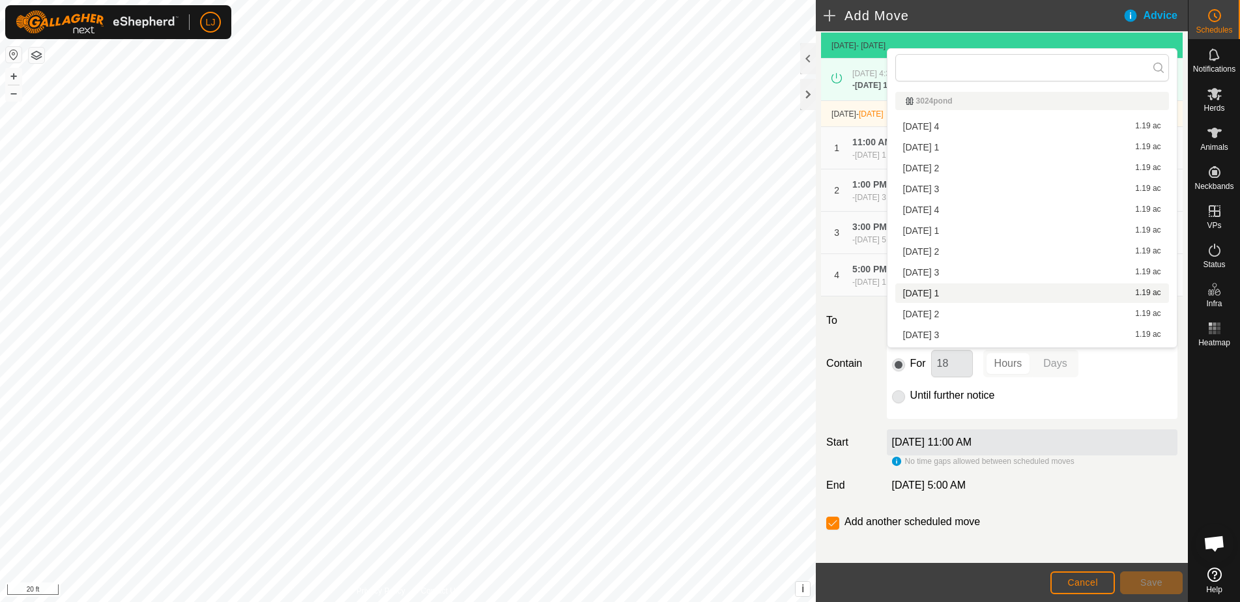
click at [1018, 295] on div "2025-09-09 1 1.19 ac" at bounding box center [1032, 293] width 258 height 9
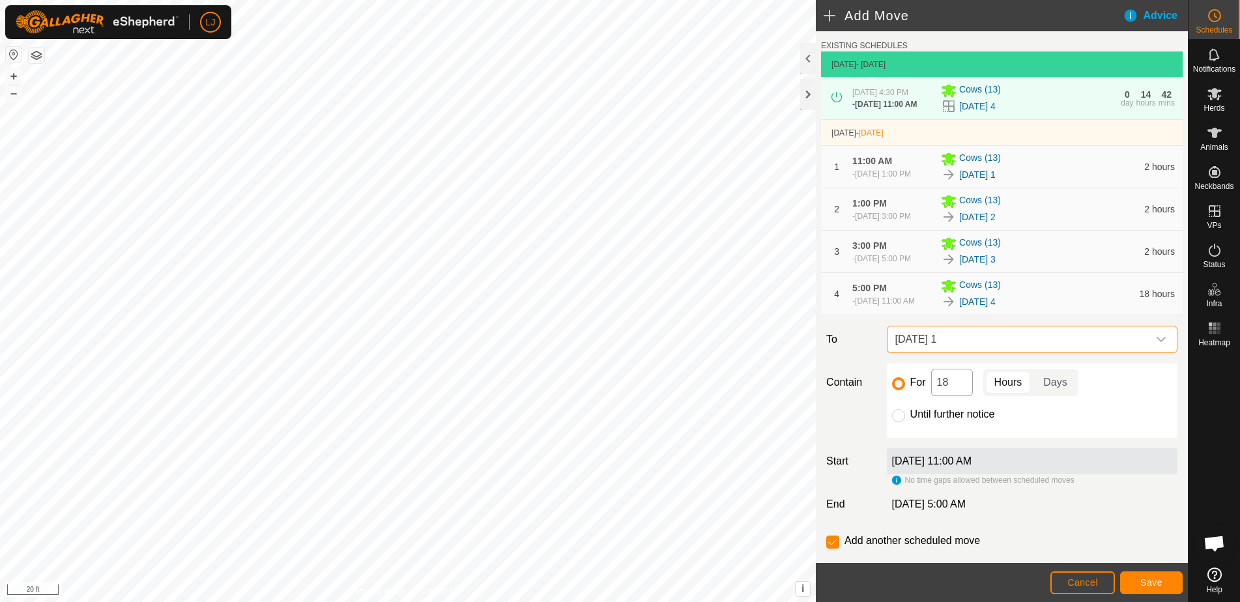
scroll to position [39, 0]
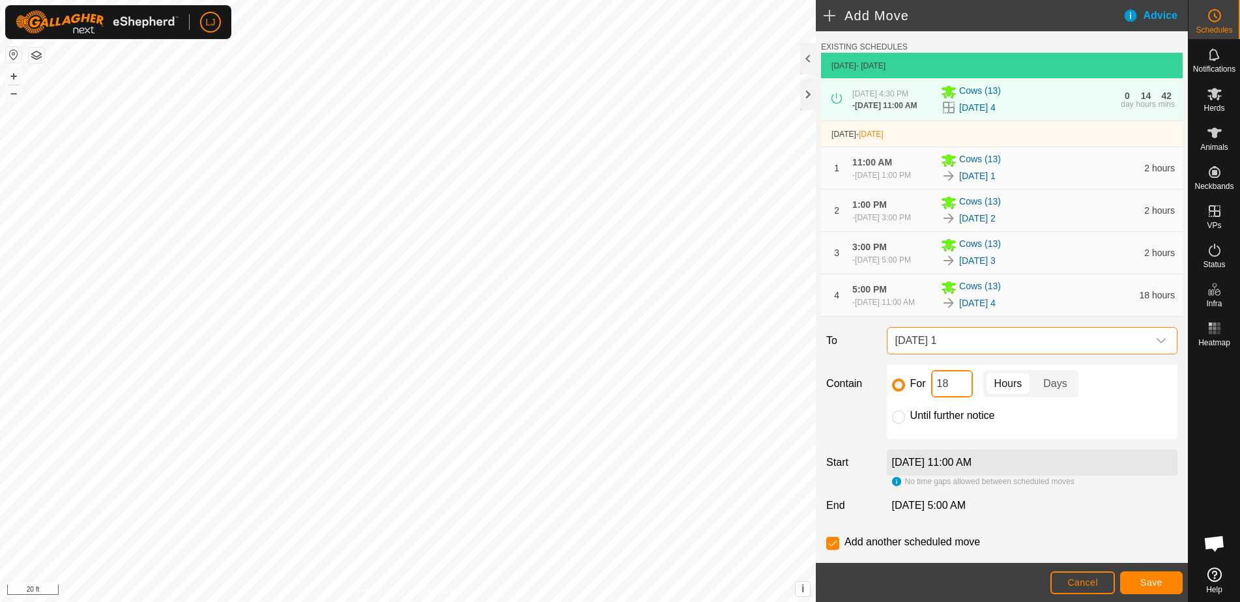
drag, startPoint x: 946, startPoint y: 423, endPoint x: 929, endPoint y: 426, distance: 17.9
click at [930, 398] on div "For 18 Hours Days" at bounding box center [1032, 383] width 280 height 27
type input "2"
click at [1143, 583] on span "Save" at bounding box center [1152, 582] width 22 height 10
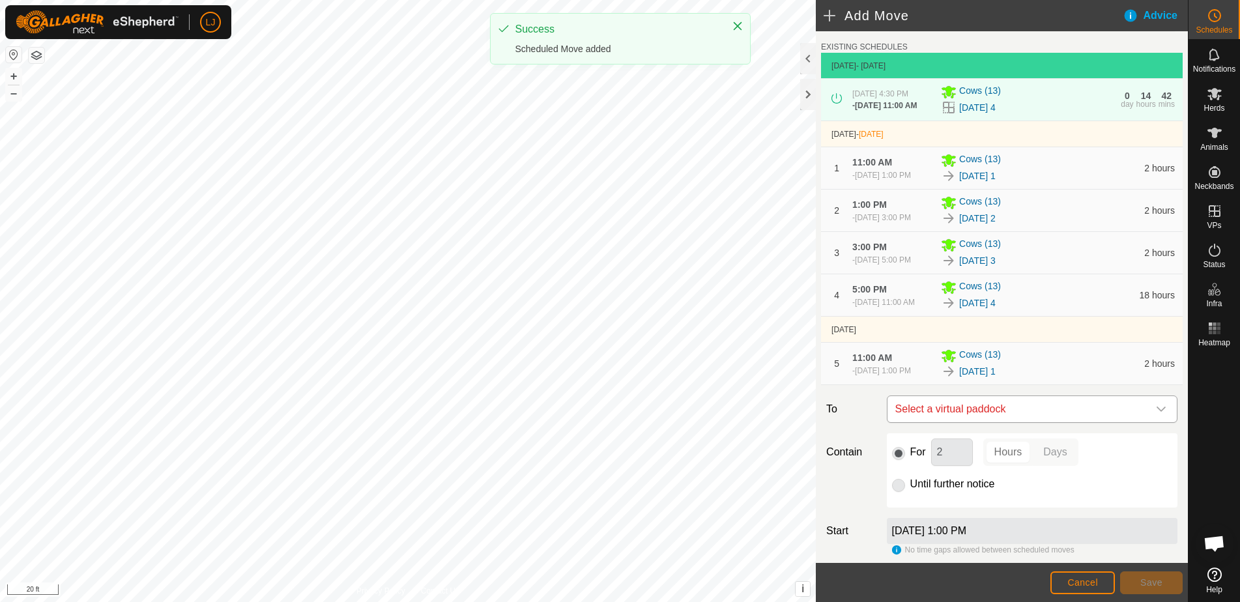
click at [1058, 422] on span "Select a virtual paddock" at bounding box center [1019, 409] width 258 height 26
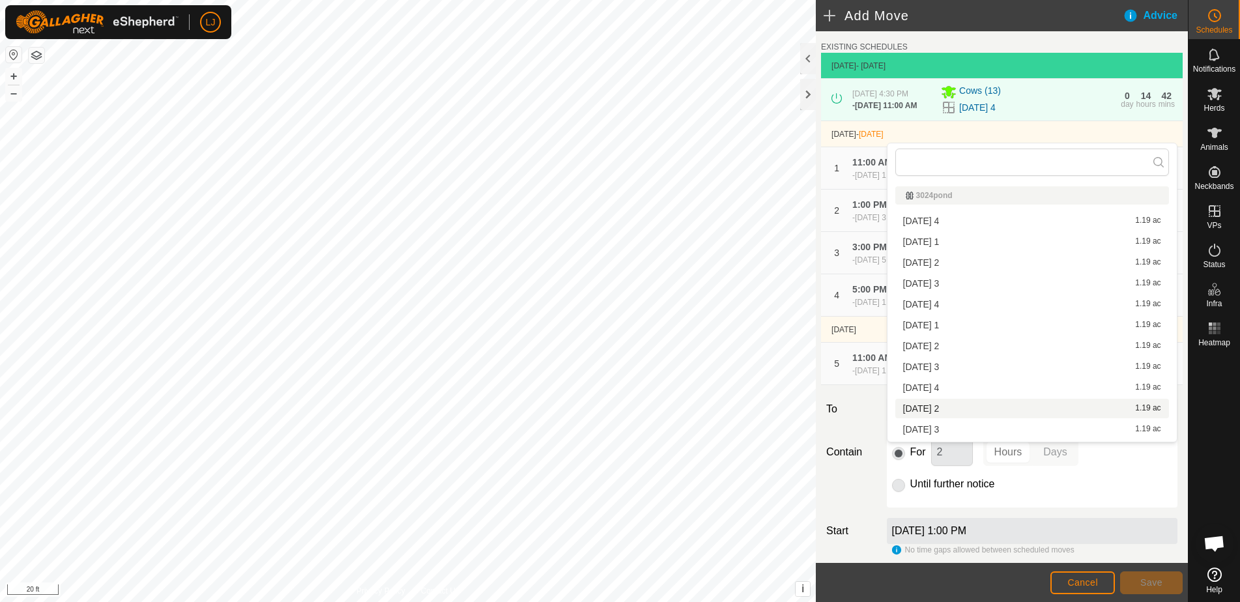
click at [1019, 405] on li "2025-09-09 2 1.19 ac" at bounding box center [1033, 409] width 274 height 20
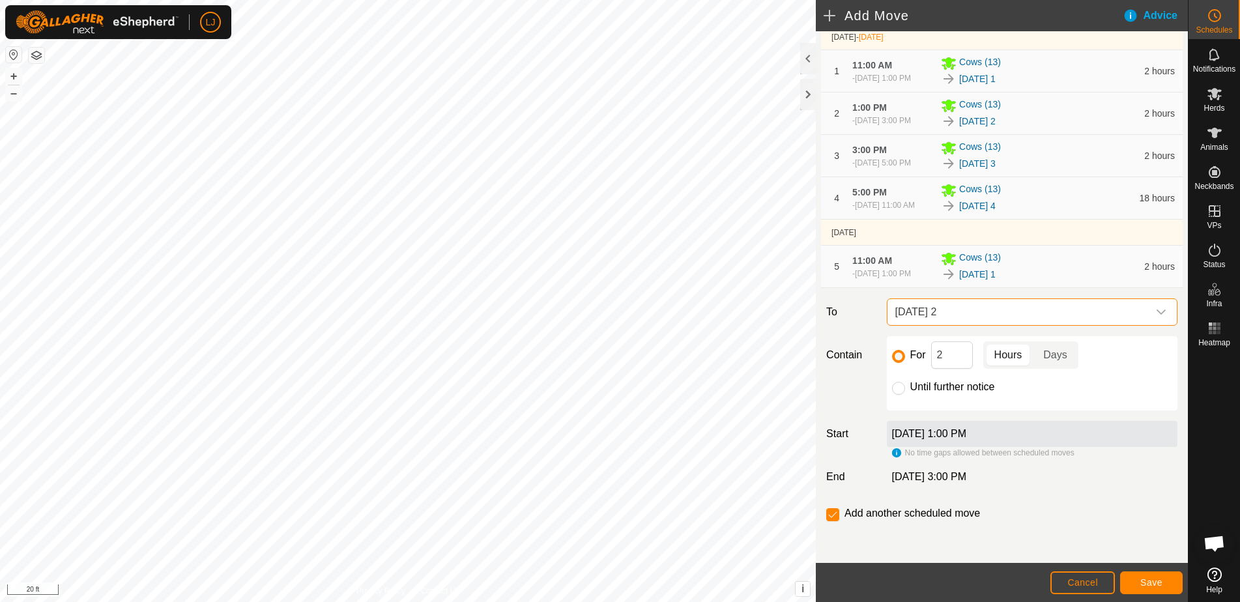
scroll to position [182, 0]
click at [1151, 576] on button "Save" at bounding box center [1151, 583] width 63 height 23
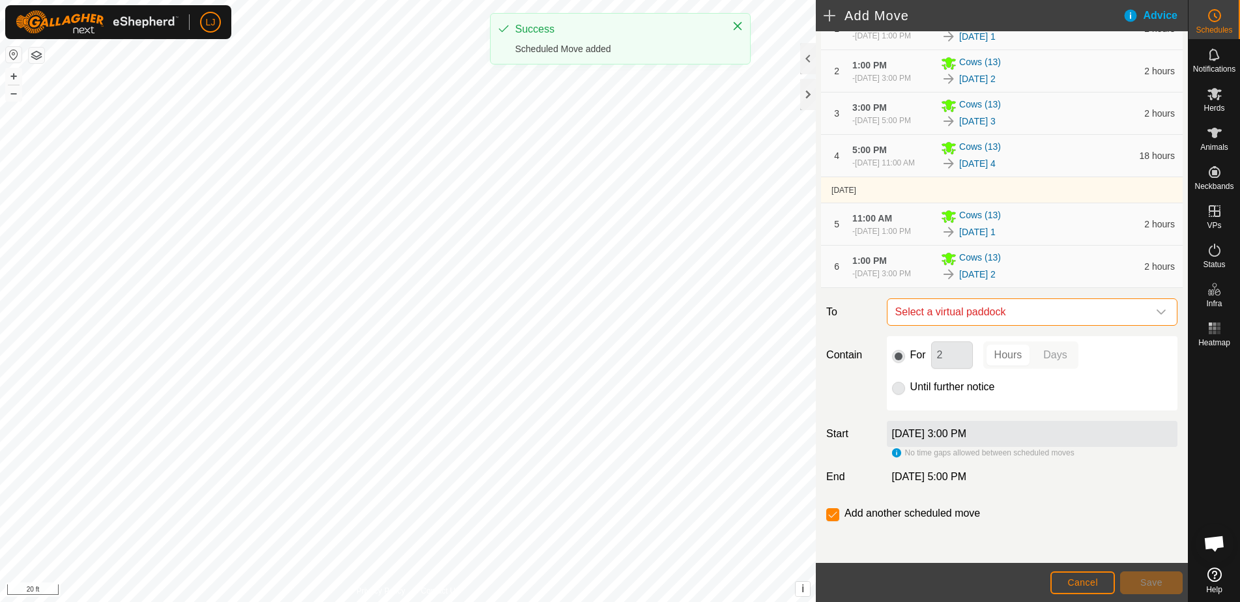
click at [1045, 325] on span "Select a virtual paddock" at bounding box center [1019, 312] width 258 height 26
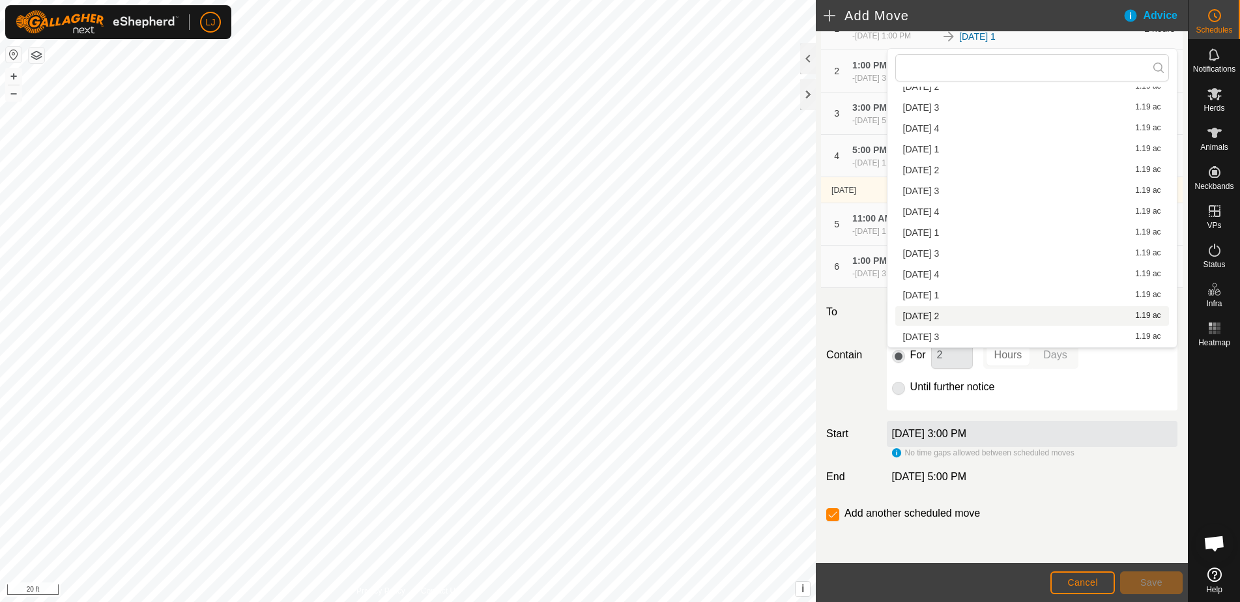
scroll to position [83, 0]
click at [979, 243] on li "2025-09-09 3 1.19 ac" at bounding box center [1033, 252] width 274 height 20
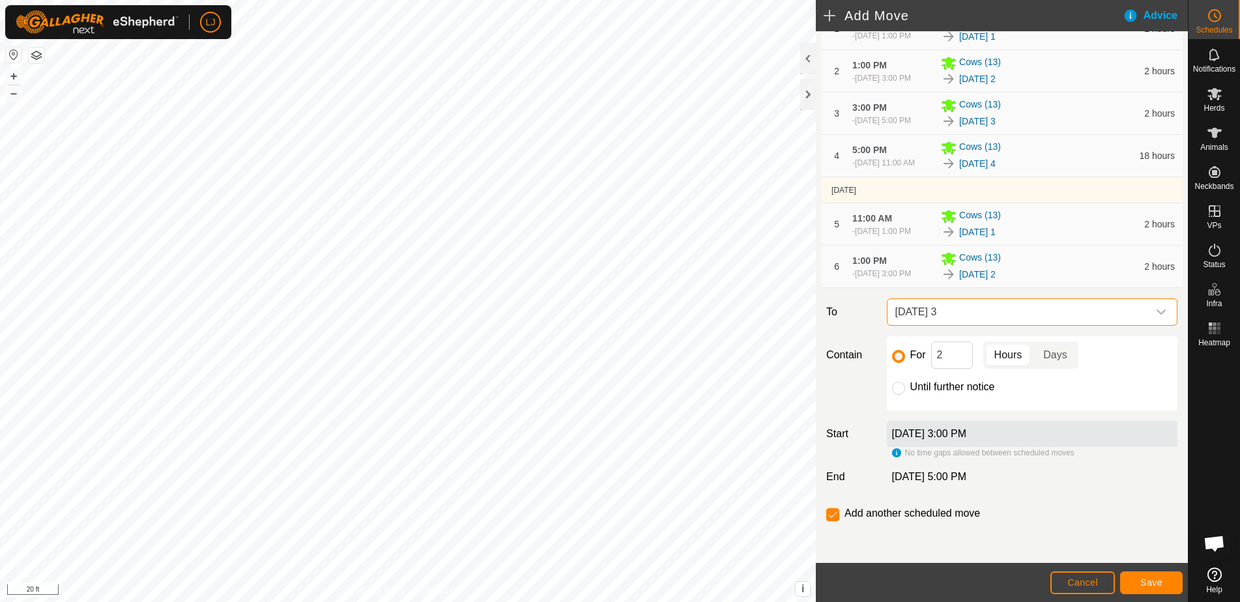
click at [1163, 580] on button "Save" at bounding box center [1151, 583] width 63 height 23
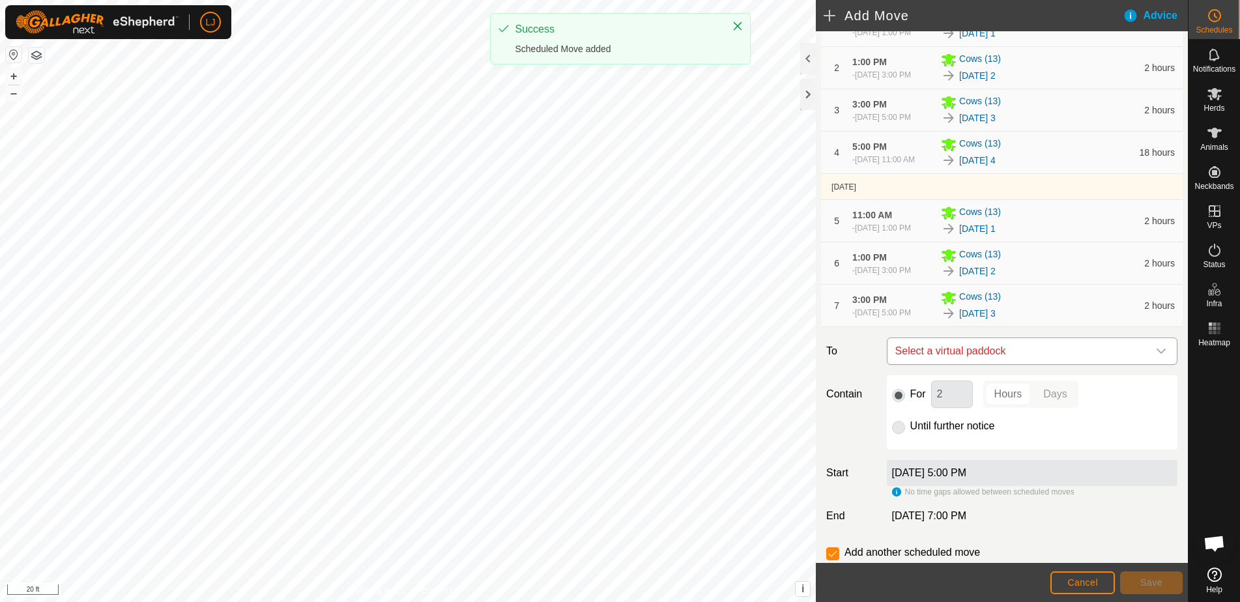
click at [1002, 364] on span "Select a virtual paddock" at bounding box center [1019, 351] width 258 height 26
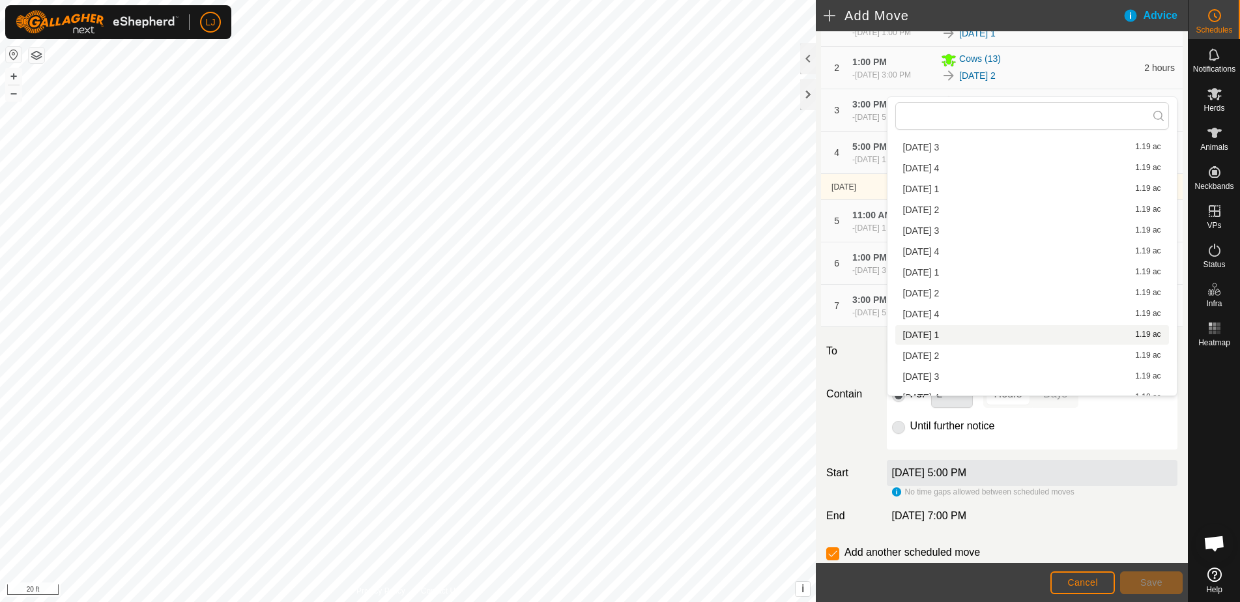
scroll to position [91, 0]
click at [969, 318] on li "2025-09-09 4 1.19 ac" at bounding box center [1033, 314] width 274 height 20
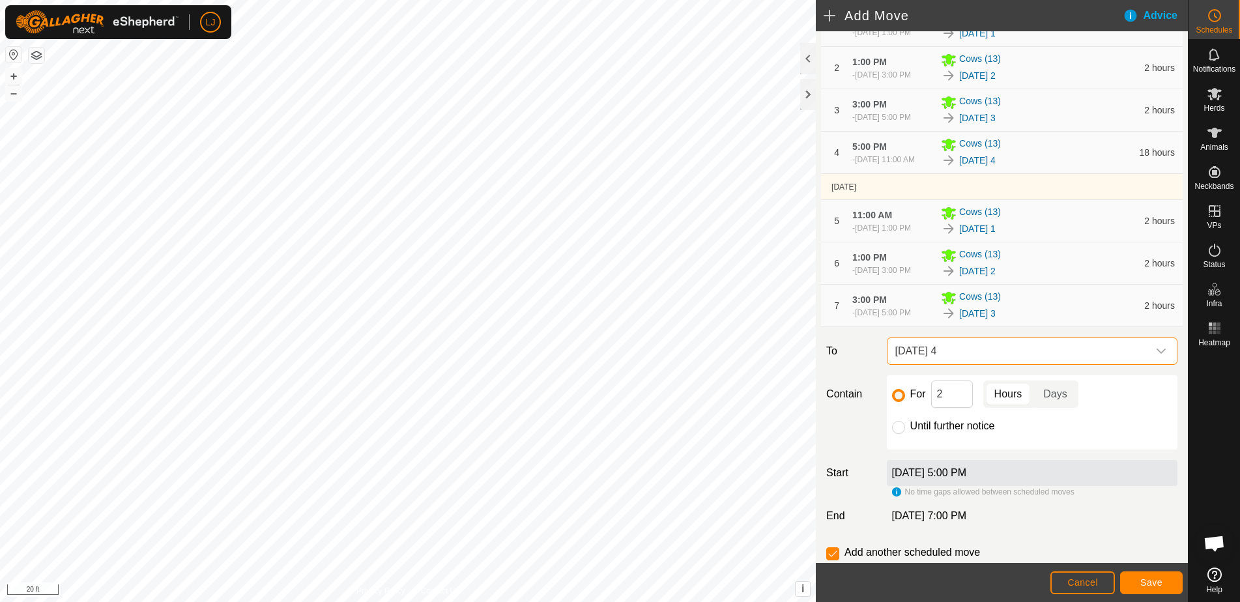
click at [1152, 586] on span "Save" at bounding box center [1152, 582] width 22 height 10
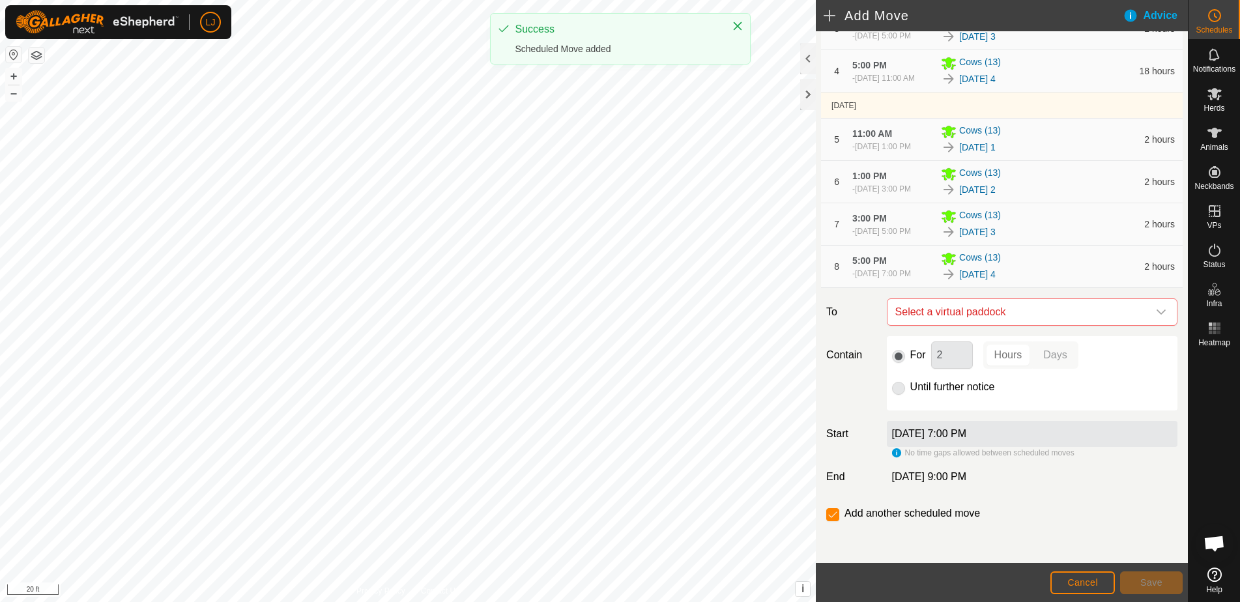
scroll to position [327, 0]
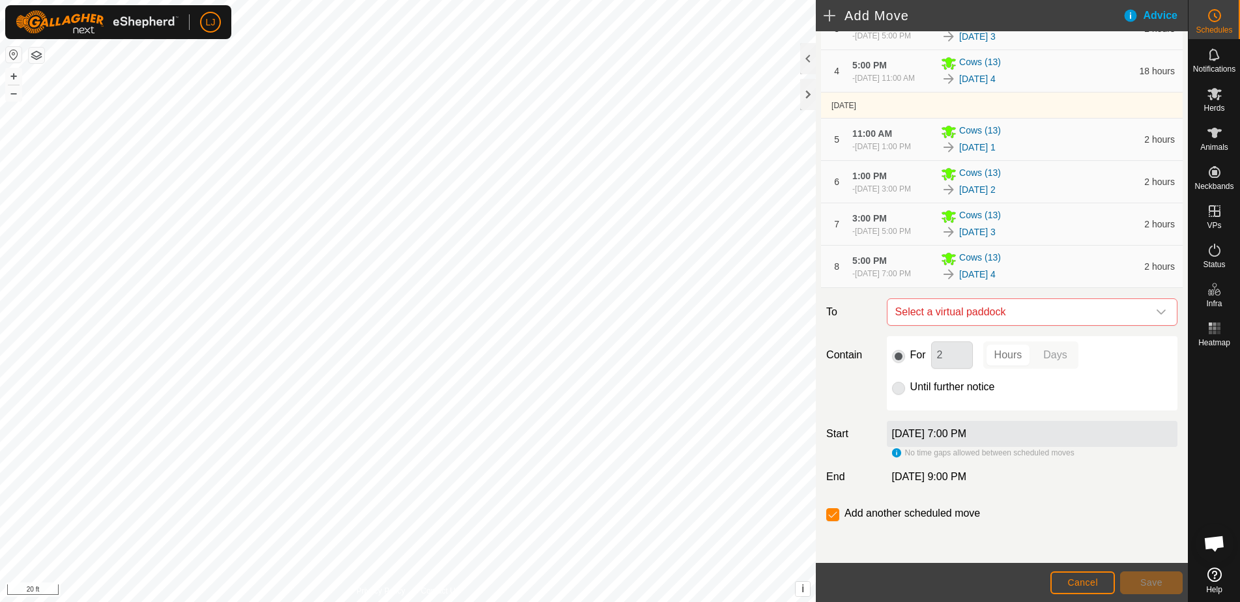
click at [1083, 586] on span "Cancel" at bounding box center [1083, 582] width 31 height 10
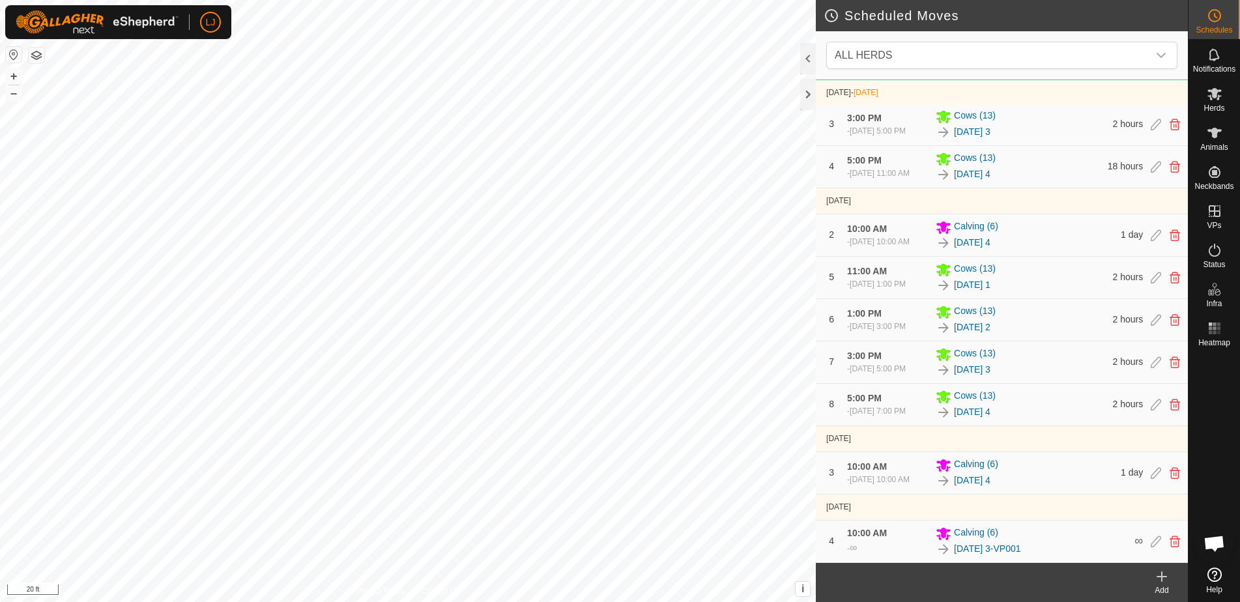
scroll to position [336, 0]
click at [1158, 399] on icon at bounding box center [1156, 405] width 10 height 12
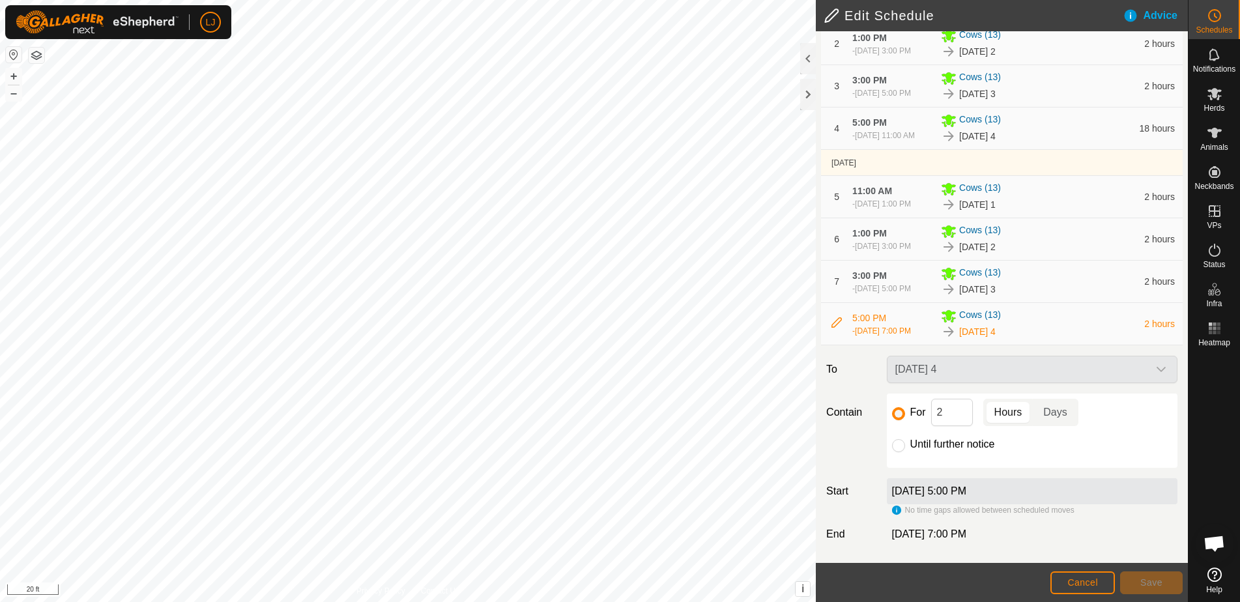
scroll to position [269, 0]
click at [925, 415] on div "For 2 Hours Days" at bounding box center [1032, 412] width 280 height 27
type input "18"
click at [1156, 585] on span "Save" at bounding box center [1152, 582] width 22 height 10
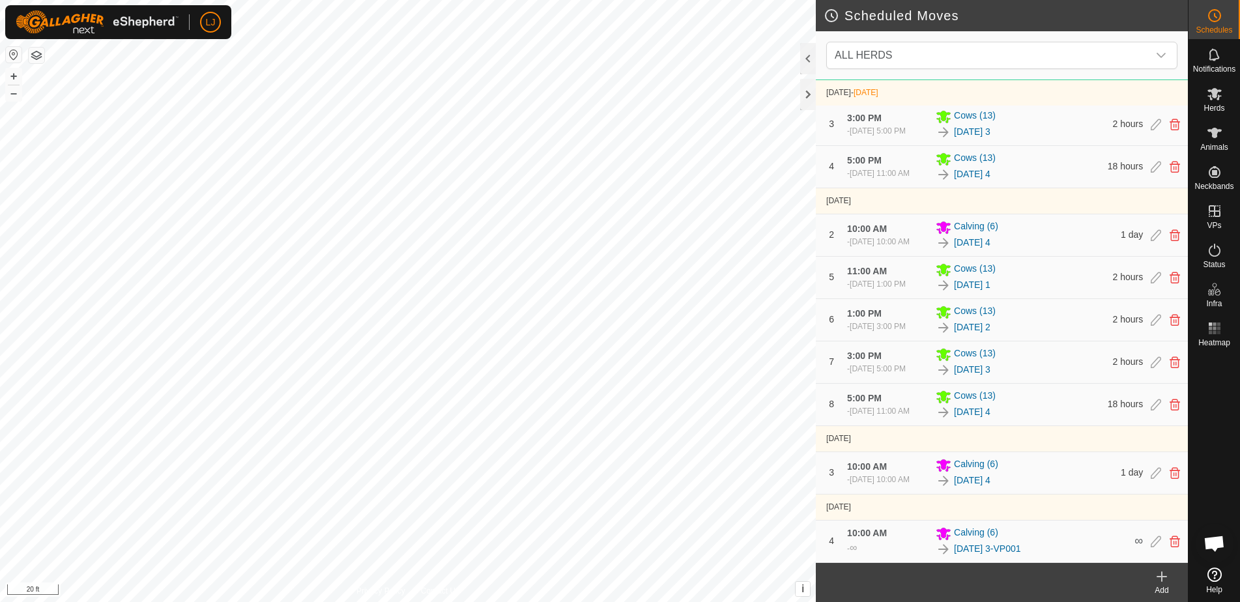
scroll to position [336, 0]
click at [1167, 581] on icon at bounding box center [1162, 577] width 16 height 16
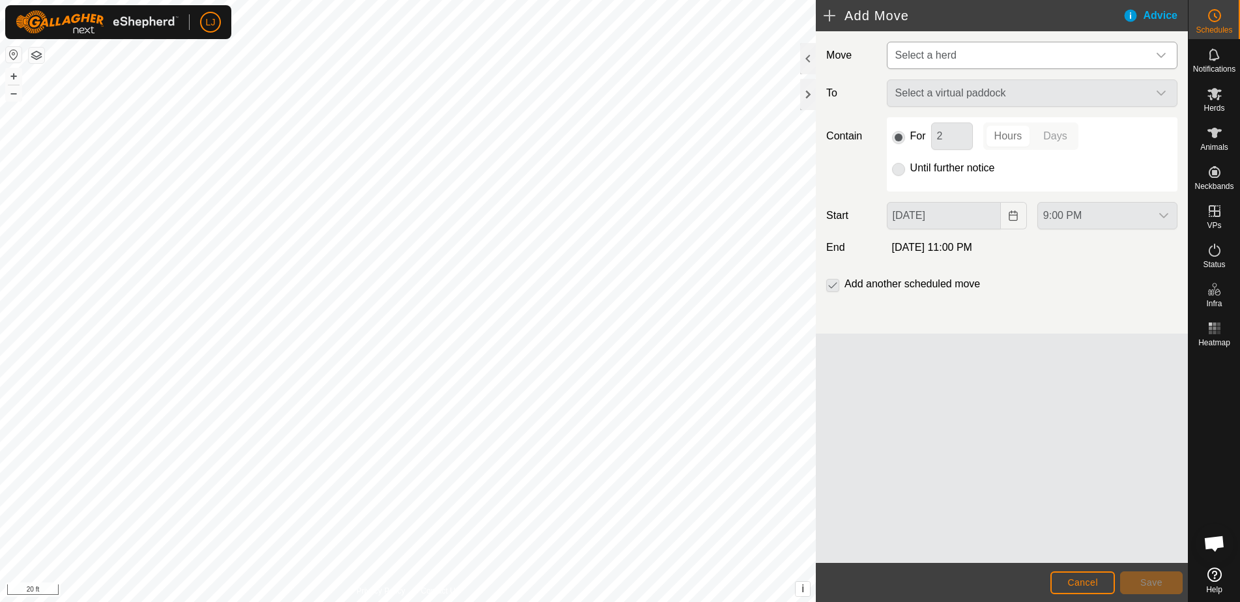
click at [940, 62] on span "Select a herd" at bounding box center [1019, 55] width 258 height 26
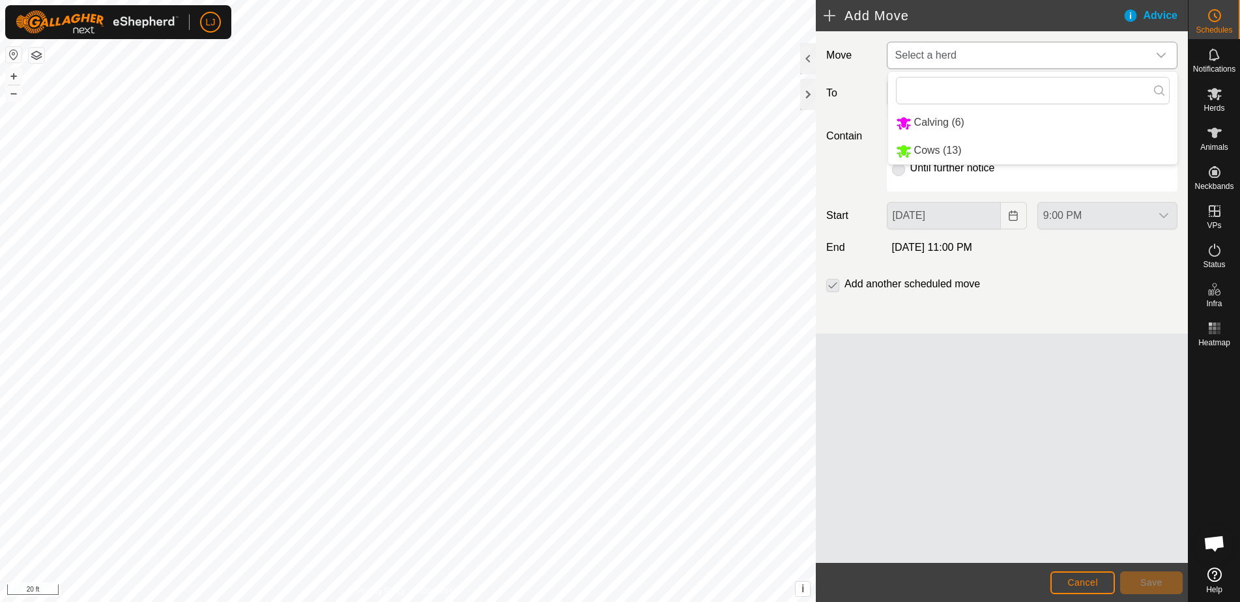
click at [980, 153] on li "Cows (13)" at bounding box center [1032, 151] width 289 height 27
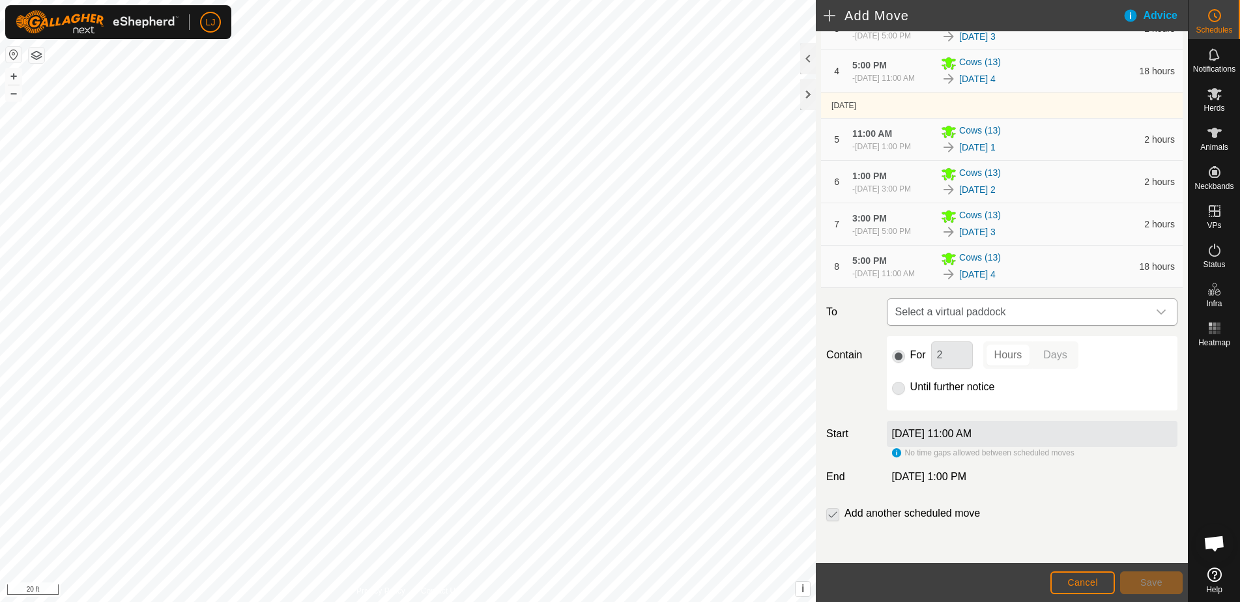
scroll to position [317, 0]
click at [1034, 313] on span "Select a virtual paddock" at bounding box center [1019, 312] width 258 height 26
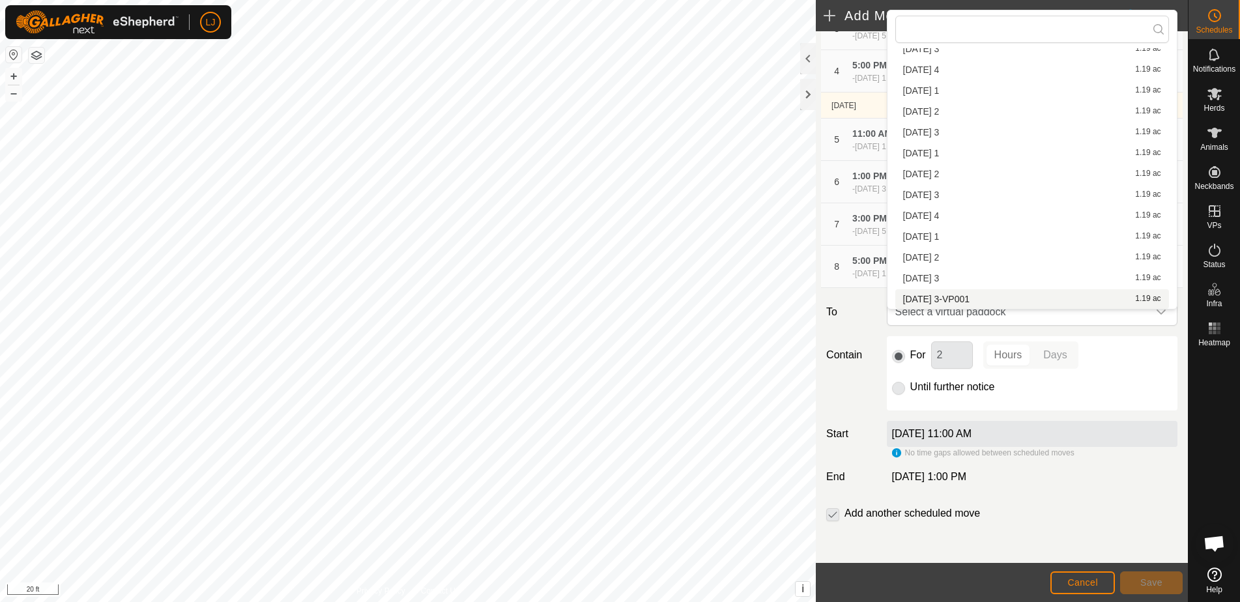
scroll to position [185, 0]
click at [971, 154] on div "2025-09-10 1 1.19 ac" at bounding box center [1032, 153] width 258 height 9
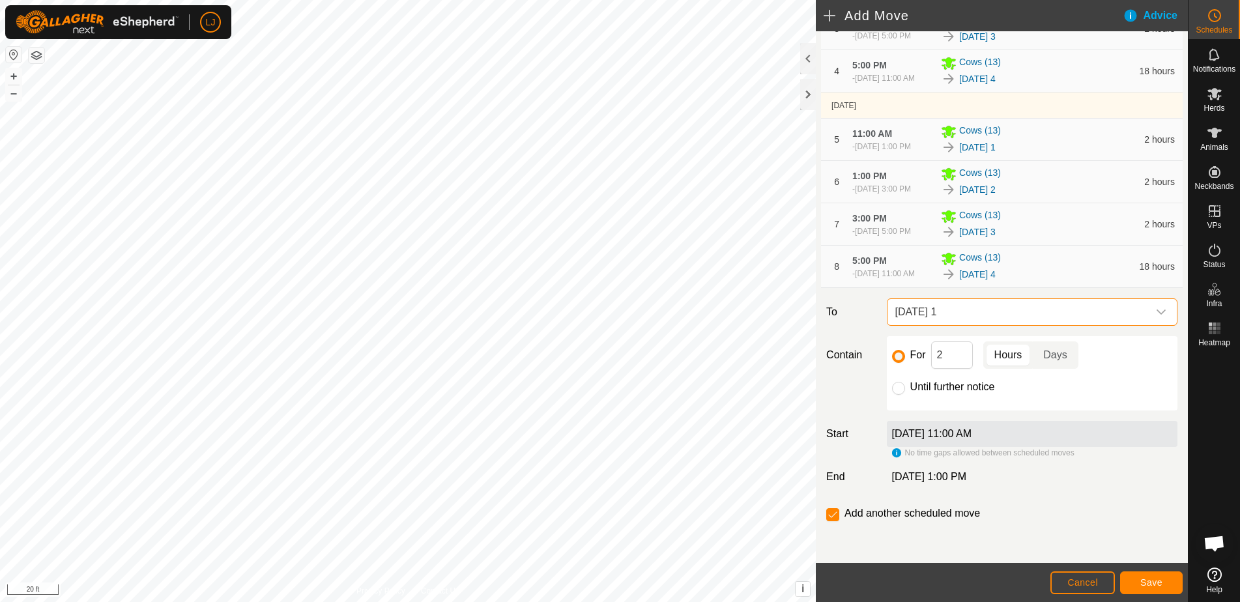
scroll to position [327, 0]
click at [1150, 588] on button "Save" at bounding box center [1151, 583] width 63 height 23
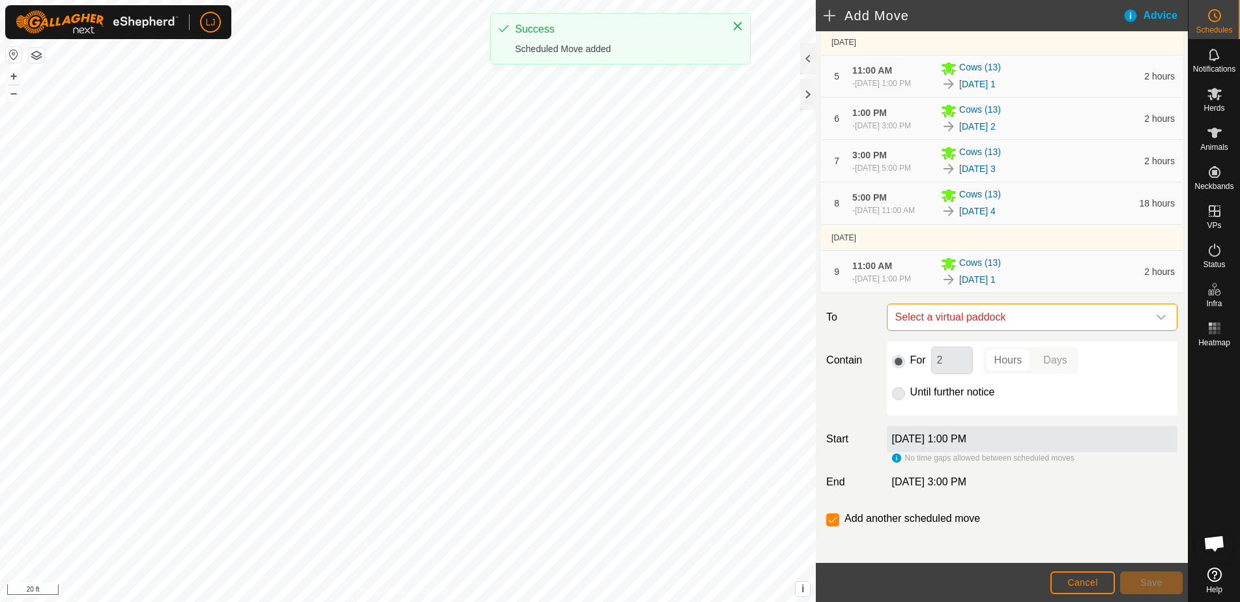
click at [1035, 330] on span "Select a virtual paddock" at bounding box center [1019, 317] width 258 height 26
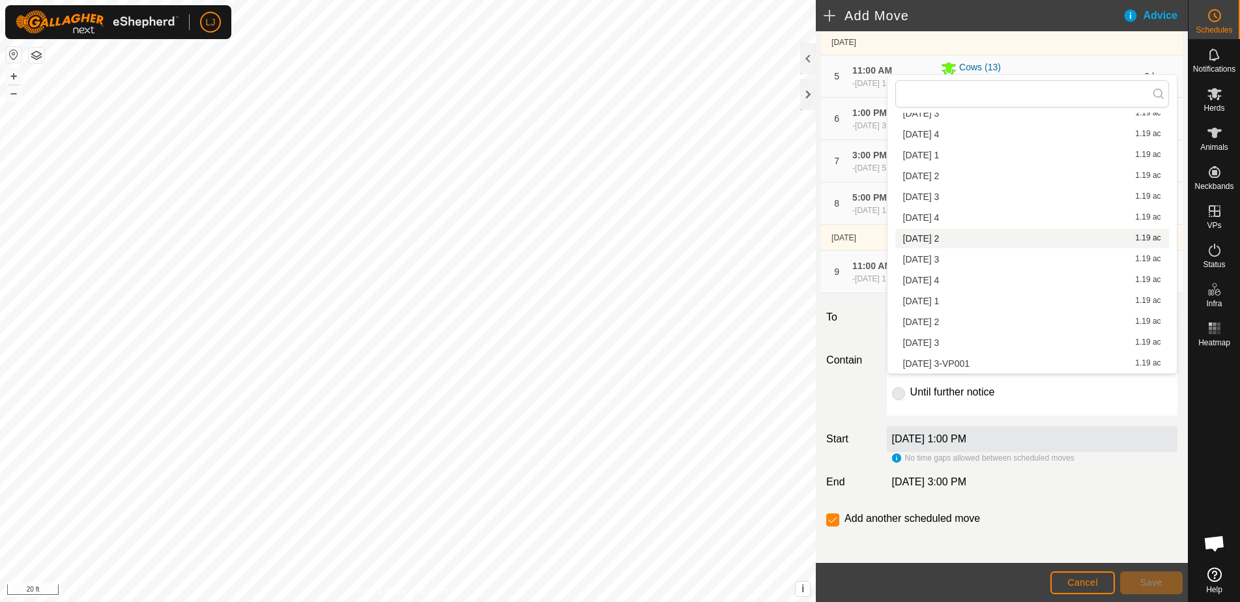
click at [1025, 236] on div "2025-09-10 2 1.19 ac" at bounding box center [1032, 238] width 258 height 9
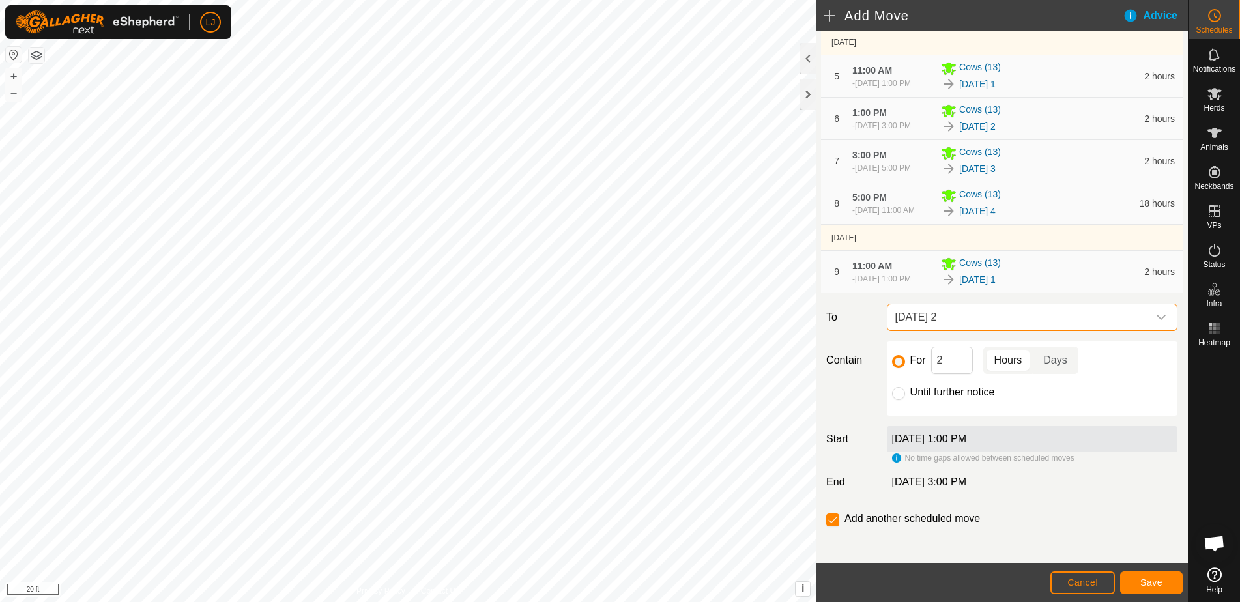
scroll to position [184, 0]
click at [1154, 581] on span "Save" at bounding box center [1152, 582] width 22 height 10
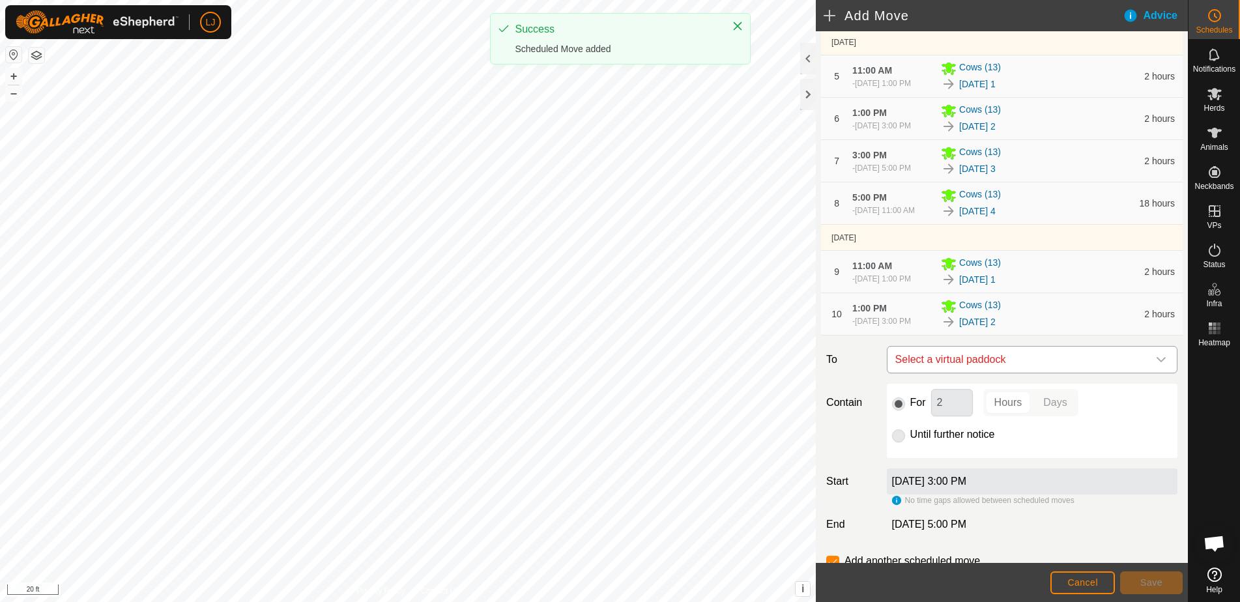
click at [1054, 373] on span "Select a virtual paddock" at bounding box center [1019, 360] width 258 height 26
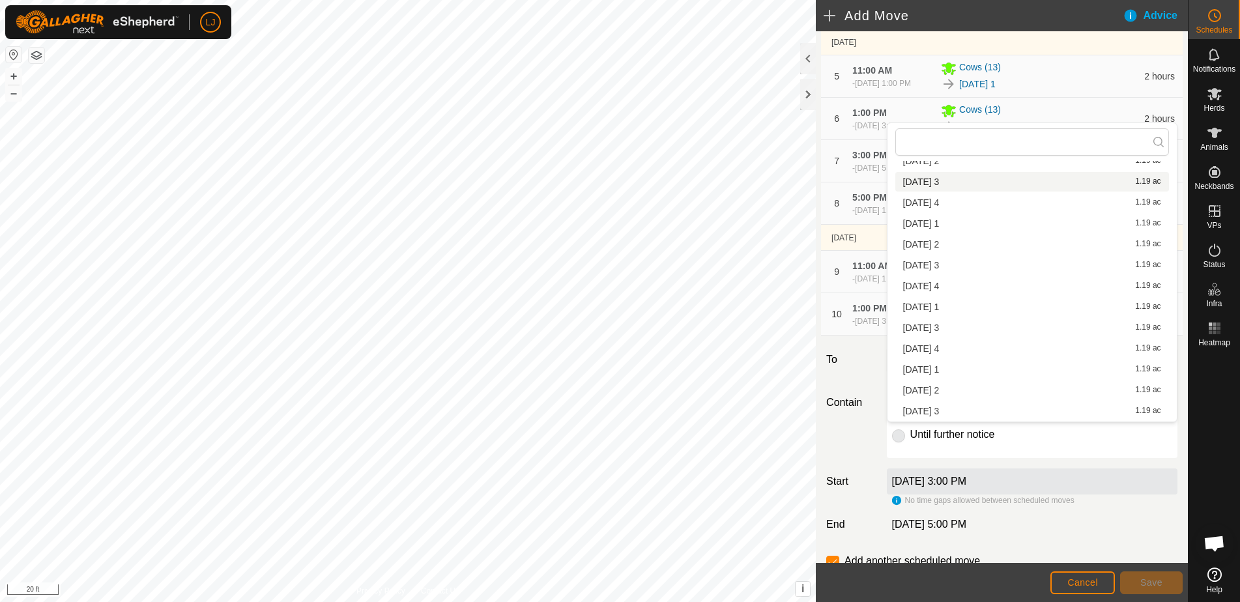
scroll to position [166, 0]
click at [984, 329] on li "2025-09-10 3 1.19 ac" at bounding box center [1033, 327] width 274 height 20
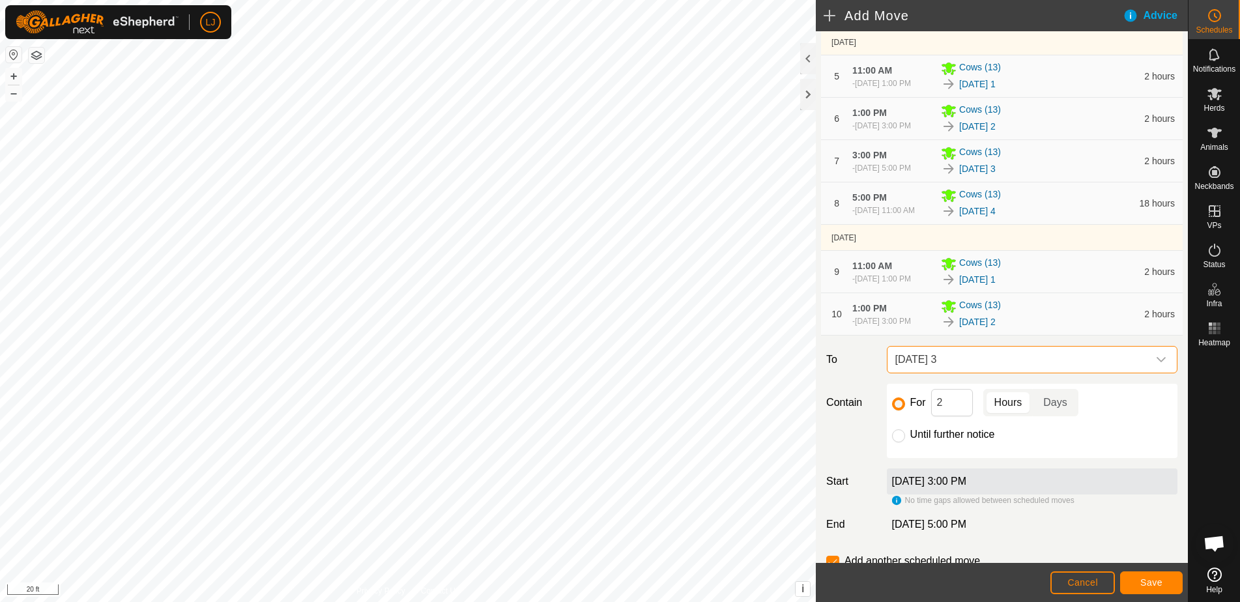
click at [1156, 583] on span "Save" at bounding box center [1152, 582] width 22 height 10
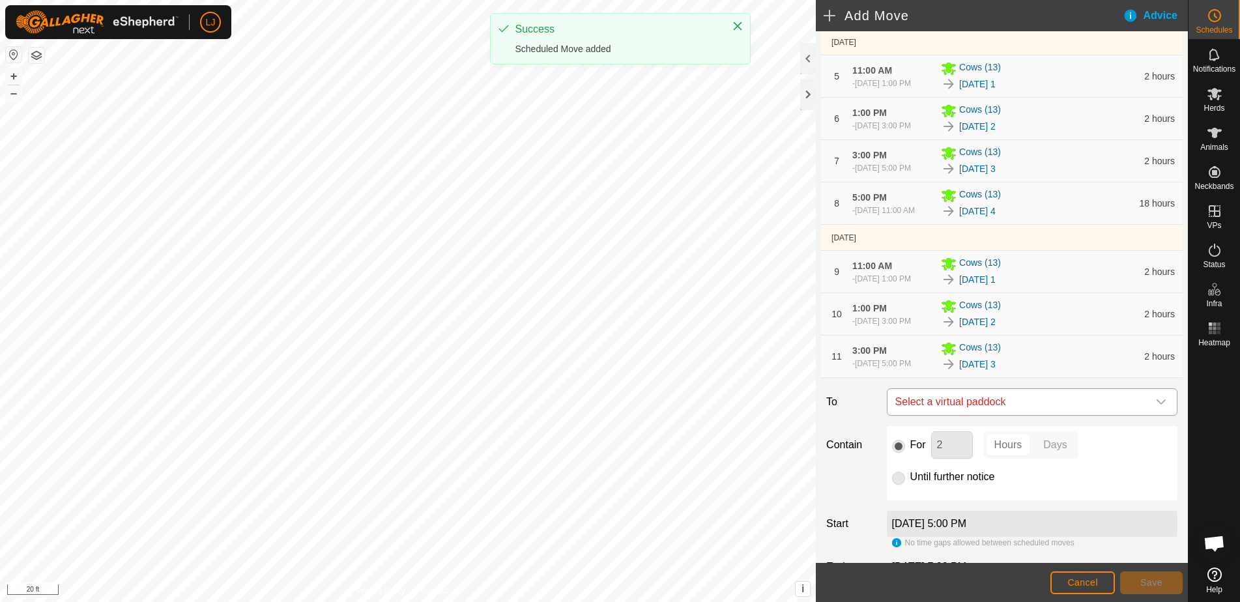
click at [1032, 415] on span "Select a virtual paddock" at bounding box center [1019, 402] width 258 height 26
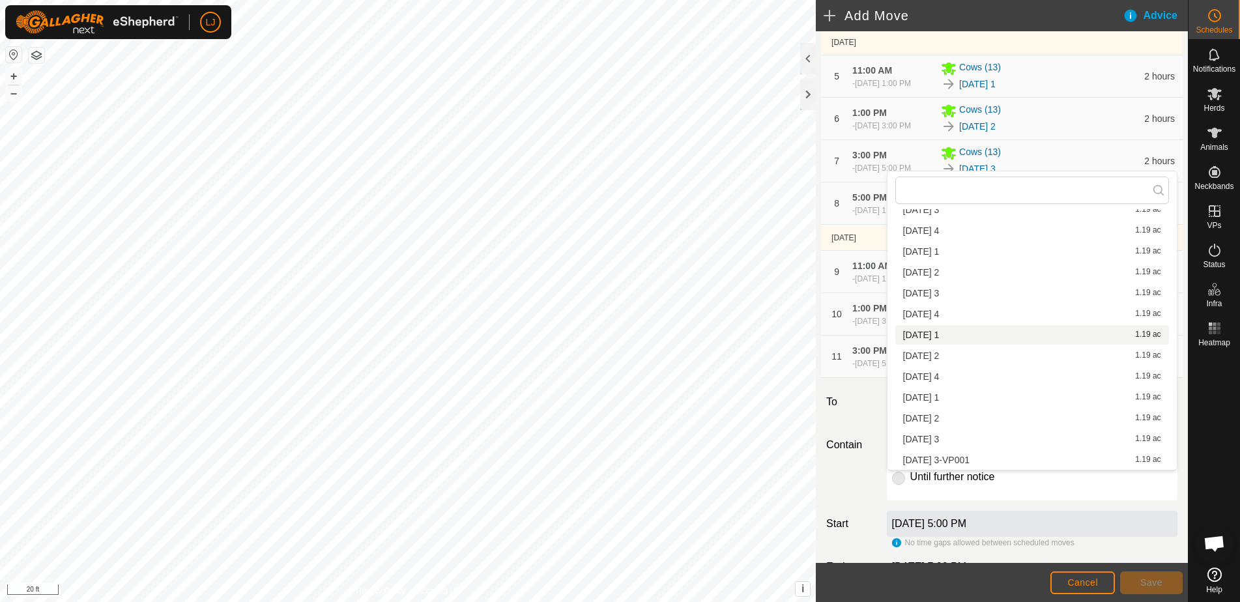
scroll to position [185, 0]
click at [999, 375] on li "2025-09-10 4 1.19 ac" at bounding box center [1033, 377] width 274 height 20
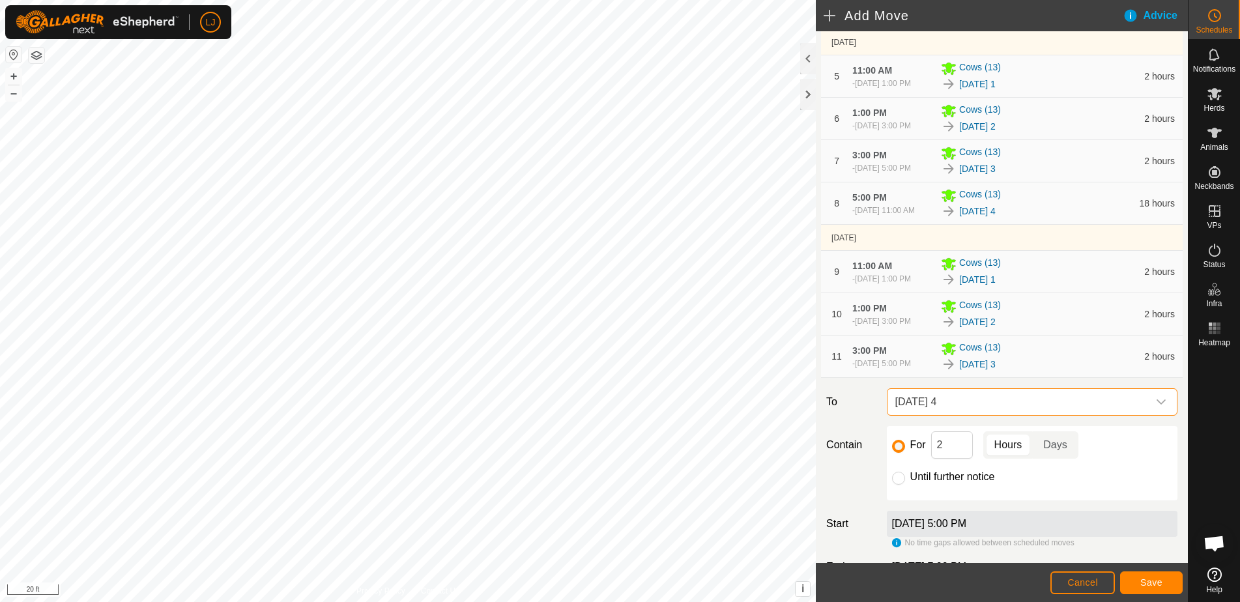
click at [1156, 577] on span "Save" at bounding box center [1152, 582] width 22 height 10
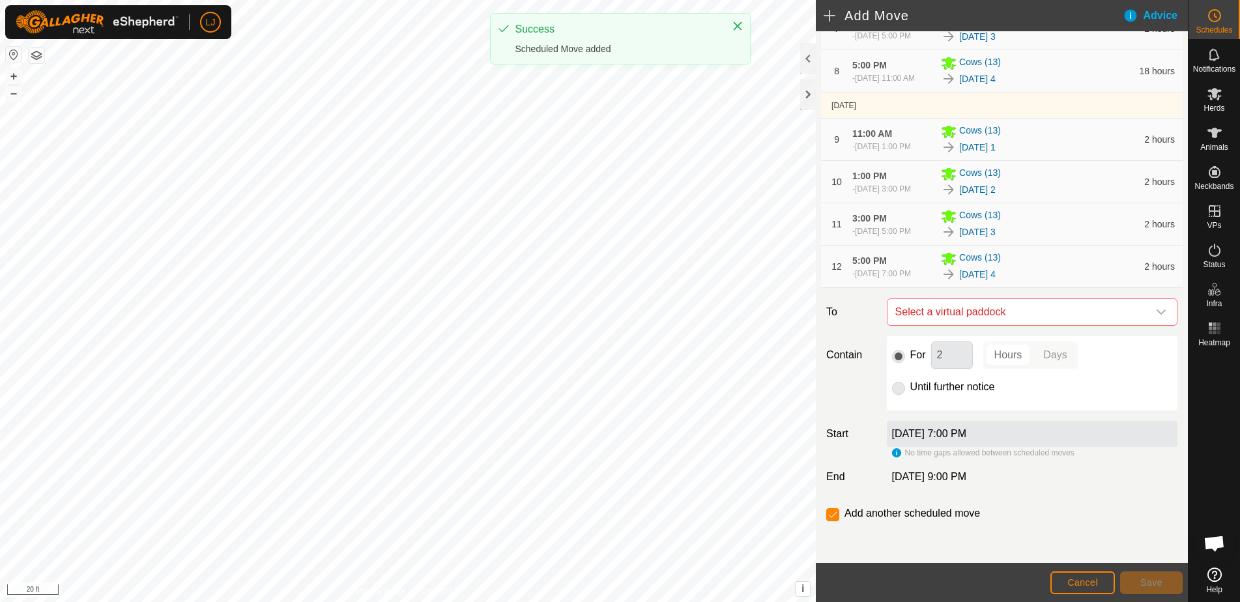
scroll to position [546, 0]
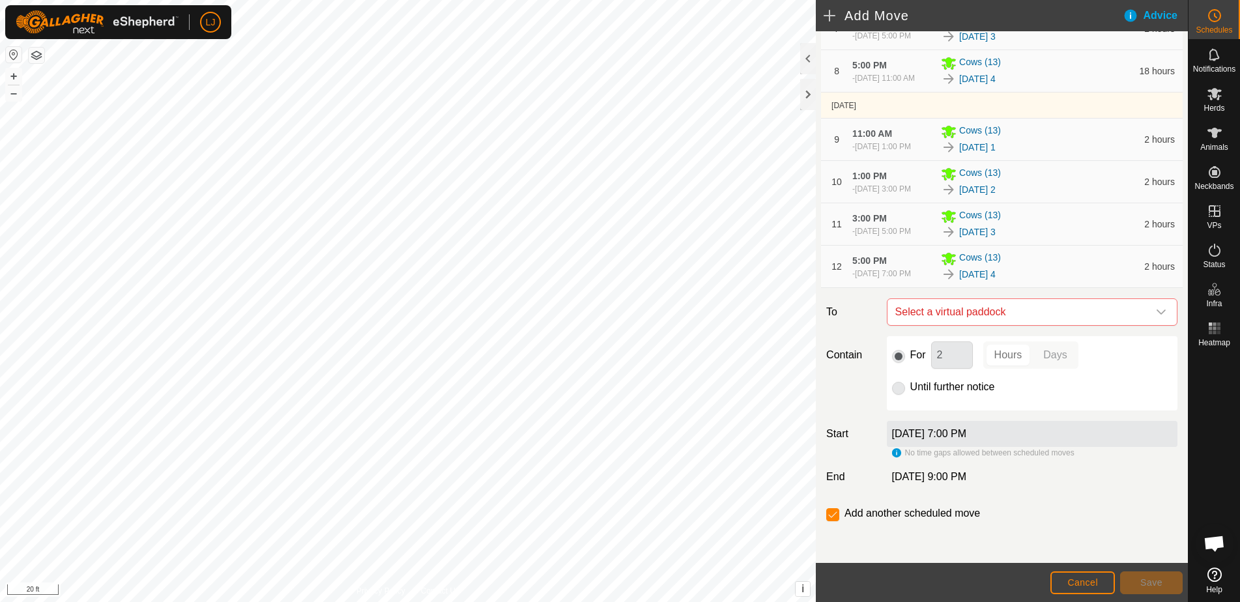
click at [1086, 578] on span "Cancel" at bounding box center [1083, 582] width 31 height 10
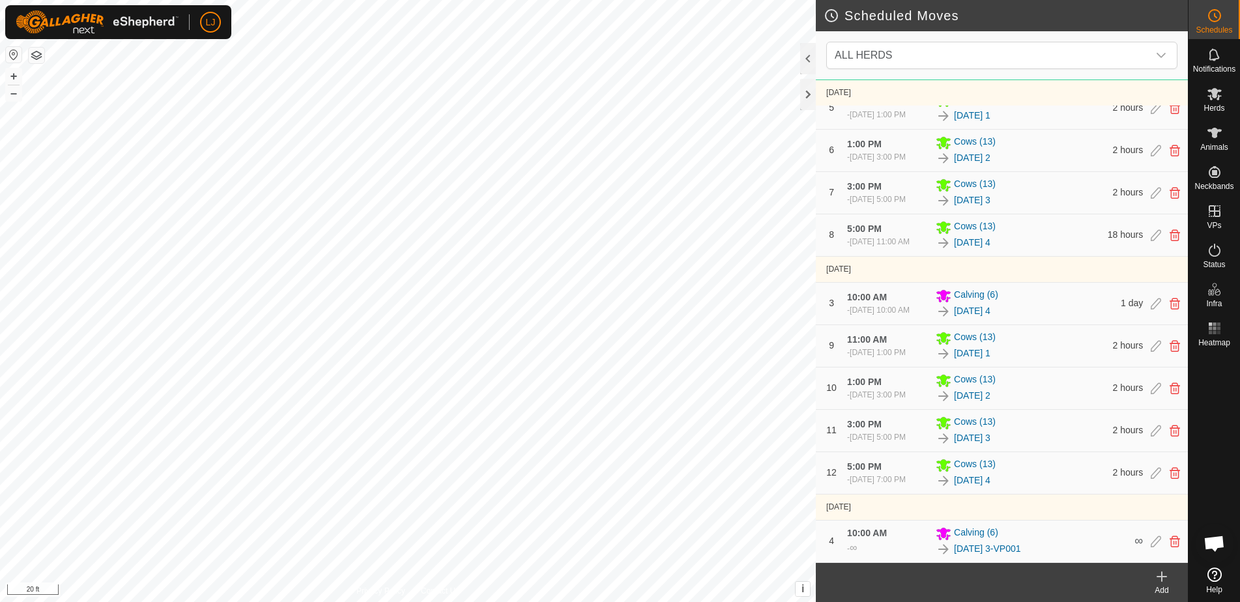
scroll to position [529, 0]
click at [1154, 473] on icon at bounding box center [1156, 473] width 10 height 12
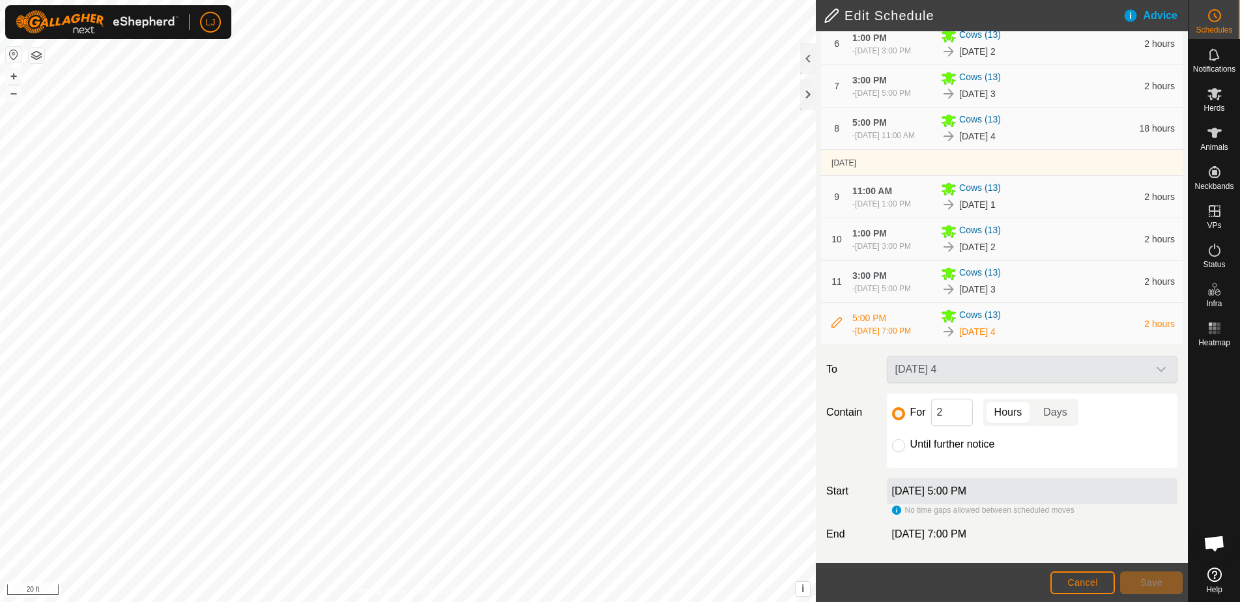
scroll to position [488, 0]
click at [915, 415] on div "For 2 Hours Days" at bounding box center [1032, 412] width 280 height 27
type input "18"
click at [1154, 583] on span "Save" at bounding box center [1152, 582] width 22 height 10
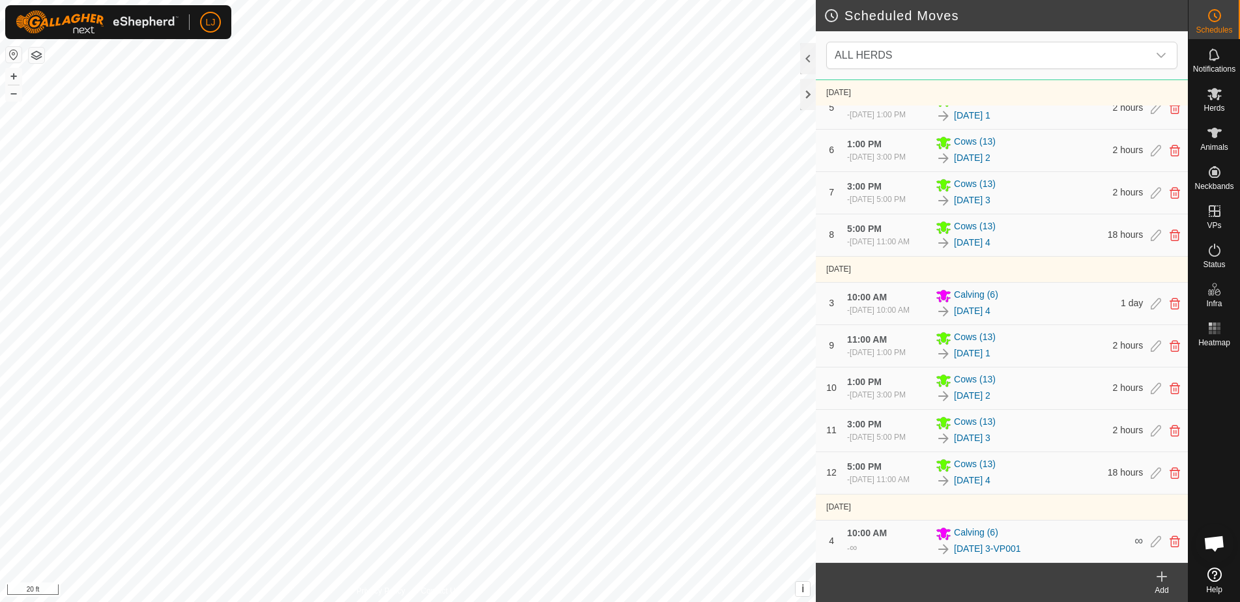
scroll to position [529, 0]
click at [1160, 582] on icon at bounding box center [1162, 577] width 16 height 16
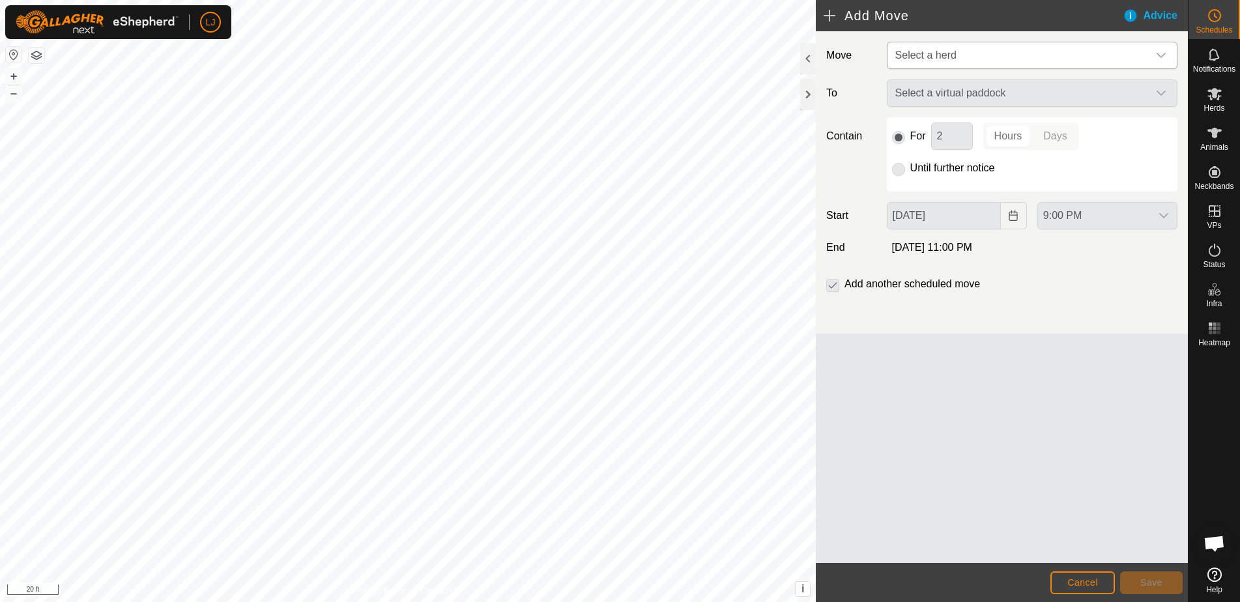
click at [1009, 68] on p-select "Select a herd" at bounding box center [1032, 55] width 291 height 27
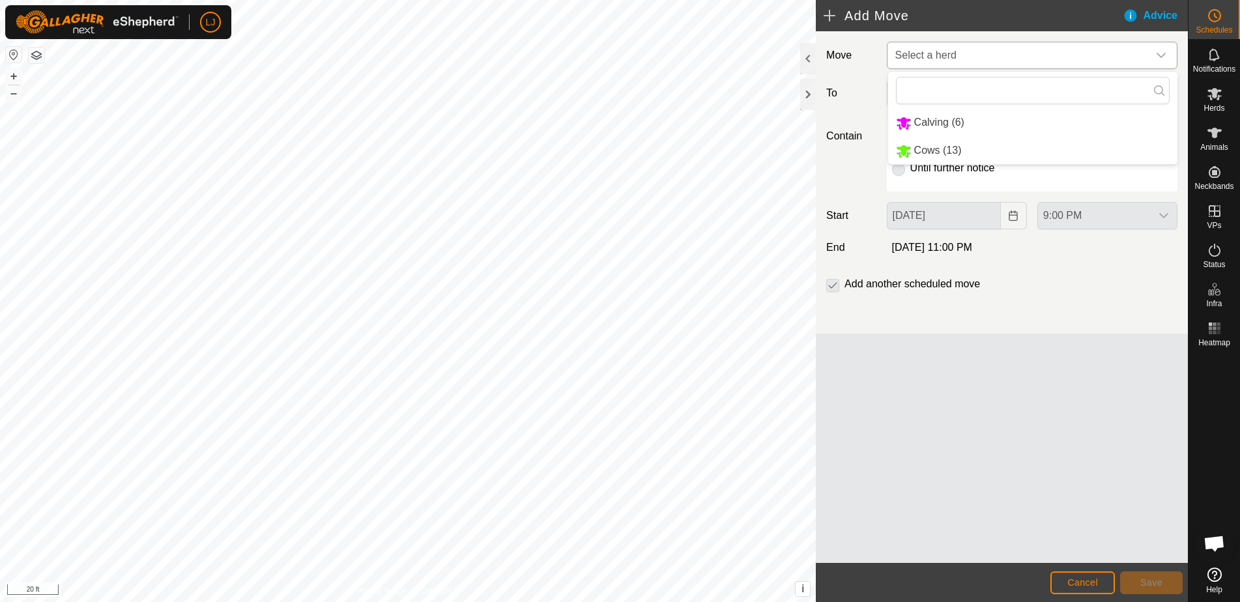
click at [1007, 144] on li "Cows (13)" at bounding box center [1032, 151] width 289 height 27
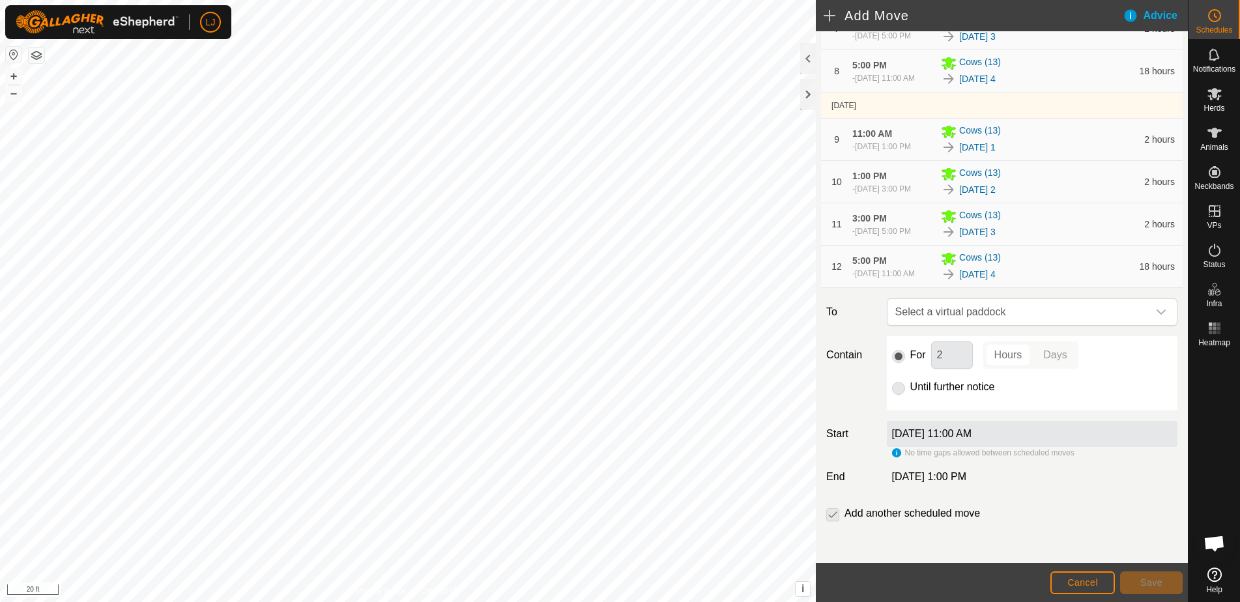
scroll to position [546, 0]
click at [1040, 311] on span "Select a virtual paddock" at bounding box center [1019, 312] width 258 height 26
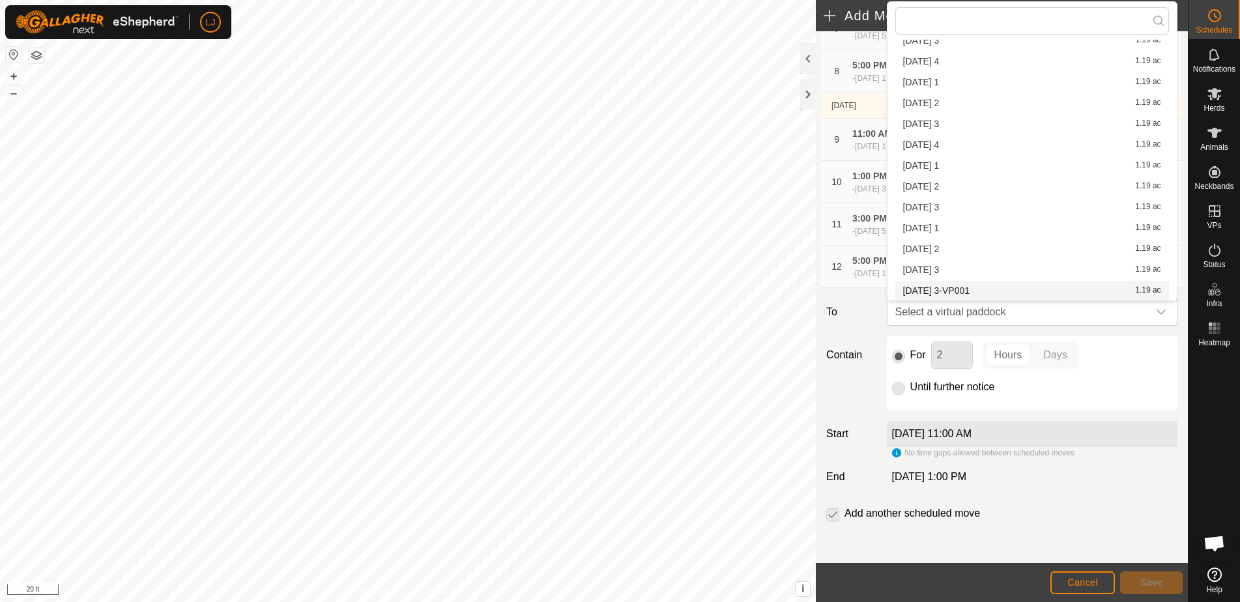
scroll to position [0, 0]
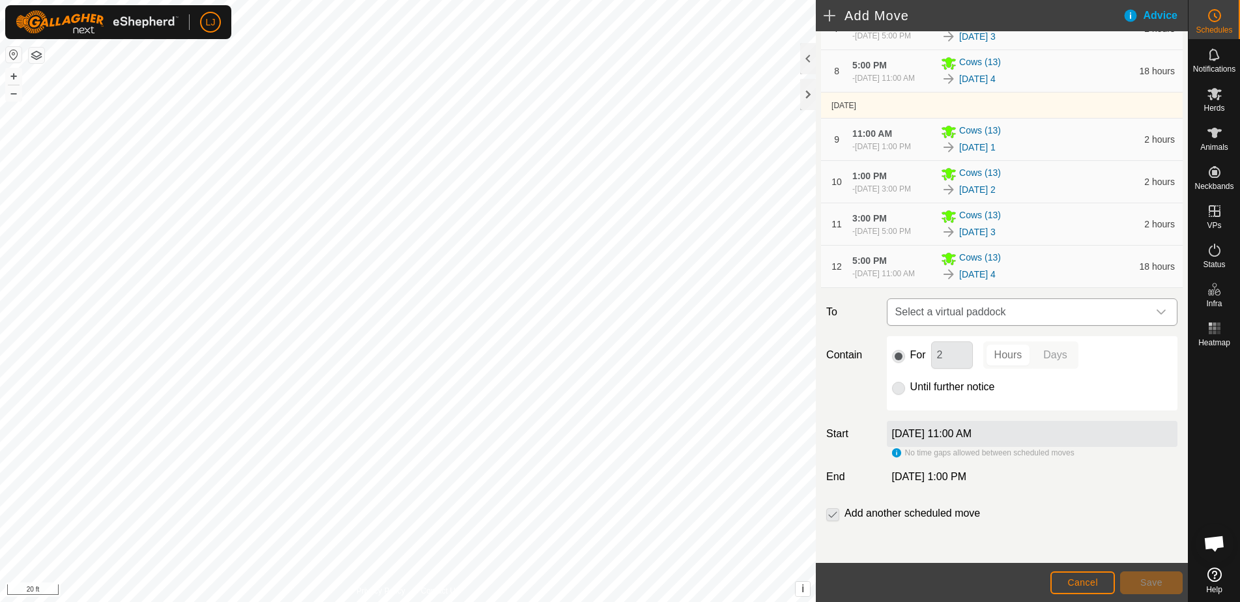
click at [1039, 313] on span "Select a virtual paddock" at bounding box center [1019, 312] width 258 height 26
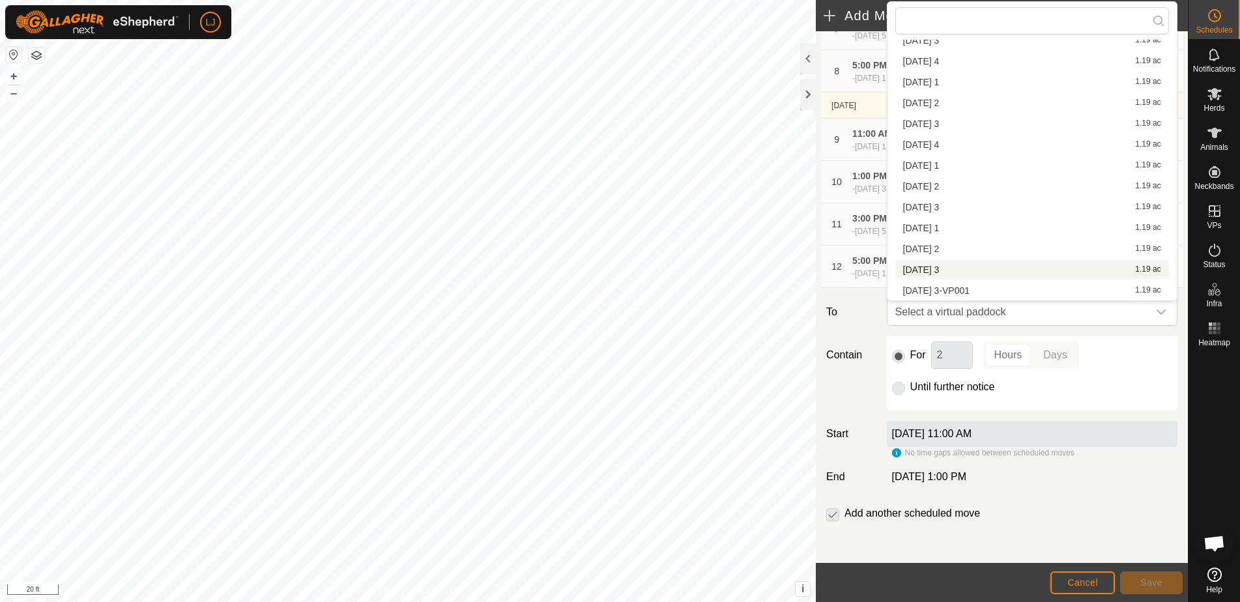
scroll to position [185, 0]
click at [968, 230] on li "2025-09-11 1 1.19 ac" at bounding box center [1033, 228] width 274 height 20
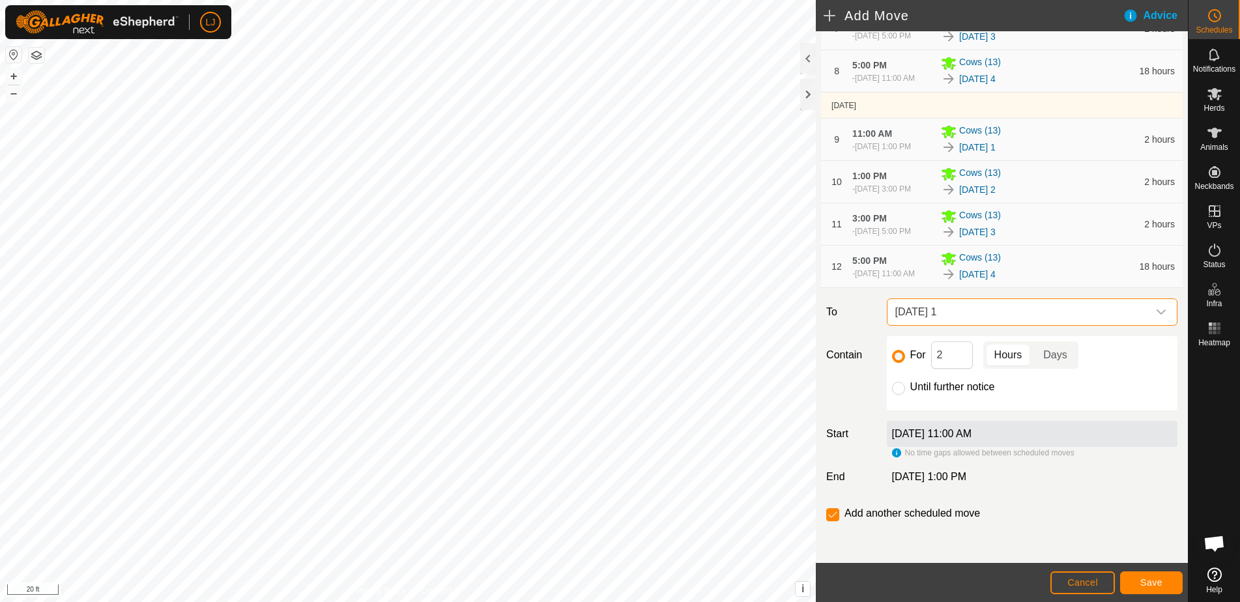
scroll to position [486, 0]
click at [1161, 586] on span "Save" at bounding box center [1152, 582] width 22 height 10
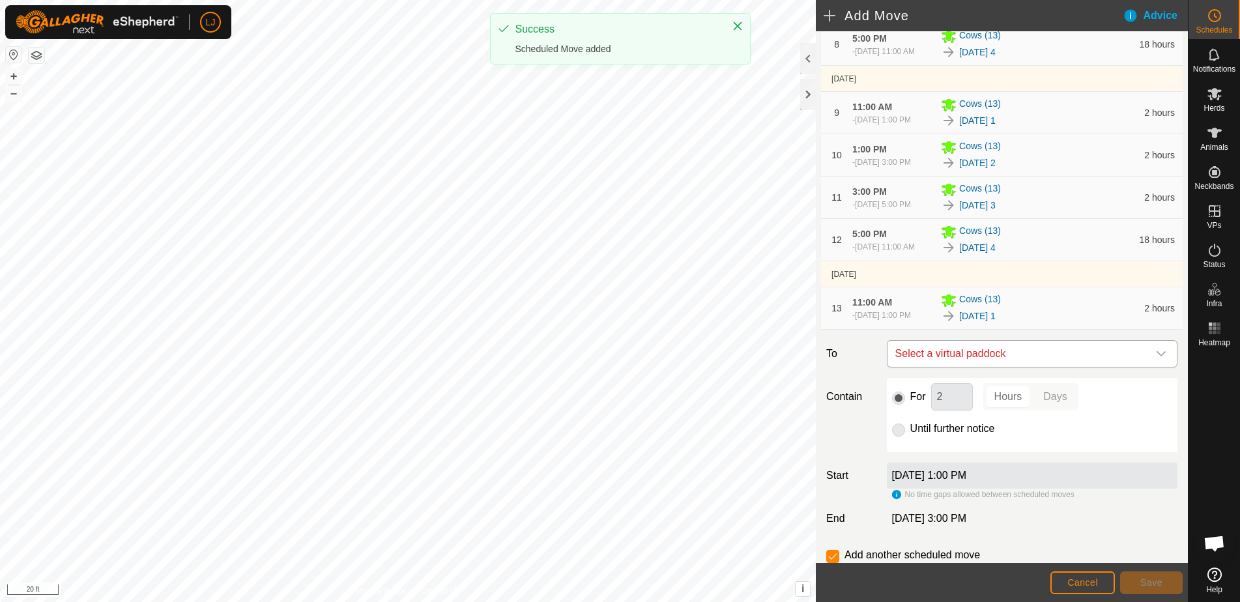
click at [1037, 367] on span "Select a virtual paddock" at bounding box center [1019, 354] width 258 height 26
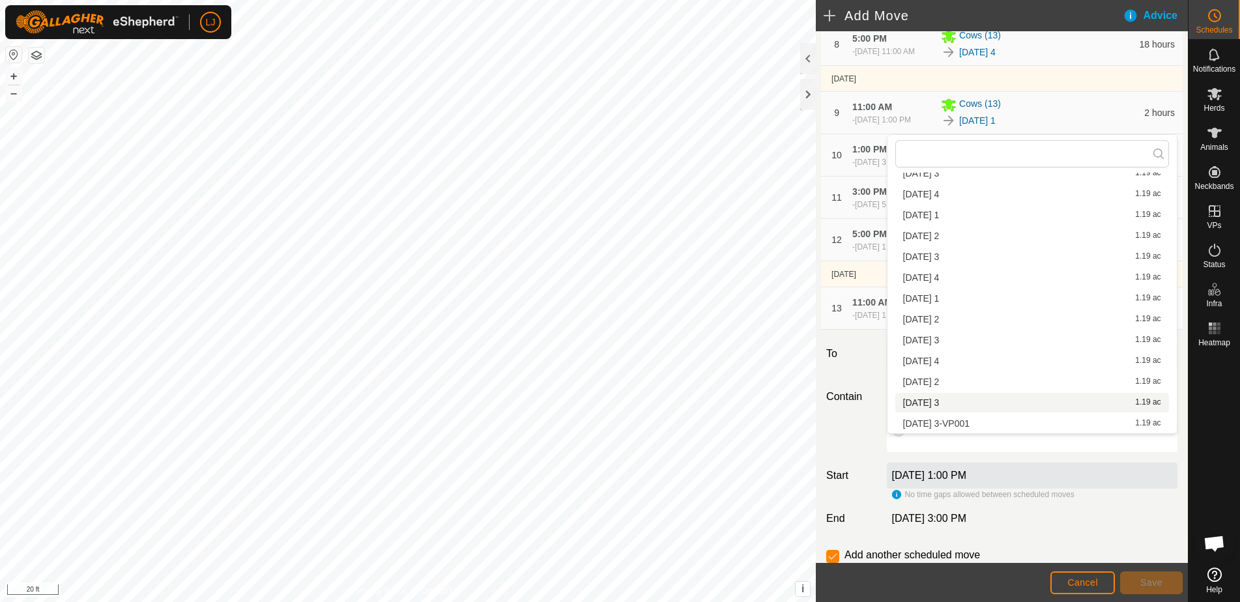
scroll to position [185, 0]
click at [1019, 386] on li "2025-09-11 2 1.19 ac" at bounding box center [1033, 382] width 274 height 20
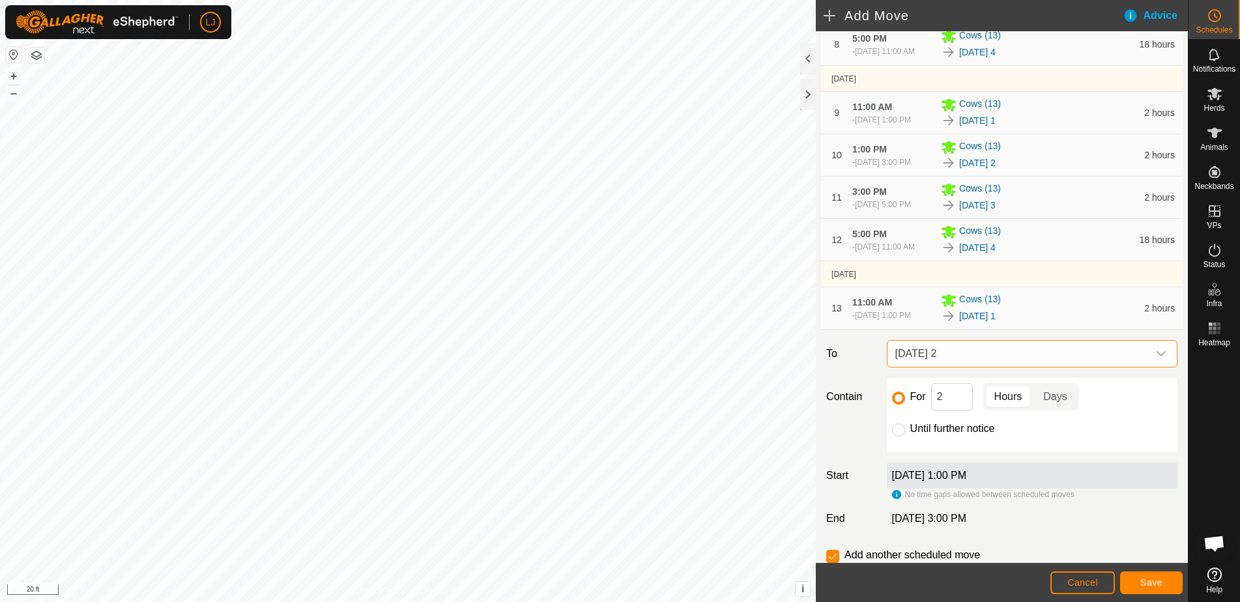
click at [1156, 583] on span "Save" at bounding box center [1152, 582] width 22 height 10
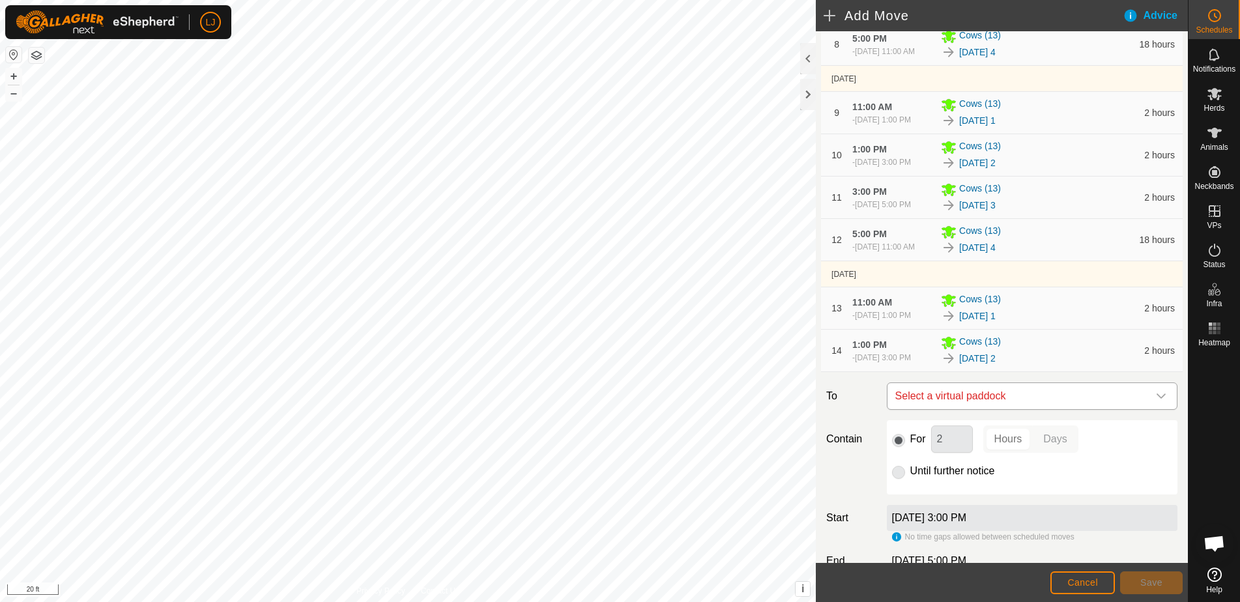
click at [1056, 409] on span "Select a virtual paddock" at bounding box center [1019, 396] width 258 height 26
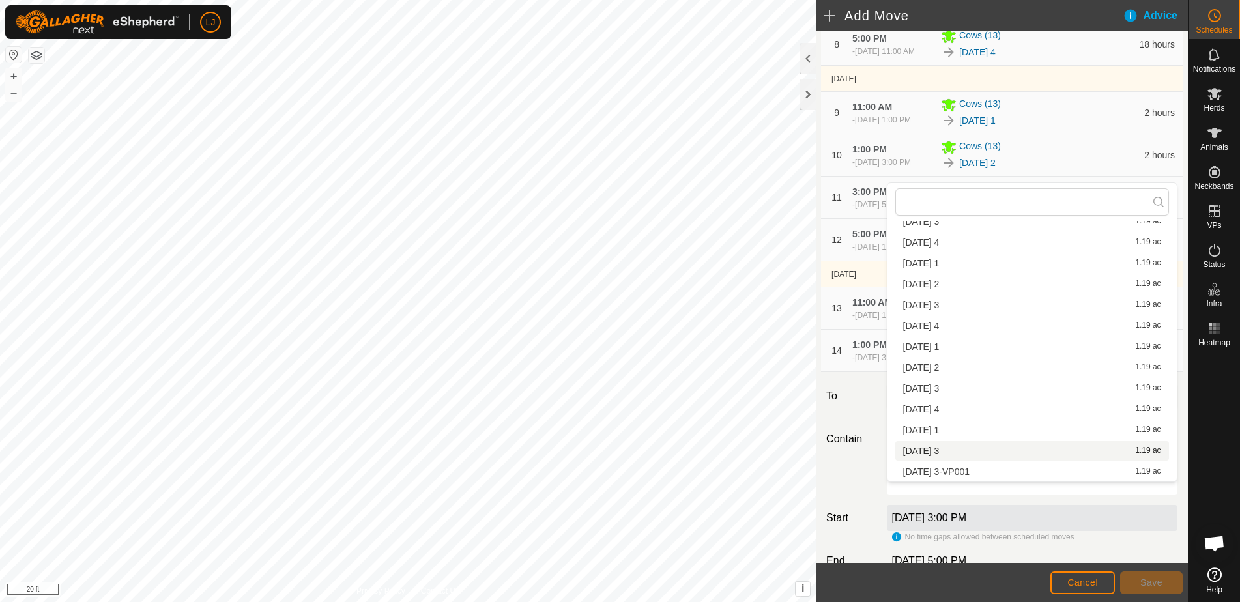
click at [1012, 449] on li "2025-09-11 3 1.19 ac" at bounding box center [1033, 451] width 274 height 20
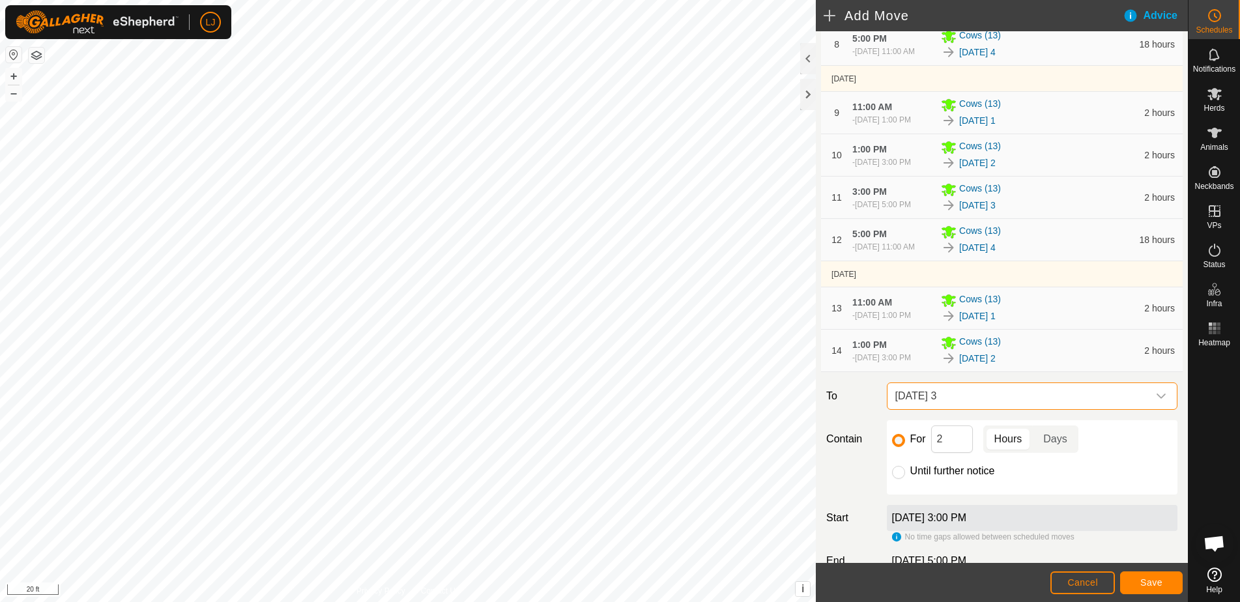
click at [1143, 580] on span "Save" at bounding box center [1152, 582] width 22 height 10
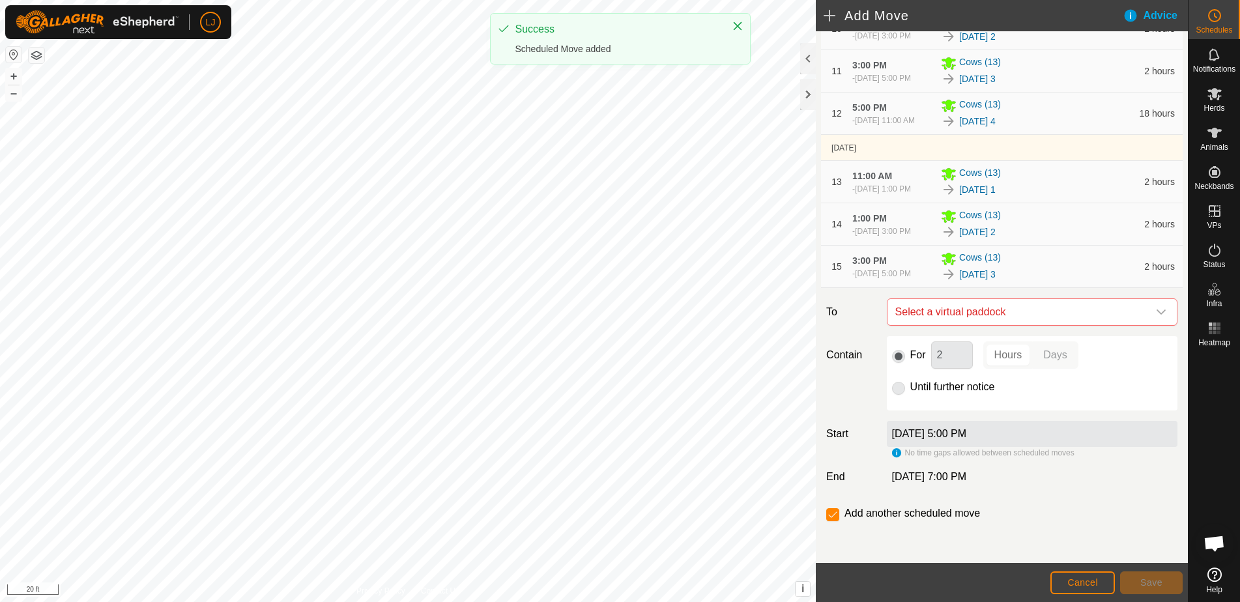
scroll to position [652, 0]
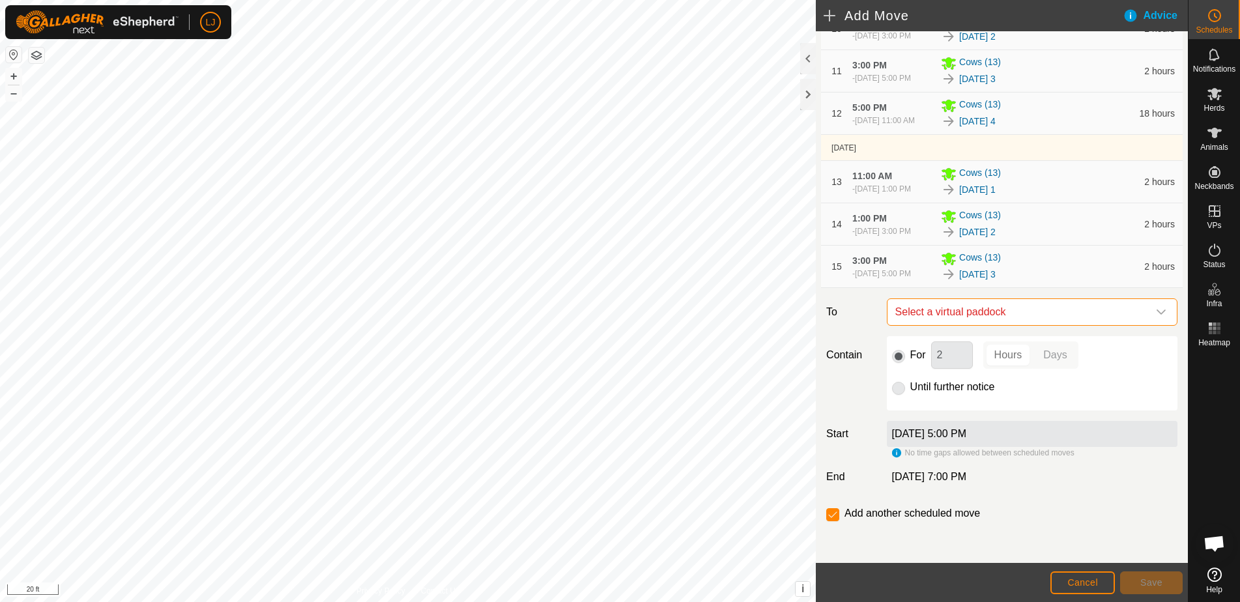
click at [1012, 325] on span "Select a virtual paddock" at bounding box center [1019, 312] width 258 height 26
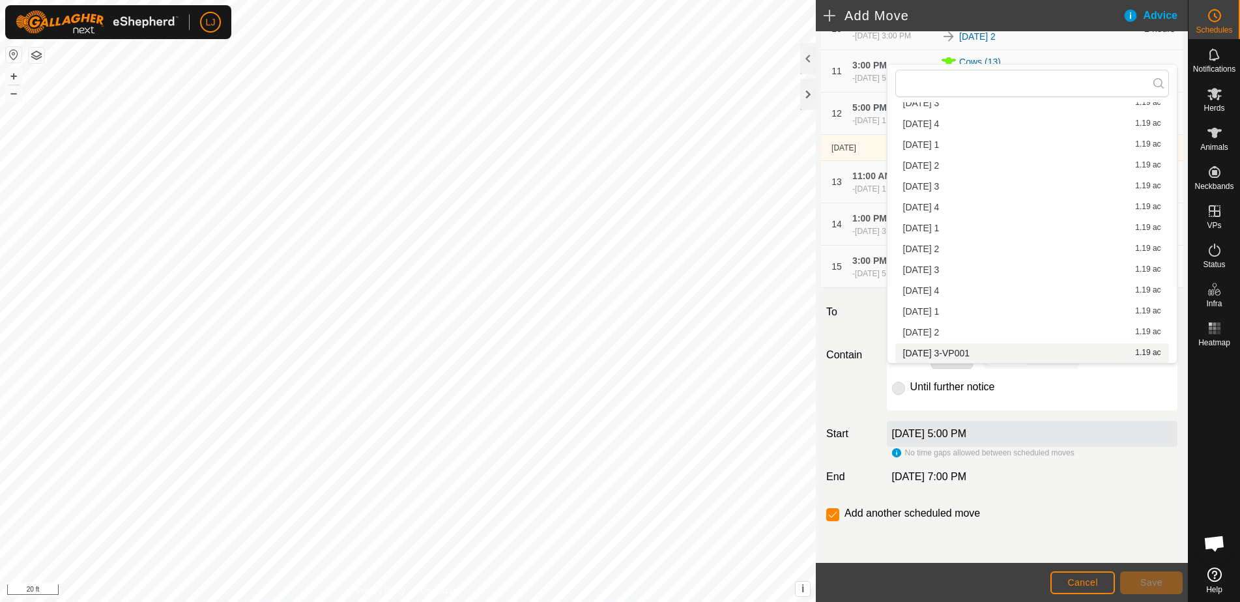
scroll to position [185, 0]
click at [997, 351] on li "2025-09-11 3-VP001 1.19 ac" at bounding box center [1033, 353] width 274 height 20
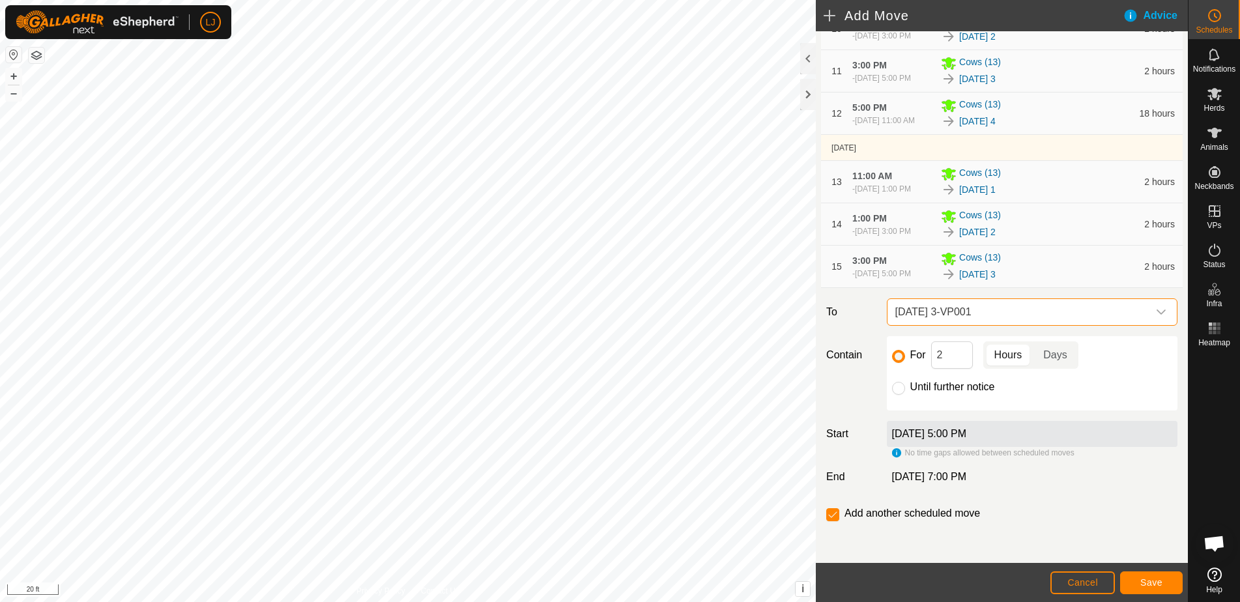
scroll to position [184, 0]
click at [899, 395] on input "Until further notice" at bounding box center [898, 388] width 13 height 13
radio input "true"
checkbox input "false"
click at [1150, 578] on span "Save" at bounding box center [1152, 582] width 22 height 10
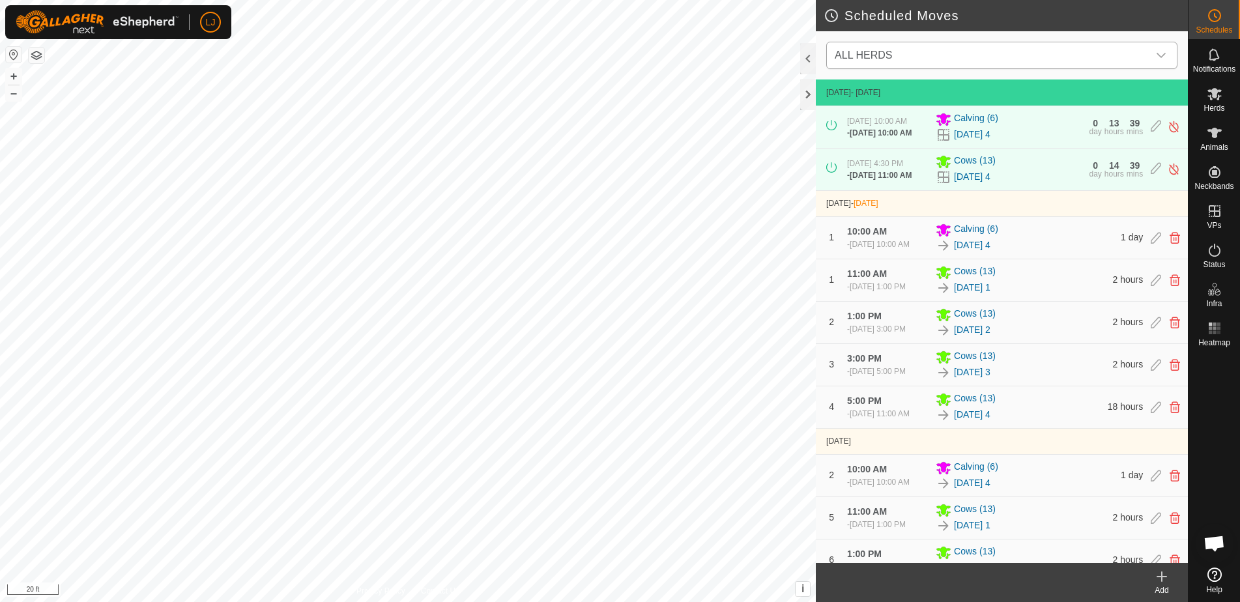
click at [995, 50] on span "ALL HERDS" at bounding box center [989, 55] width 319 height 26
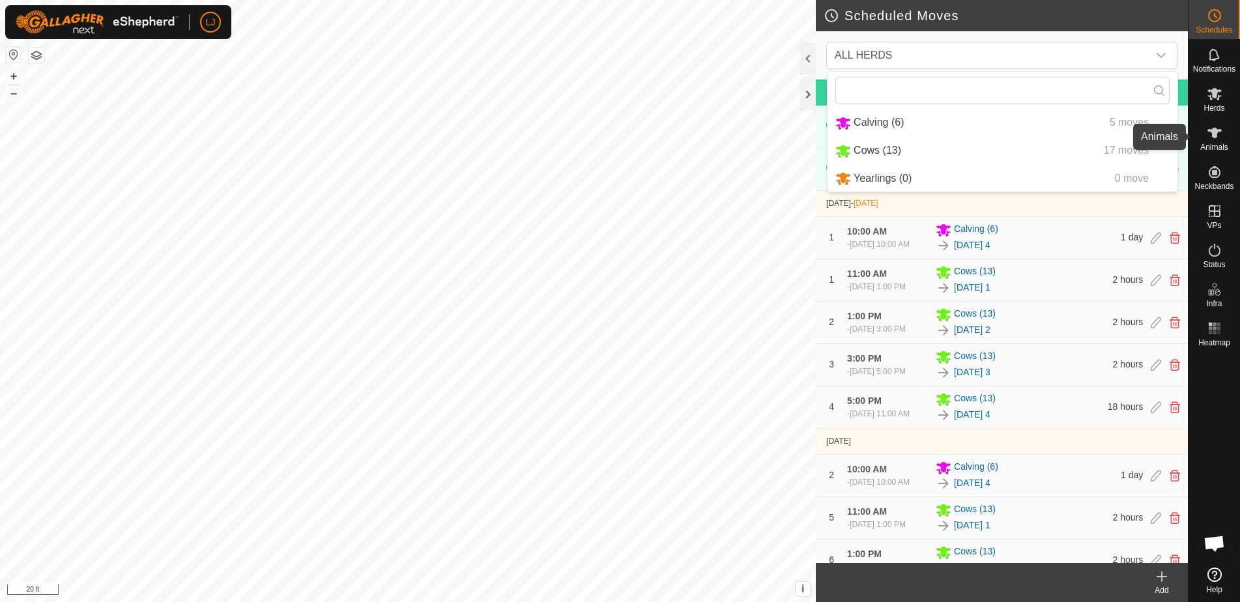
click at [1222, 143] on span "Animals" at bounding box center [1215, 147] width 28 height 8
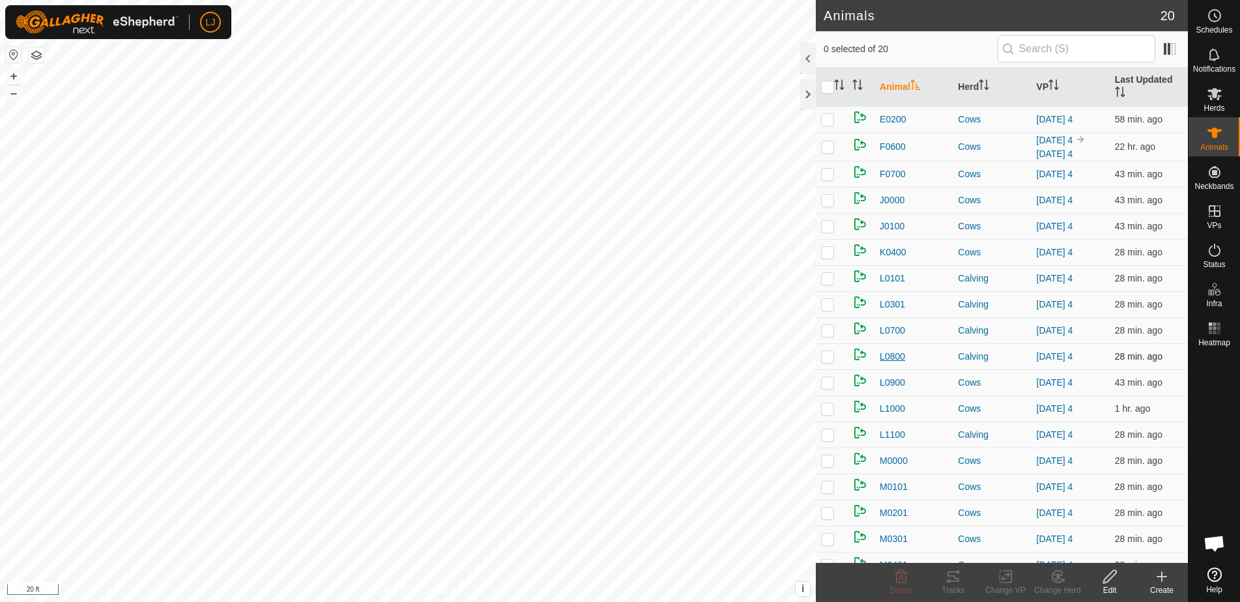
scroll to position [81, 0]
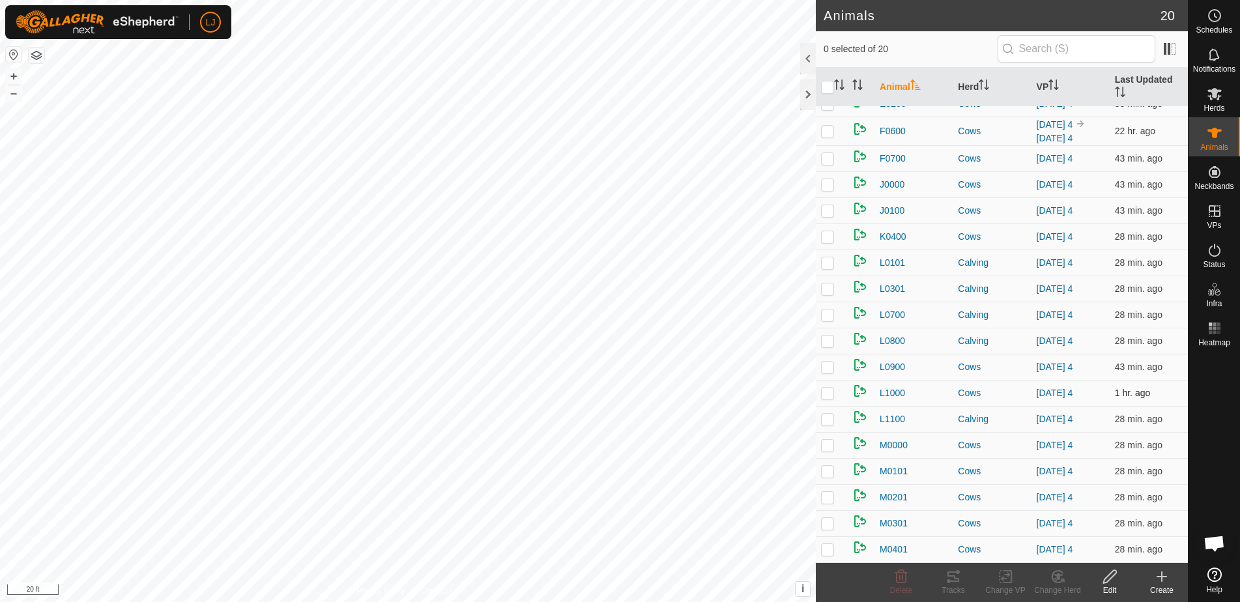
click at [828, 398] on p-checkbox at bounding box center [827, 393] width 13 height 10
checkbox input "true"
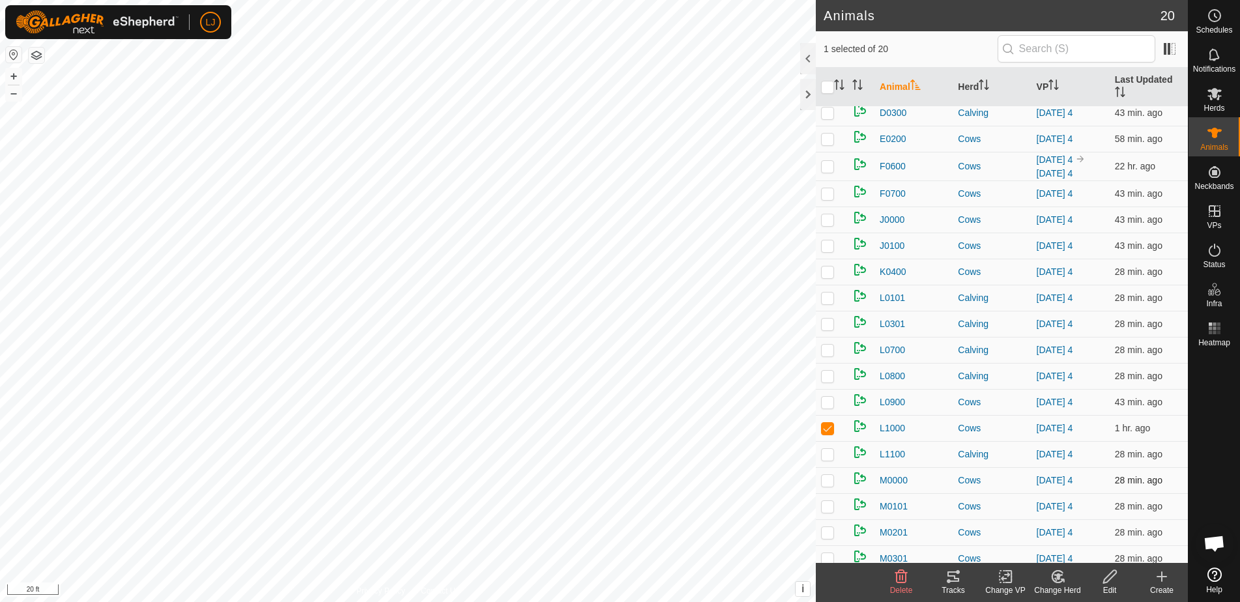
click at [830, 486] on p-checkbox at bounding box center [827, 480] width 13 height 10
checkbox input "true"
click at [823, 433] on p-checkbox at bounding box center [827, 428] width 13 height 10
checkbox input "false"
click at [1051, 587] on div "Change Herd" at bounding box center [1058, 591] width 52 height 12
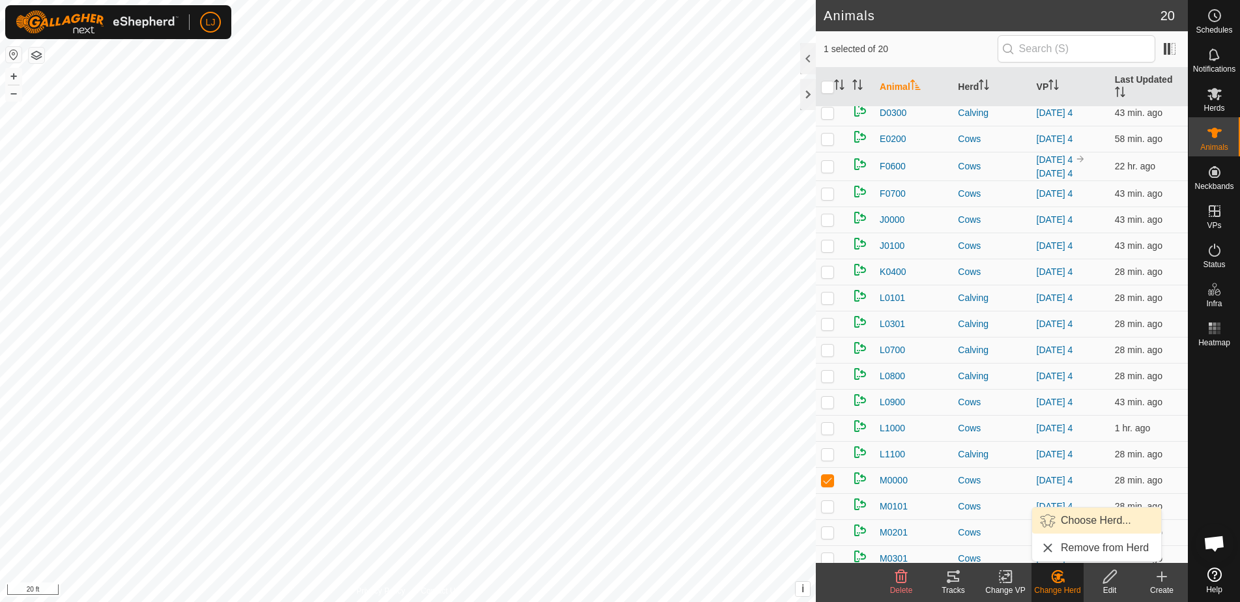
click at [1095, 522] on span "Choose Herd..." at bounding box center [1096, 521] width 70 height 16
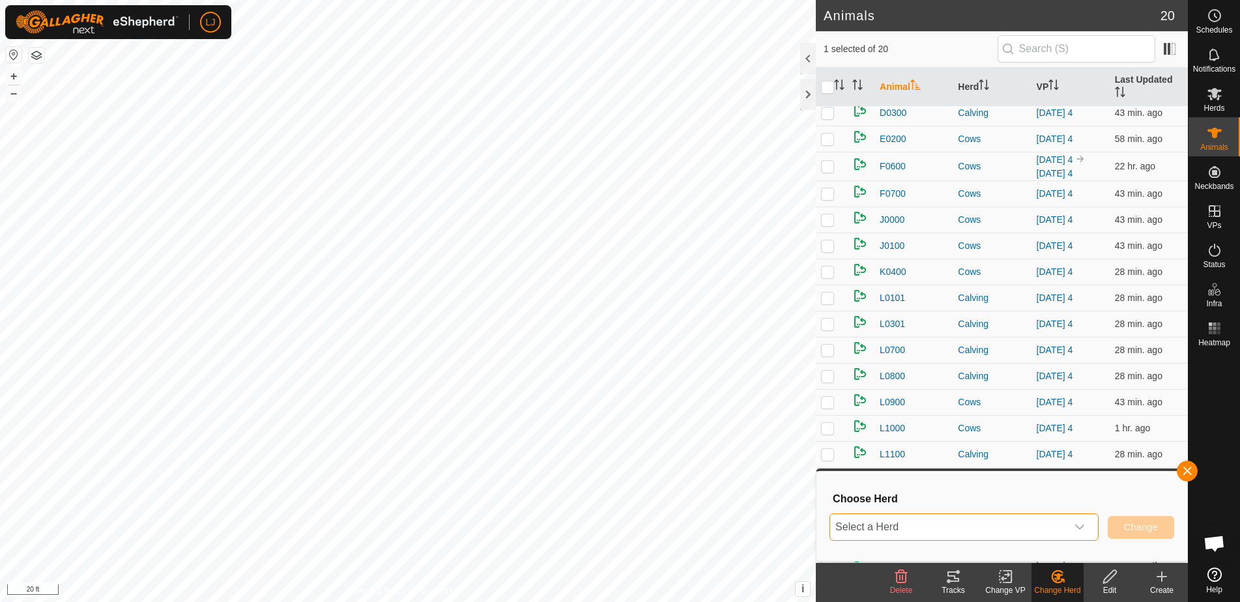
click at [1019, 527] on span "Select a Herd" at bounding box center [948, 527] width 237 height 26
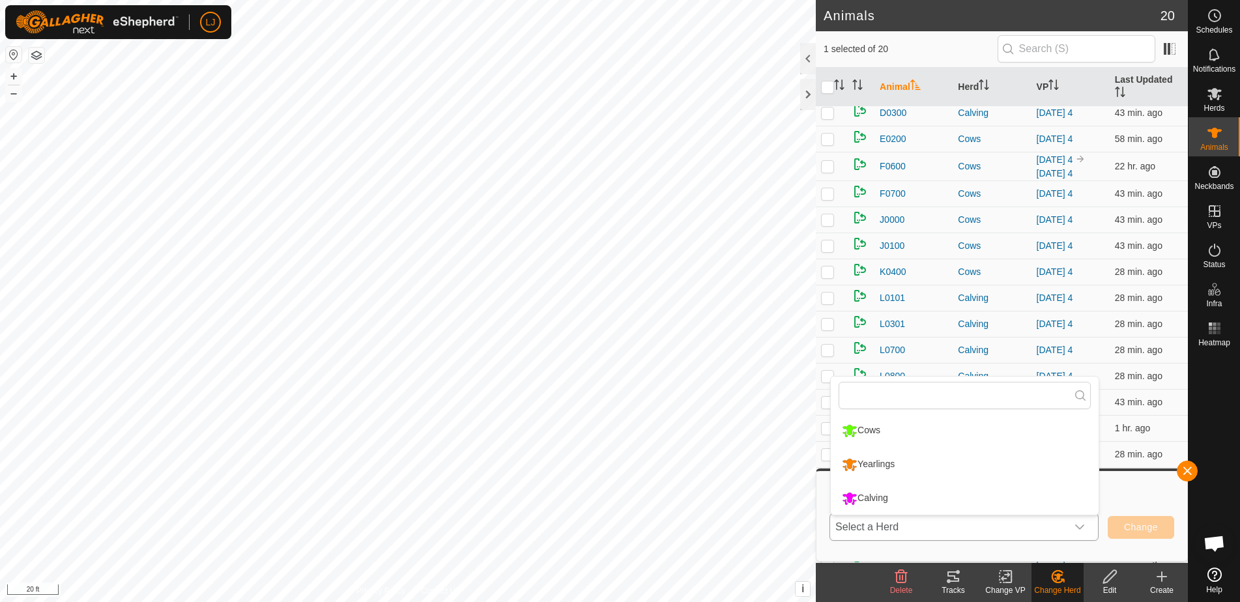
click at [922, 465] on li "Yearlings" at bounding box center [965, 464] width 268 height 33
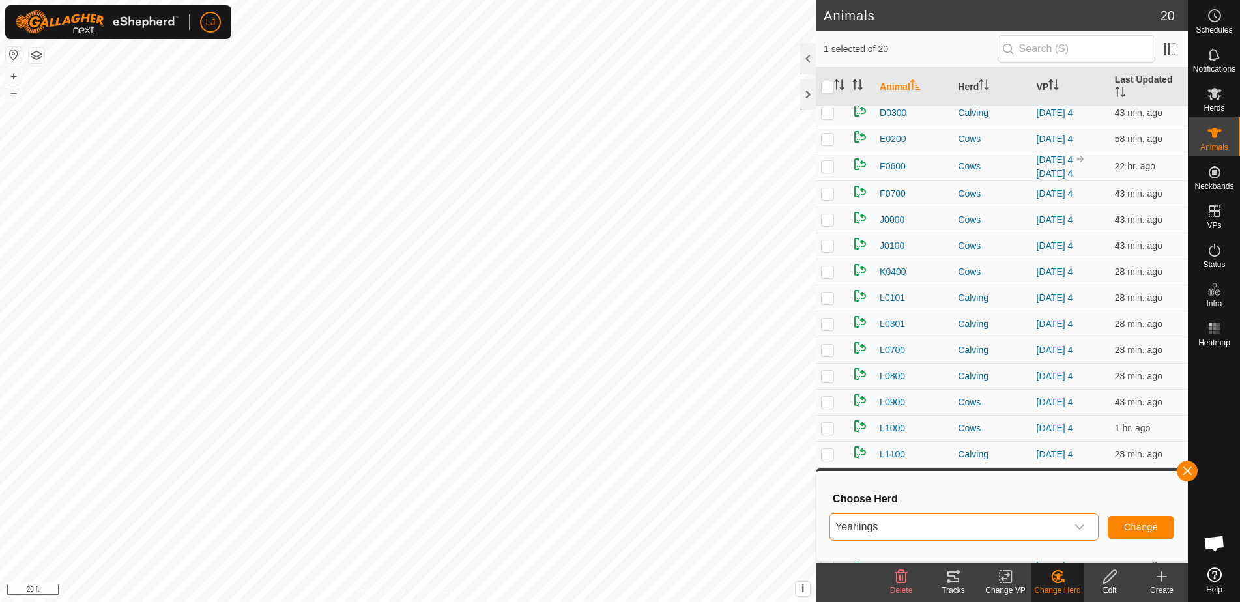
click at [1155, 528] on span "Change" at bounding box center [1141, 527] width 34 height 10
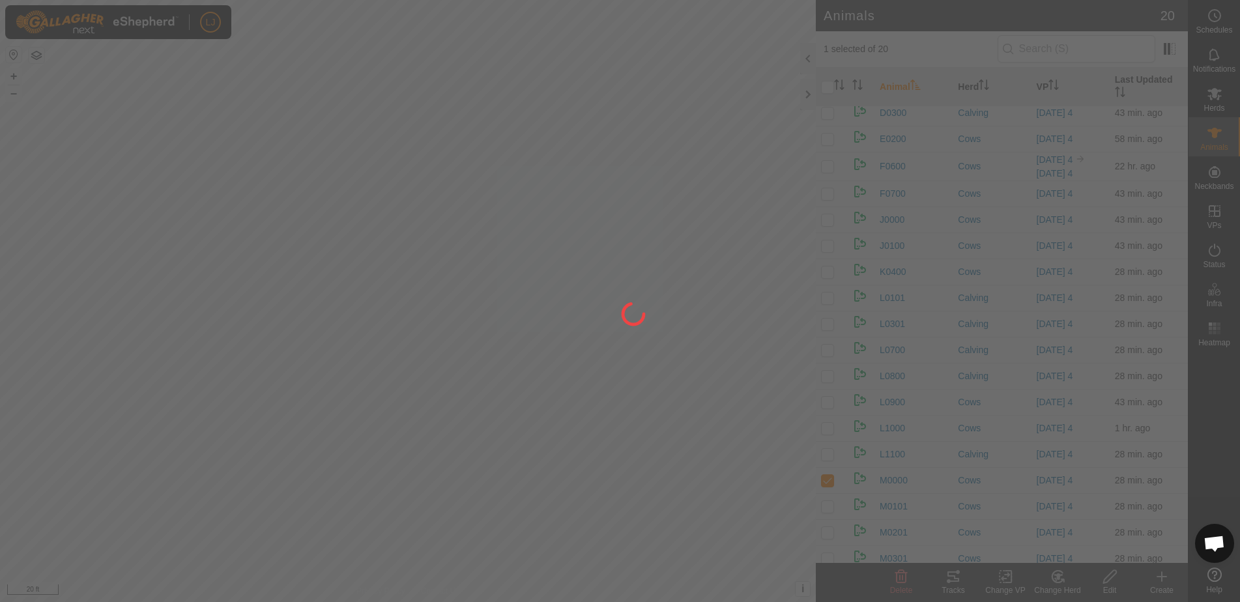
checkbox input "false"
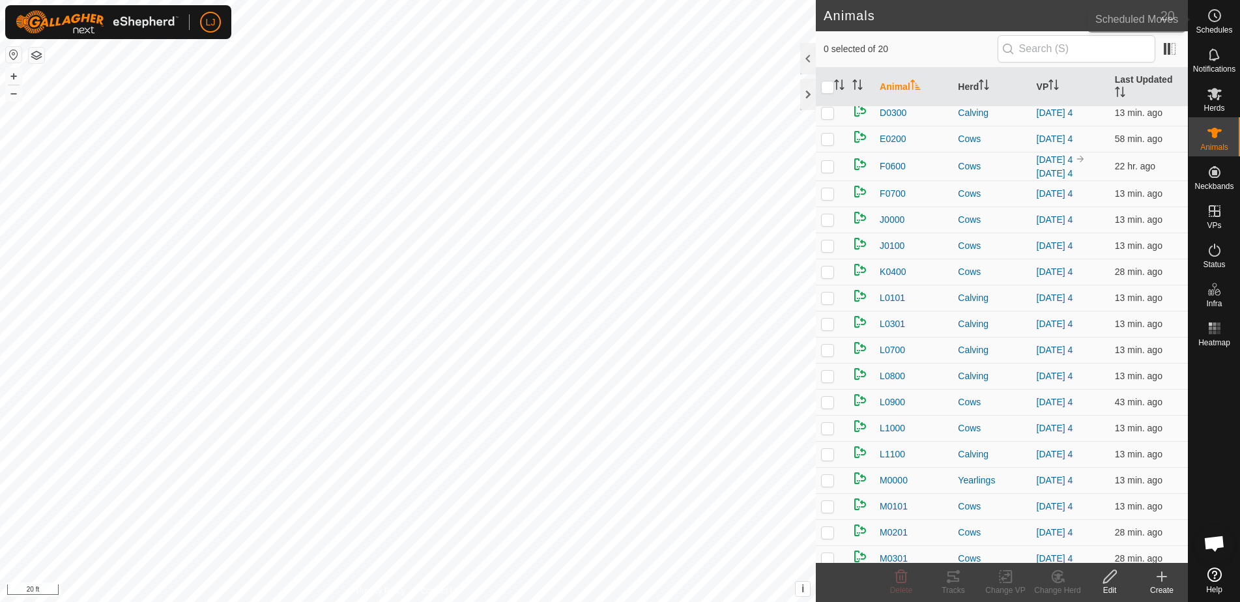
click at [1216, 20] on icon at bounding box center [1215, 16] width 16 height 16
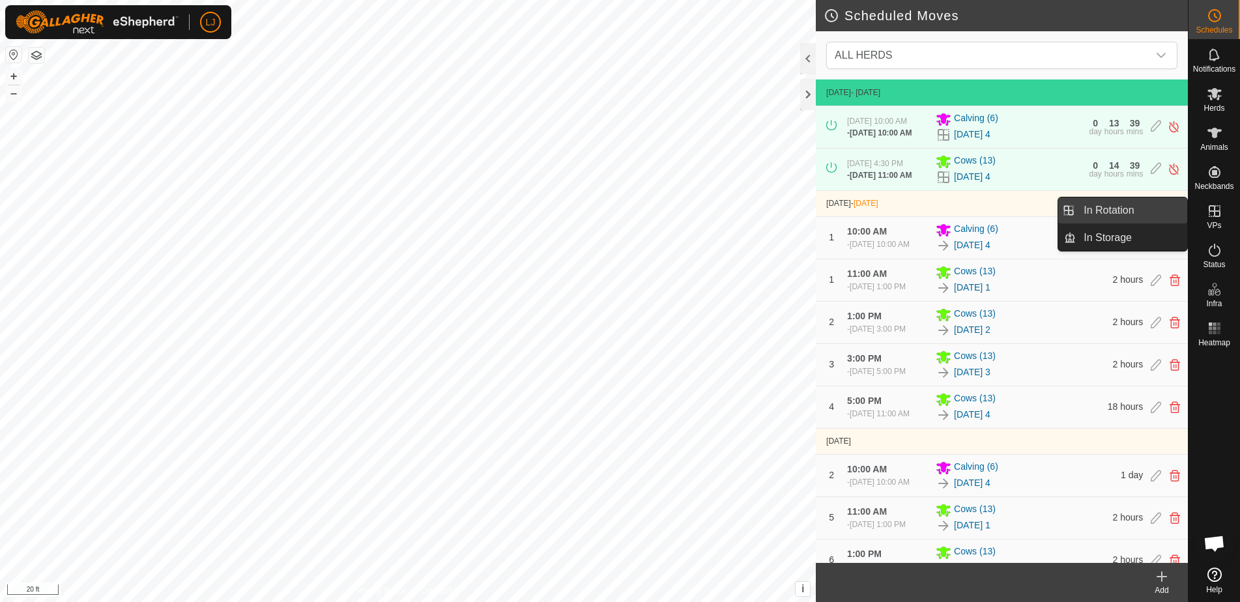
click at [1141, 215] on link "In Rotation" at bounding box center [1131, 210] width 111 height 26
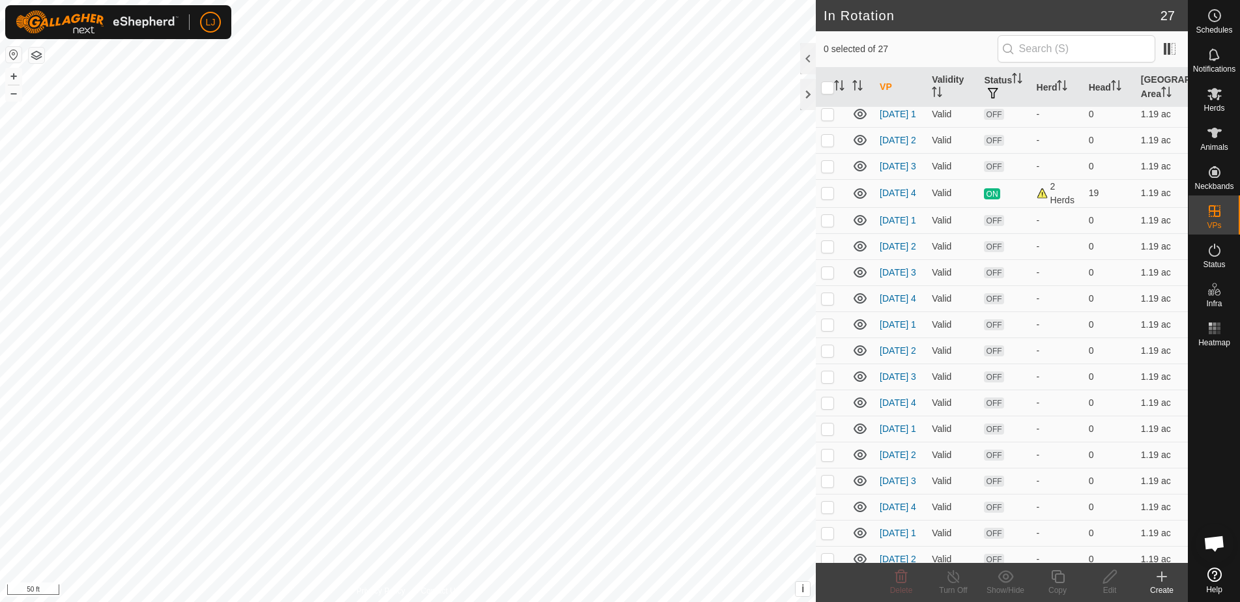
scroll to position [60, 0]
click at [1218, 96] on icon at bounding box center [1215, 94] width 16 height 16
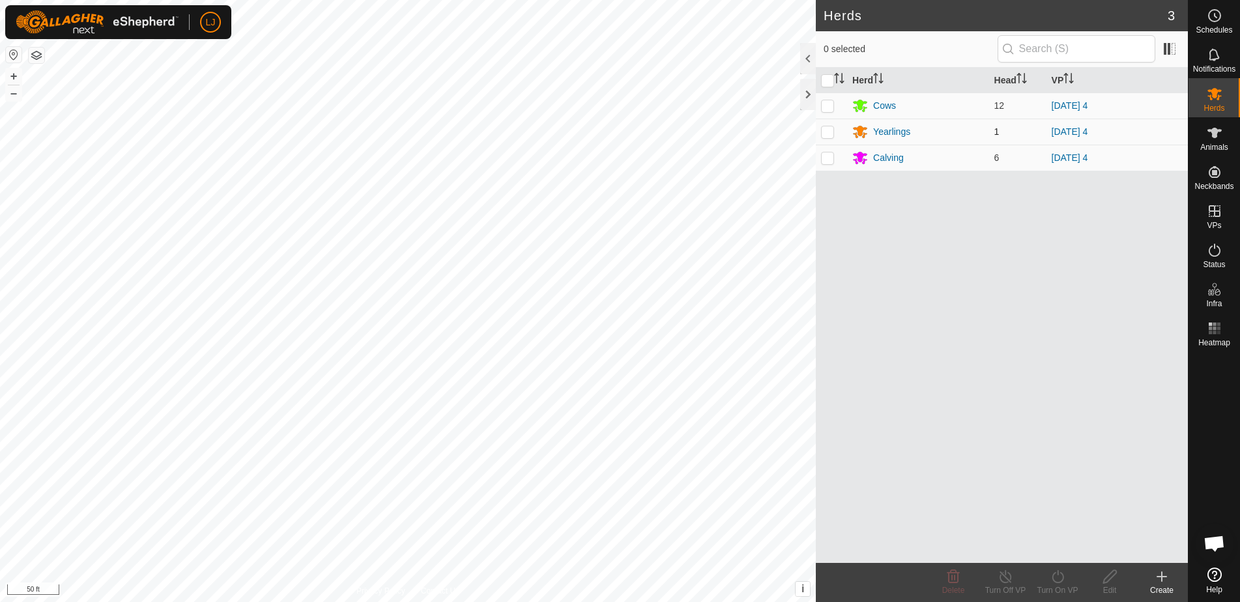
click at [825, 136] on p-checkbox at bounding box center [827, 131] width 13 height 10
checkbox input "true"
click at [1055, 578] on icon at bounding box center [1058, 577] width 16 height 16
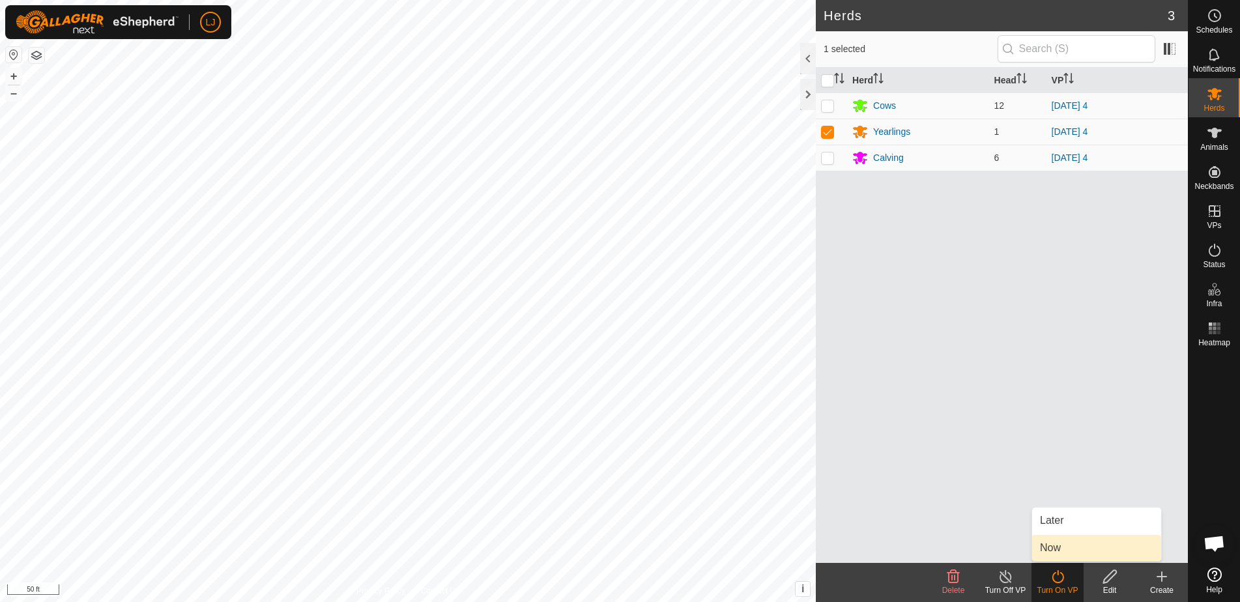
click at [1062, 556] on link "Now" at bounding box center [1096, 548] width 129 height 26
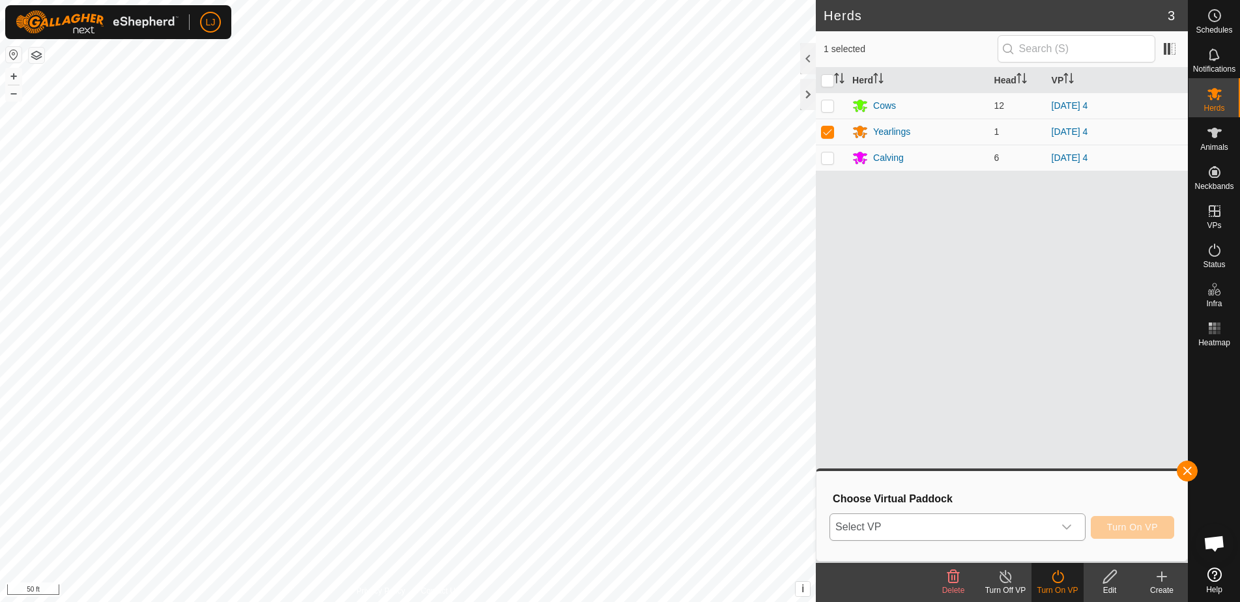
click at [1038, 523] on span "Select VP" at bounding box center [942, 527] width 224 height 26
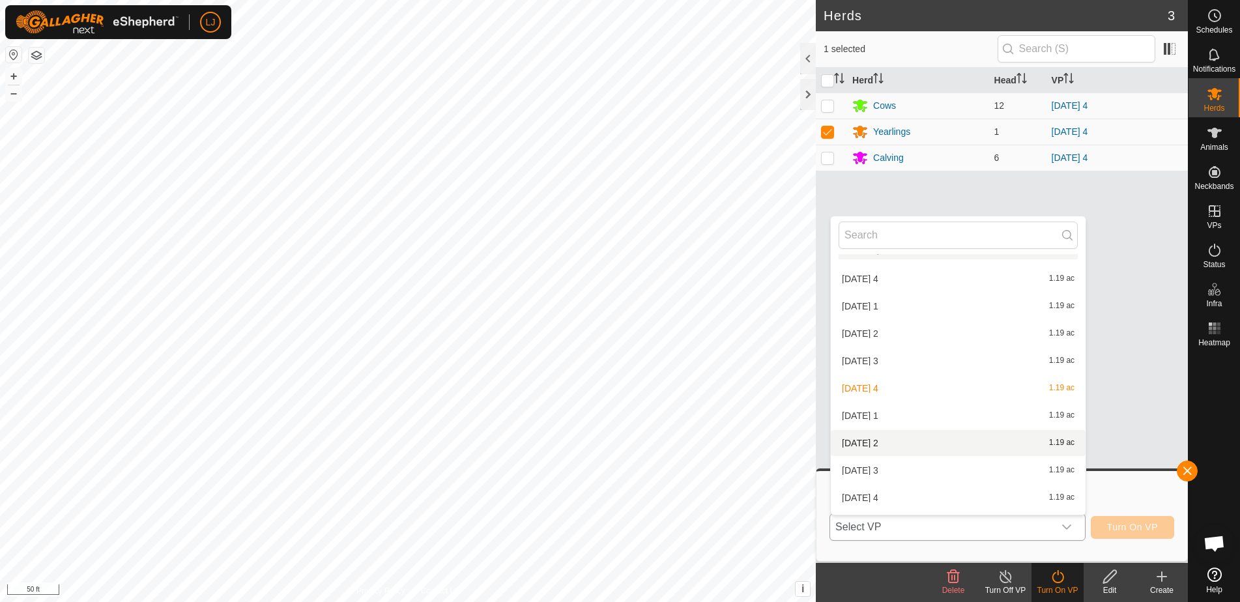
scroll to position [10, 0]
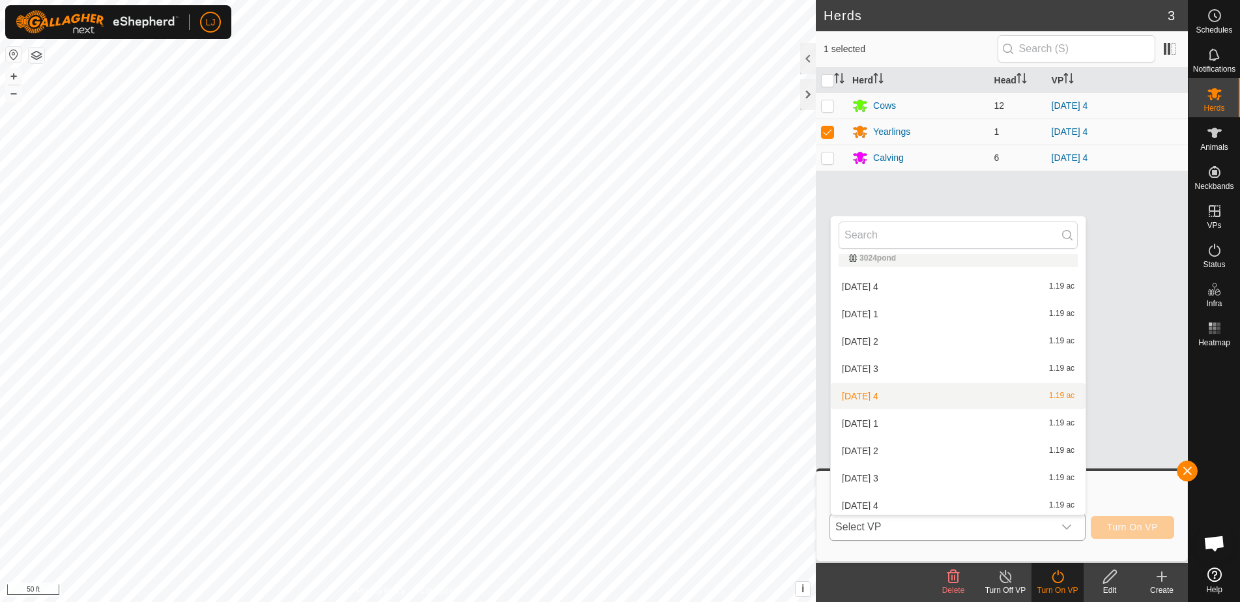
click at [904, 398] on li "2025-09-07 4 1.19 ac" at bounding box center [958, 396] width 255 height 26
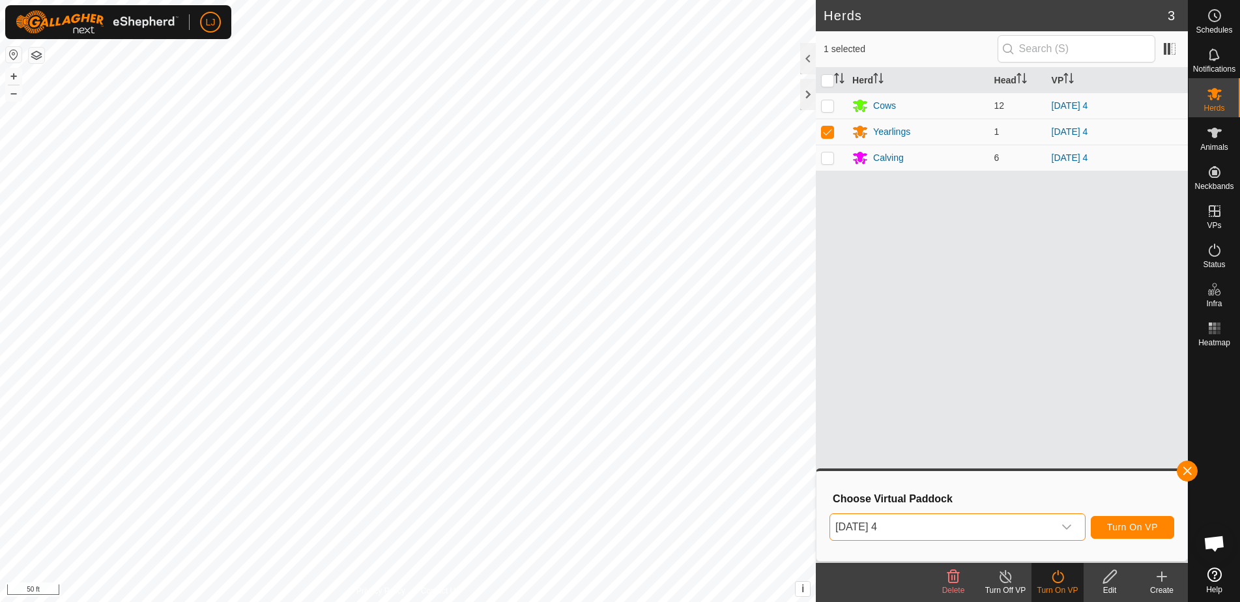
click at [1133, 527] on span "Turn On VP" at bounding box center [1132, 527] width 51 height 10
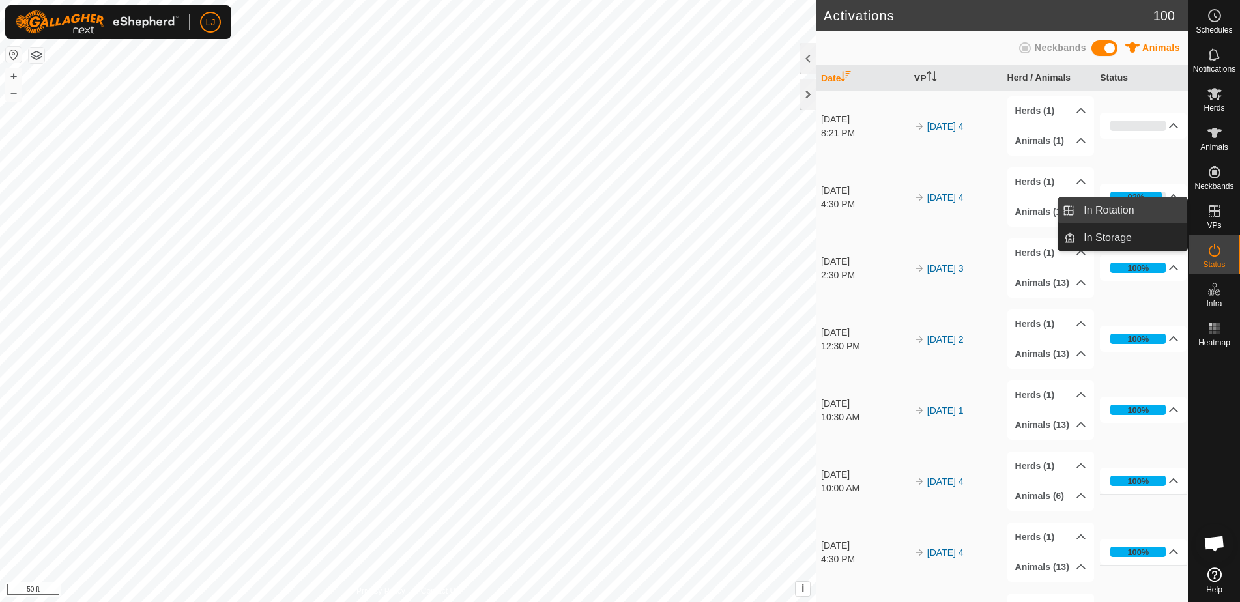
click at [1158, 213] on link "In Rotation" at bounding box center [1131, 210] width 111 height 26
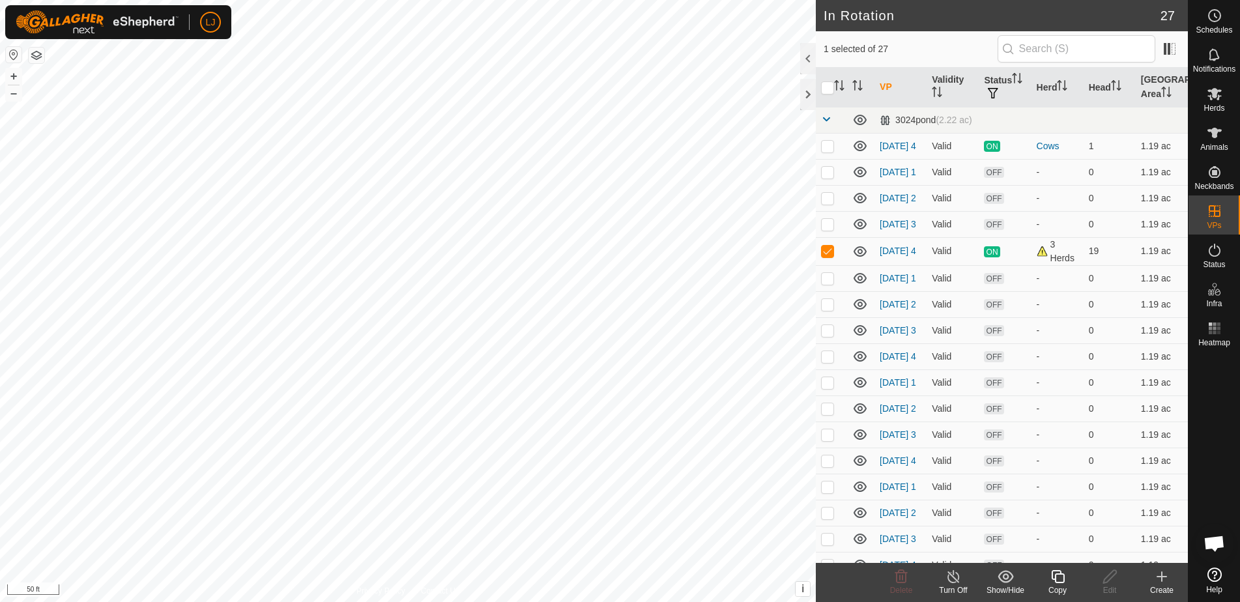
click at [1051, 579] on icon at bounding box center [1058, 577] width 16 height 16
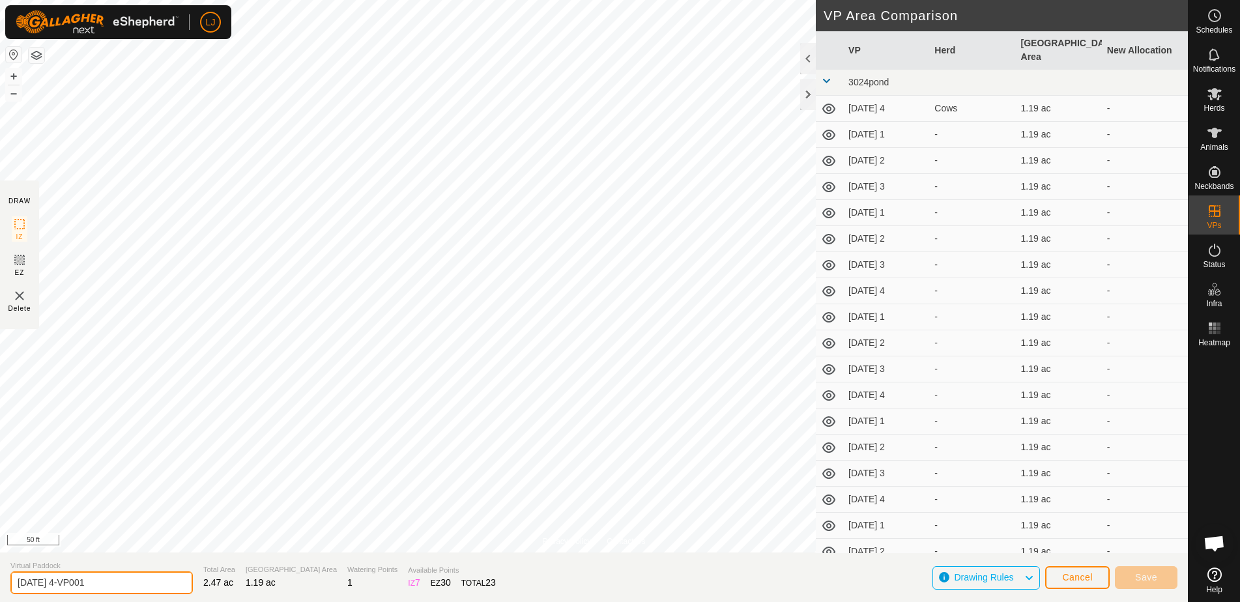
drag, startPoint x: 59, startPoint y: 583, endPoint x: 119, endPoint y: 582, distance: 60.6
click at [119, 582] on input "2025-09-07 4-VP001" at bounding box center [101, 583] width 183 height 23
type input "2025-09-08 hb"
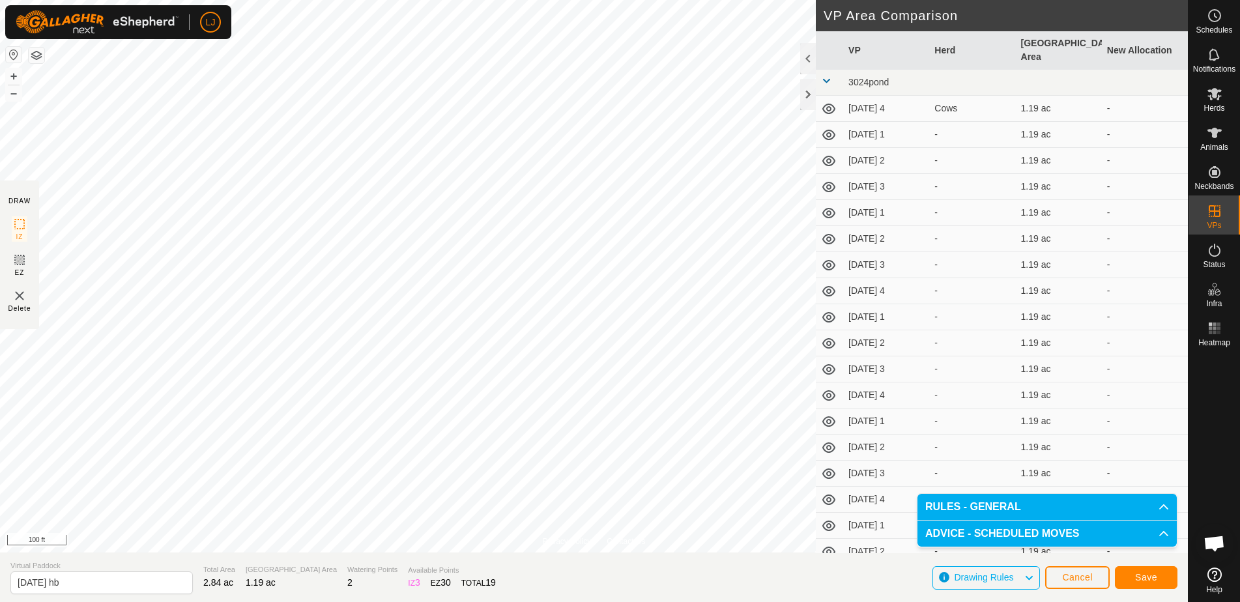
click at [1137, 577] on span "Save" at bounding box center [1146, 577] width 22 height 10
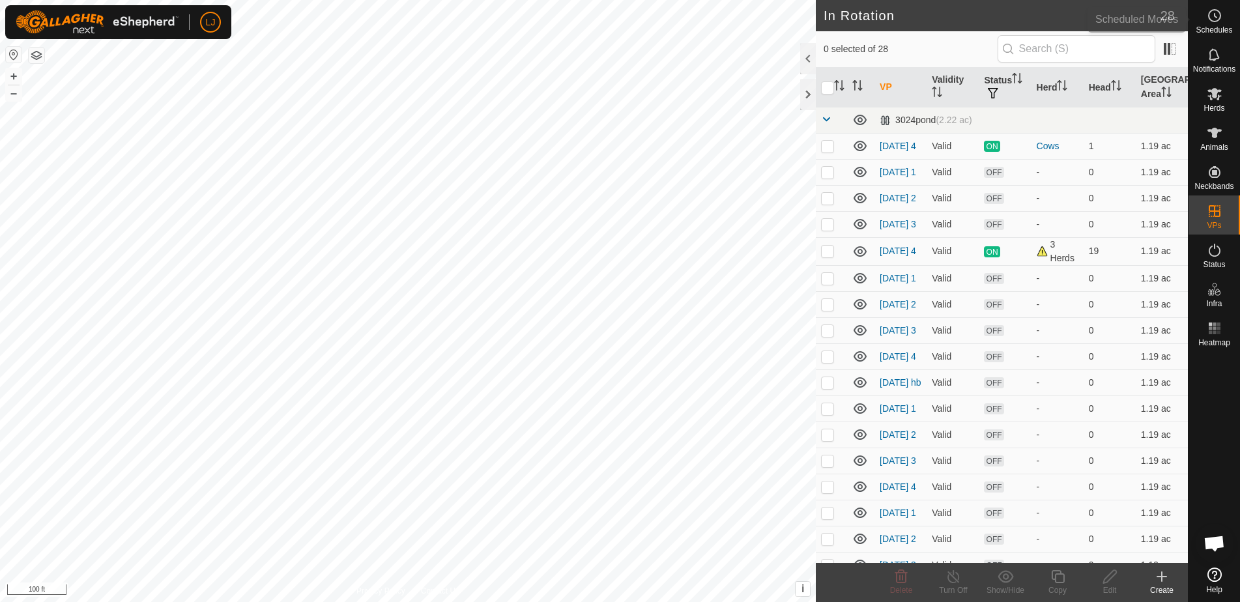
click at [1208, 19] on icon at bounding box center [1215, 16] width 16 height 16
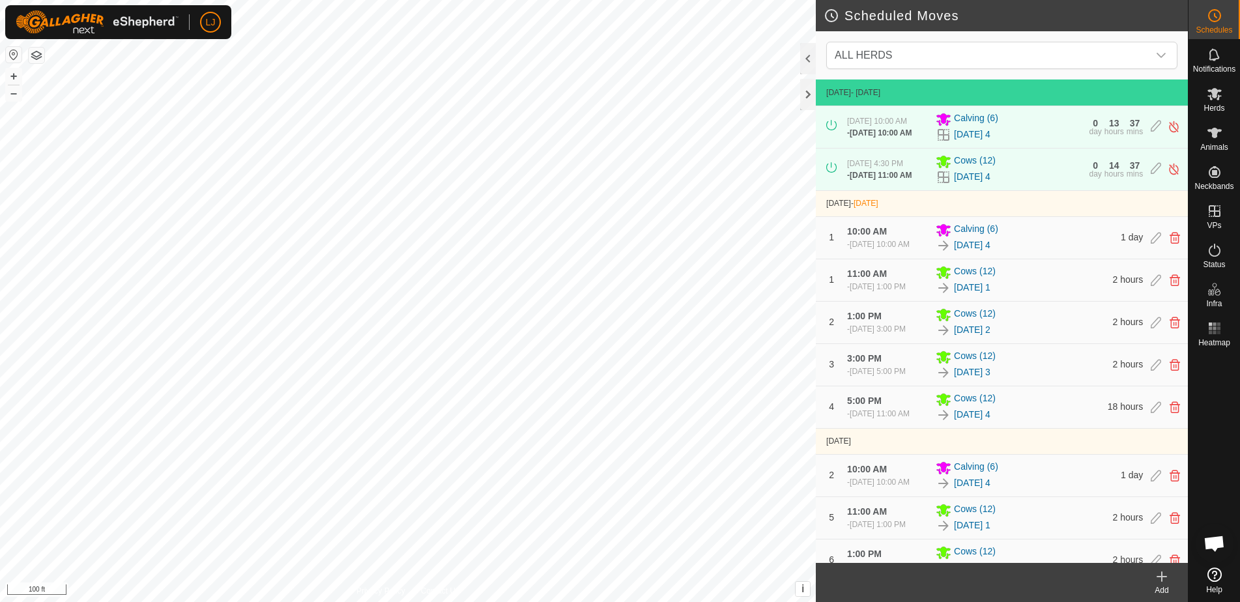
click at [1163, 576] on icon at bounding box center [1162, 577] width 16 height 16
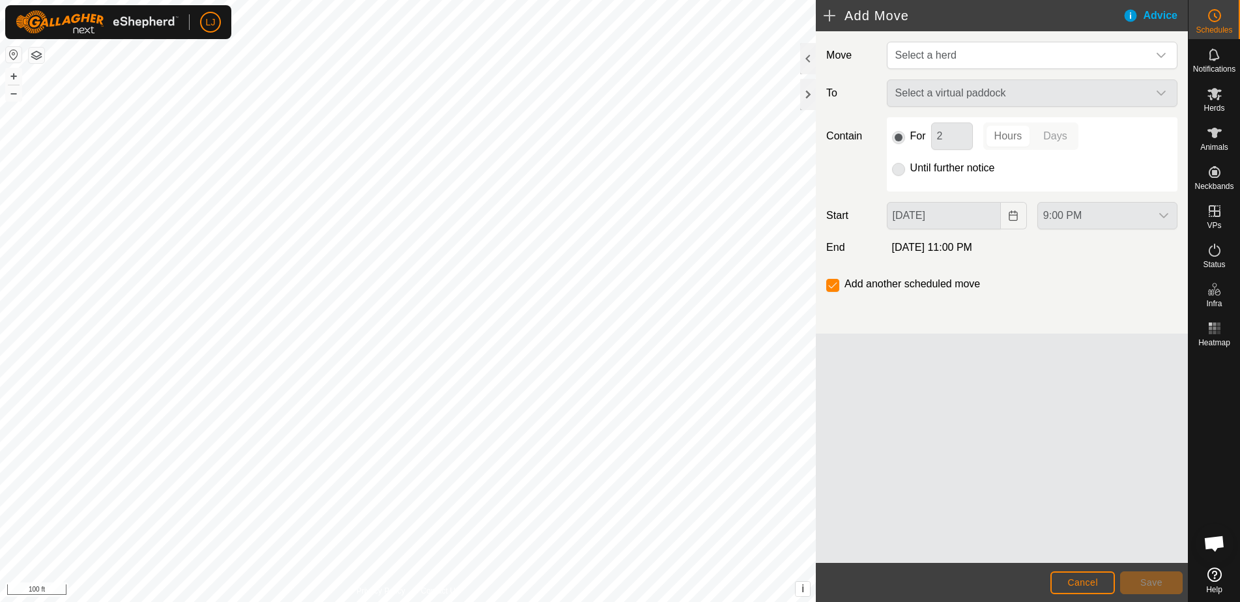
click at [911, 53] on span "Select a herd" at bounding box center [926, 55] width 61 height 11
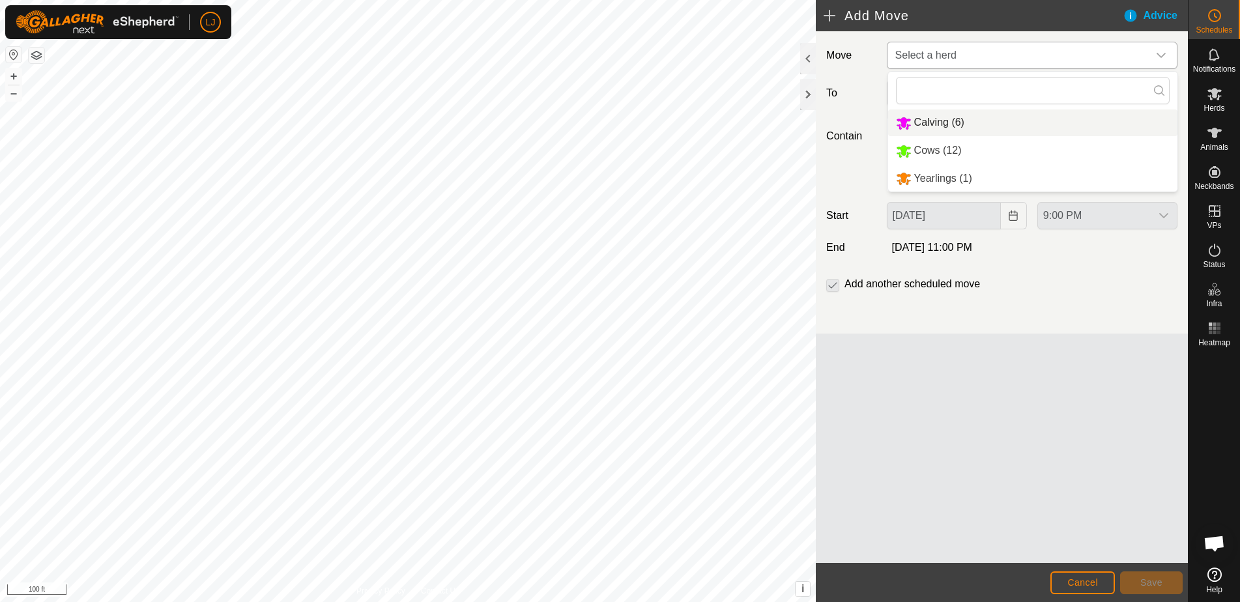
click at [942, 51] on span "Select a herd" at bounding box center [926, 55] width 61 height 11
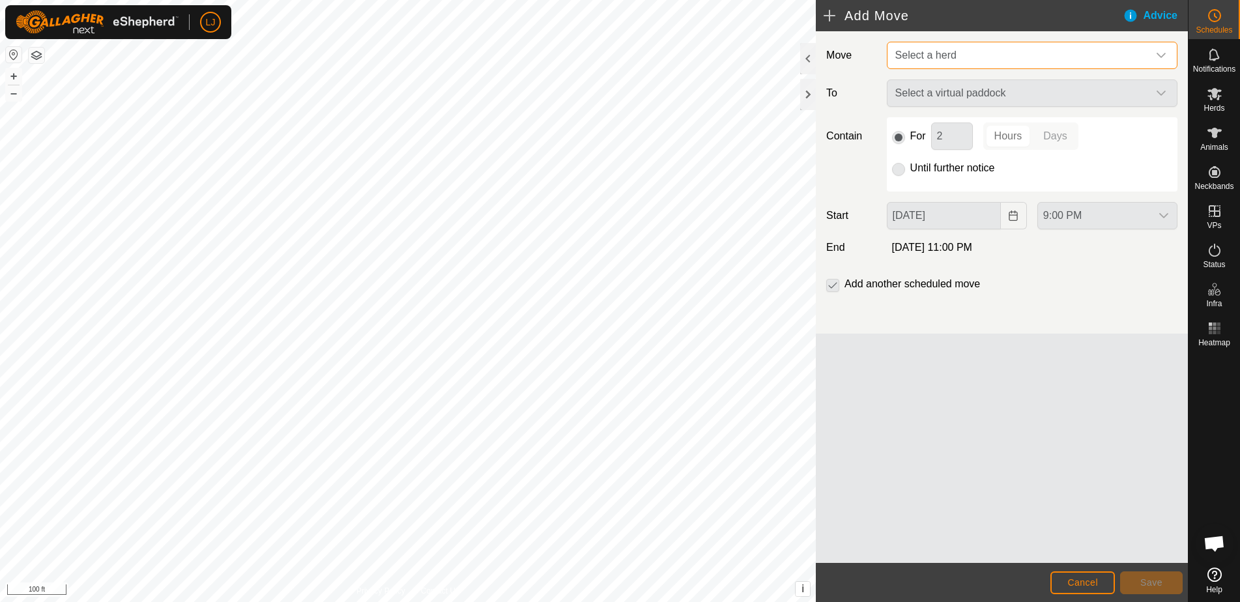
click at [943, 52] on span "Select a herd" at bounding box center [926, 55] width 61 height 11
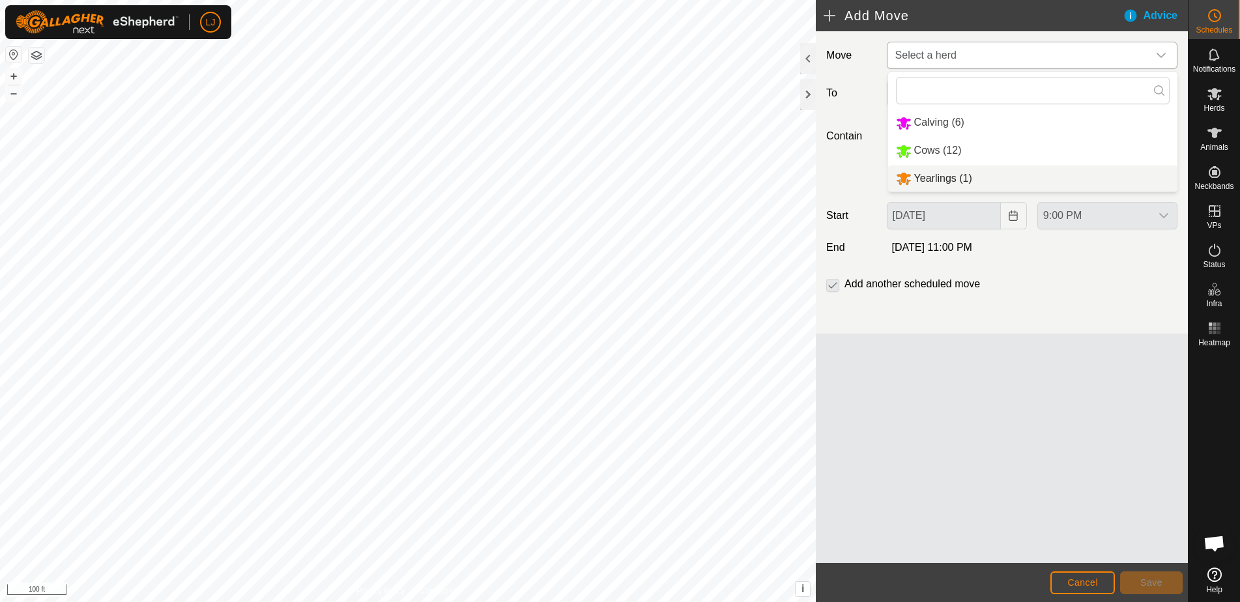
click at [967, 172] on li "Yearlings (1)" at bounding box center [1032, 179] width 289 height 27
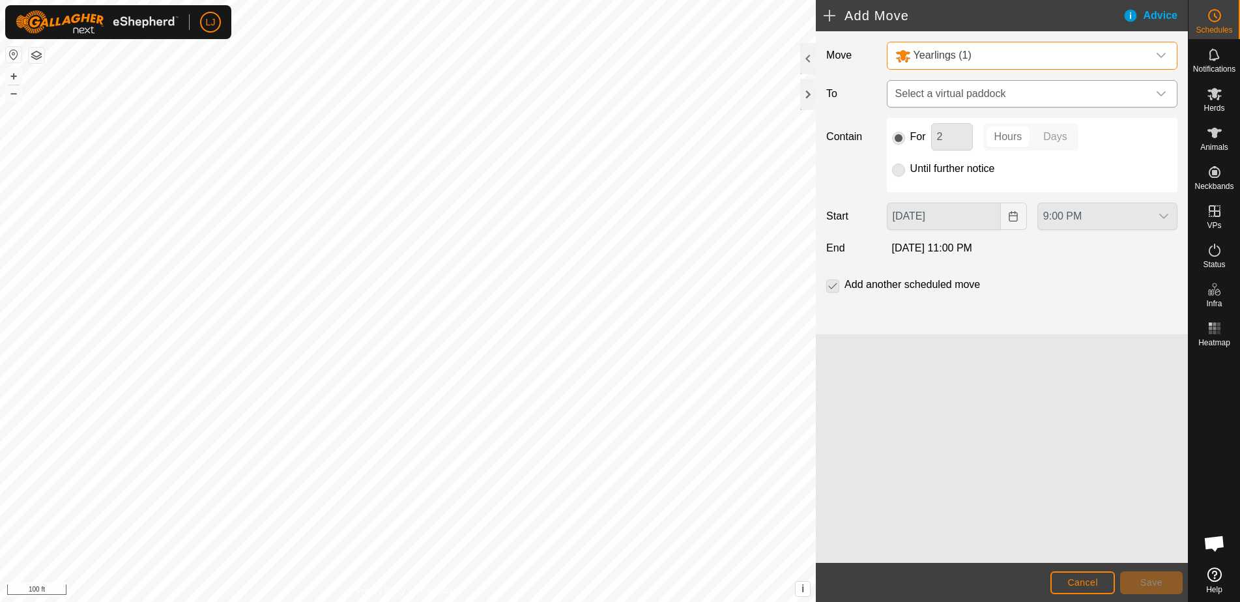
click at [916, 93] on span "Select a virtual paddock" at bounding box center [1019, 94] width 258 height 26
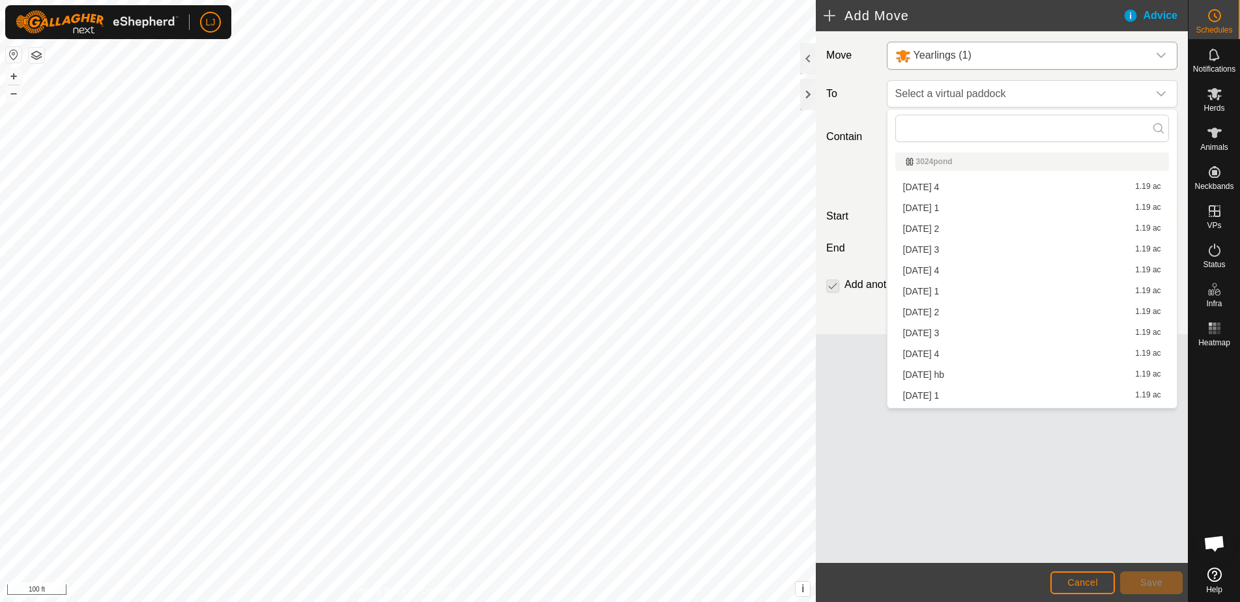
click at [1017, 371] on div "2025-09-08 hb 1.19 ac" at bounding box center [1032, 374] width 258 height 9
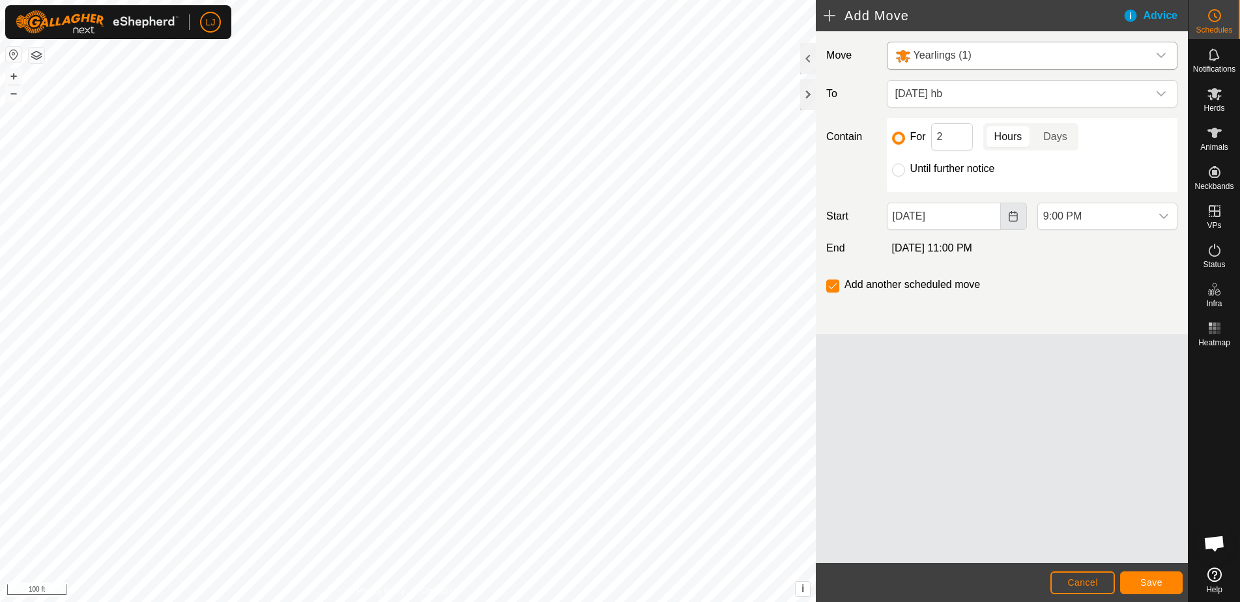
click at [1014, 218] on icon "Choose Date" at bounding box center [1013, 216] width 10 height 10
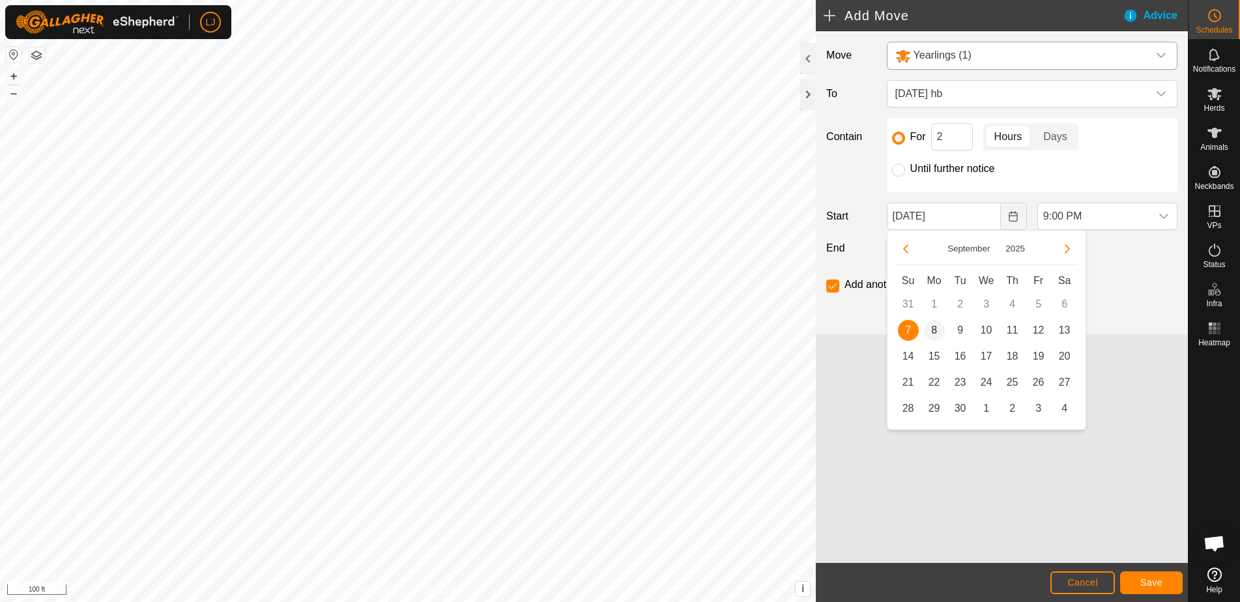
click at [933, 332] on span "8" at bounding box center [934, 330] width 21 height 21
type input "Sep 08, 2025"
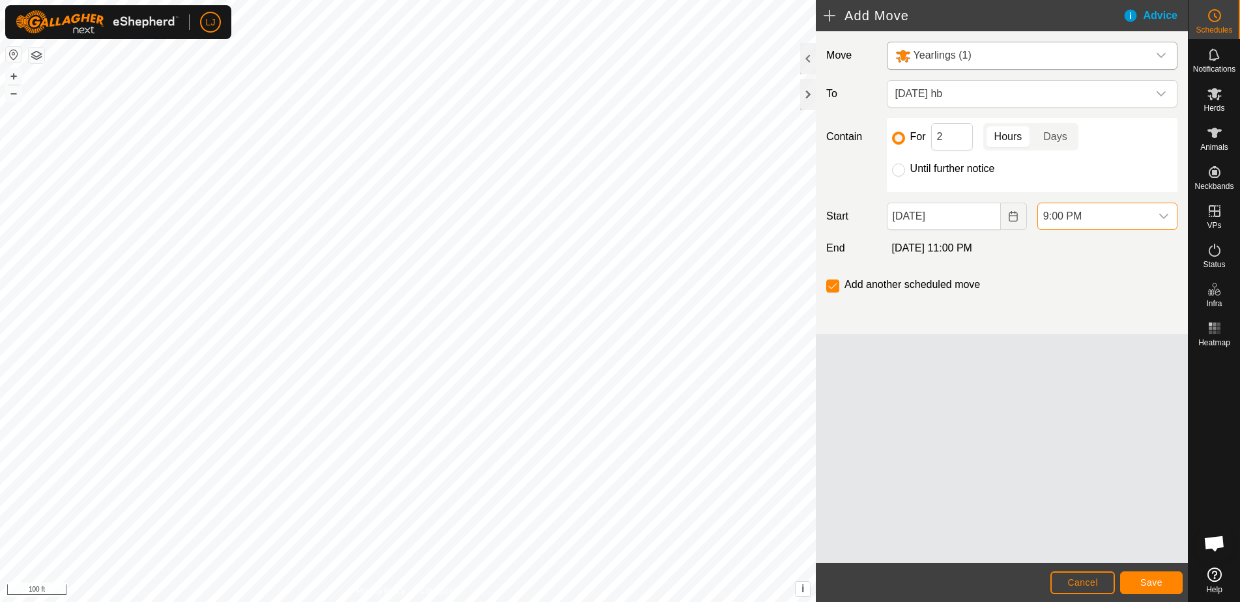
click at [1083, 217] on span "9:00 PM" at bounding box center [1094, 216] width 113 height 26
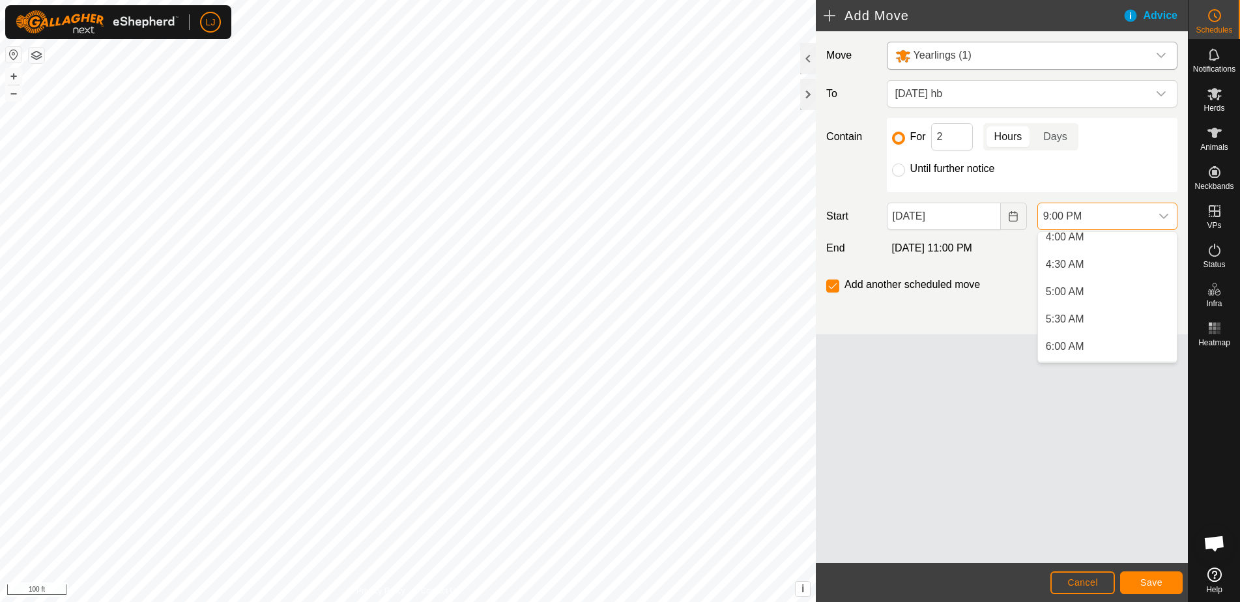
scroll to position [205, 0]
click at [1110, 318] on li "5:00 AM" at bounding box center [1107, 313] width 139 height 26
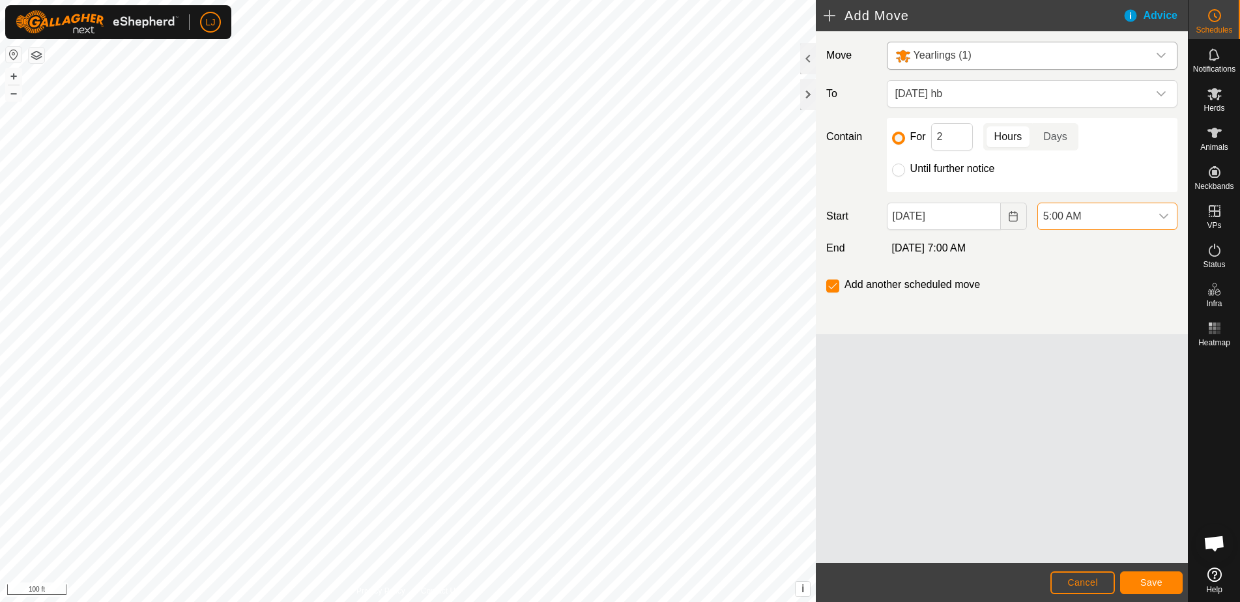
scroll to position [1045, 0]
click at [830, 286] on input "checkbox" at bounding box center [832, 286] width 13 height 13
checkbox input "false"
click at [900, 171] on input "Until further notice" at bounding box center [898, 170] width 13 height 13
radio input "true"
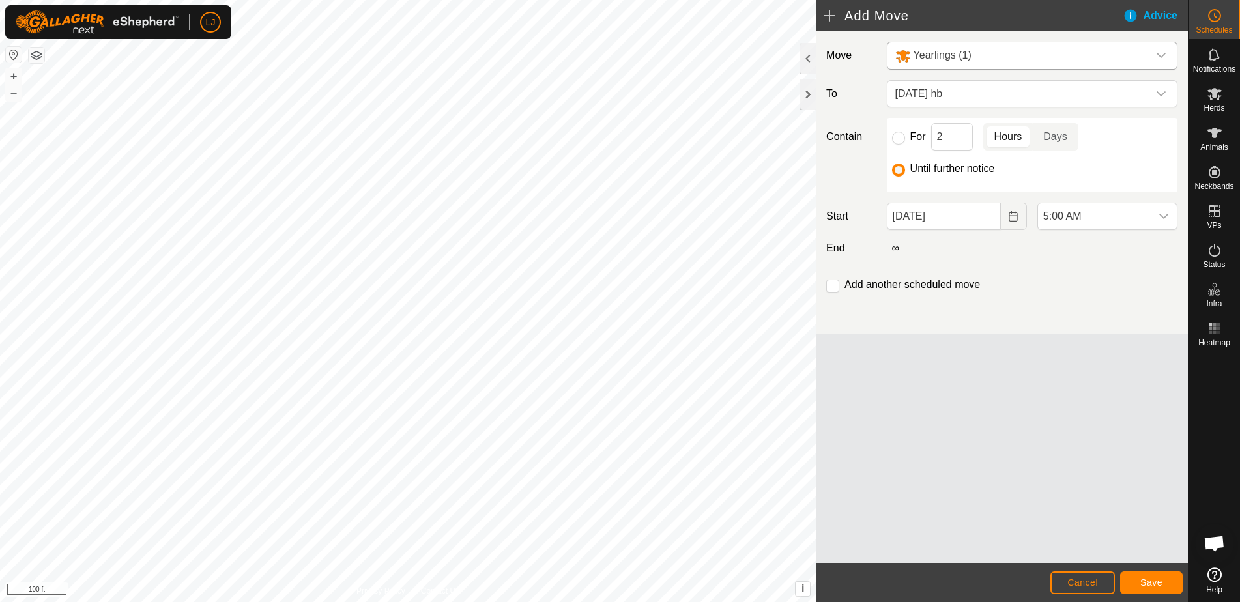
click at [1146, 579] on span "Save" at bounding box center [1152, 582] width 22 height 10
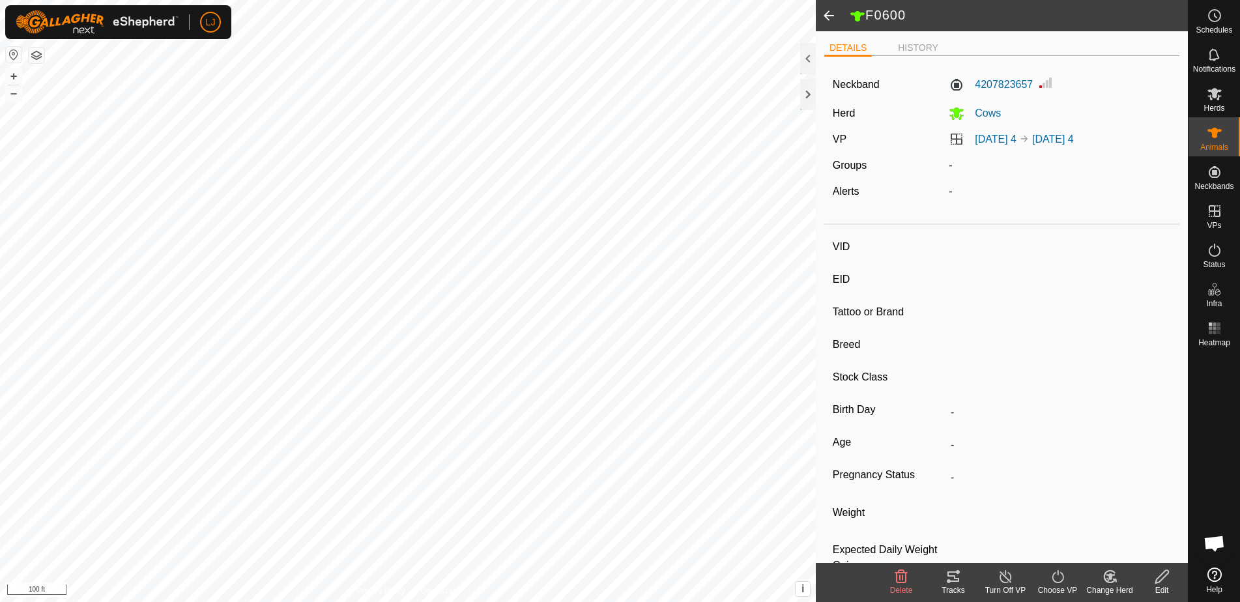
type input "F0600"
type input "-"
type input "Highland"
type input "Cow"
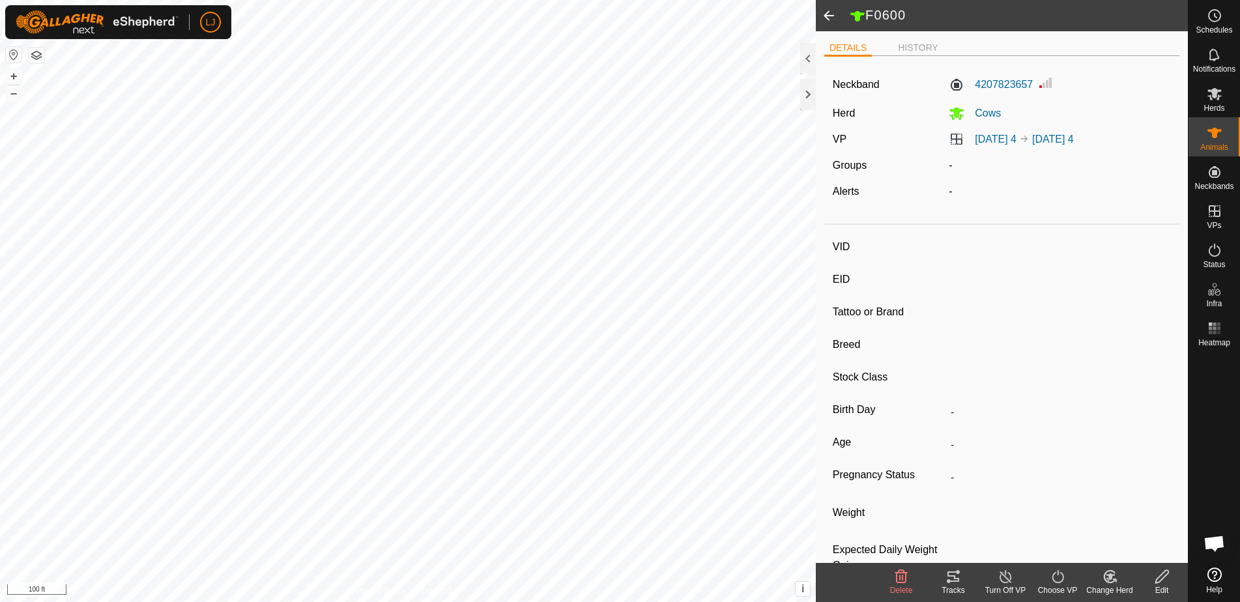
type input "Empty"
type input "-1 kg"
type input "-"
